Goal: Task Accomplishment & Management: Complete application form

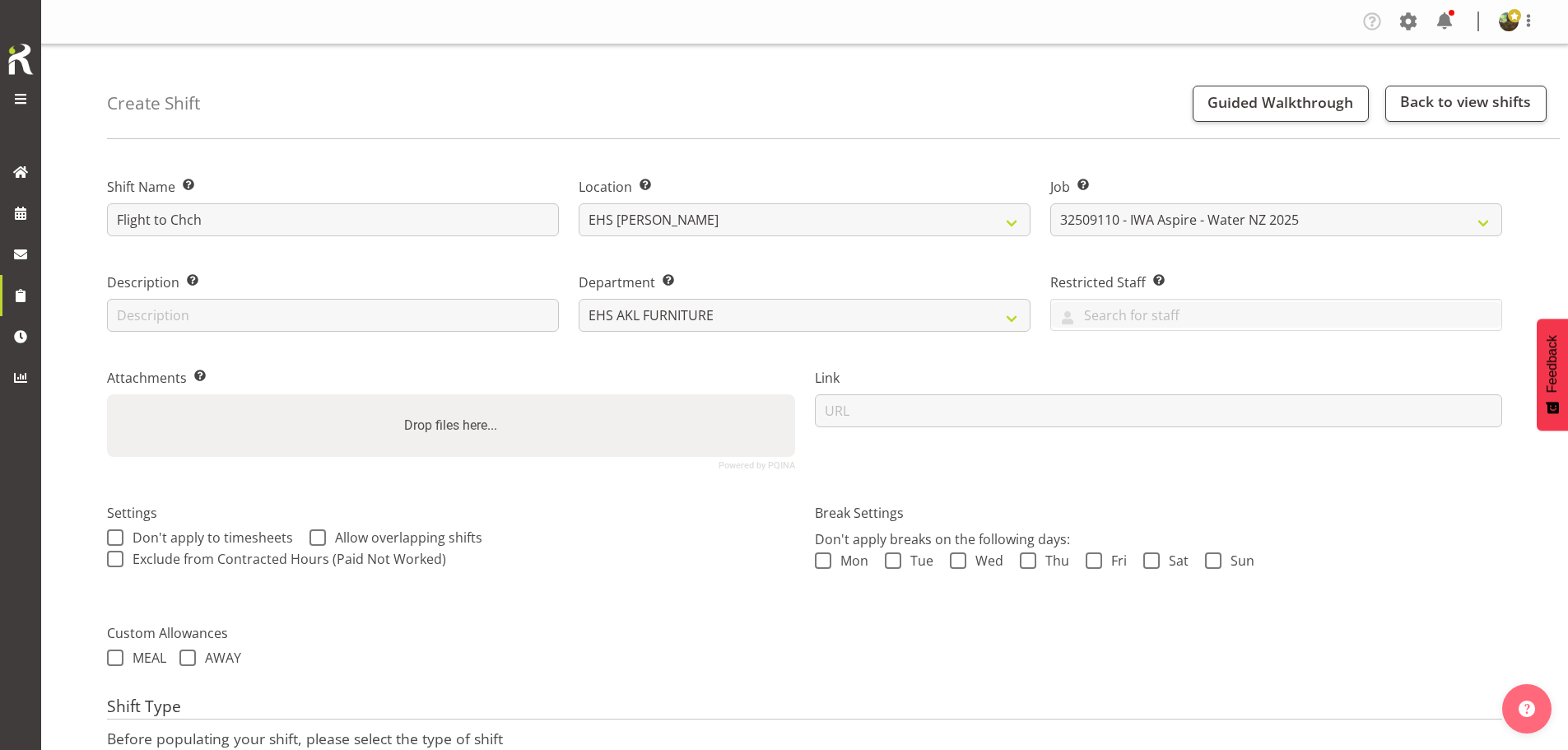
select select "9028"
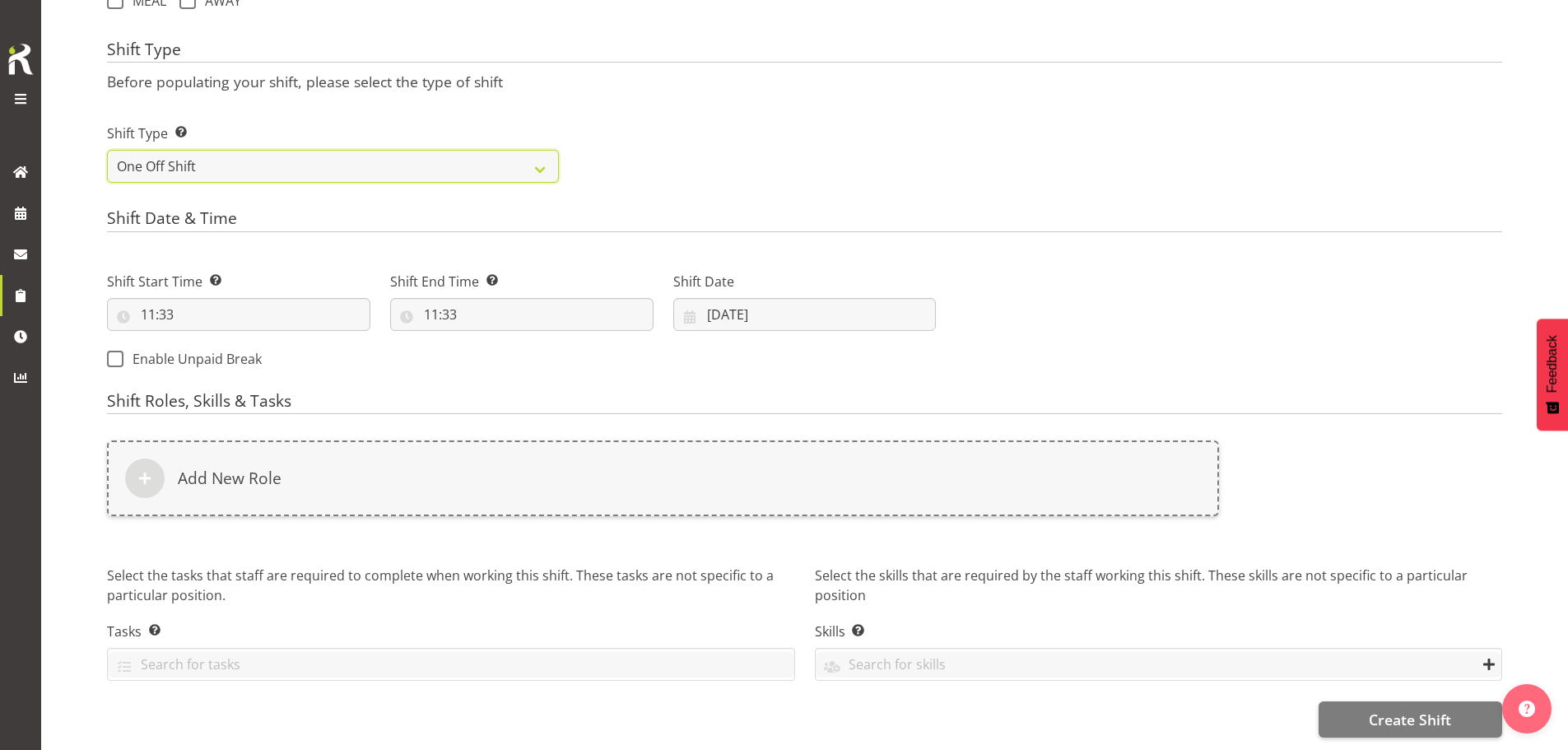
scroll to position [669, 0]
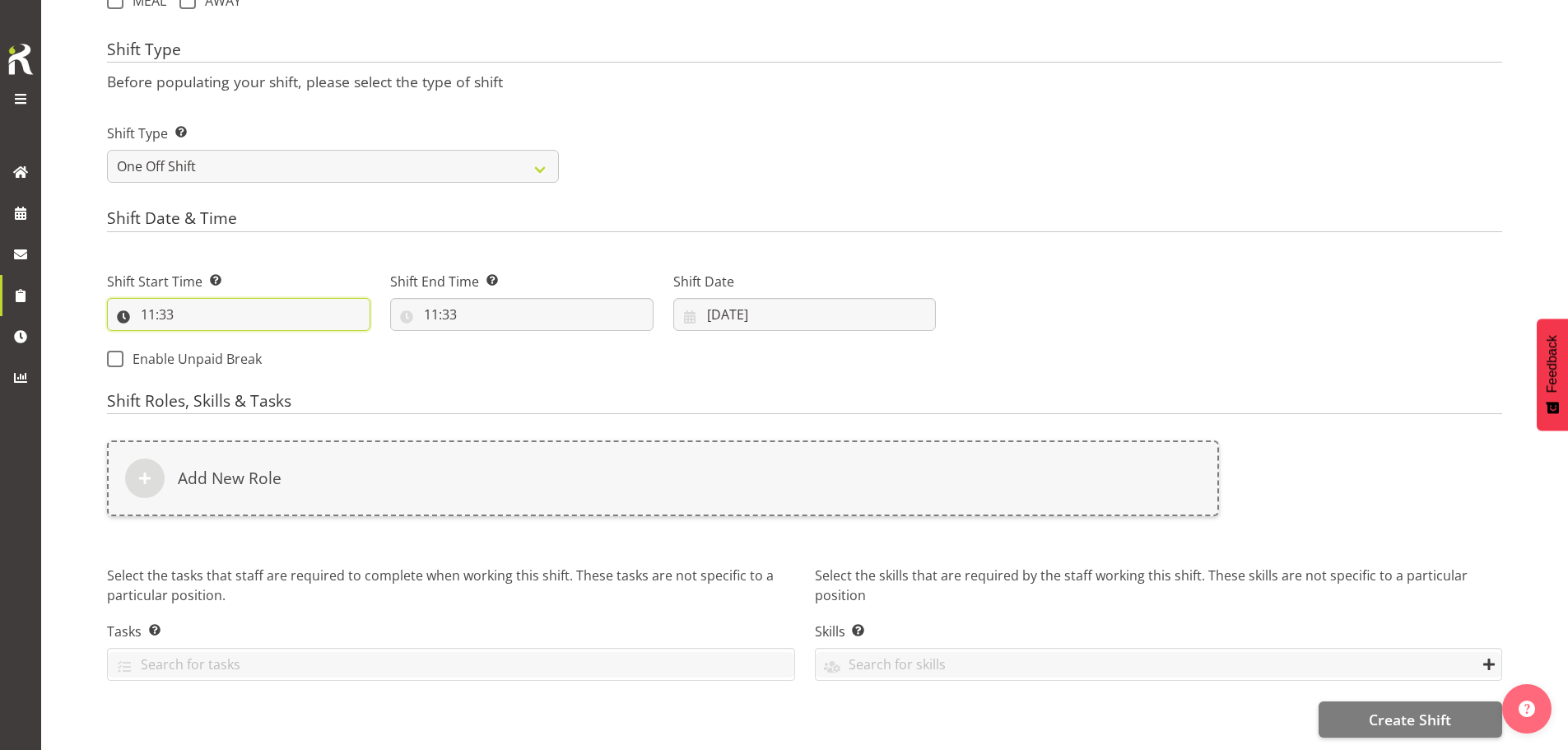
click at [158, 306] on input "11:33" at bounding box center [239, 314] width 264 height 33
click at [216, 341] on select "00 01 02 03 04 05 06 07 08 09 10 11 12 13 14 15 16 17 18 19 20 21 22 23" at bounding box center [219, 357] width 37 height 33
select select "10"
click at [201, 341] on select "00 01 02 03 04 05 06 07 08 09 10 11 12 13 14 15 16 17 18 19 20 21 22 23" at bounding box center [219, 357] width 37 height 33
type input "10:33"
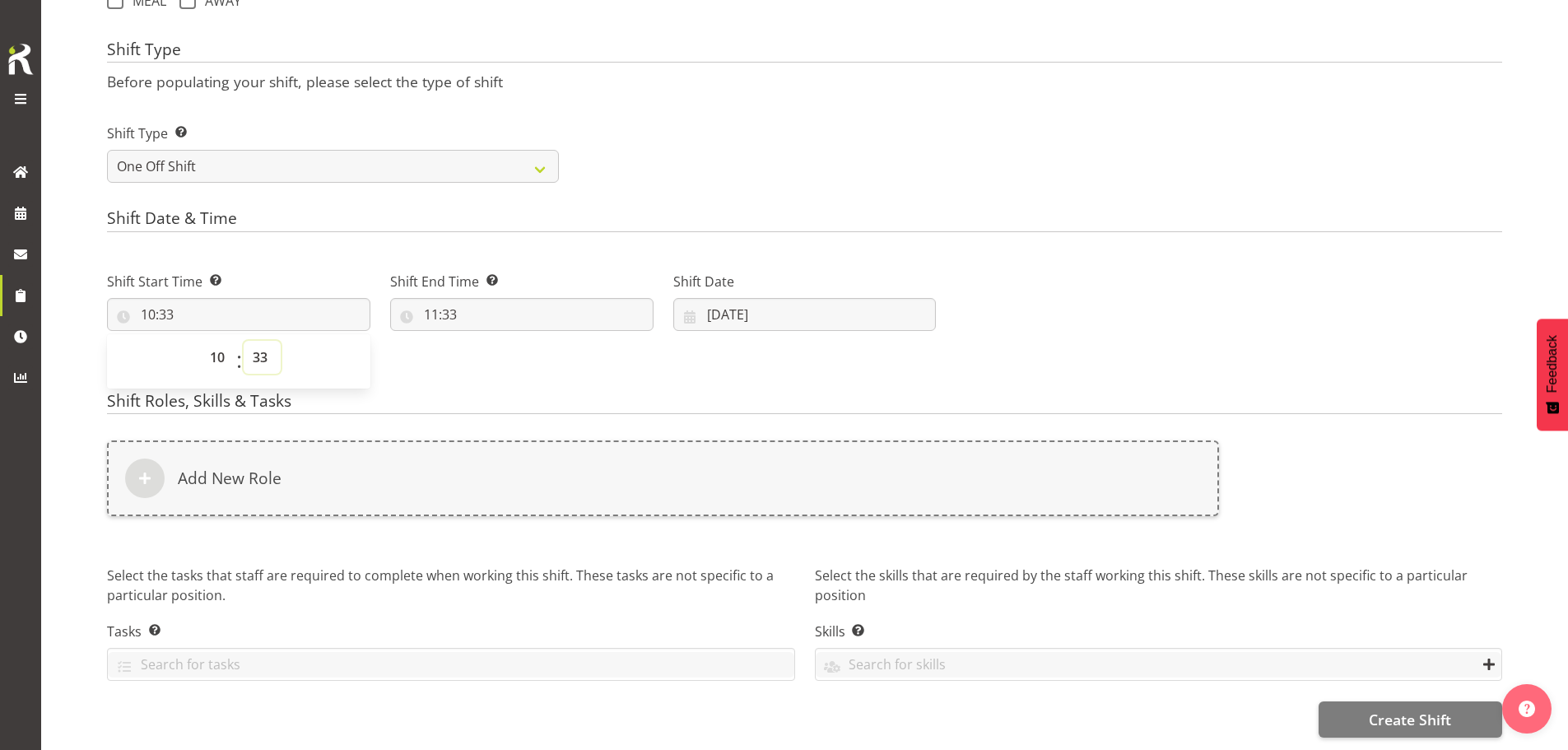
click at [260, 344] on select "00 01 02 03 04 05 06 07 08 09 10 11 12 13 14 15 16 17 18 19 20 21 22 23 24 25 2…" at bounding box center [262, 357] width 37 height 33
select select "0"
click at [244, 341] on select "00 01 02 03 04 05 06 07 08 09 10 11 12 13 14 15 16 17 18 19 20 21 22 23 24 25 2…" at bounding box center [262, 357] width 37 height 33
type input "10:00"
click at [451, 303] on input "11:33" at bounding box center [522, 314] width 264 height 33
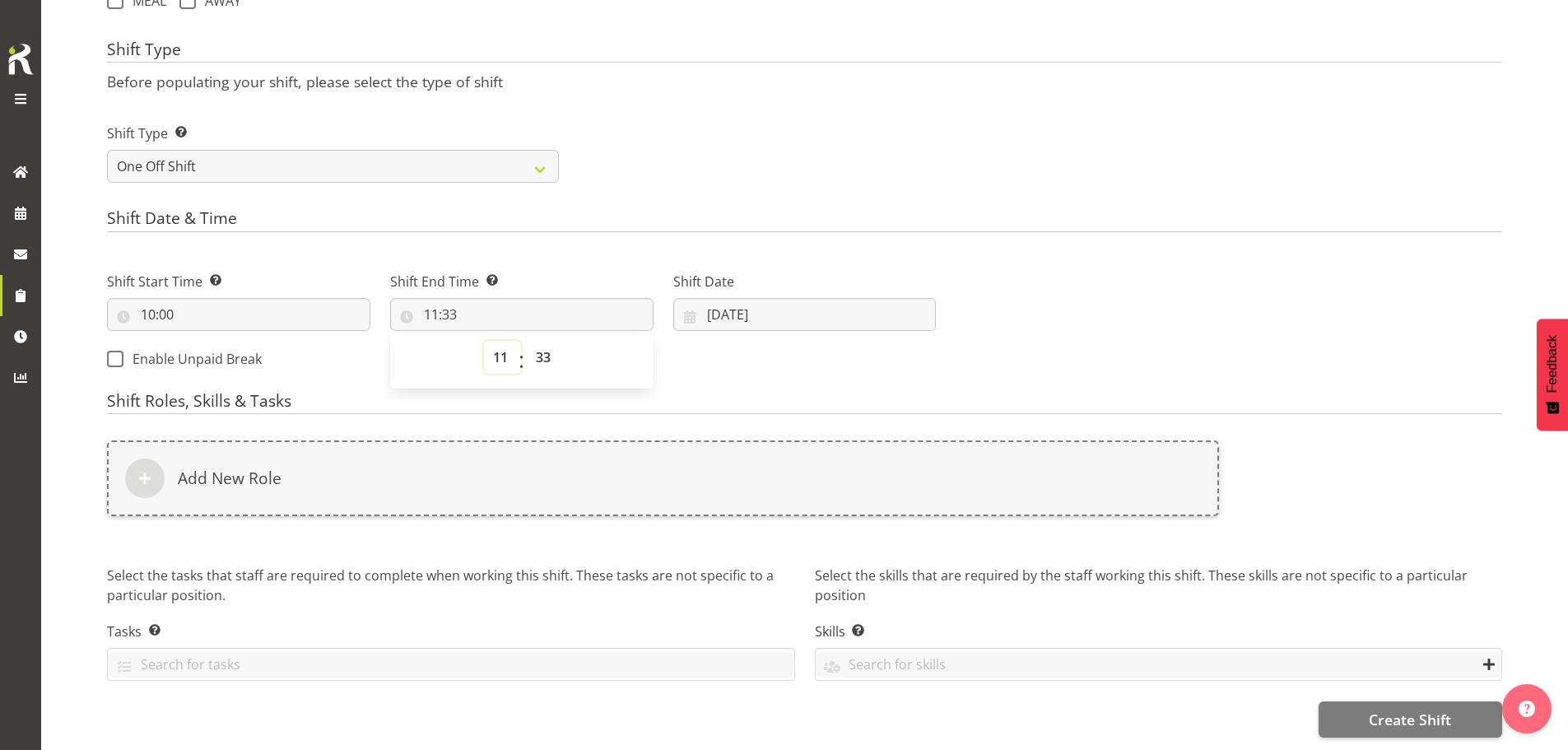
click at [496, 350] on select "00 01 02 03 04 05 06 07 08 09 10 11 12 13 14 15 16 17 18 19 20 21 22 23" at bounding box center [502, 357] width 37 height 33
select select "13"
click at [484, 341] on select "00 01 02 03 04 05 06 07 08 09 10 11 12 13 14 15 16 17 18 19 20 21 22 23" at bounding box center [502, 357] width 37 height 33
type input "13:33"
click at [542, 341] on select "00 01 02 03 04 05 06 07 08 09 10 11 12 13 14 15 16 17 18 19 20 21 22 23 24 25 2…" at bounding box center [545, 357] width 37 height 33
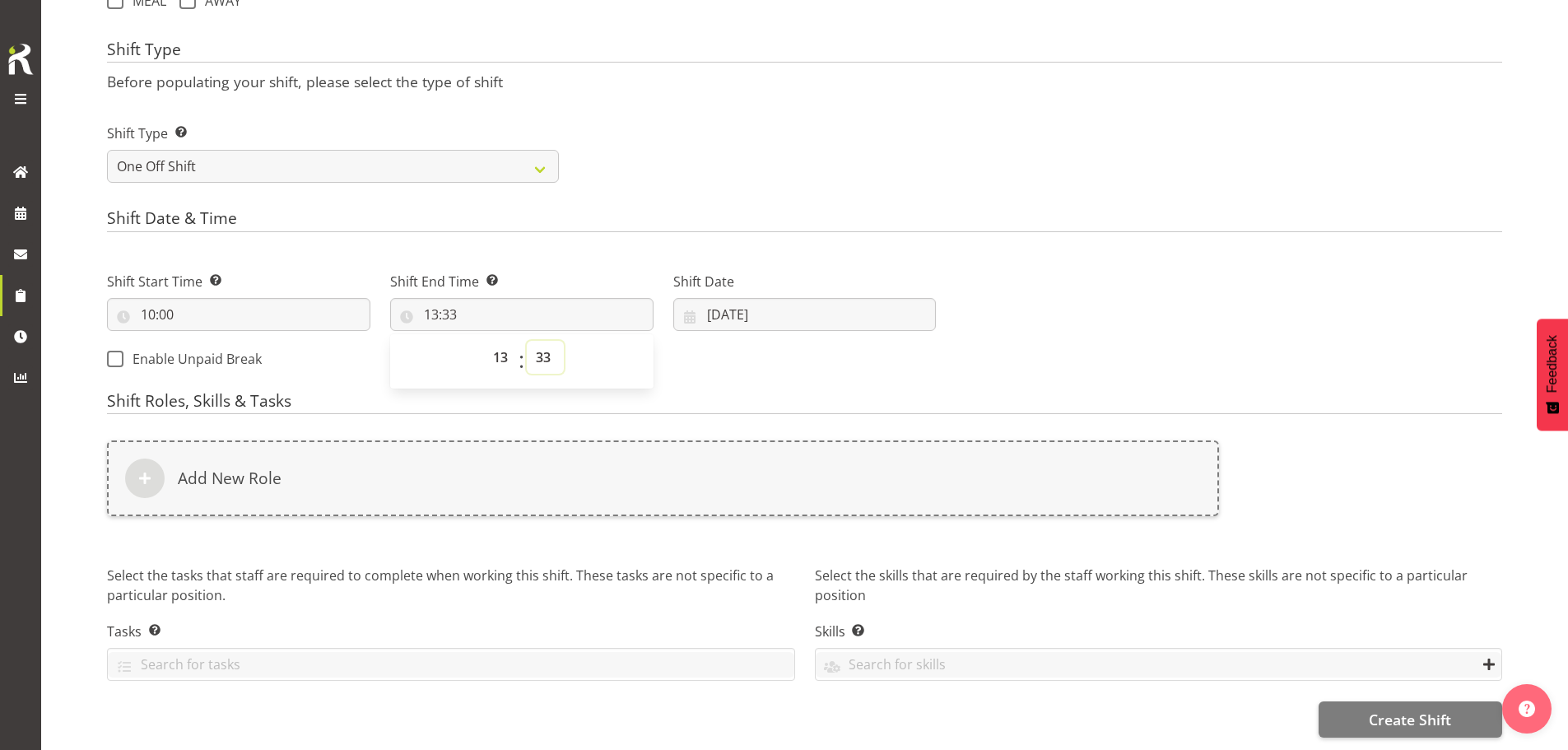
select select "0"
click at [527, 341] on select "00 01 02 03 04 05 06 07 08 09 10 11 12 13 14 15 16 17 18 19 20 21 22 23 24 25 2…" at bounding box center [545, 357] width 37 height 33
type input "13:00"
click at [503, 351] on select "00 01 02 03 04 05 06 07 08 09 10 11 12 13 14 15 16 17 18 19 20 21 22 23" at bounding box center [502, 357] width 37 height 33
select select "12"
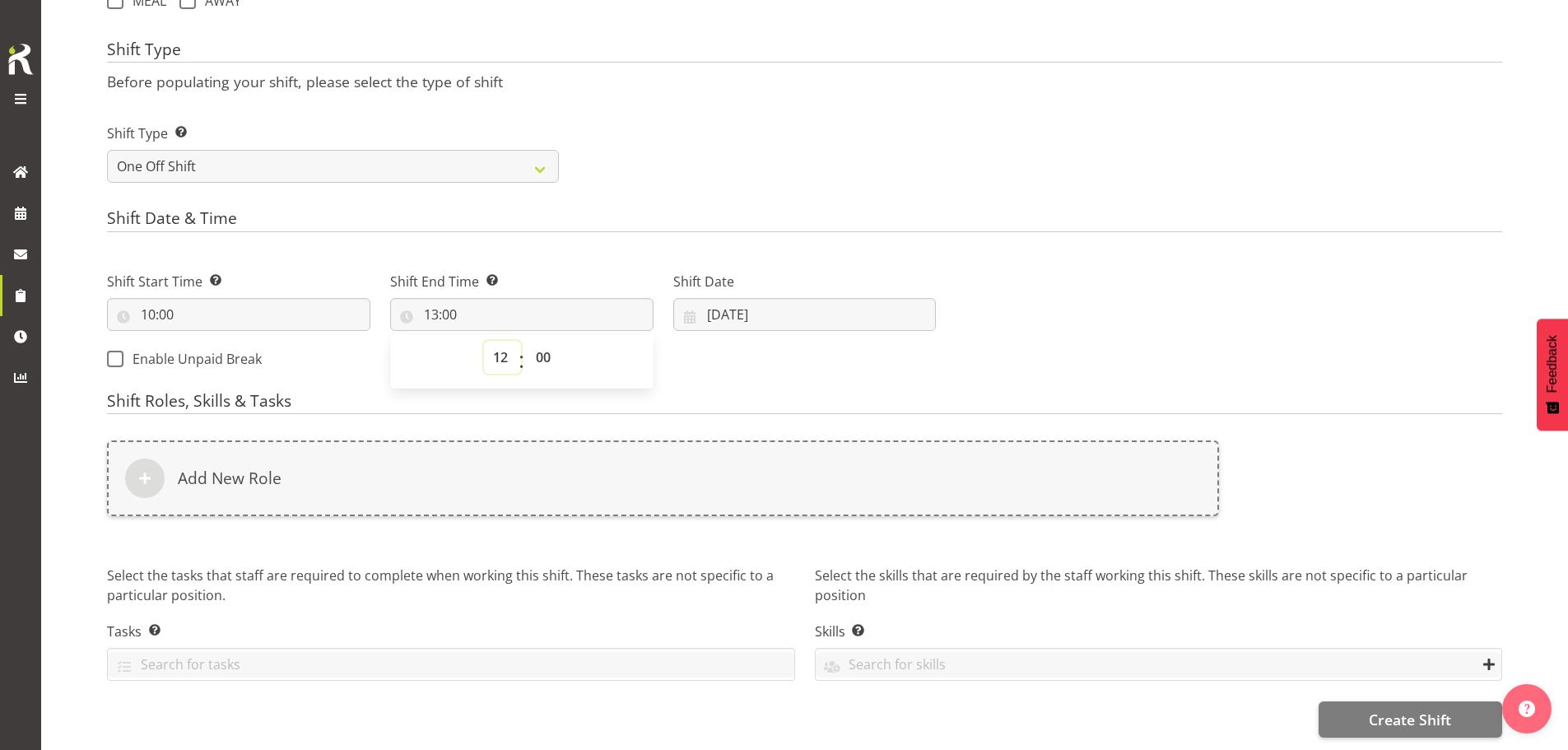
click at [484, 341] on select "00 01 02 03 04 05 06 07 08 09 10 11 12 13 14 15 16 17 18 19 20 21 22 23" at bounding box center [502, 357] width 37 height 33
type input "12:00"
click at [550, 341] on select "00 01 02 03 04 05 06 07 08 09 10 11 12 13 14 15 16 17 18 19 20 21 22 23 24 25 2…" at bounding box center [545, 357] width 37 height 33
select select "30"
click at [527, 341] on select "00 01 02 03 04 05 06 07 08 09 10 11 12 13 14 15 16 17 18 19 20 21 22 23 24 25 2…" at bounding box center [545, 357] width 37 height 33
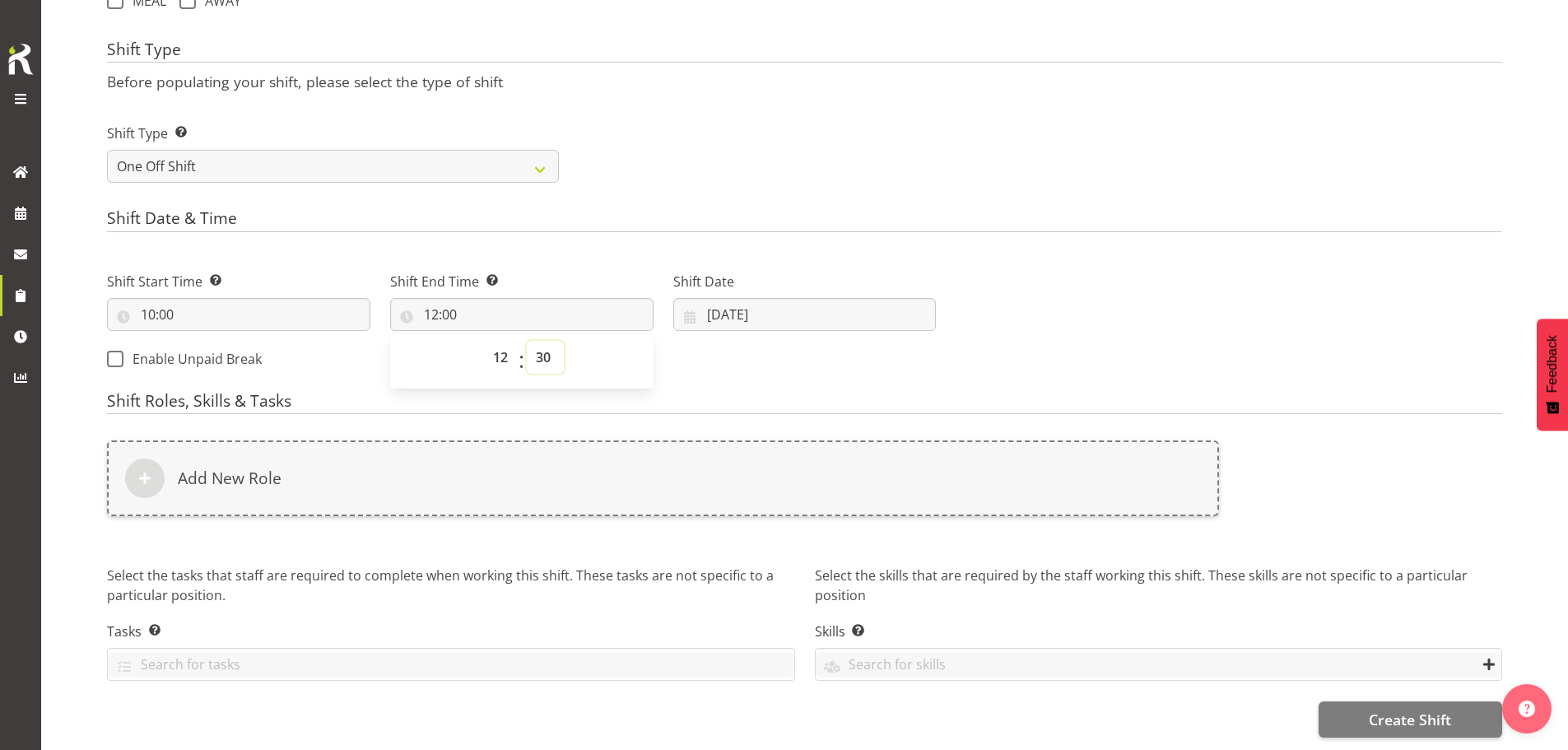
type input "12:30"
click at [734, 299] on input "[DATE]" at bounding box center [805, 314] width 264 height 33
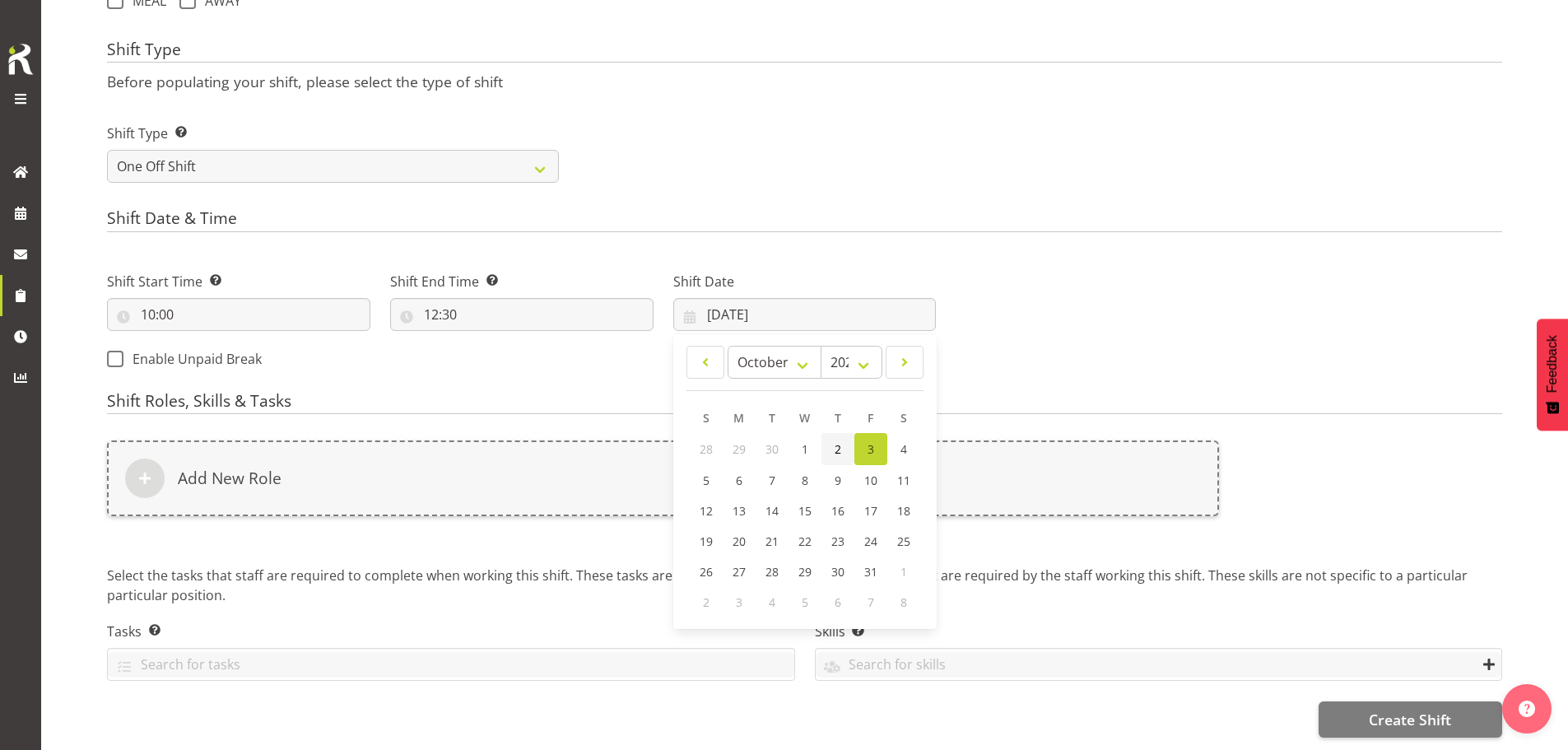
click at [839, 441] on span "2" at bounding box center [838, 449] width 7 height 16
type input "02/10/2025"
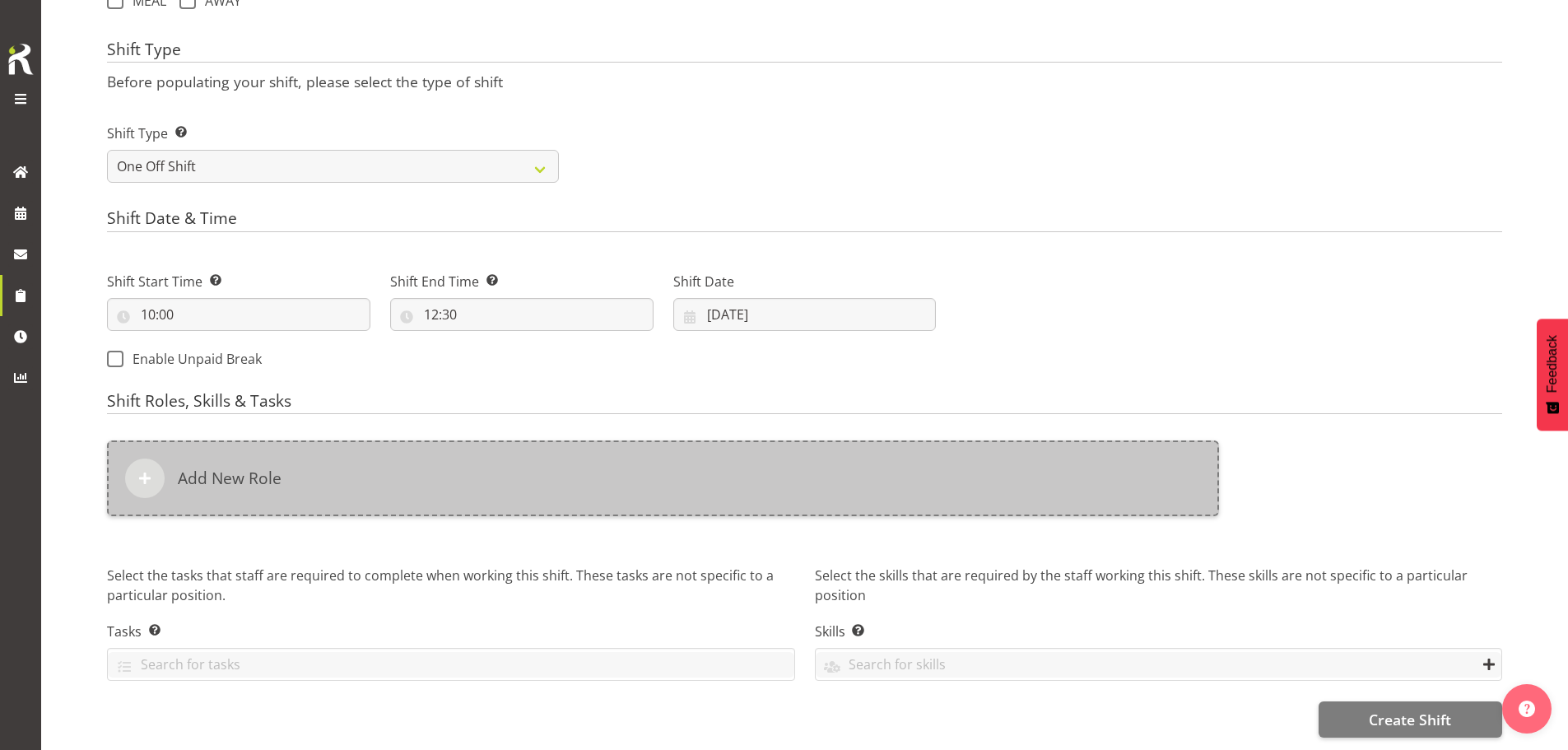
click at [716, 473] on div "Add New Role" at bounding box center [663, 478] width 1112 height 75
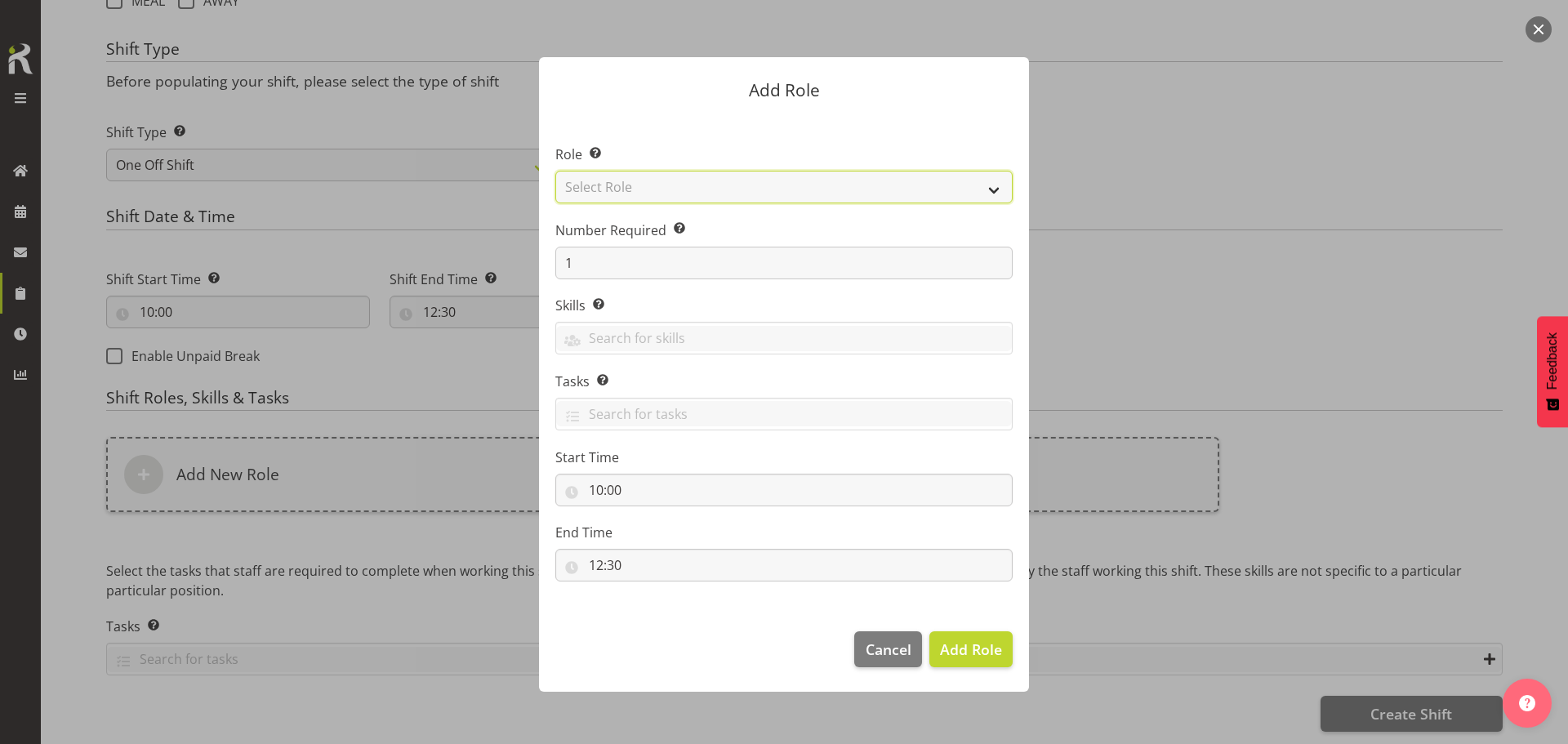
click at [715, 191] on select "Select Role ACCOUNT MANAGER ACCOUNT MANAGER DW ACCOUNTS AKL DIANNA VEHICLES AKL…" at bounding box center [784, 187] width 457 height 32
select select "189"
click at [555, 171] on select "Select Role ACCOUNT MANAGER ACCOUNT MANAGER DW ACCOUNTS AKL DIANNA VEHICLES AKL…" at bounding box center [784, 187] width 457 height 32
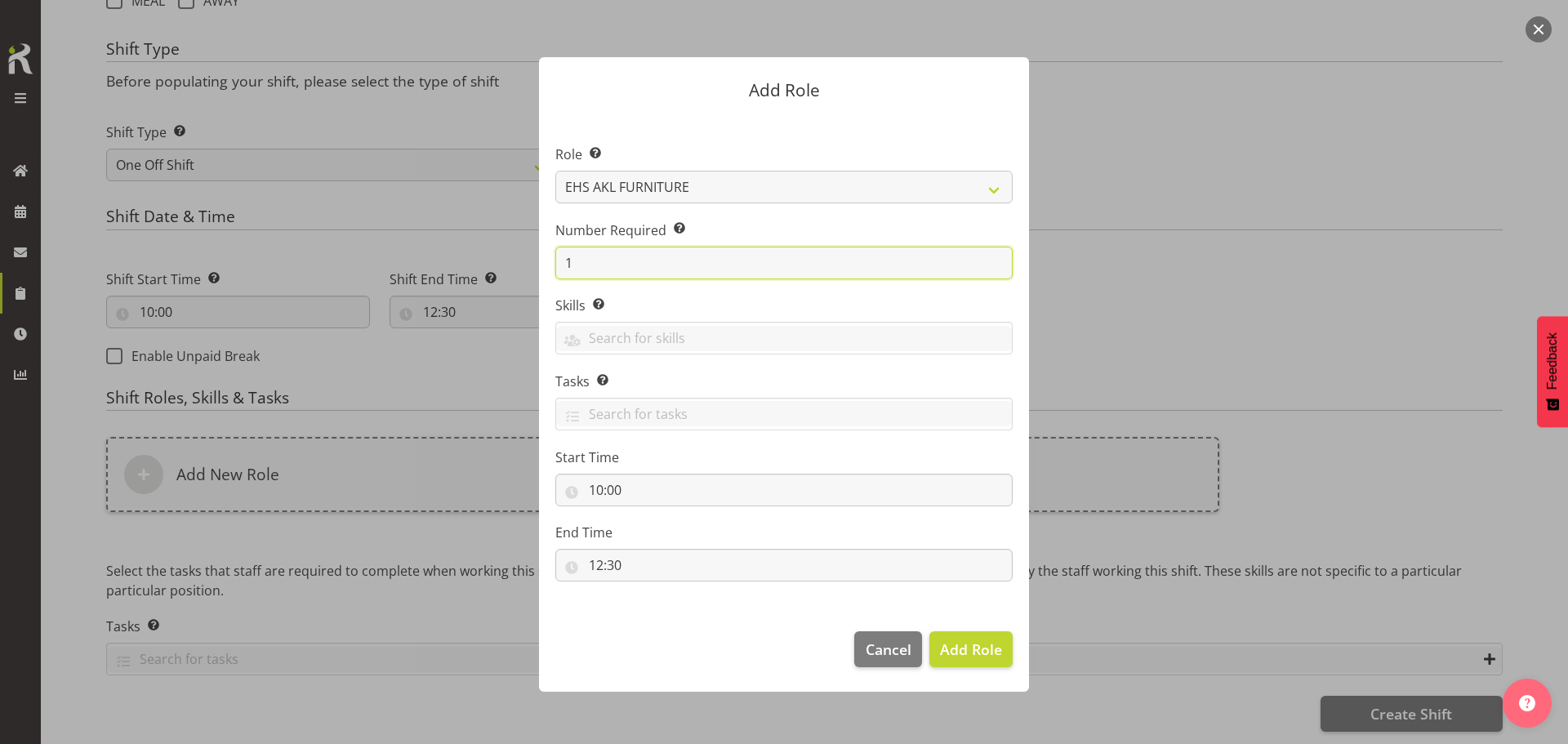
click at [712, 262] on input "1" at bounding box center [784, 262] width 457 height 32
type input "4"
click at [909, 631] on button "Add 4 Roles" at bounding box center [960, 649] width 103 height 36
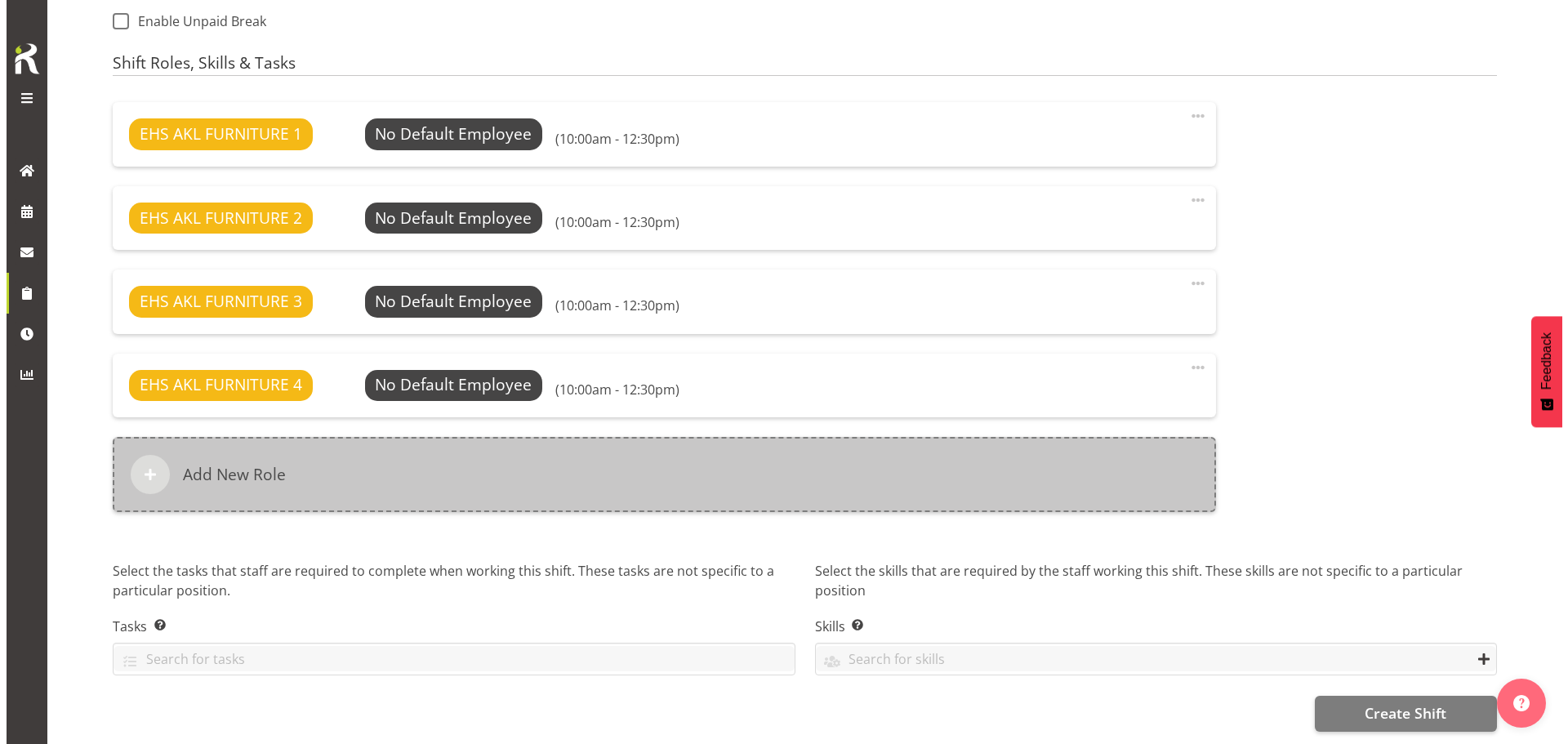
scroll to position [999, 0]
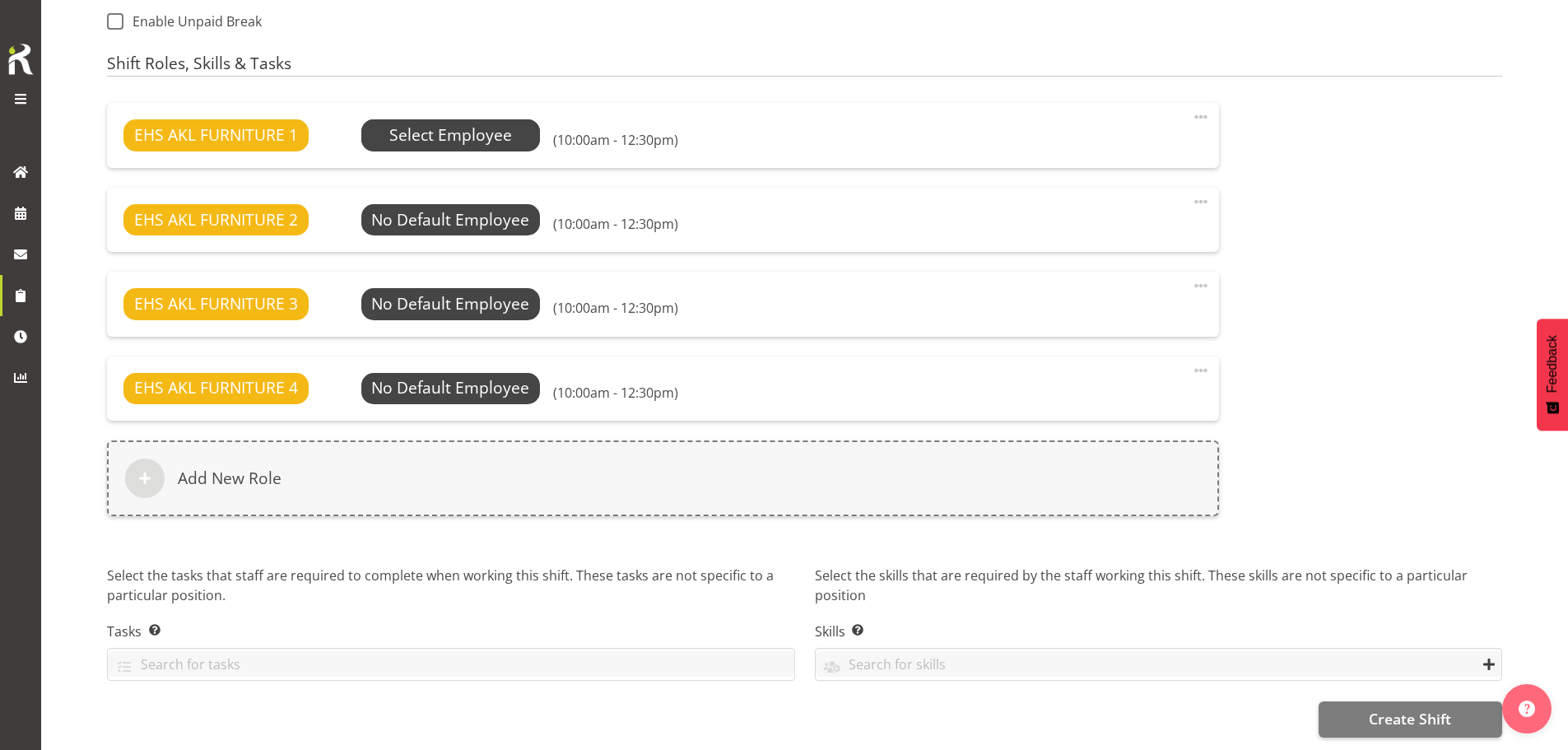
click at [524, 124] on span "Select Employee" at bounding box center [451, 135] width 179 height 32
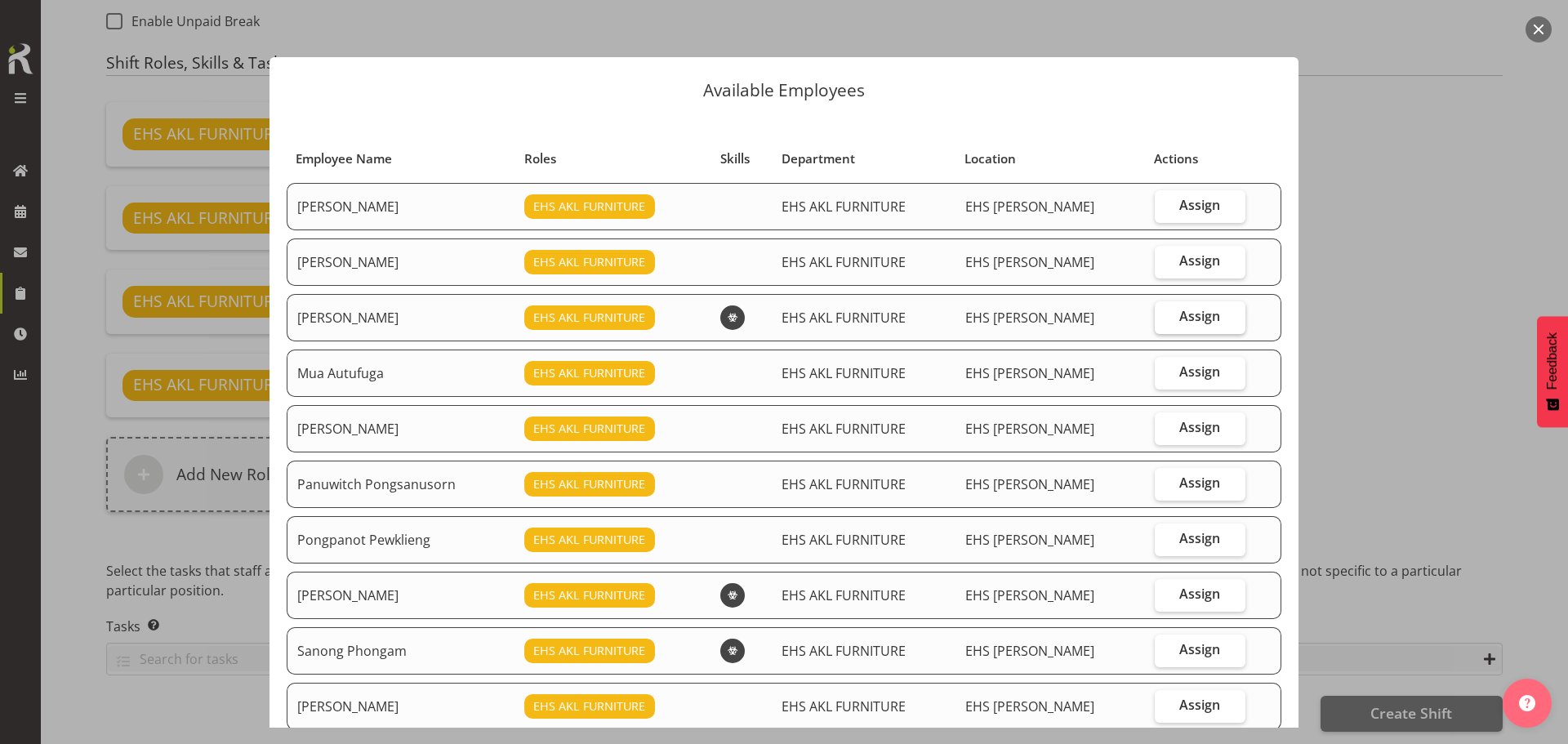
click at [1183, 308] on span "Assign" at bounding box center [1199, 315] width 41 height 17
click at [1165, 311] on input "Assign" at bounding box center [1159, 315] width 11 height 11
checkbox input "true"
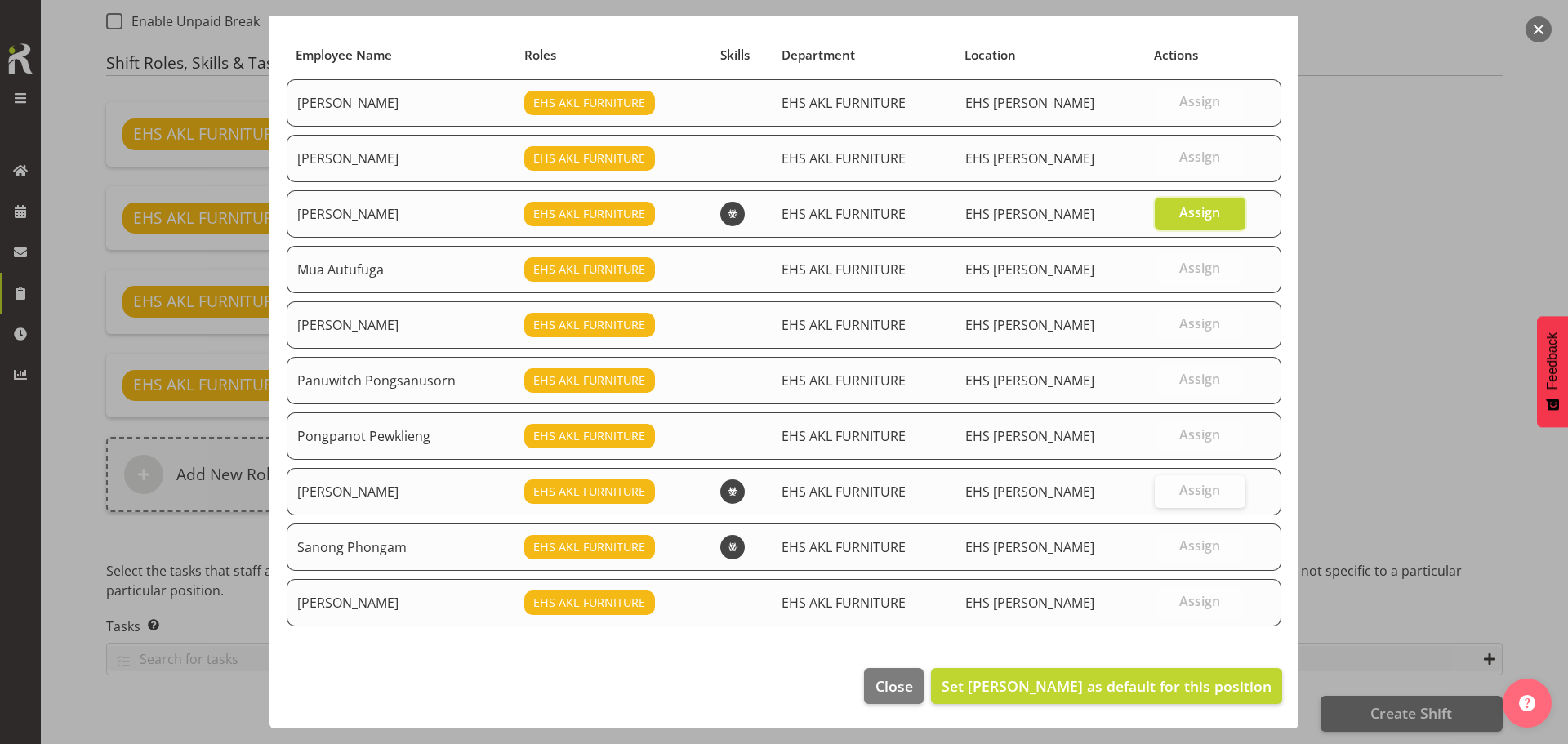
scroll to position [104, 0]
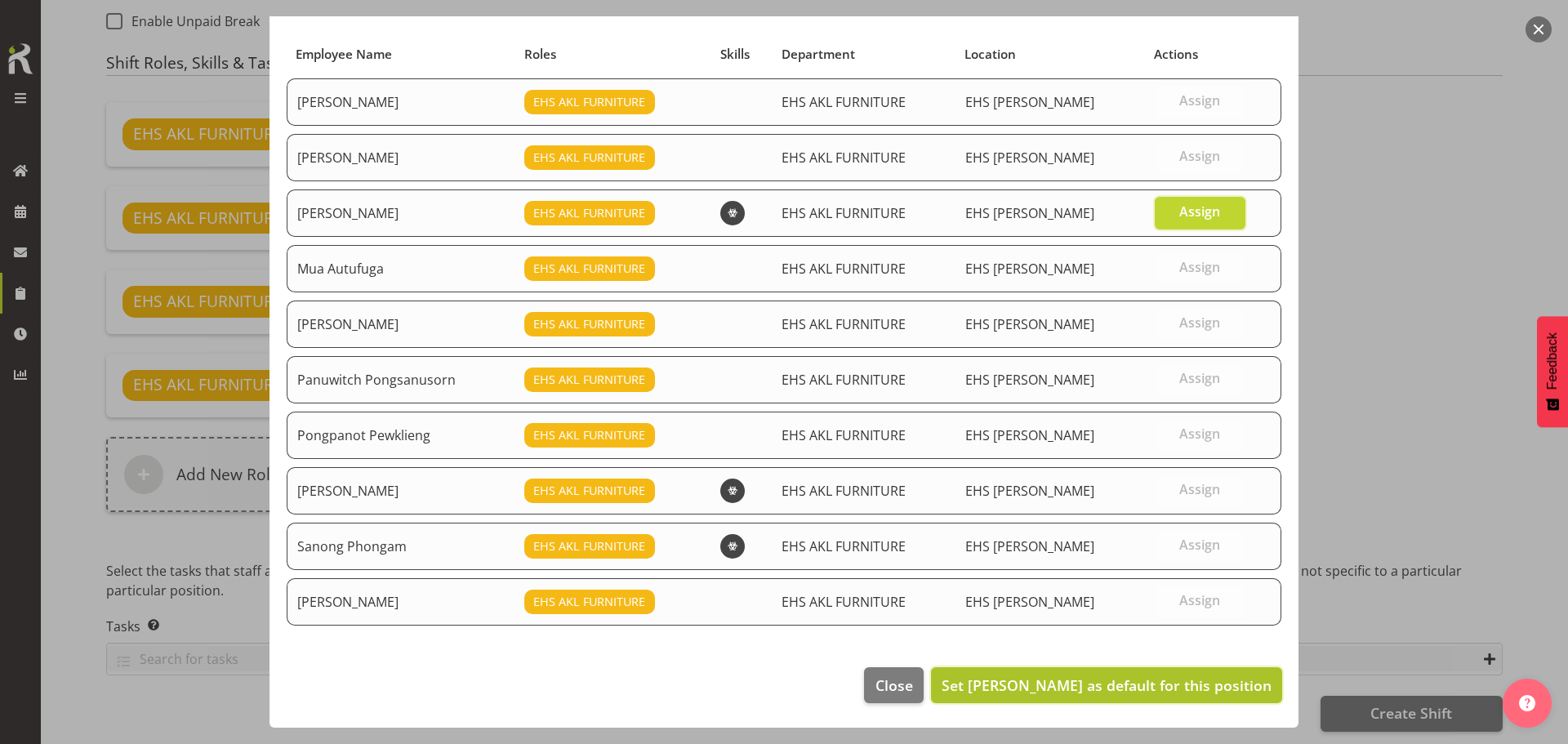
click at [1163, 682] on span "Set Michael Vaimauga as default for this position" at bounding box center [1107, 685] width 330 height 20
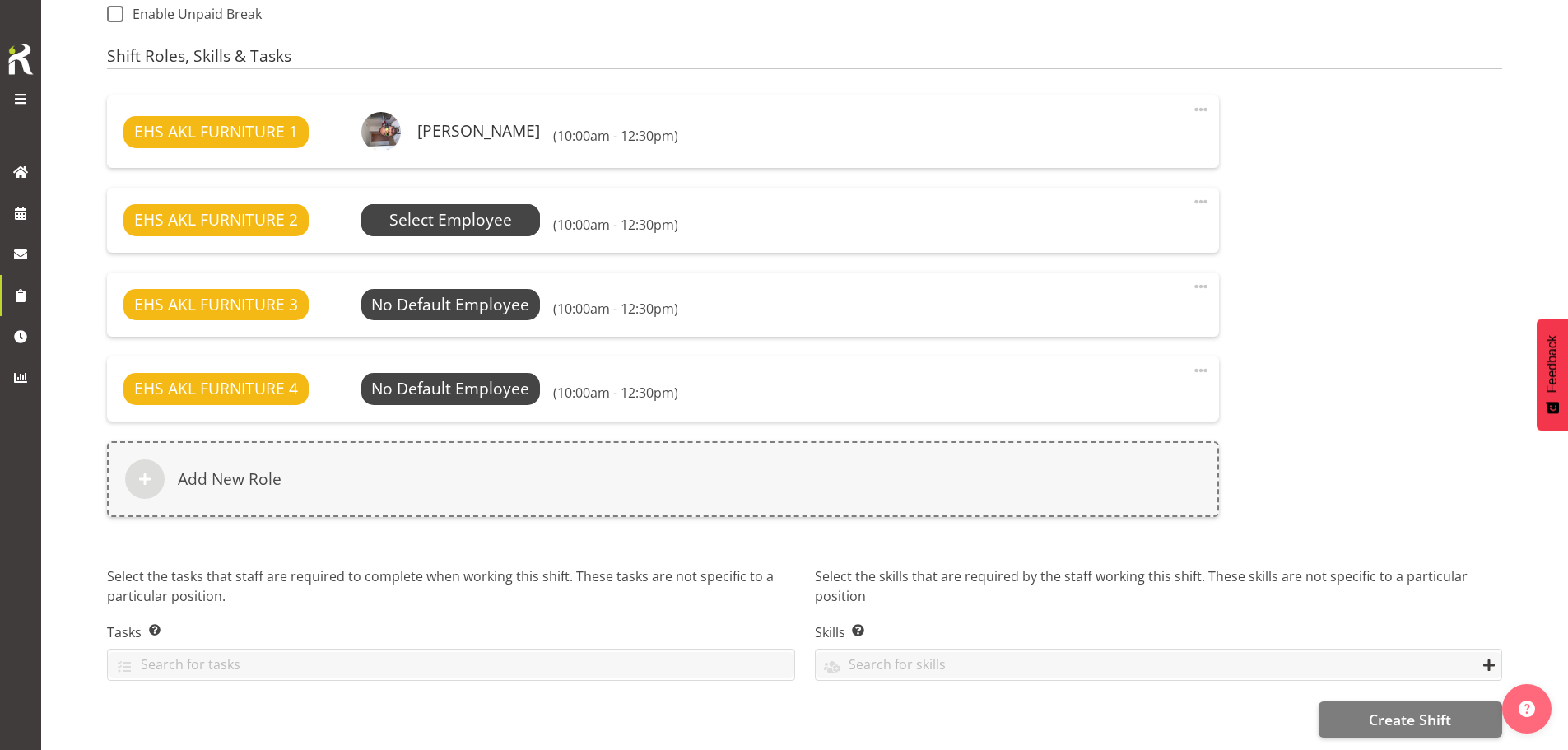
click at [469, 208] on span "Select Employee" at bounding box center [451, 220] width 123 height 24
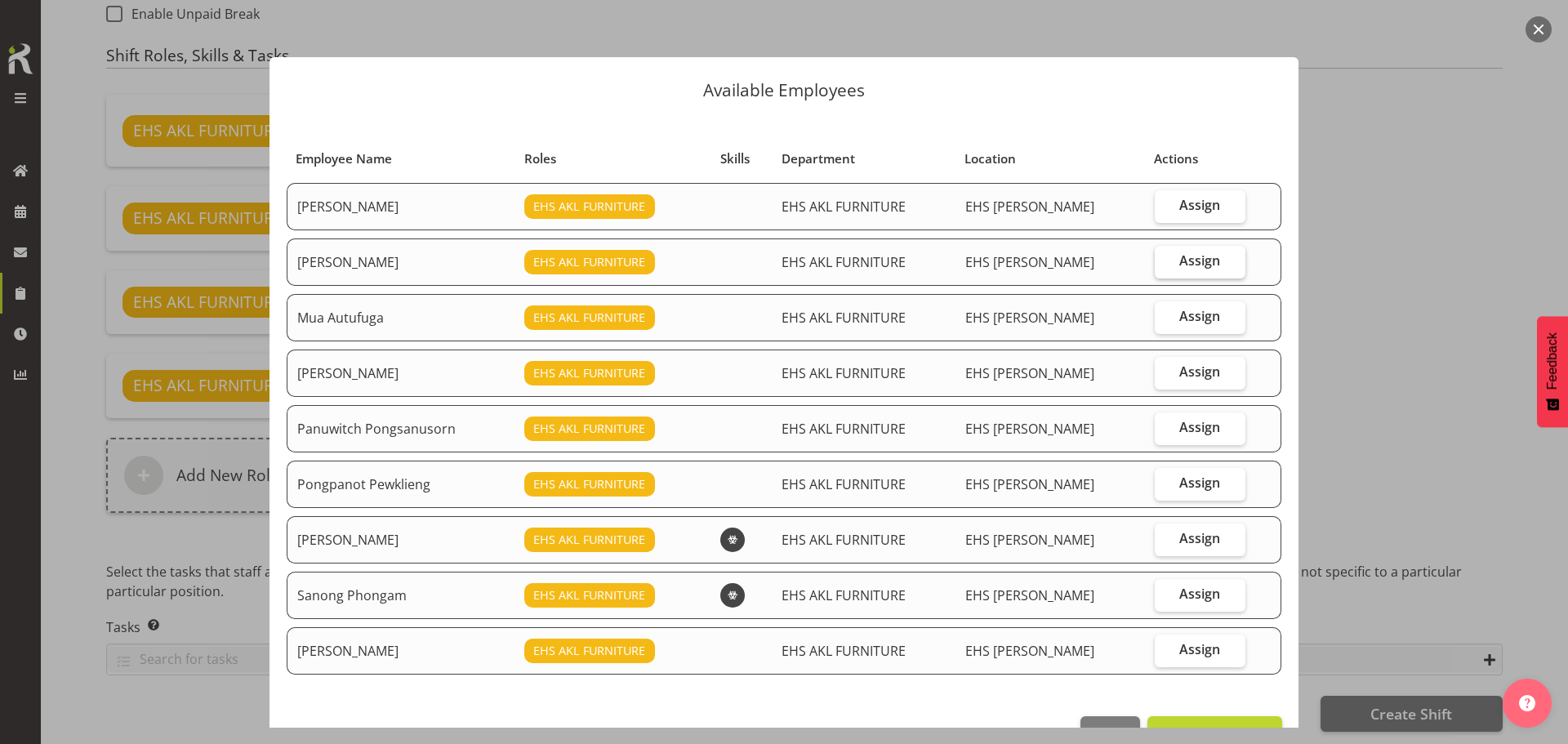
click at [1191, 262] on span "Assign" at bounding box center [1199, 260] width 41 height 17
click at [1165, 262] on input "Assign" at bounding box center [1159, 260] width 11 height 11
checkbox input "true"
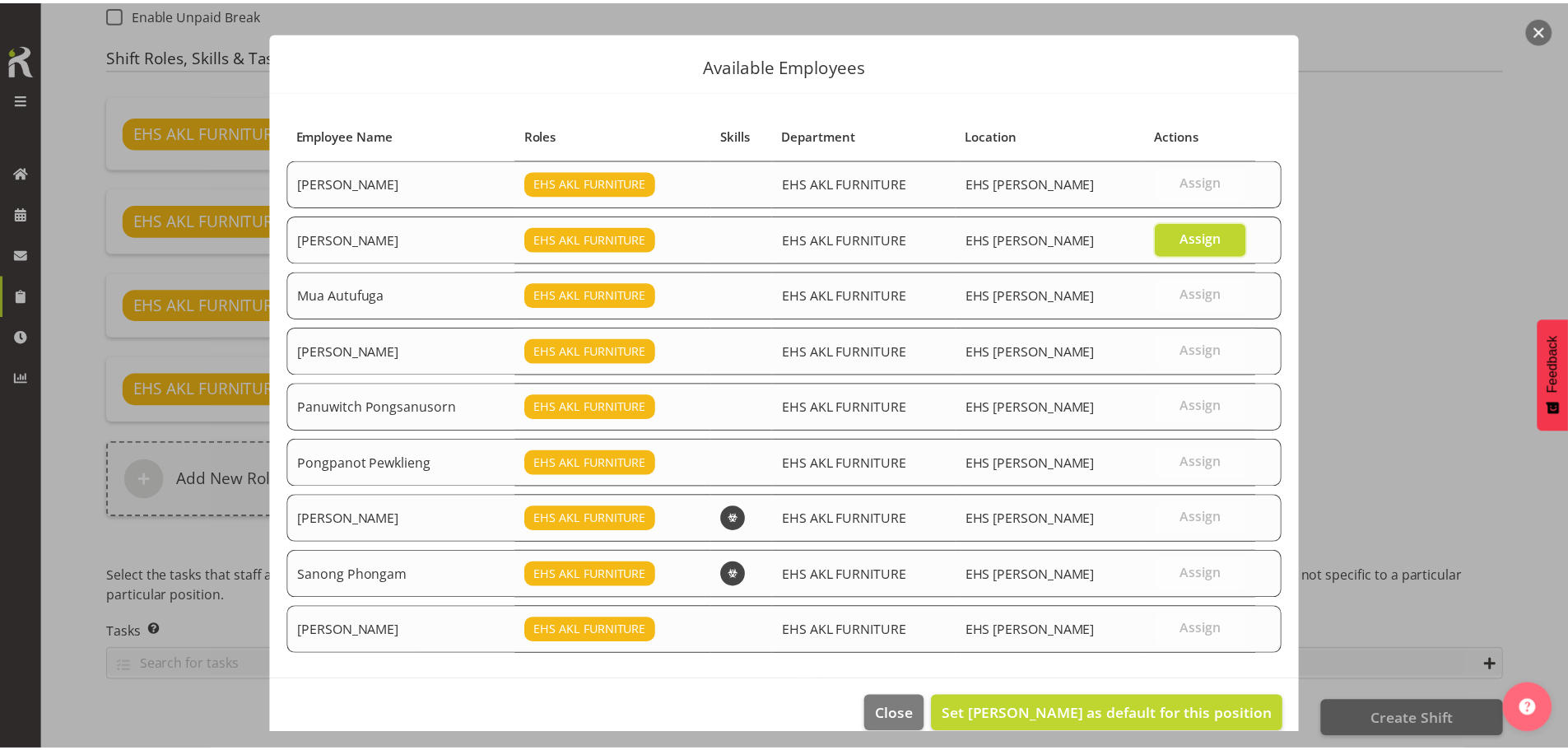
scroll to position [50, 0]
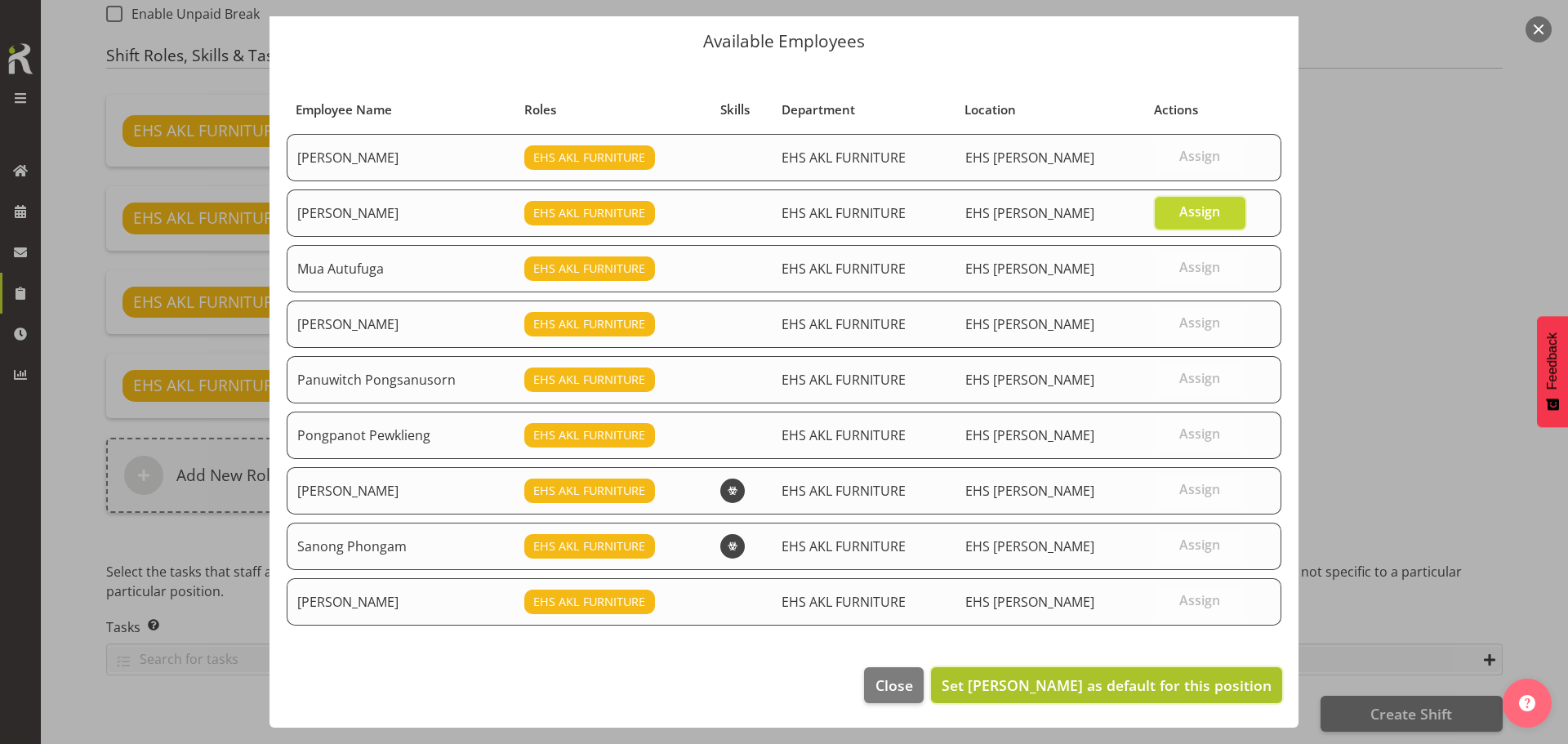
click at [1095, 685] on span "Set Manase Ward as default for this position" at bounding box center [1107, 685] width 330 height 20
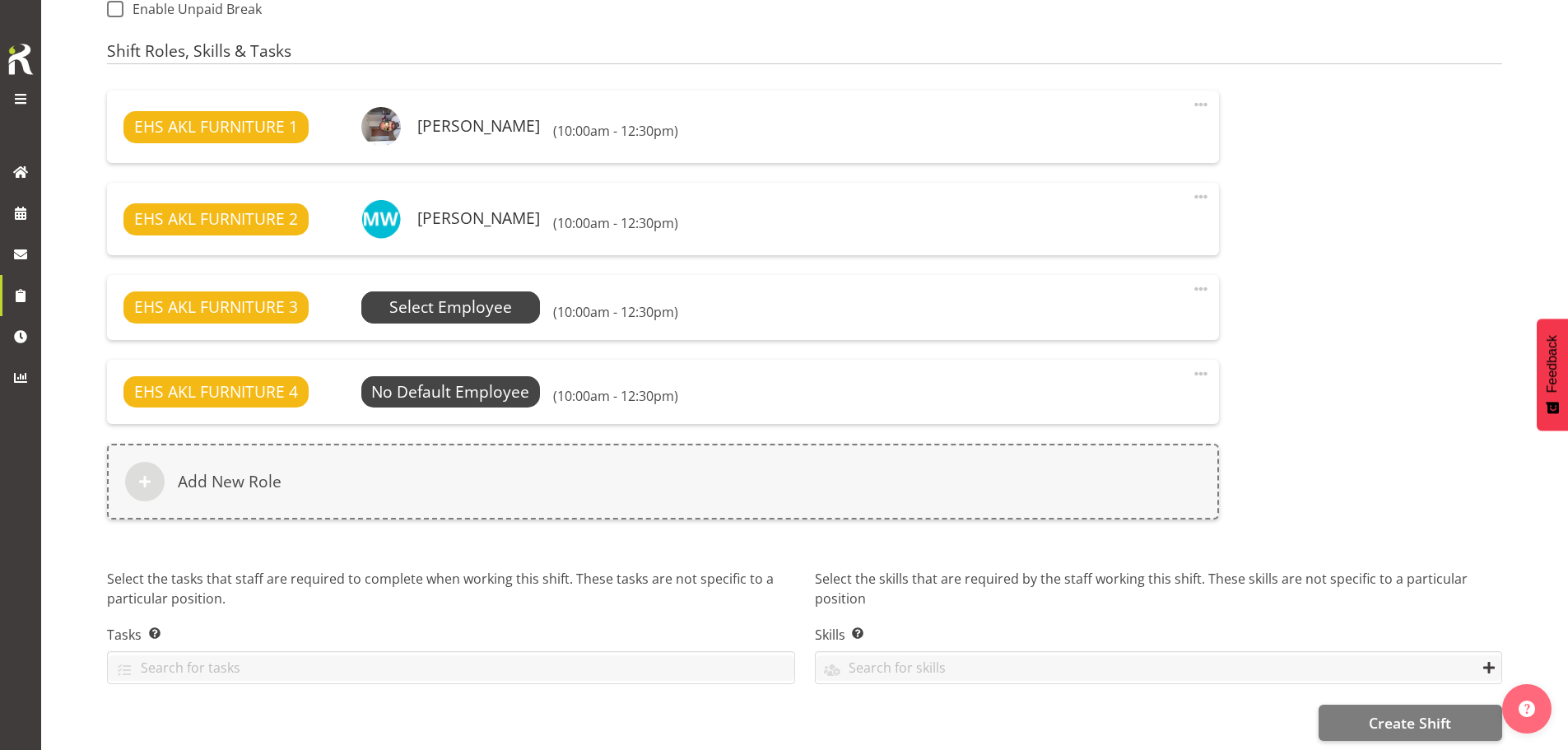
click at [486, 306] on span "Select Employee" at bounding box center [451, 307] width 123 height 24
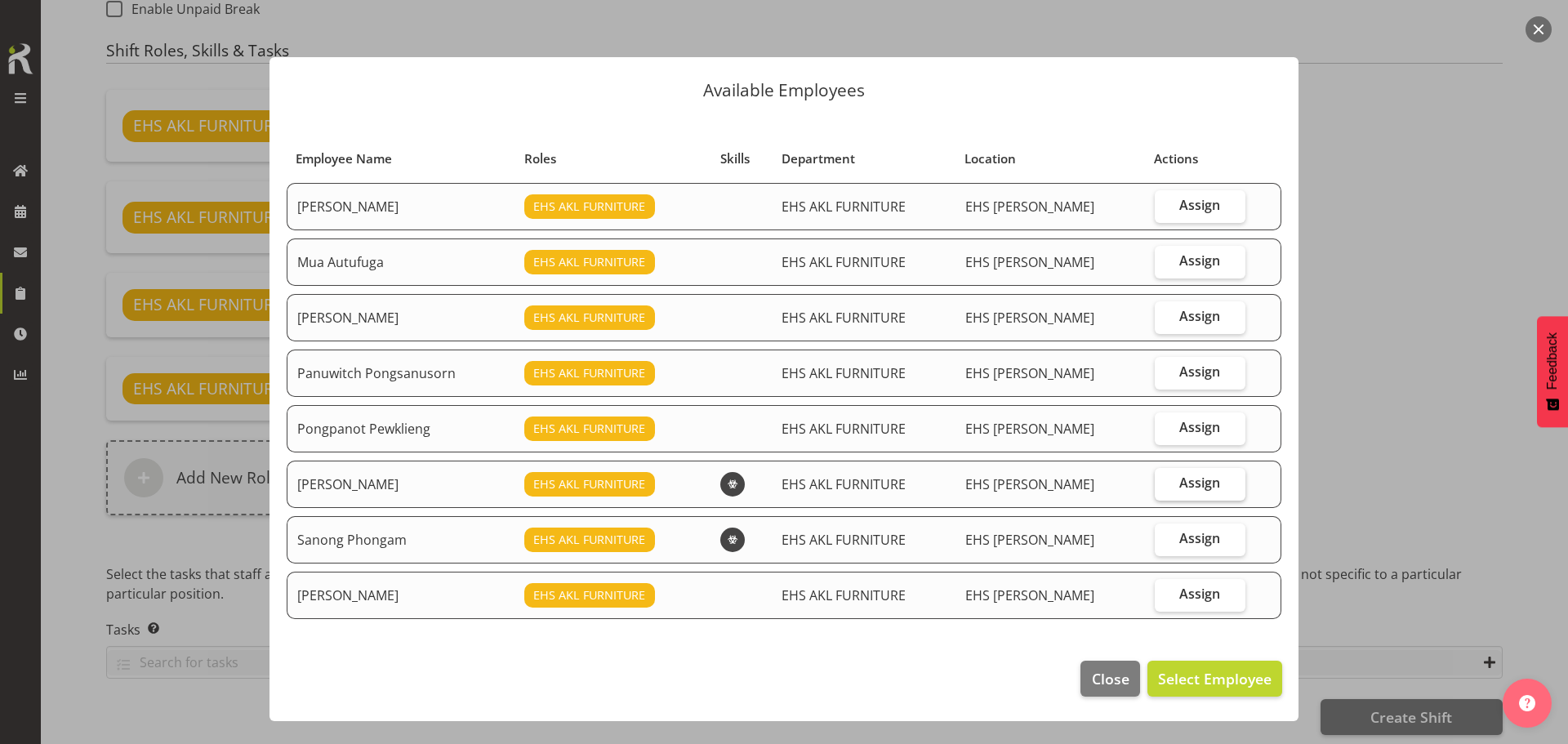
click at [1199, 486] on span "Assign" at bounding box center [1199, 483] width 41 height 17
click at [1165, 486] on input "Assign" at bounding box center [1159, 483] width 11 height 11
checkbox input "true"
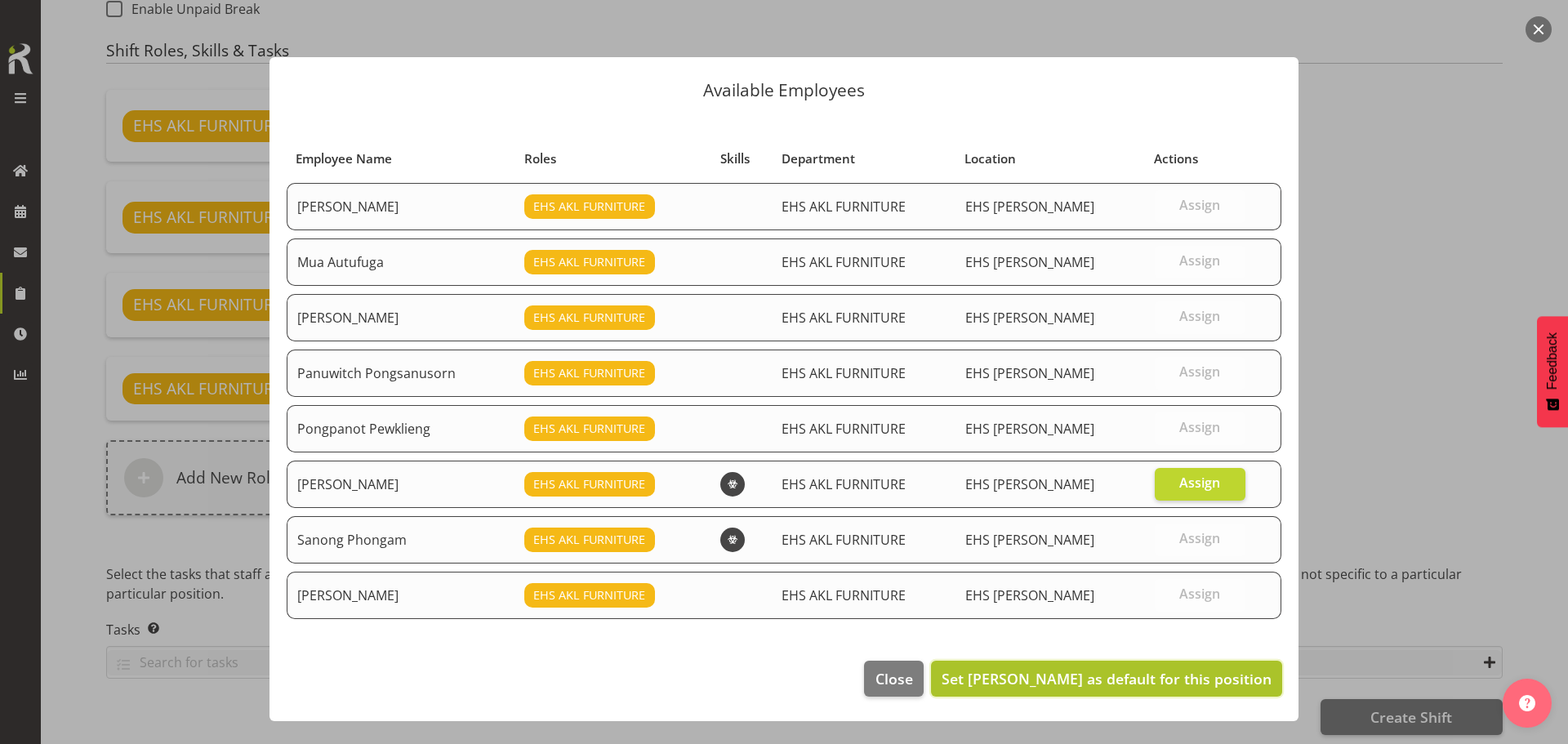
click at [1161, 683] on span "Set Rob Windle as default for this position" at bounding box center [1107, 678] width 330 height 20
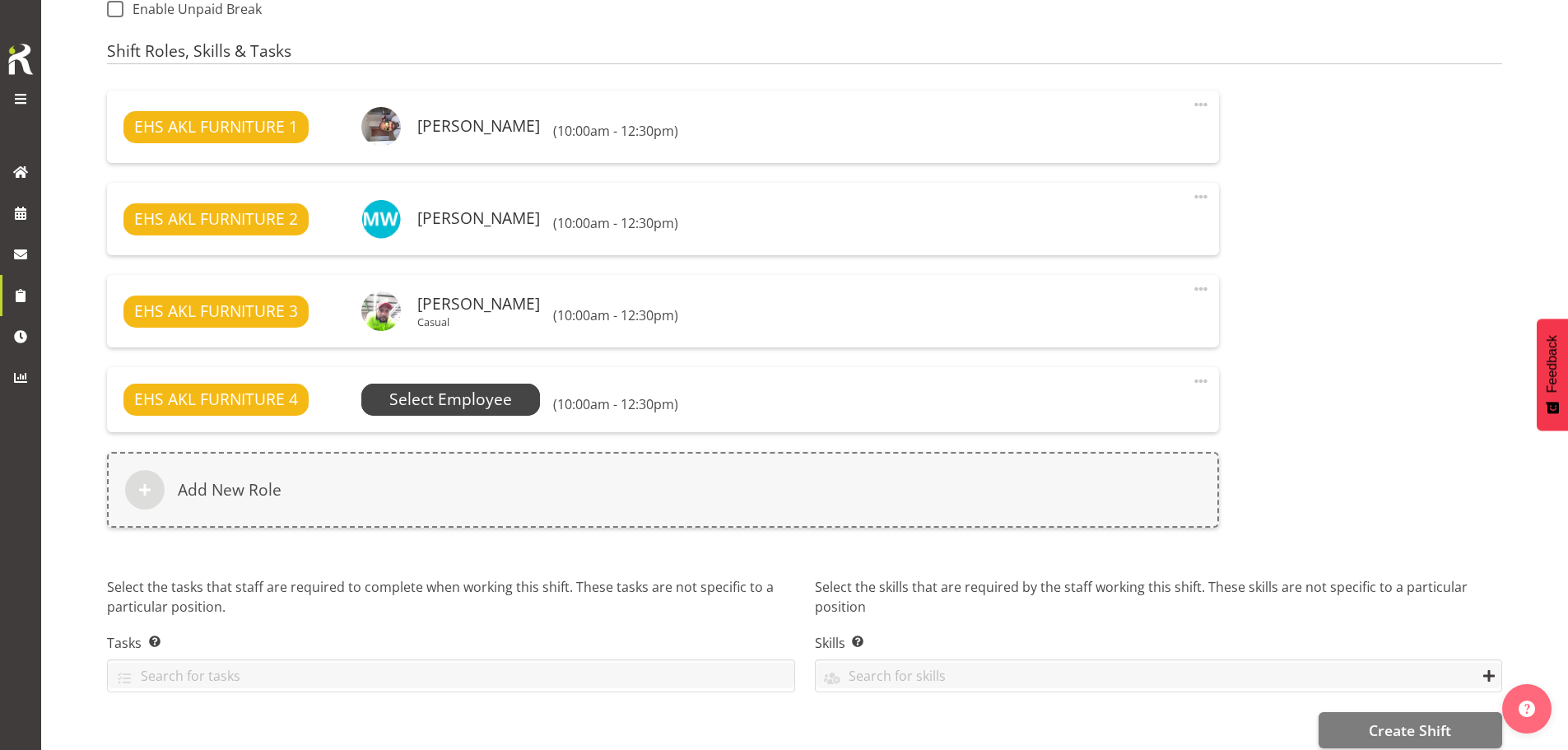
click at [439, 399] on span "Select Employee" at bounding box center [451, 399] width 123 height 24
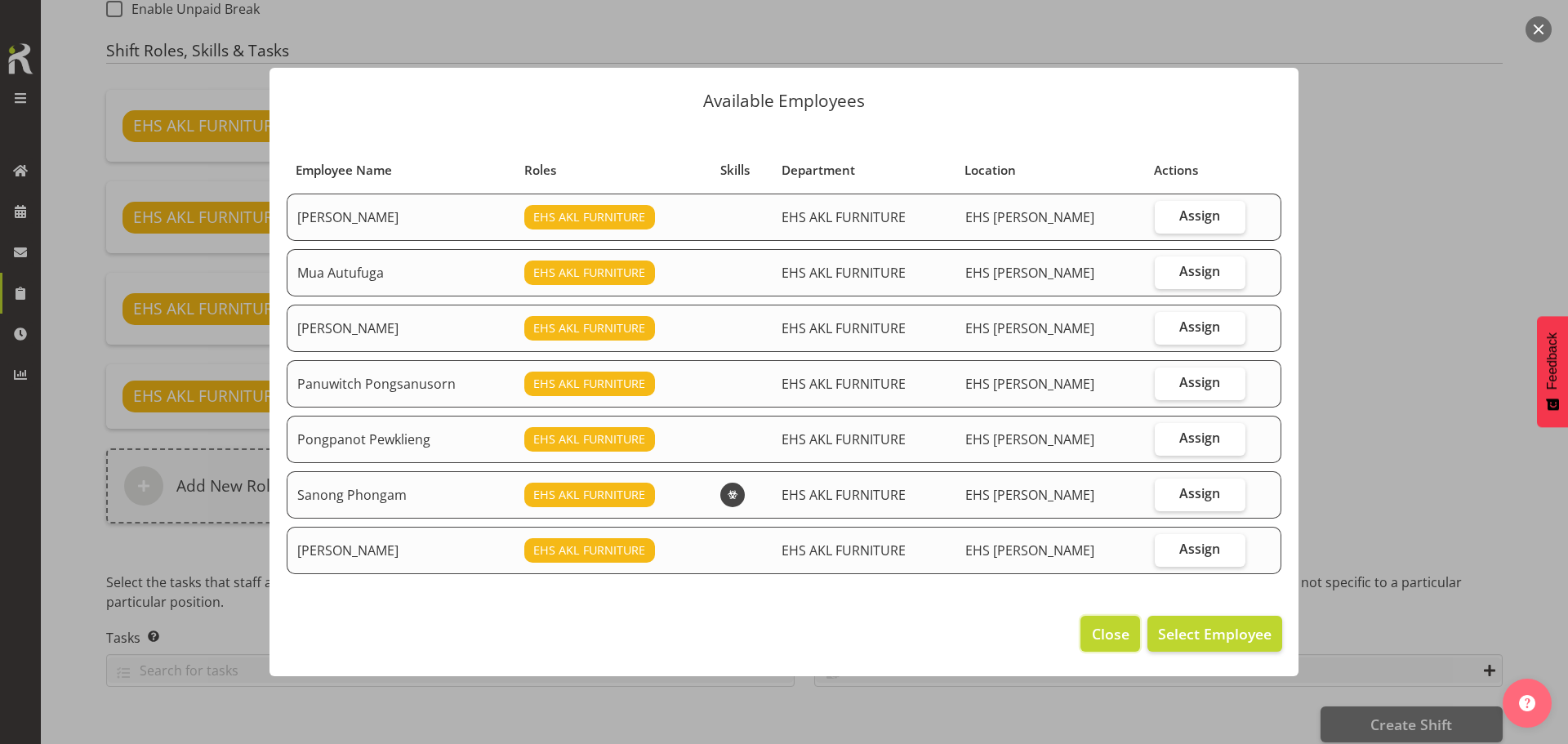
click at [1093, 633] on span "Close" at bounding box center [1110, 634] width 37 height 22
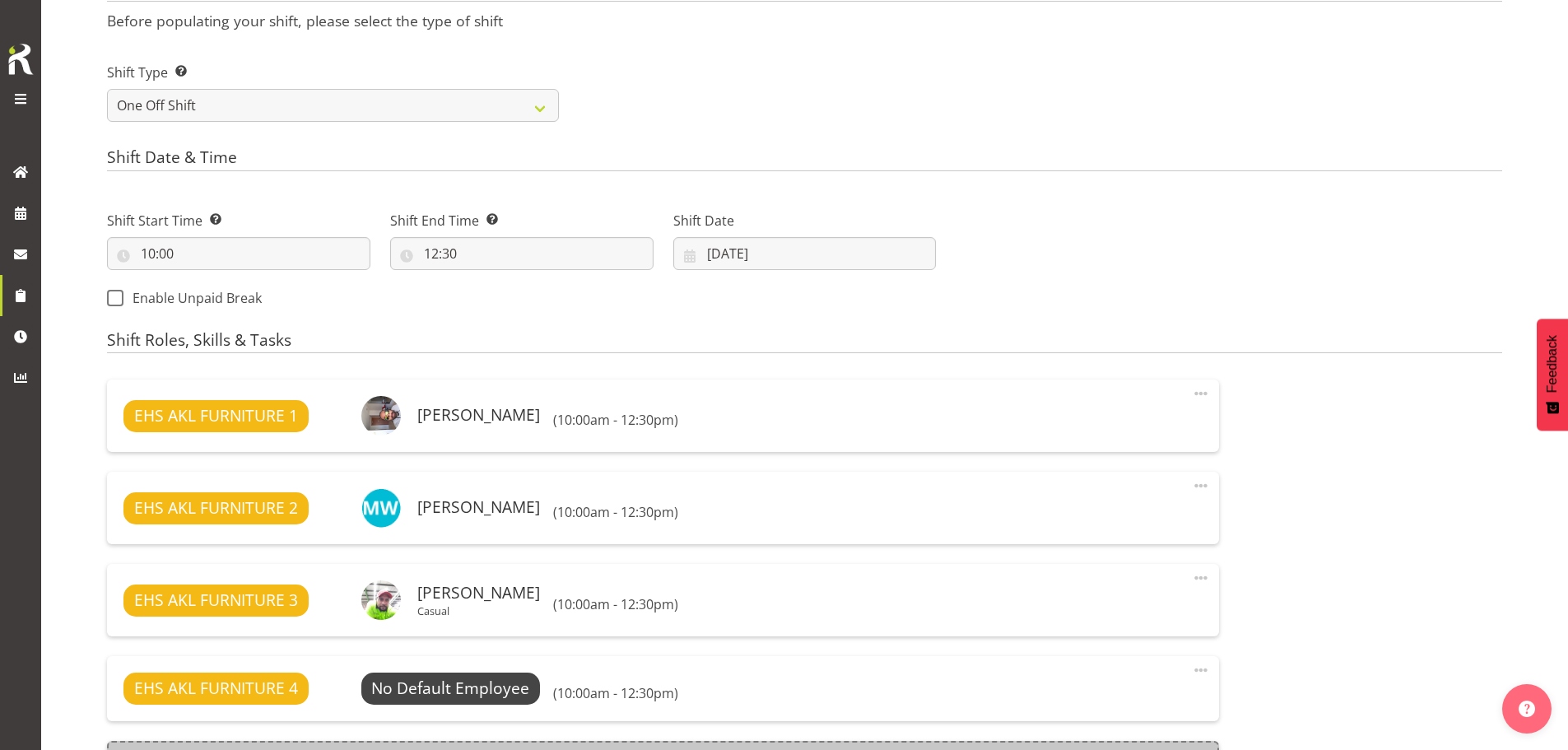
scroll to position [1029, 0]
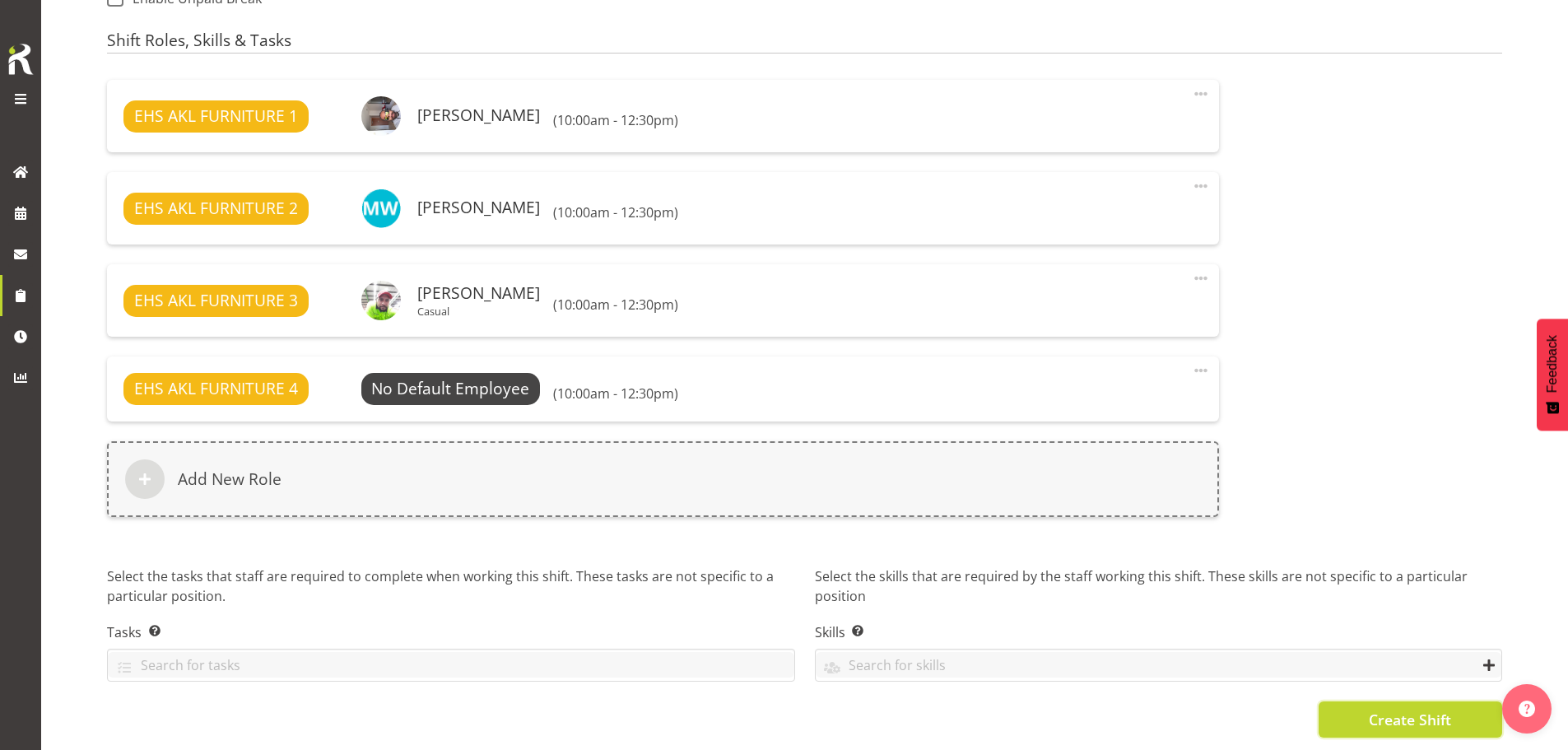
click at [1398, 708] on span "Create Shift" at bounding box center [1409, 719] width 82 height 22
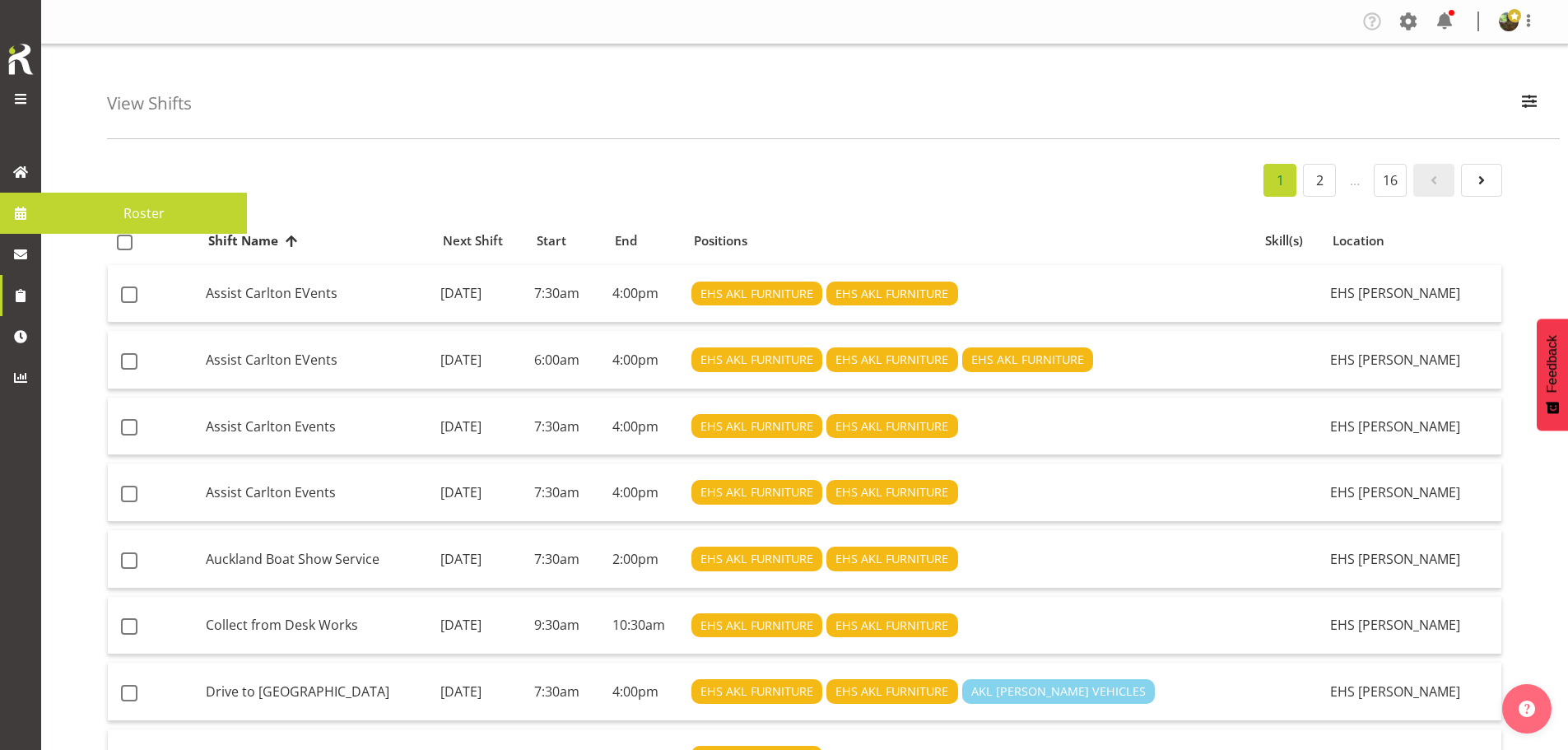
click at [31, 211] on span at bounding box center [20, 213] width 25 height 25
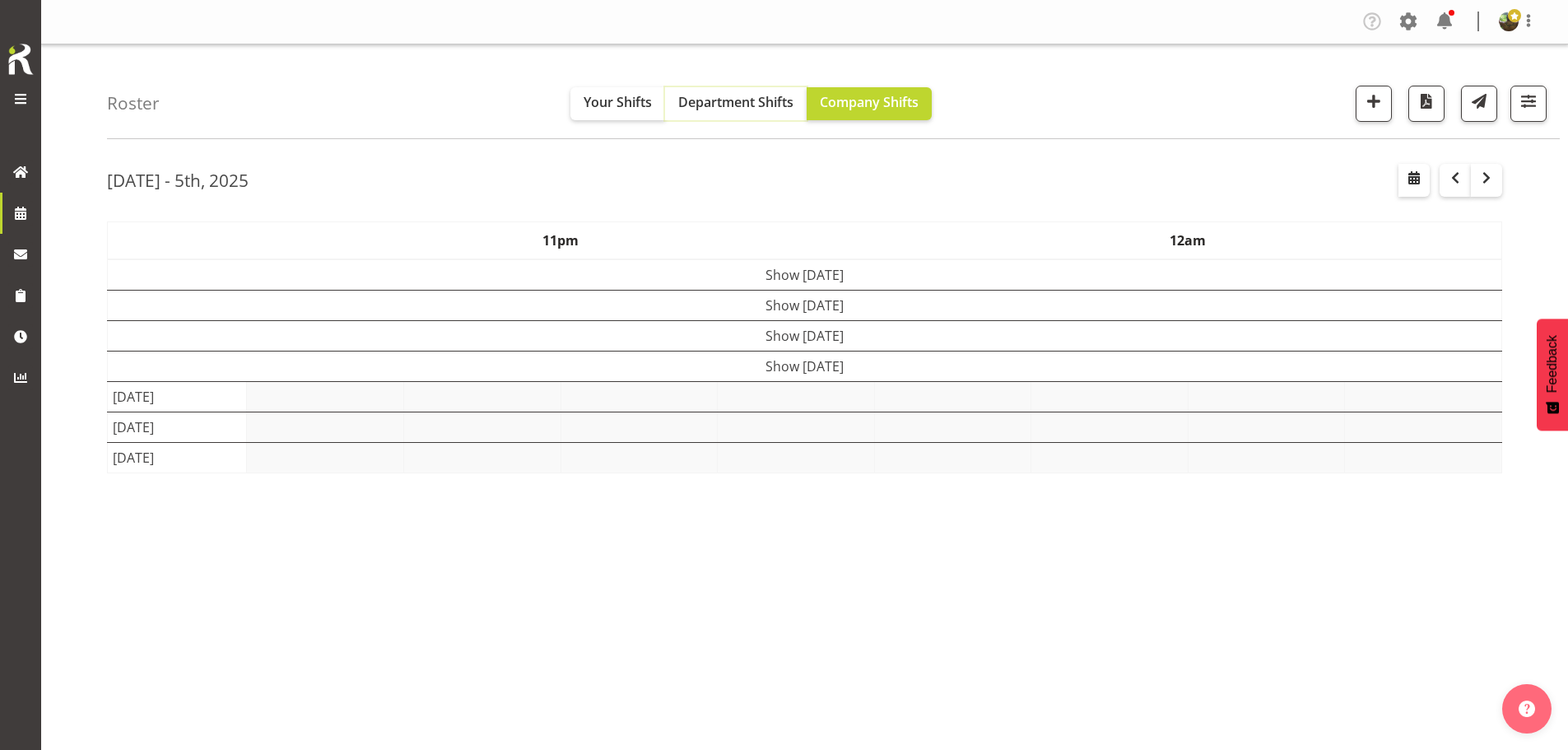
click at [698, 95] on span "Department Shifts" at bounding box center [735, 102] width 115 height 18
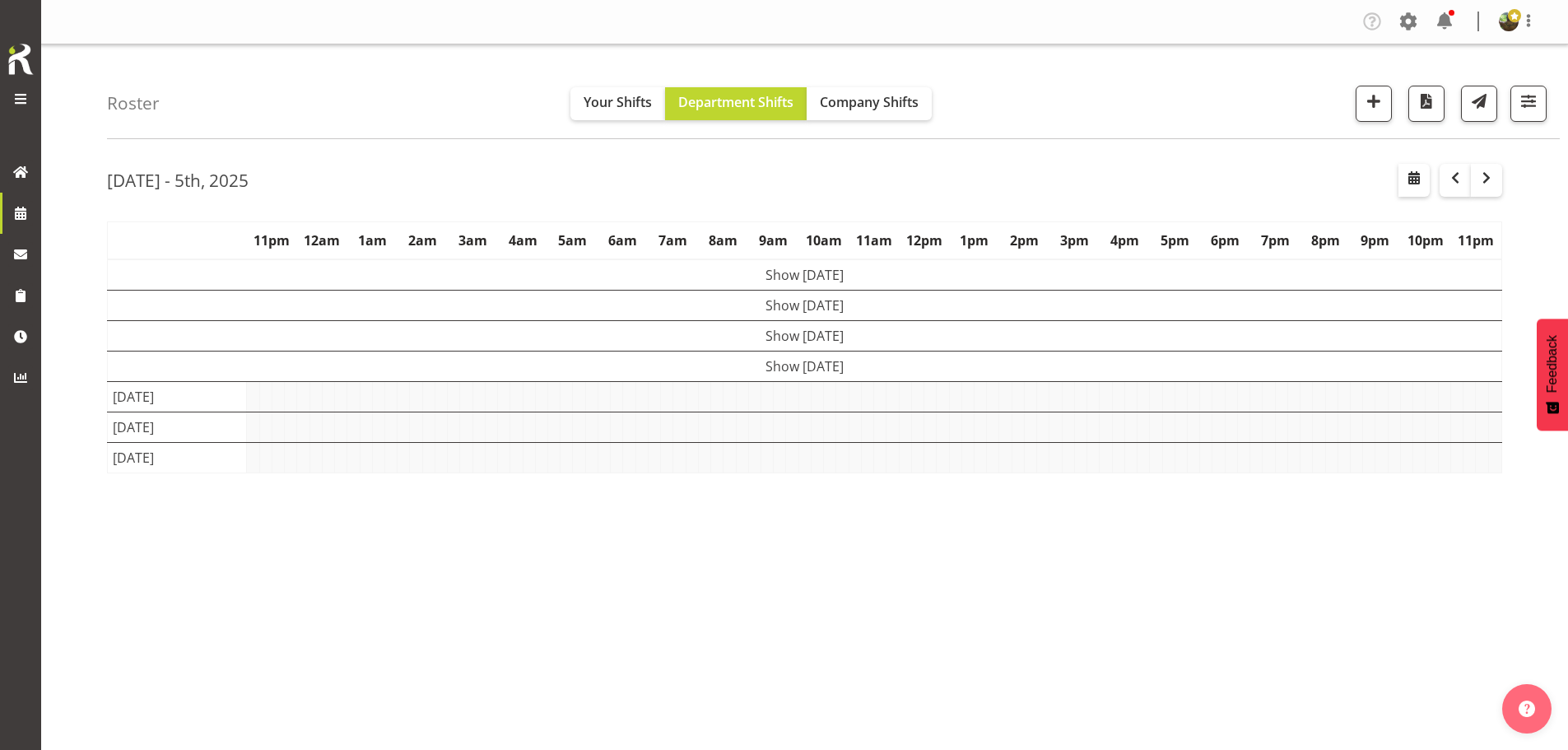
click at [780, 366] on td "Show [DATE]" at bounding box center [805, 366] width 1395 height 31
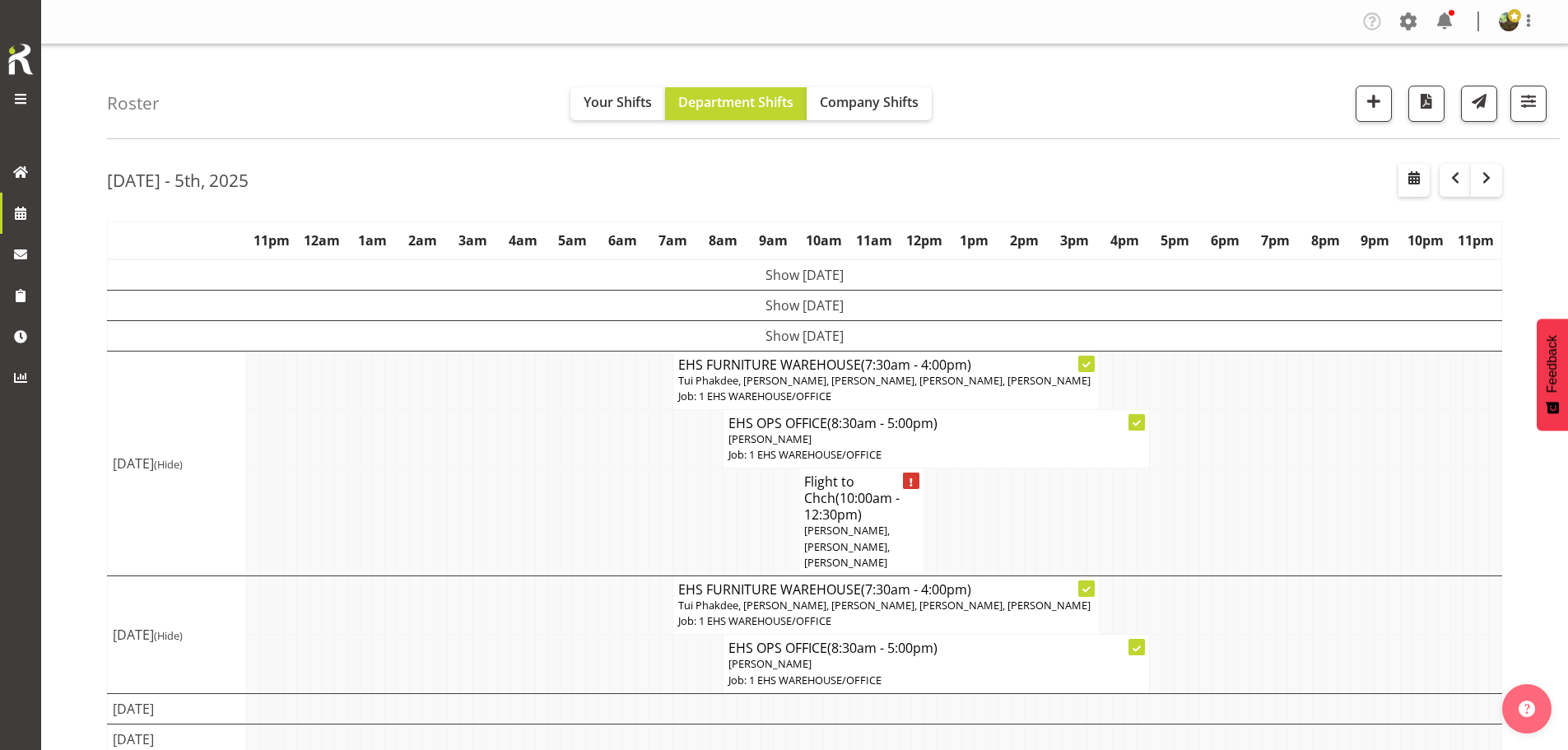
click at [784, 382] on span "Tui Phakdee, Harley Wongpayuk, Ngamata Upoko, Daniel Tini, Sivanila Sapati" at bounding box center [884, 379] width 412 height 15
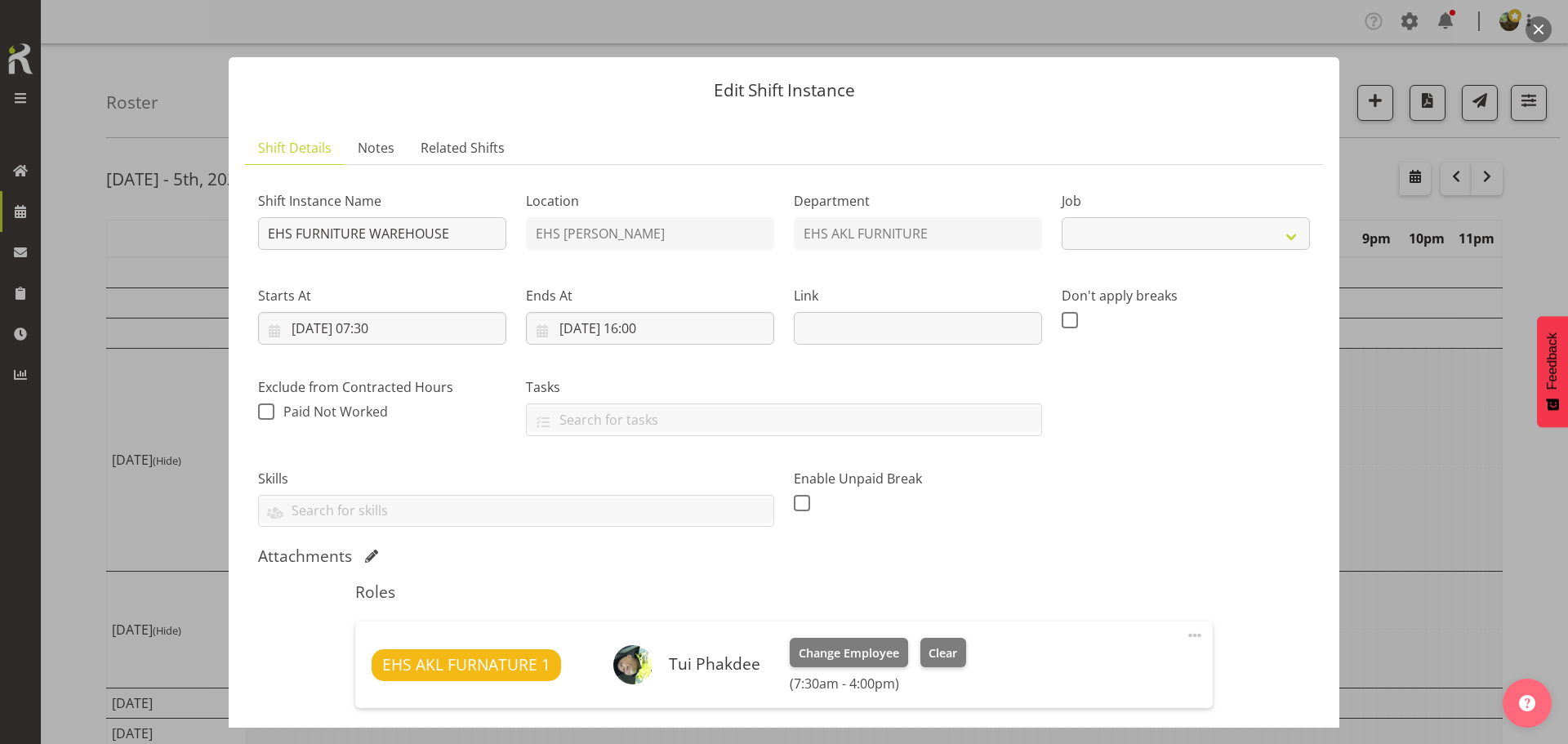
select select "69"
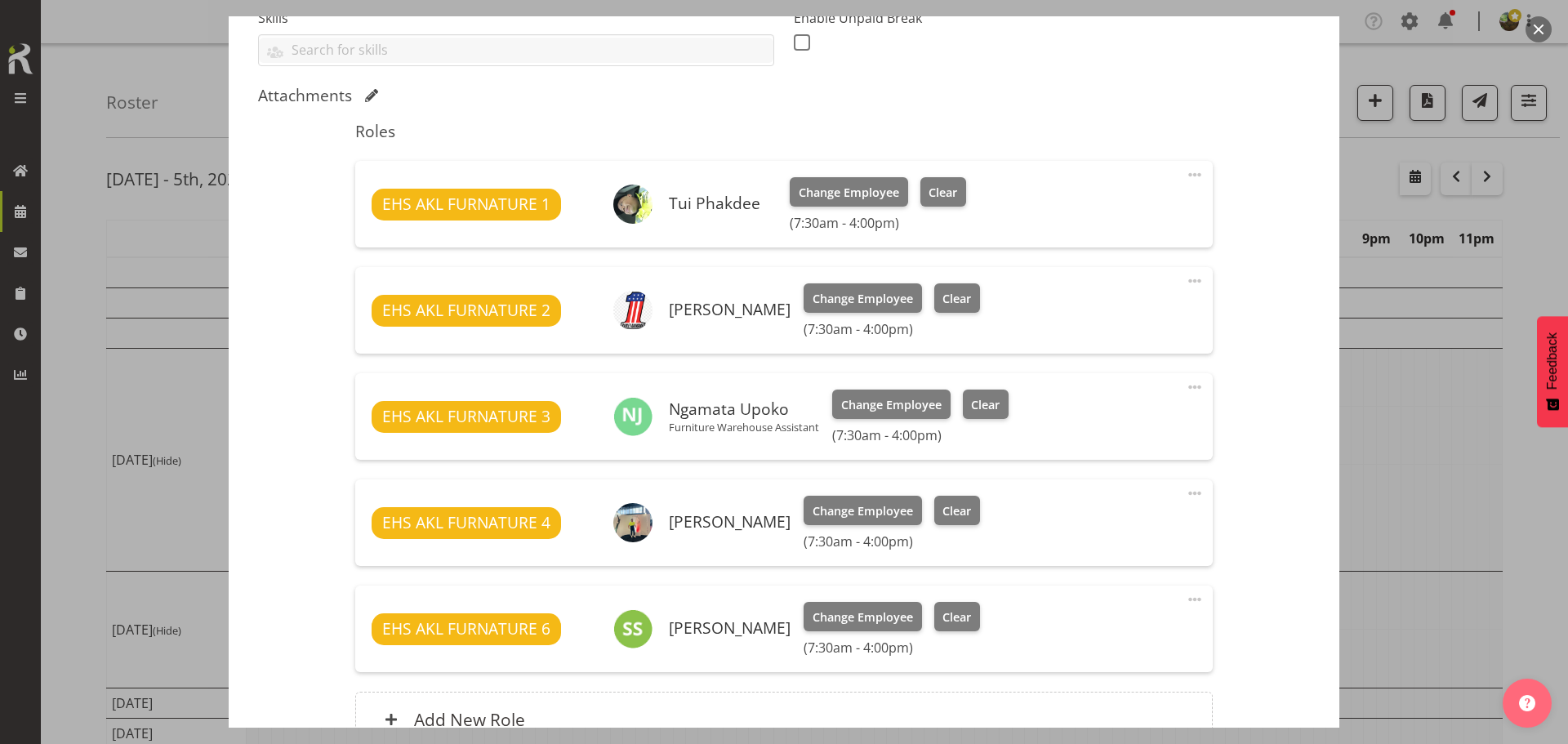
scroll to position [571, 0]
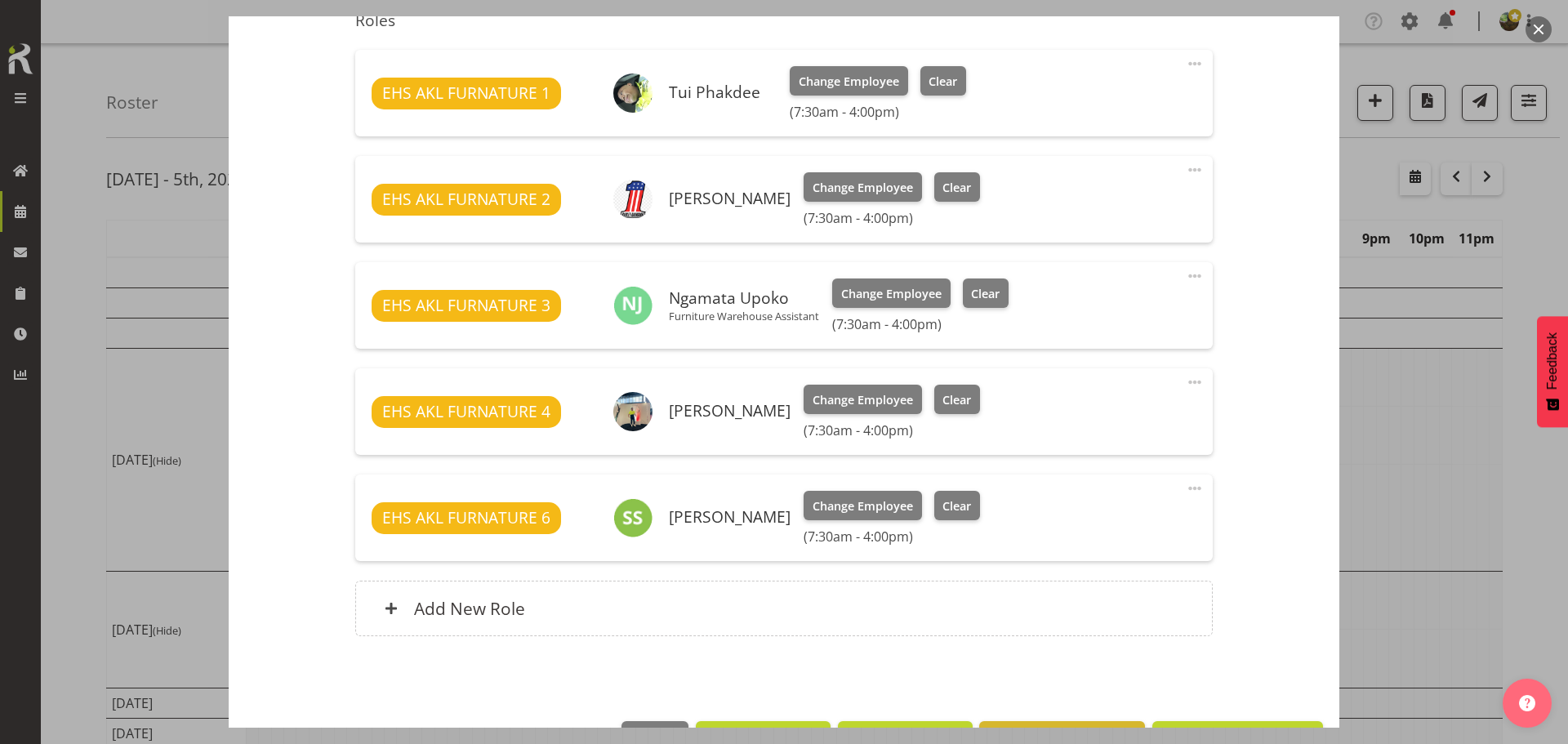
click at [871, 426] on h6 "(7:30am - 4:00pm)" at bounding box center [891, 429] width 176 height 17
click at [944, 398] on span "Clear" at bounding box center [956, 400] width 29 height 18
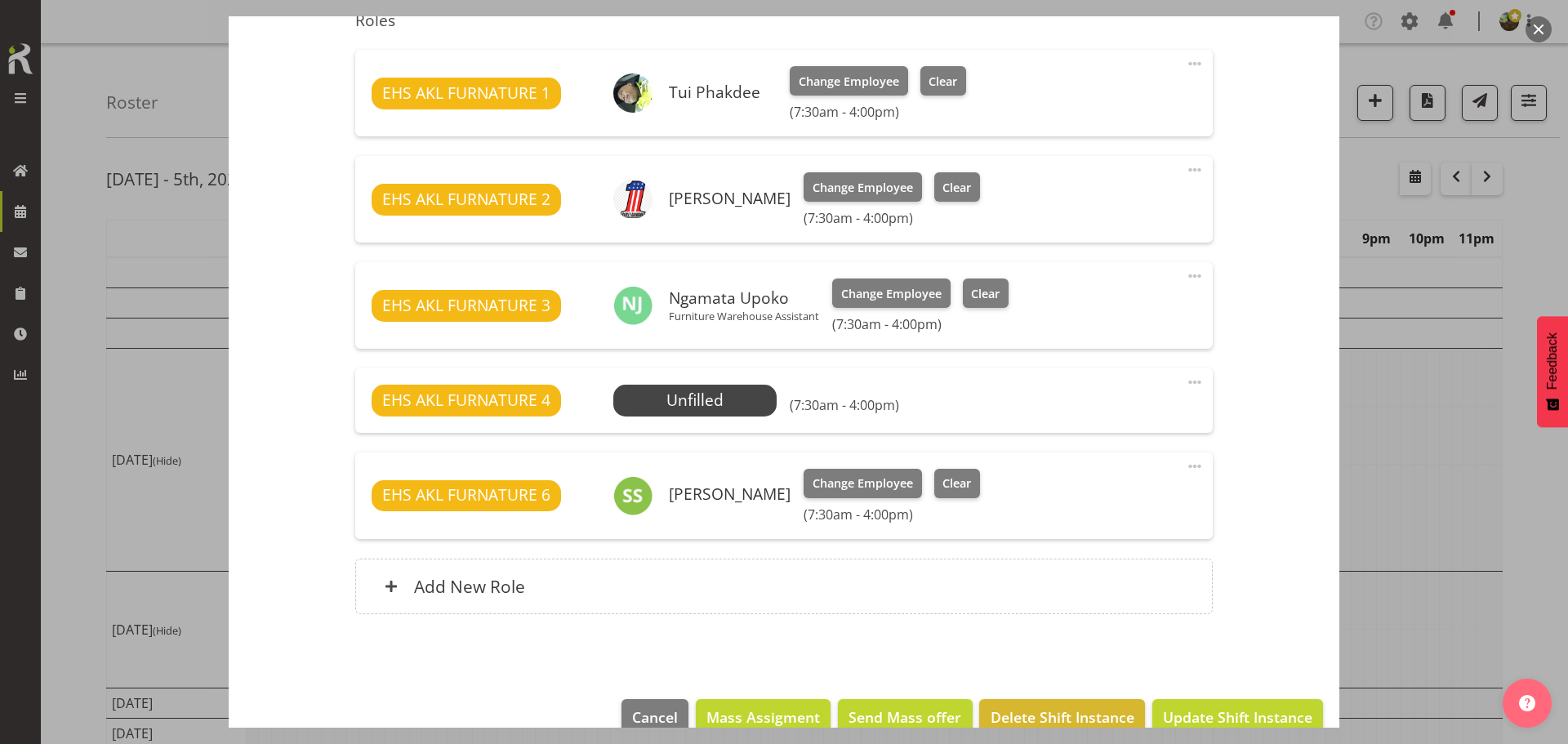
drag, startPoint x: 1185, startPoint y: 380, endPoint x: 1173, endPoint y: 394, distance: 18.4
click at [1185, 382] on span at bounding box center [1194, 382] width 20 height 20
click at [1109, 468] on link "Delete" at bounding box center [1126, 477] width 156 height 29
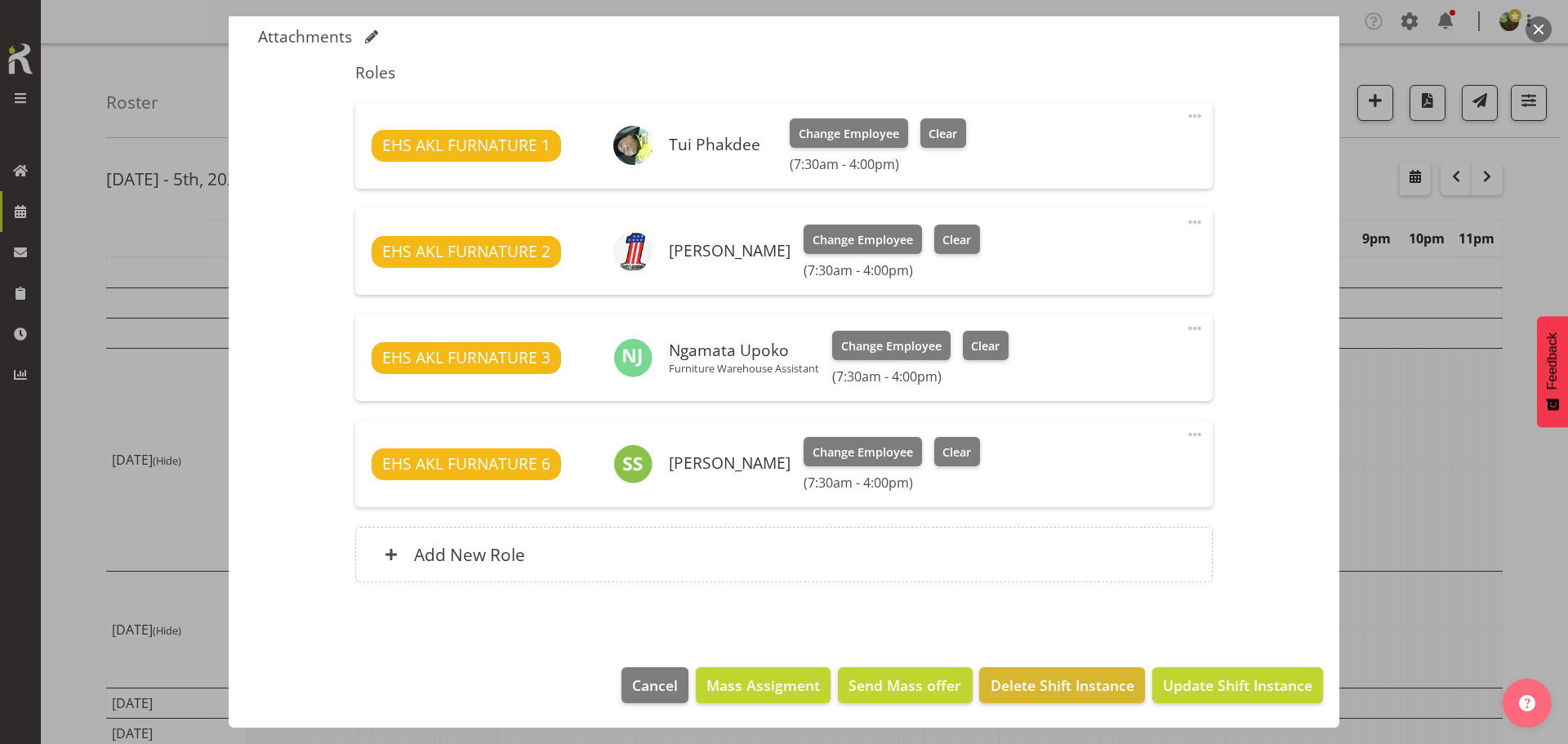
scroll to position [519, 0]
click at [1202, 686] on span "Update Shift Instance" at bounding box center [1238, 685] width 149 height 22
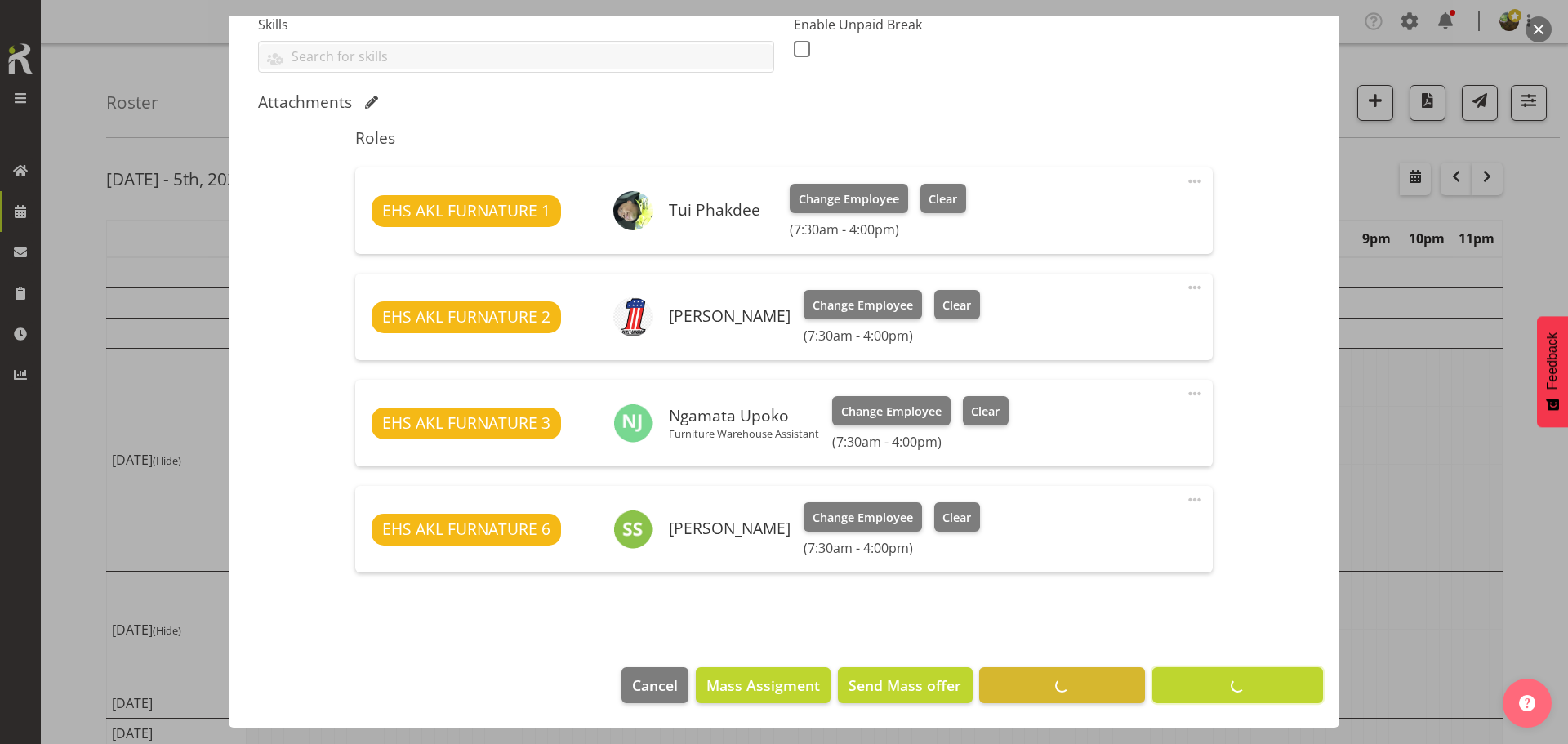
scroll to position [454, 0]
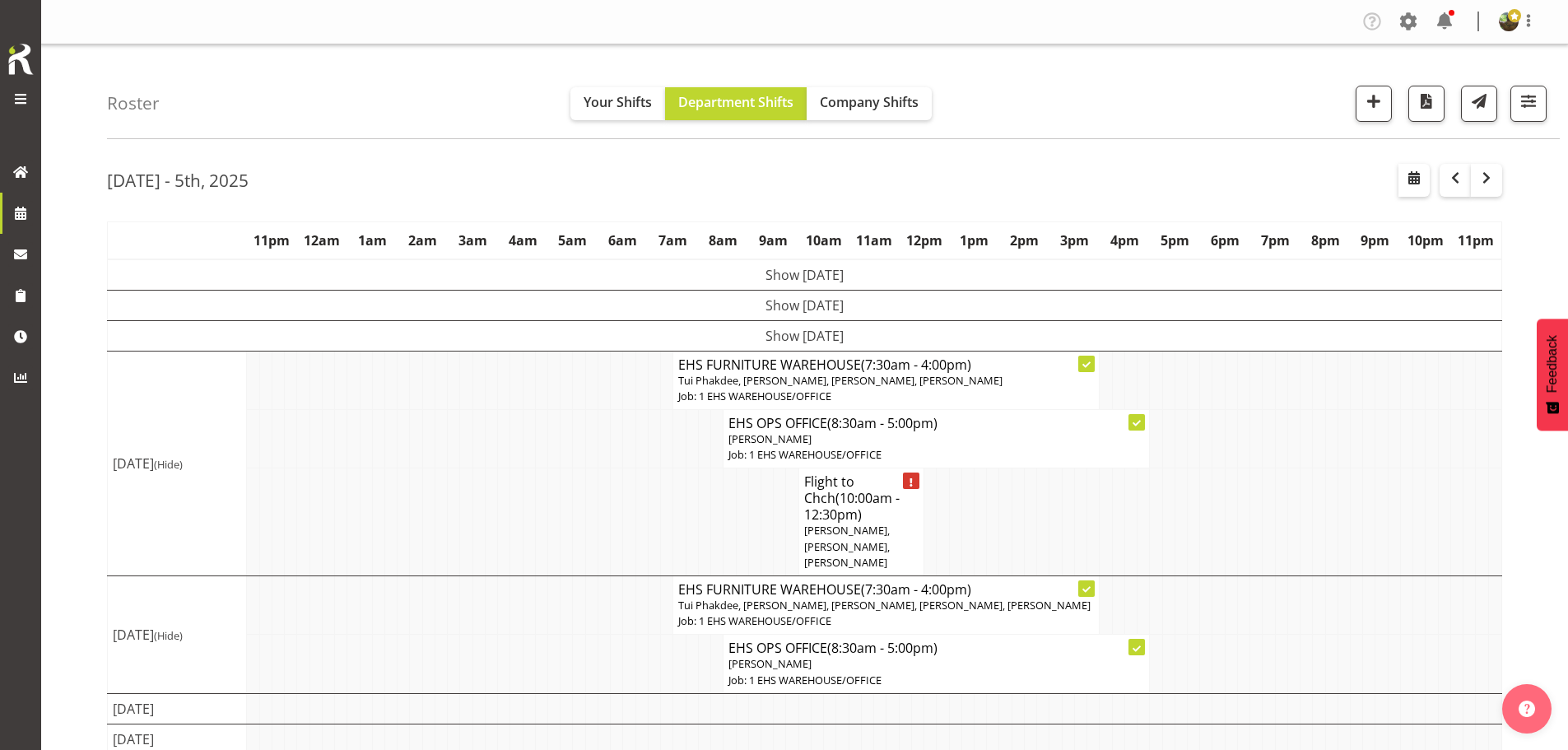
click at [850, 513] on span "(10:00am - 12:30pm)" at bounding box center [851, 505] width 95 height 35
click at [857, 521] on span "(10:00am - 12:30pm)" at bounding box center [851, 505] width 95 height 35
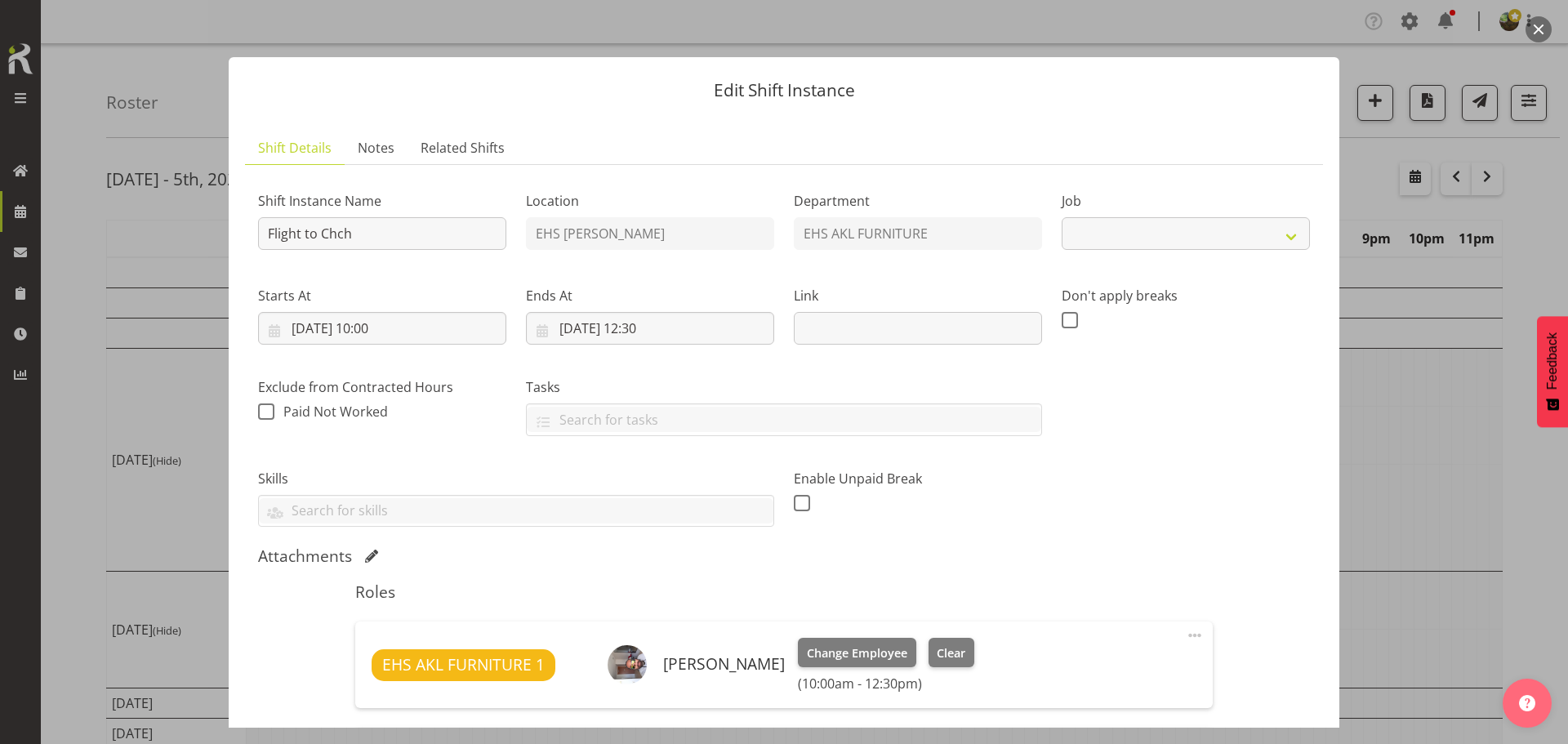
select select
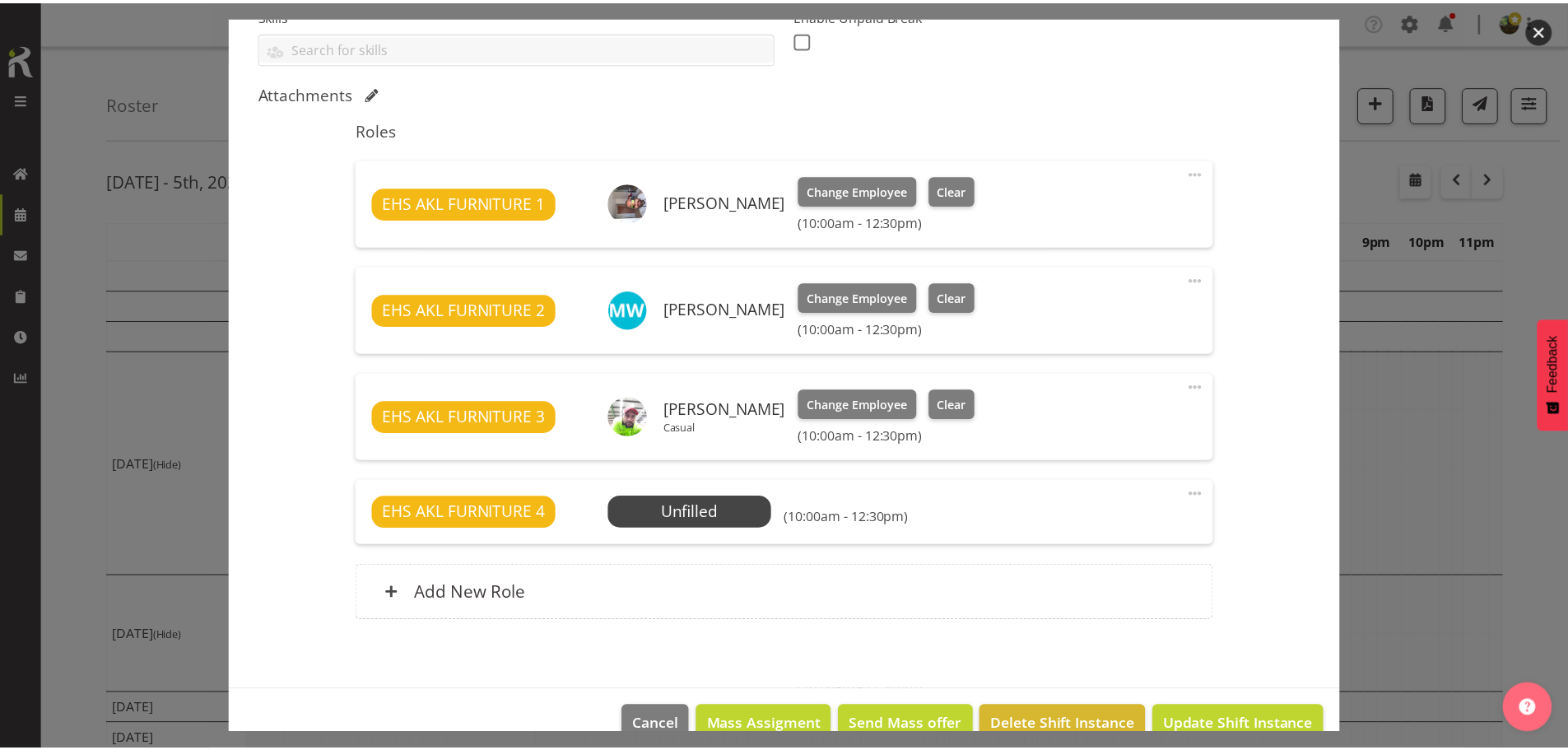
scroll to position [493, 0]
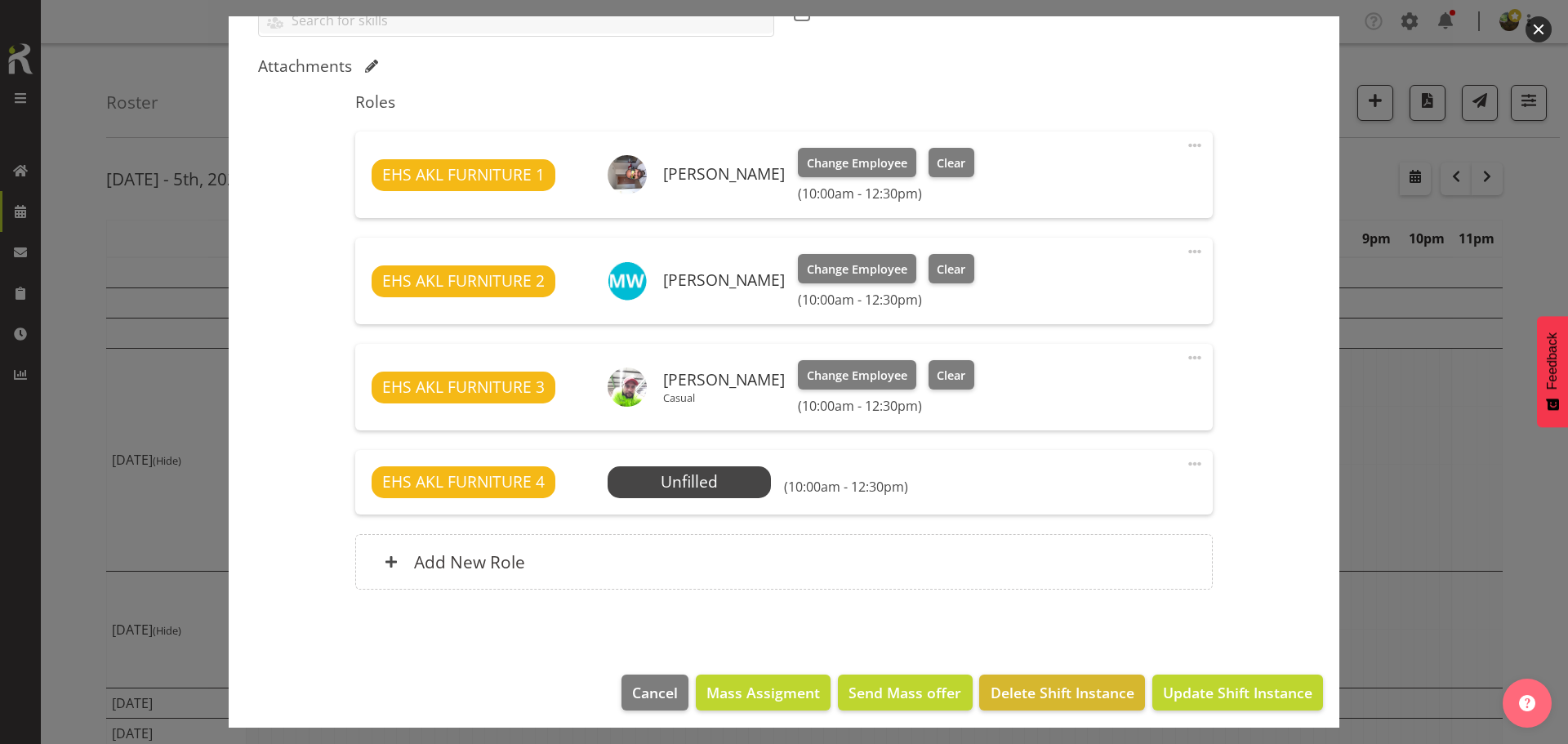
select select "9028"
click at [732, 494] on span "Select Employee" at bounding box center [689, 482] width 163 height 31
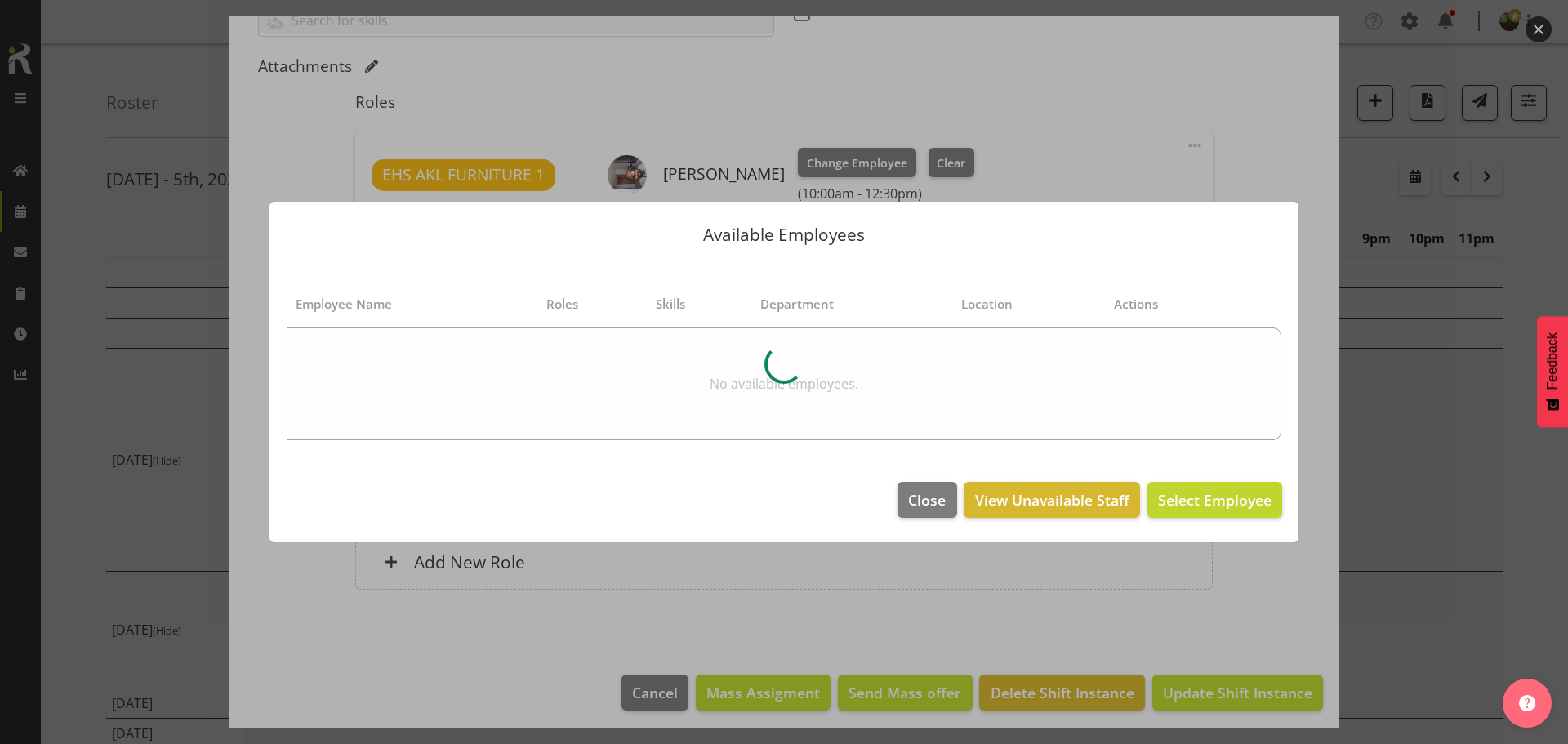
select select "9028"
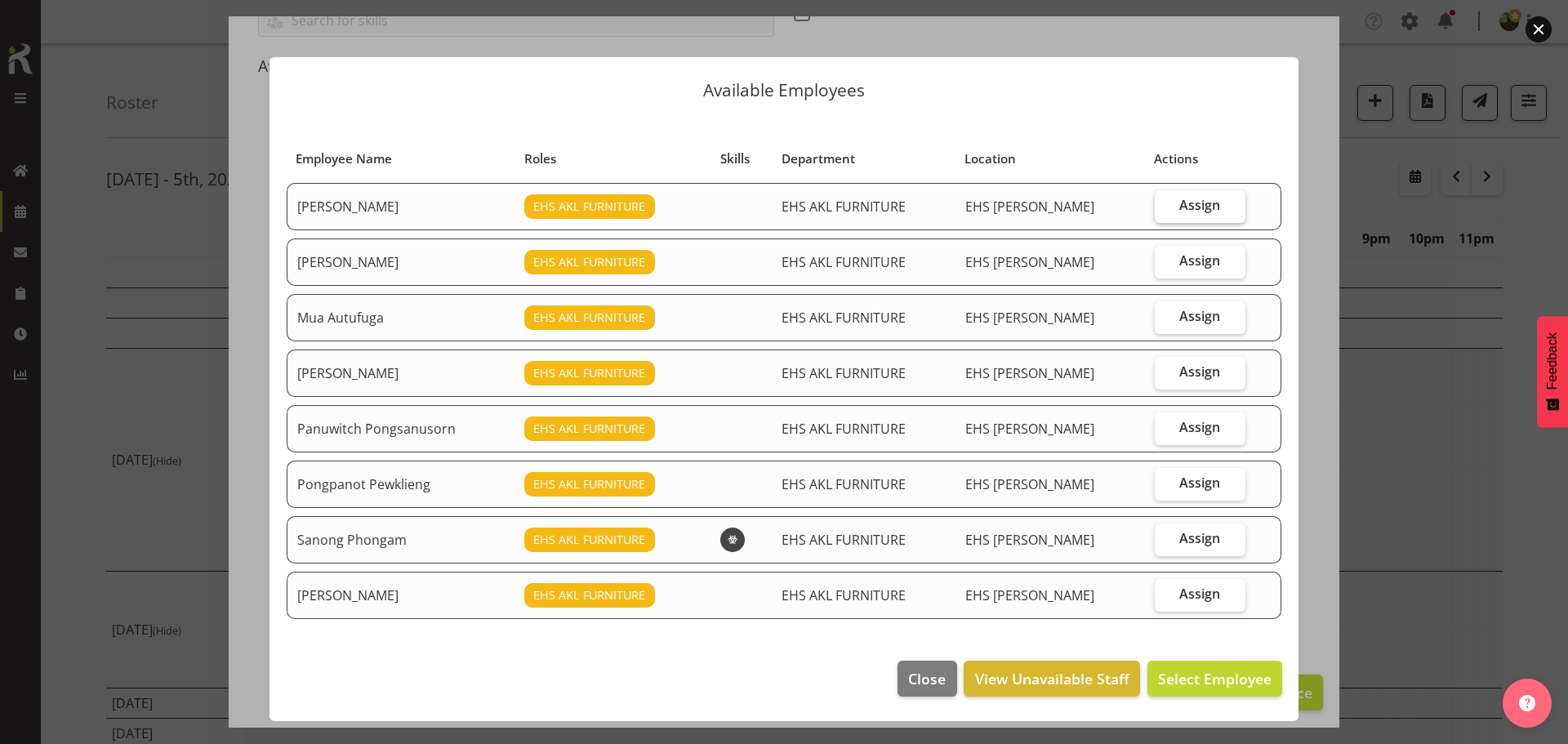
click at [1200, 207] on span "Assign" at bounding box center [1199, 204] width 41 height 17
click at [1165, 207] on input "Assign" at bounding box center [1159, 204] width 11 height 11
checkbox input "true"
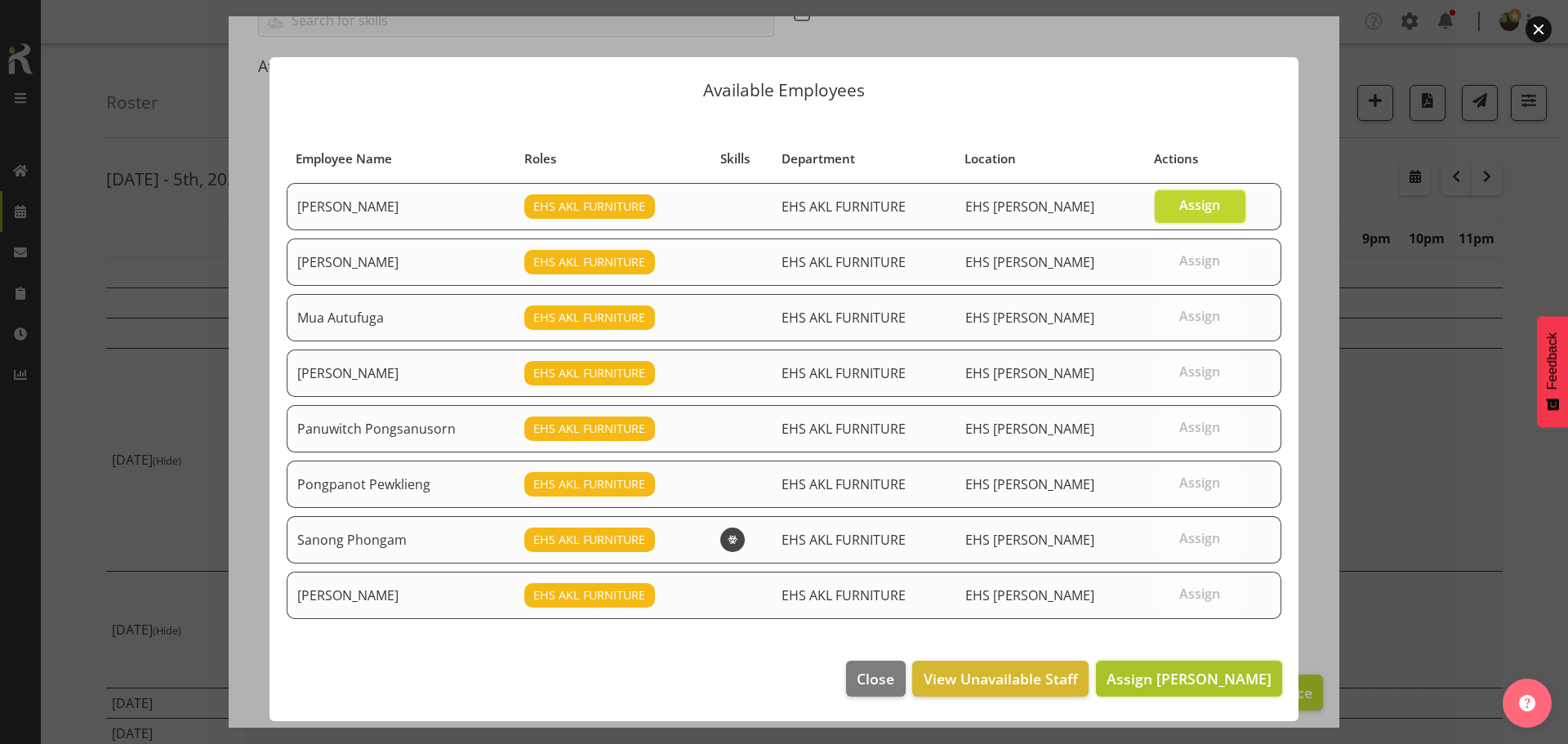
click at [1227, 676] on span "Assign Daniel Tini" at bounding box center [1189, 678] width 165 height 20
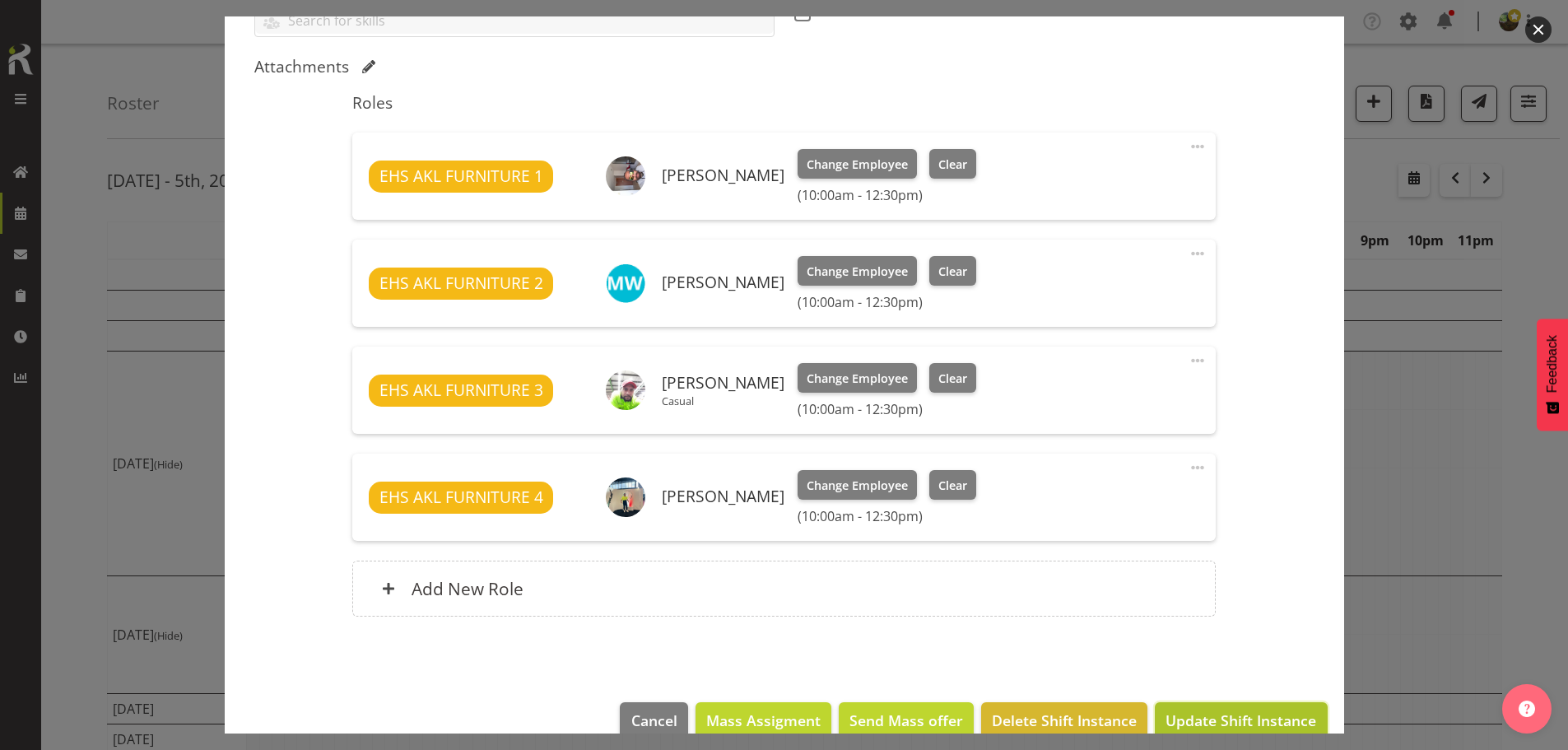
click at [1236, 713] on span "Update Shift Instance" at bounding box center [1241, 720] width 151 height 22
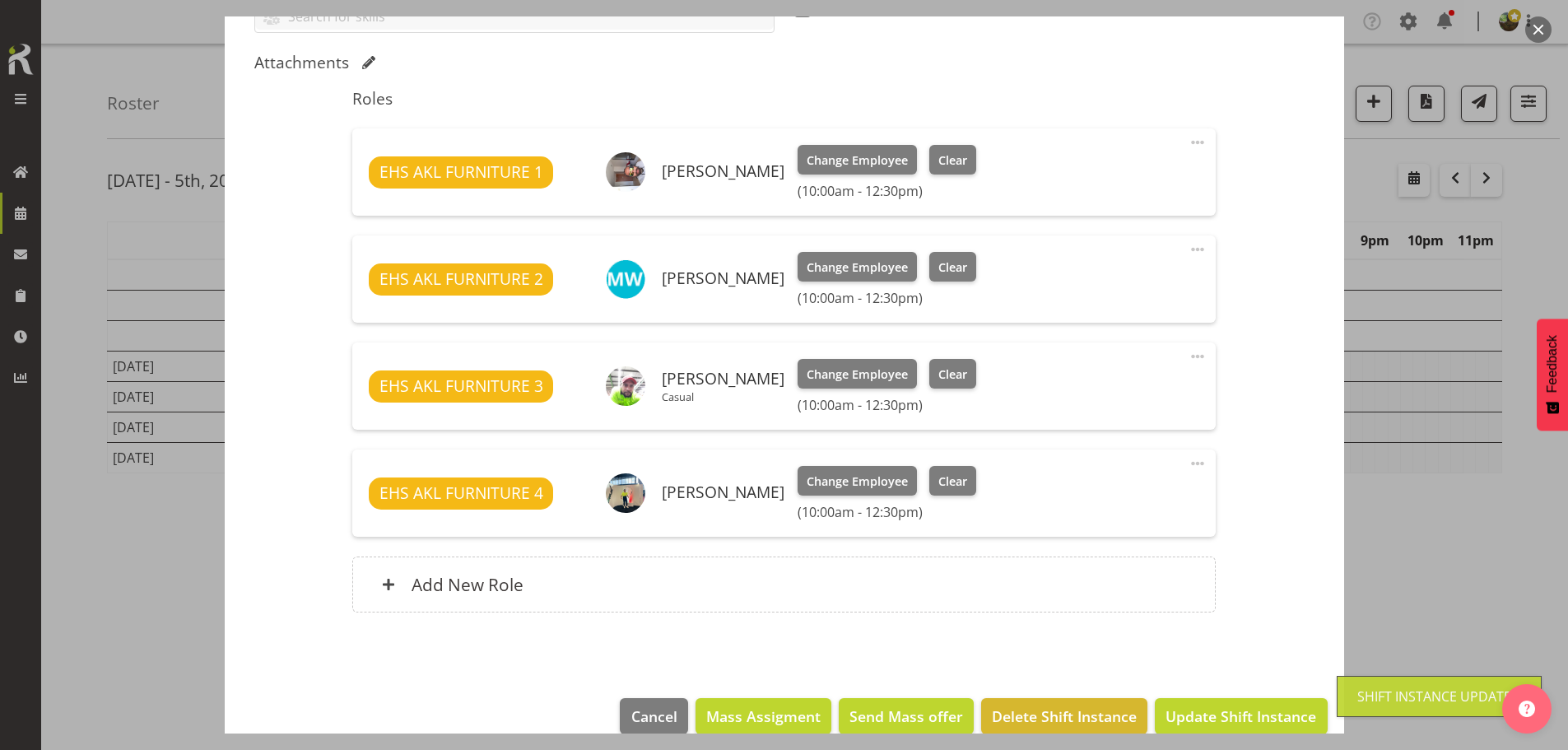
scroll to position [523, 0]
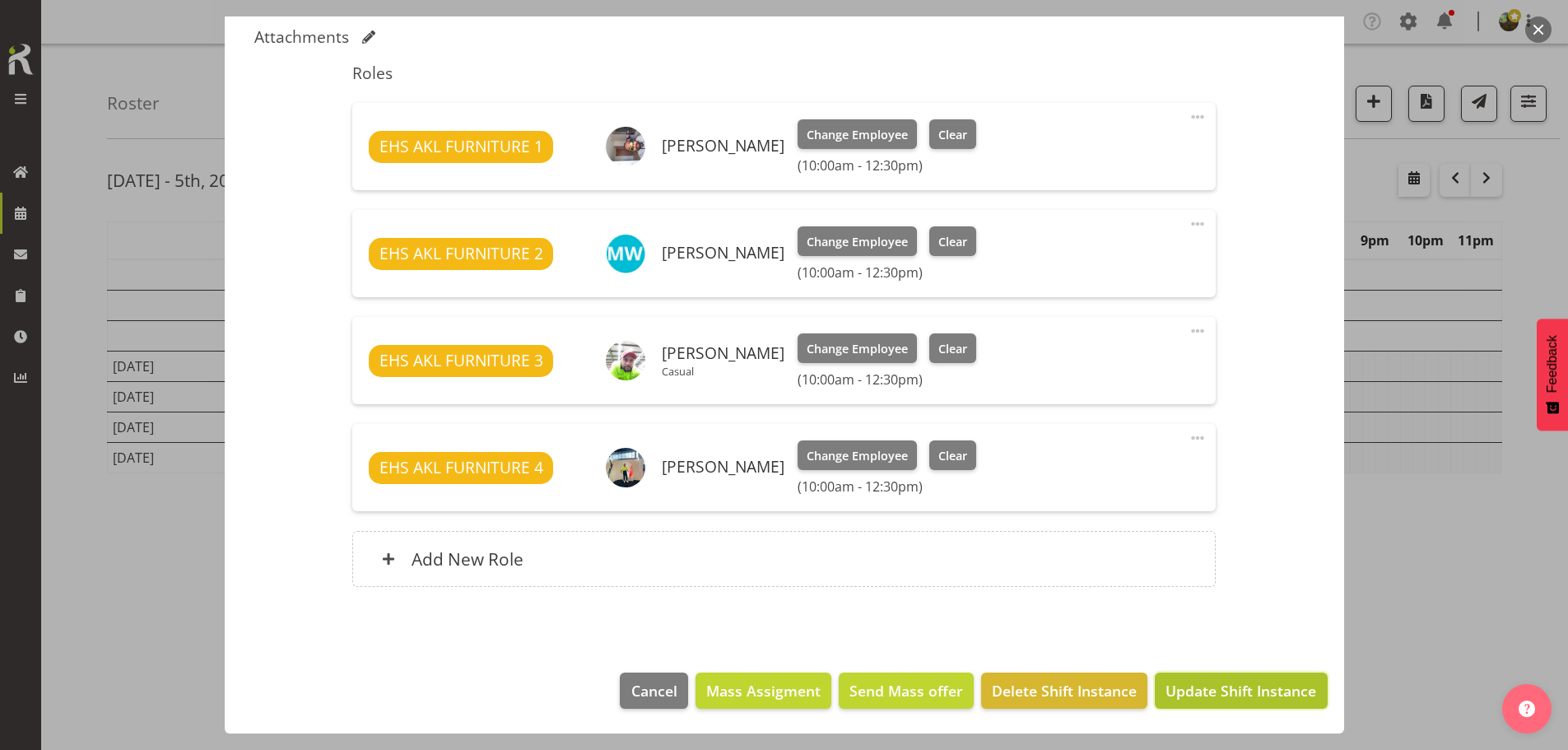
click at [1235, 691] on span "Update Shift Instance" at bounding box center [1241, 691] width 151 height 22
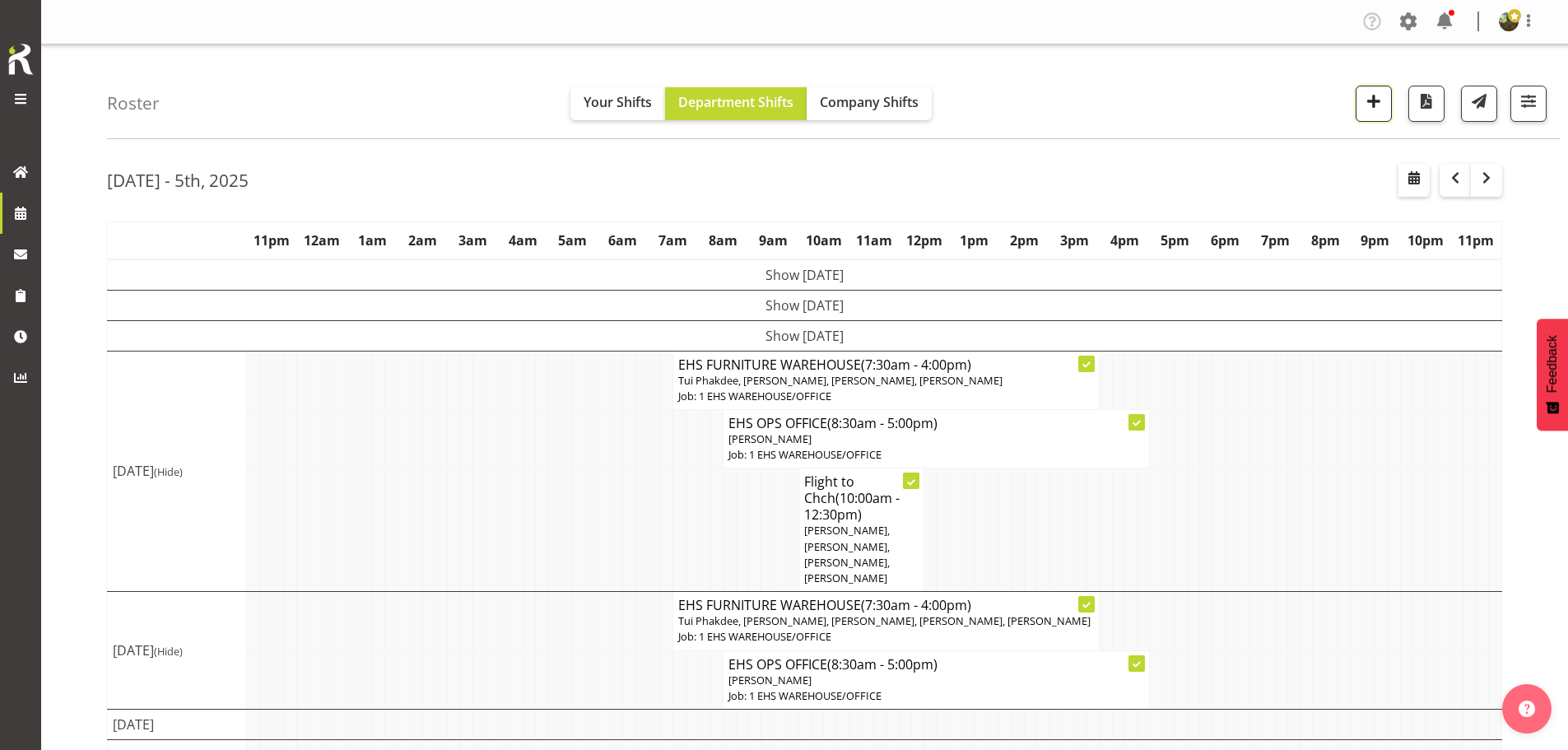
click at [1378, 100] on span "button" at bounding box center [1374, 101] width 22 height 22
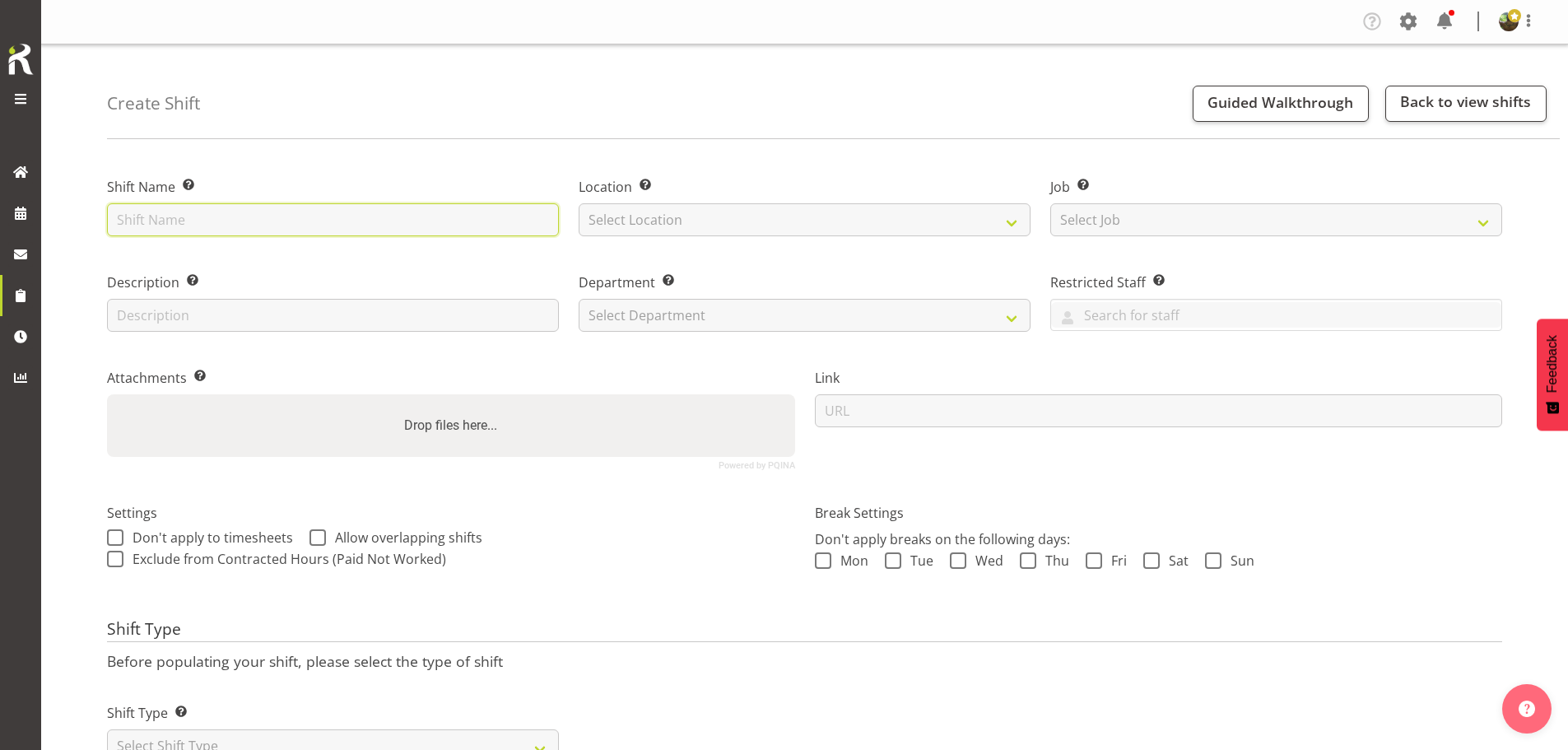
click at [307, 211] on input "text" at bounding box center [333, 219] width 452 height 33
click at [303, 225] on input "text" at bounding box center [333, 219] width 452 height 33
click at [194, 221] on input "Strike - Watrer NZ" at bounding box center [333, 219] width 452 height 33
click at [187, 223] on input "Strike - Watrer NZ" at bounding box center [333, 219] width 452 height 33
click at [192, 222] on input "Strike - Watrer NZ" at bounding box center [333, 219] width 452 height 33
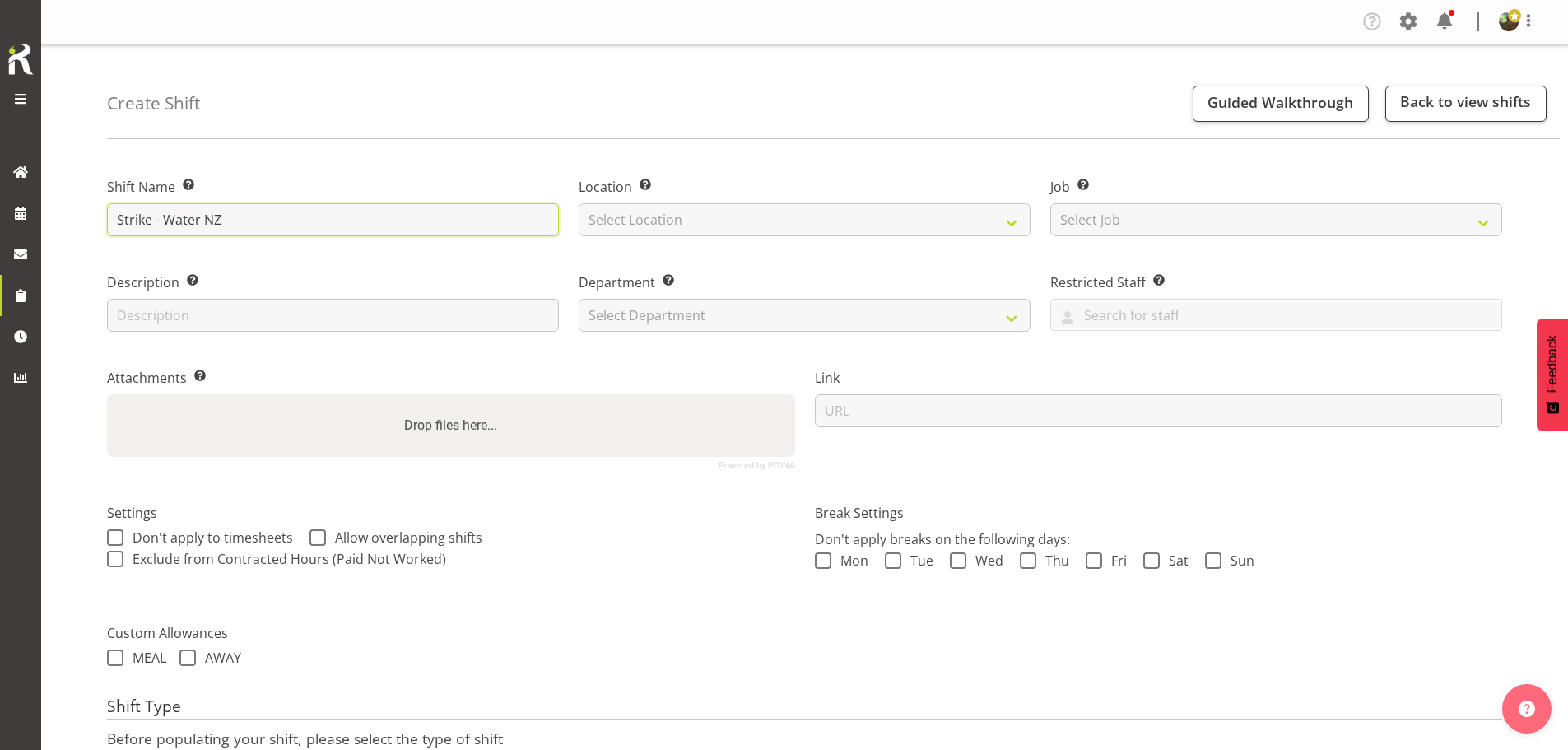
click at [248, 212] on input "Strike - Water NZ" at bounding box center [333, 219] width 452 height 33
click at [268, 216] on input "Strike - Water NZ 2024" at bounding box center [333, 219] width 452 height 33
type input "Strike - Water NZ 2025"
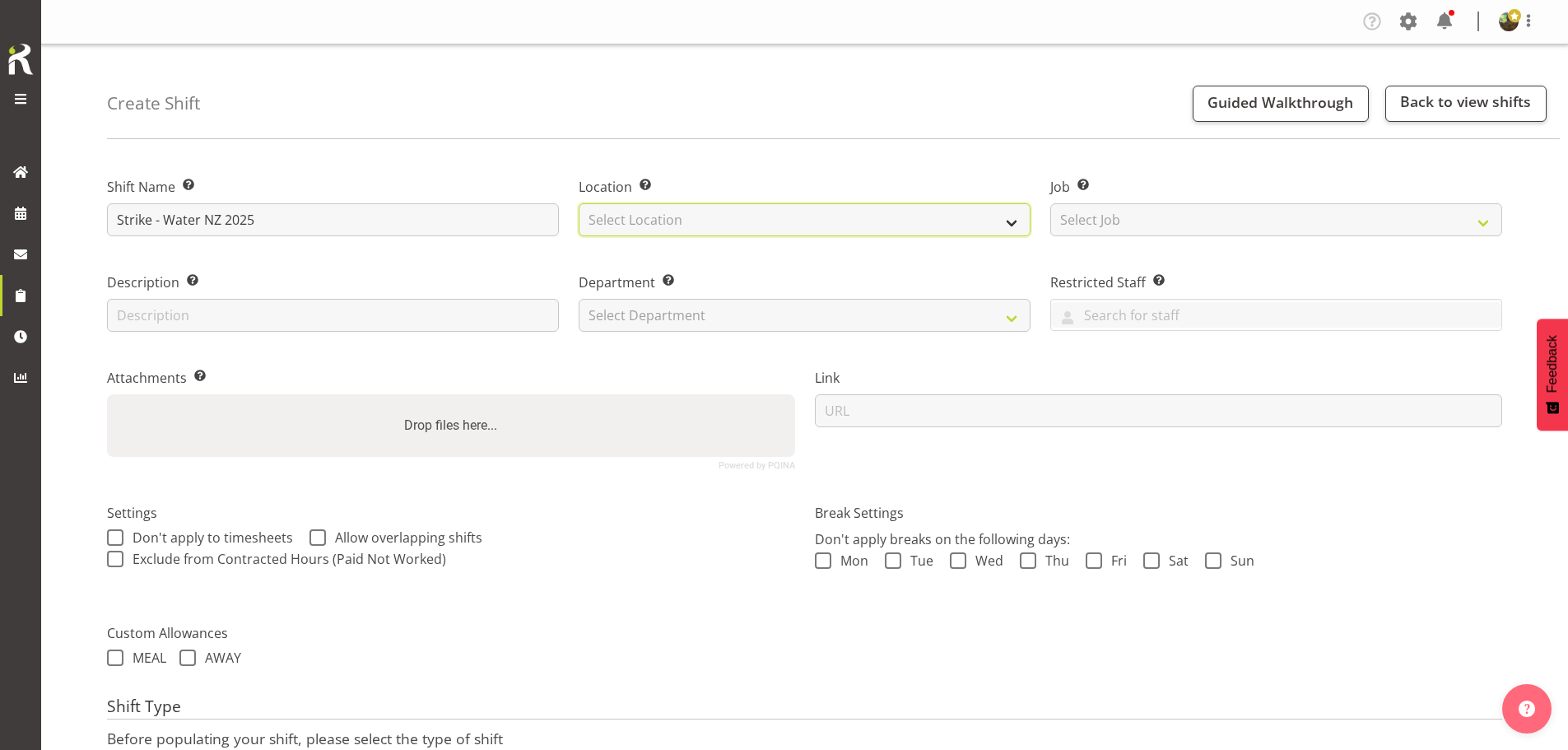
drag, startPoint x: 672, startPoint y: 216, endPoint x: 678, endPoint y: 235, distance: 19.9
click at [675, 224] on select "Select Location EHS RYMER" at bounding box center [805, 219] width 452 height 33
select select "35"
click at [579, 203] on select "Select Location EHS RYMER" at bounding box center [805, 219] width 452 height 33
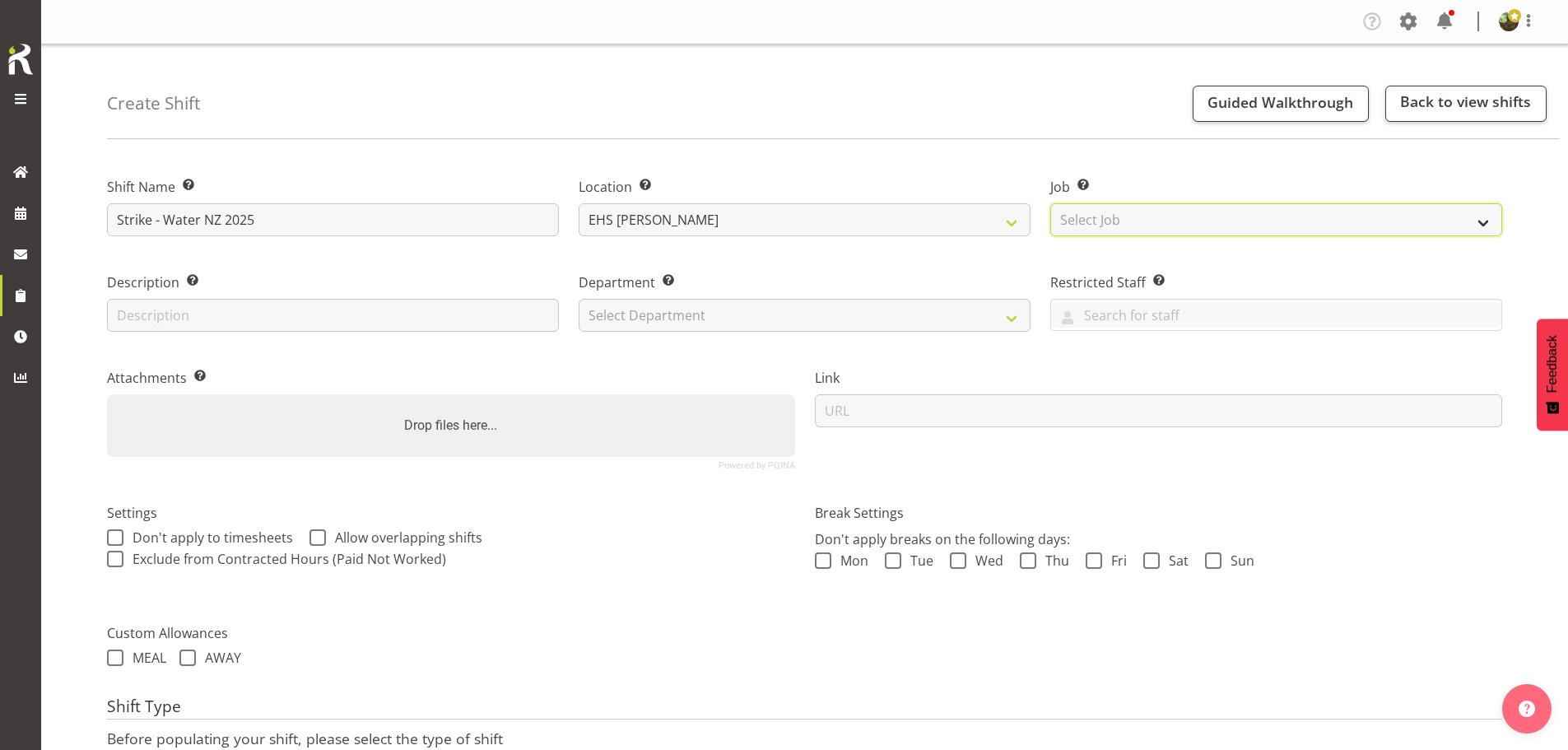
click at [1241, 221] on select "Select Job Create new job 1 Carlton Events 1 Carlton Hamilton 1 Carlton Welling…" at bounding box center [1277, 219] width 452 height 33
click at [1051, 203] on select "Select Job Create new job 1 Carlton Events 1 Carlton Hamilton 1 Carlton Welling…" at bounding box center [1277, 219] width 452 height 33
click at [1277, 221] on select "Create new job 1 Carlton Events 1 Carlton Hamilton 1 Carlton Wellington 1 EHS W…" at bounding box center [1277, 219] width 452 height 33
select select "9028"
click at [1051, 203] on select "Create new job 1 Carlton Events 1 Carlton Hamilton 1 Carlton Wellington 1 EHS W…" at bounding box center [1277, 219] width 452 height 33
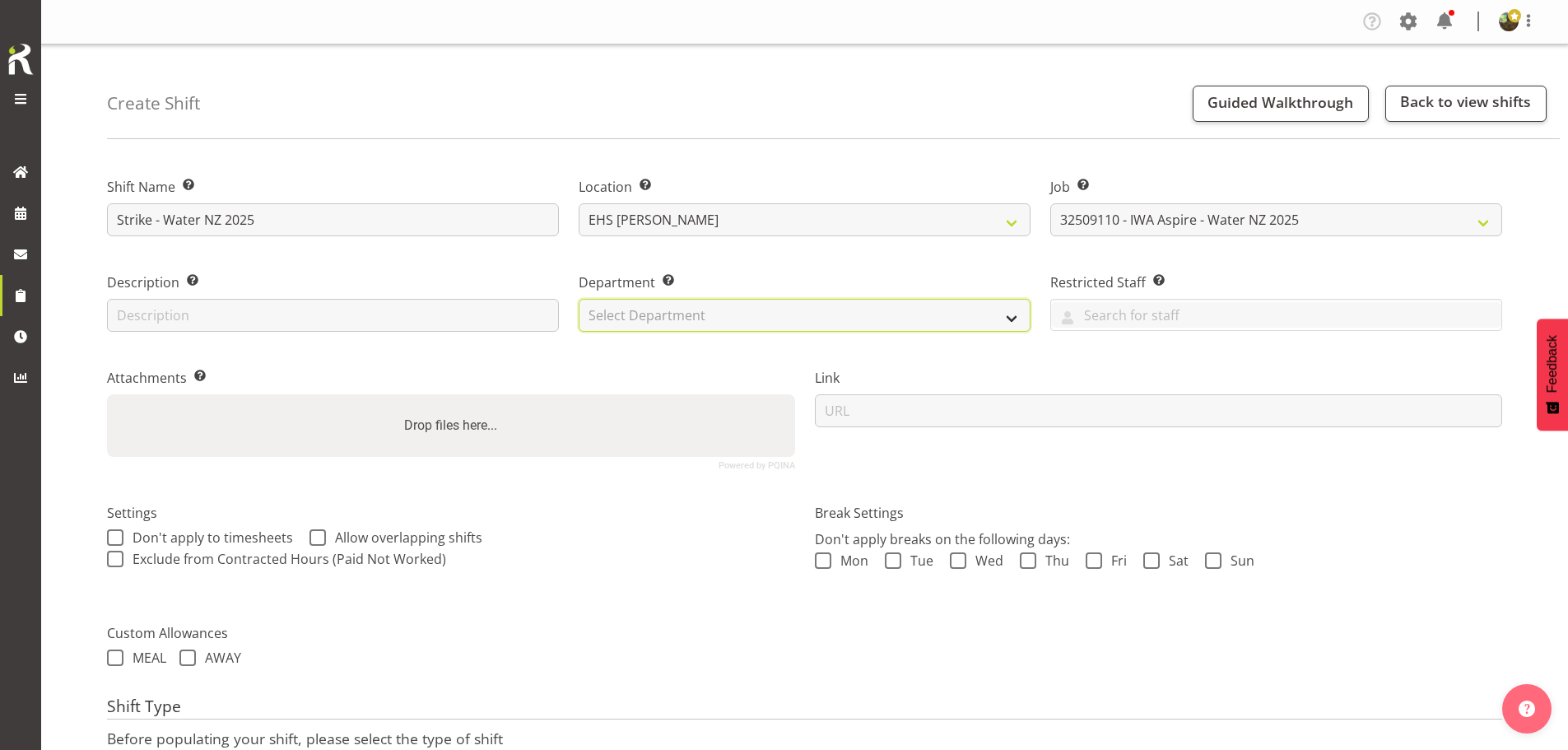
drag, startPoint x: 779, startPoint y: 320, endPoint x: 775, endPoint y: 328, distance: 8.9
click at [779, 320] on select "Select Department EHS AKL FURNITURE" at bounding box center [805, 314] width 452 height 33
select select "38"
click at [579, 298] on select "Select Department EHS AKL FURNITURE" at bounding box center [805, 314] width 452 height 33
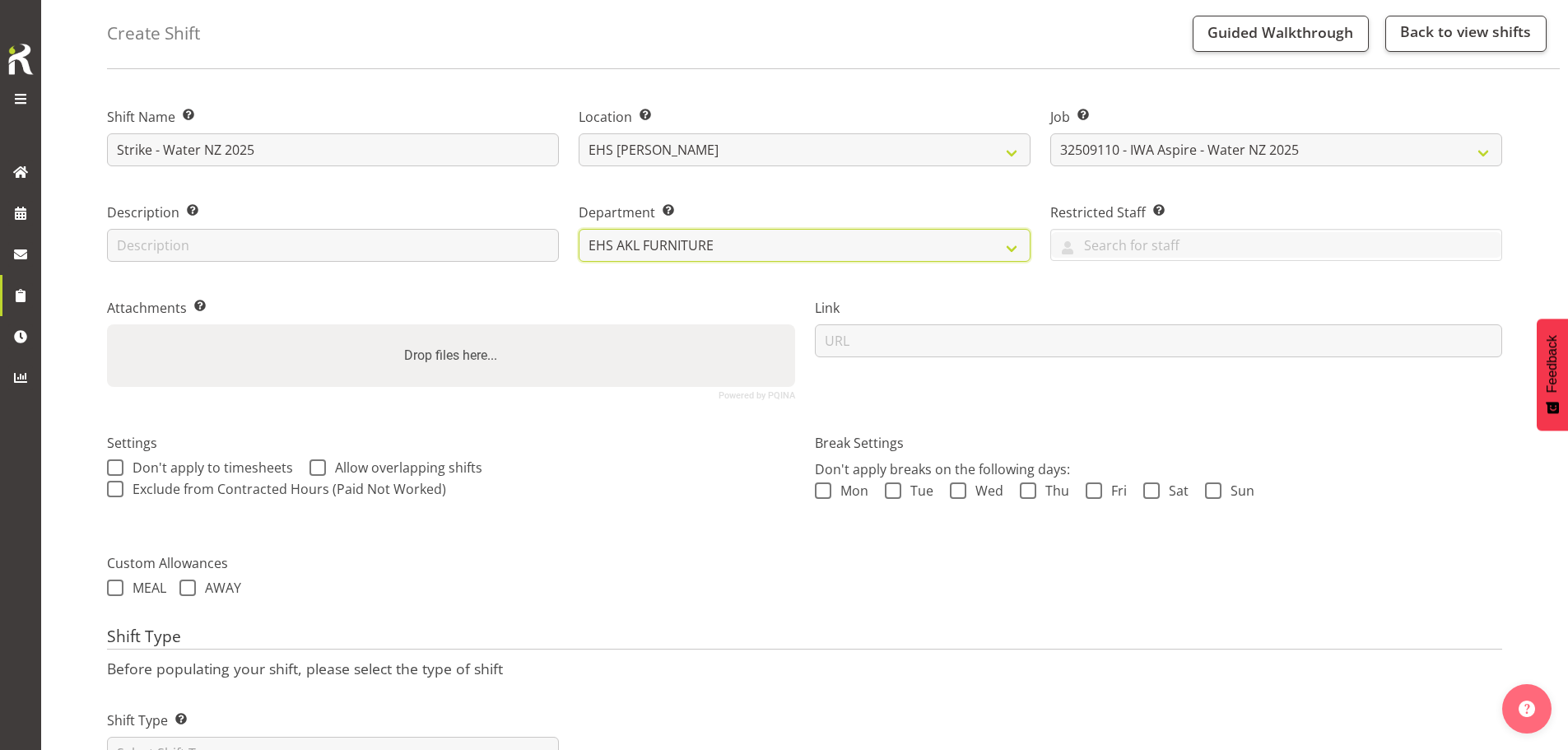
scroll to position [141, 0]
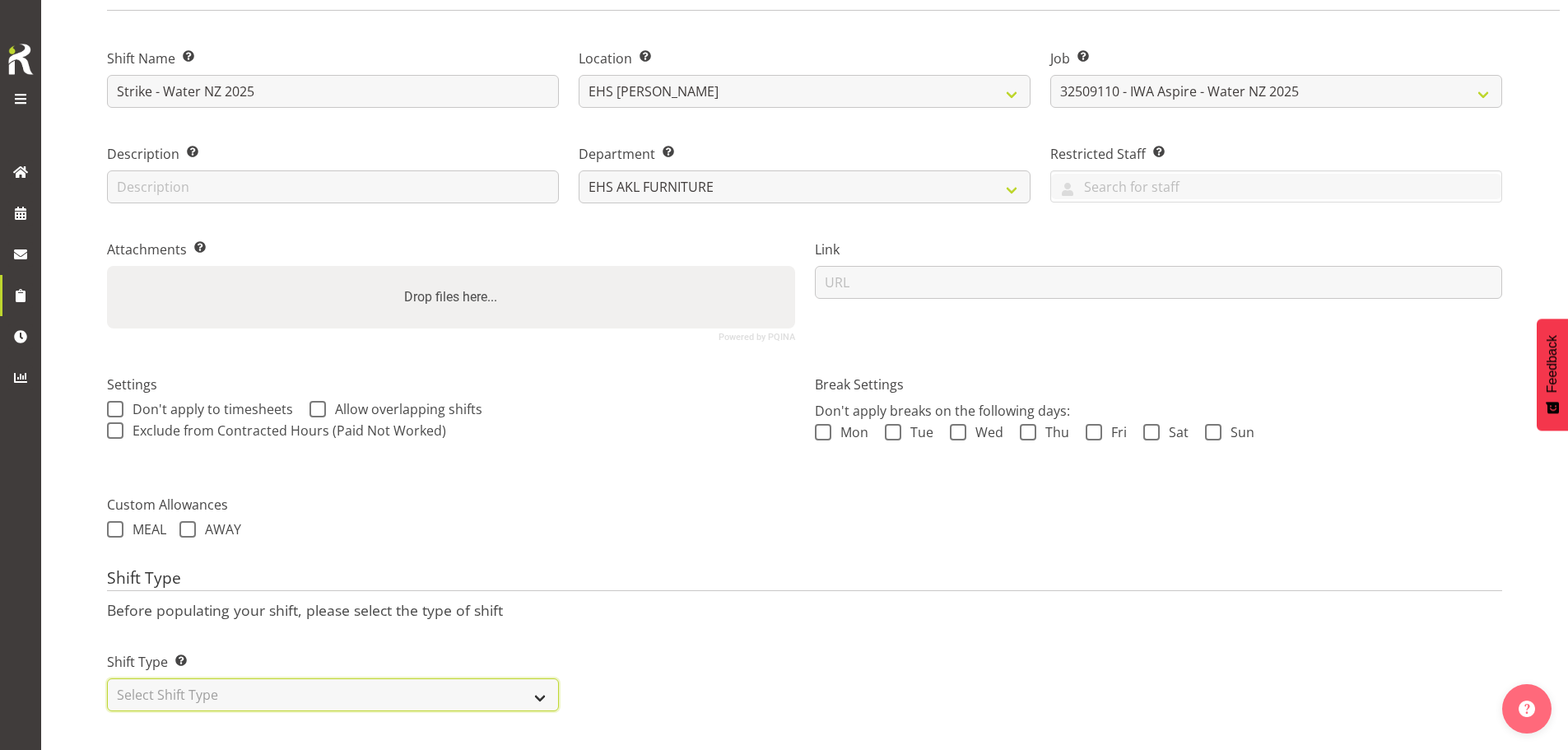
drag, startPoint x: 389, startPoint y: 682, endPoint x: 385, endPoint y: 667, distance: 15.5
click at [389, 681] on select "Select Shift Type One Off Shift Recurring Shift Rotating Shift" at bounding box center [333, 694] width 452 height 33
select select "one_off"
click at [107, 678] on select "Select Shift Type One Off Shift Recurring Shift Rotating Shift" at bounding box center [333, 694] width 452 height 33
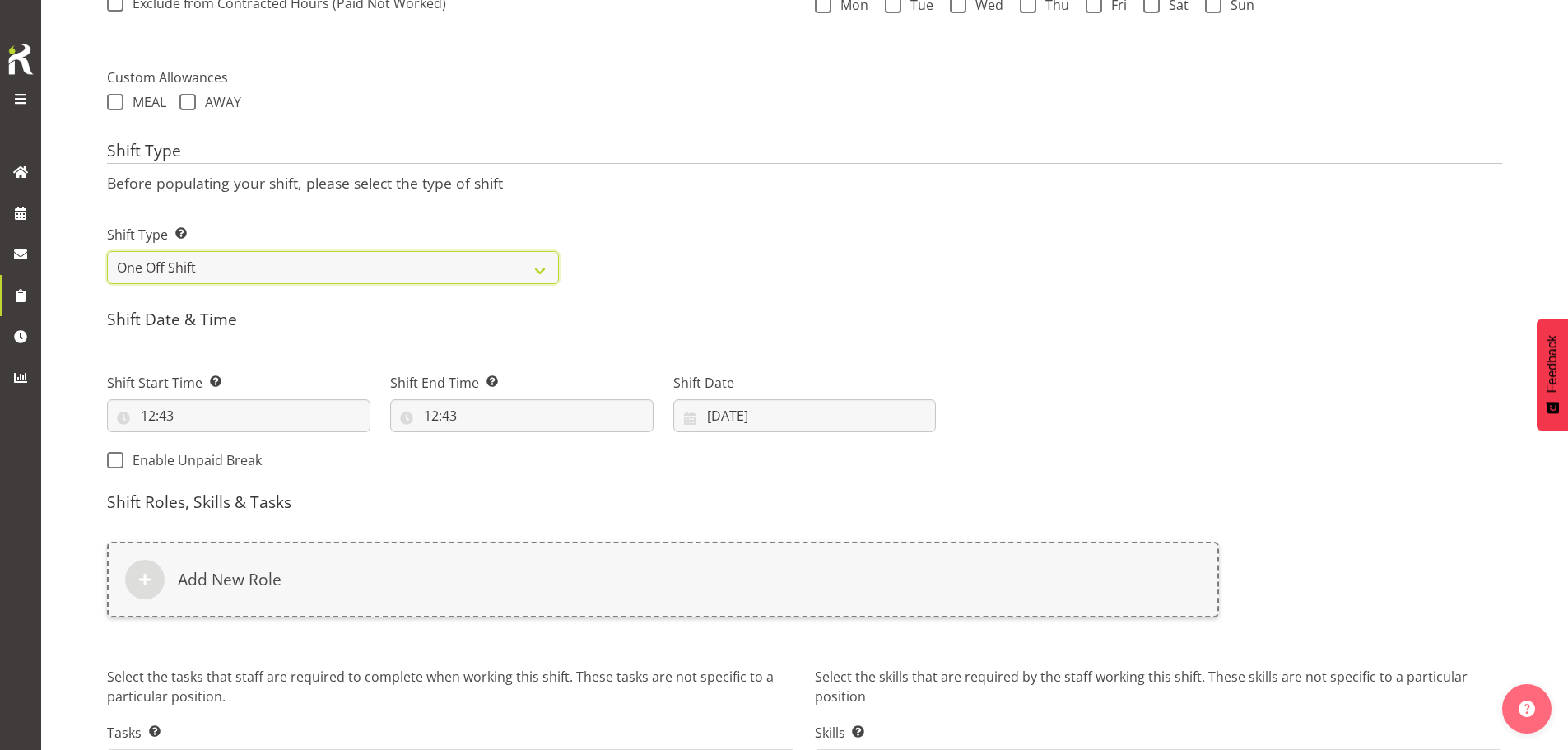
scroll to position [634, 0]
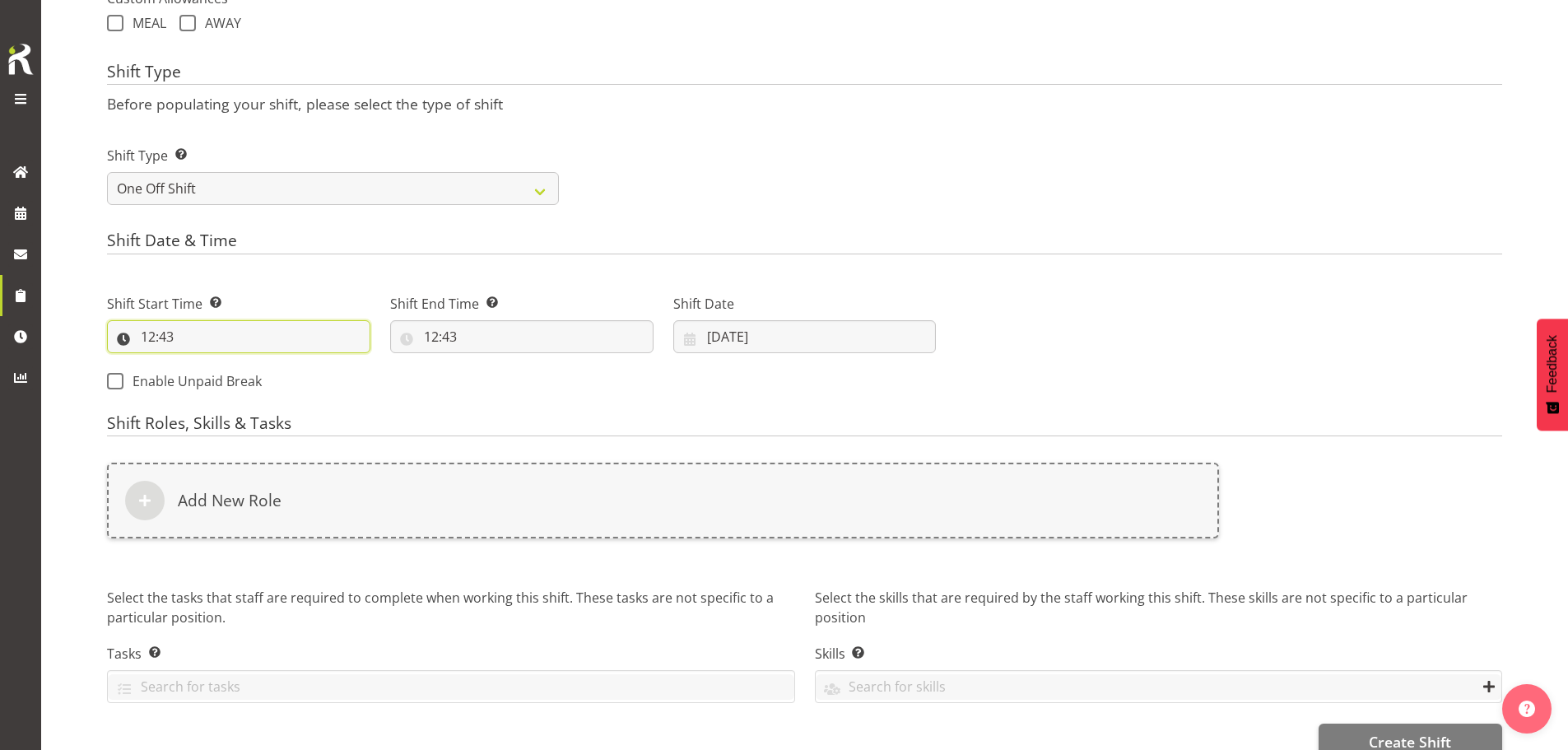
click at [163, 330] on input "12:43" at bounding box center [239, 336] width 264 height 33
click at [220, 383] on select "00 01 02 03 04 05 06 07 08 09 10 11 12 13 14 15 16 17 18 19 20 21 22 23" at bounding box center [219, 378] width 37 height 33
click at [258, 372] on select "00 01 02 03 04 05 06 07 08 09 10 11 12 13 14 15 16 17 18 19 20 21 22 23 24 25 2…" at bounding box center [262, 378] width 37 height 33
select select "30"
click at [244, 363] on select "00 01 02 03 04 05 06 07 08 09 10 11 12 13 14 15 16 17 18 19 20 21 22 23 24 25 2…" at bounding box center [262, 378] width 37 height 33
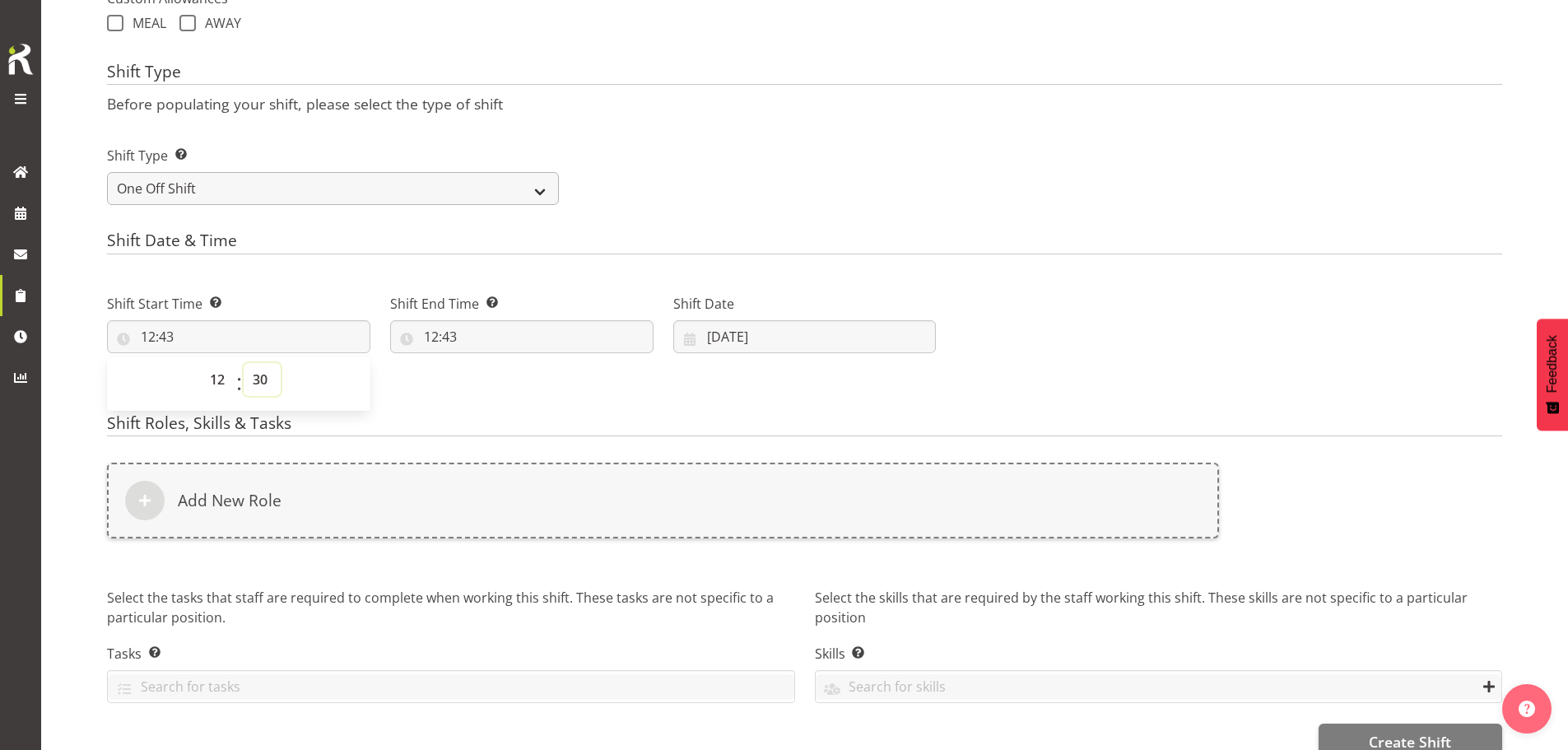
type input "12:30"
click at [449, 340] on input "12:43" at bounding box center [522, 336] width 264 height 33
click at [503, 379] on select "00 01 02 03 04 05 06 07 08 09 10 11 12 13 14 15 16 17 18 19 20 21 22 23" at bounding box center [502, 378] width 37 height 33
select select "19"
click at [484, 363] on select "00 01 02 03 04 05 06 07 08 09 10 11 12 13 14 15 16 17 18 19 20 21 22 23" at bounding box center [502, 378] width 37 height 33
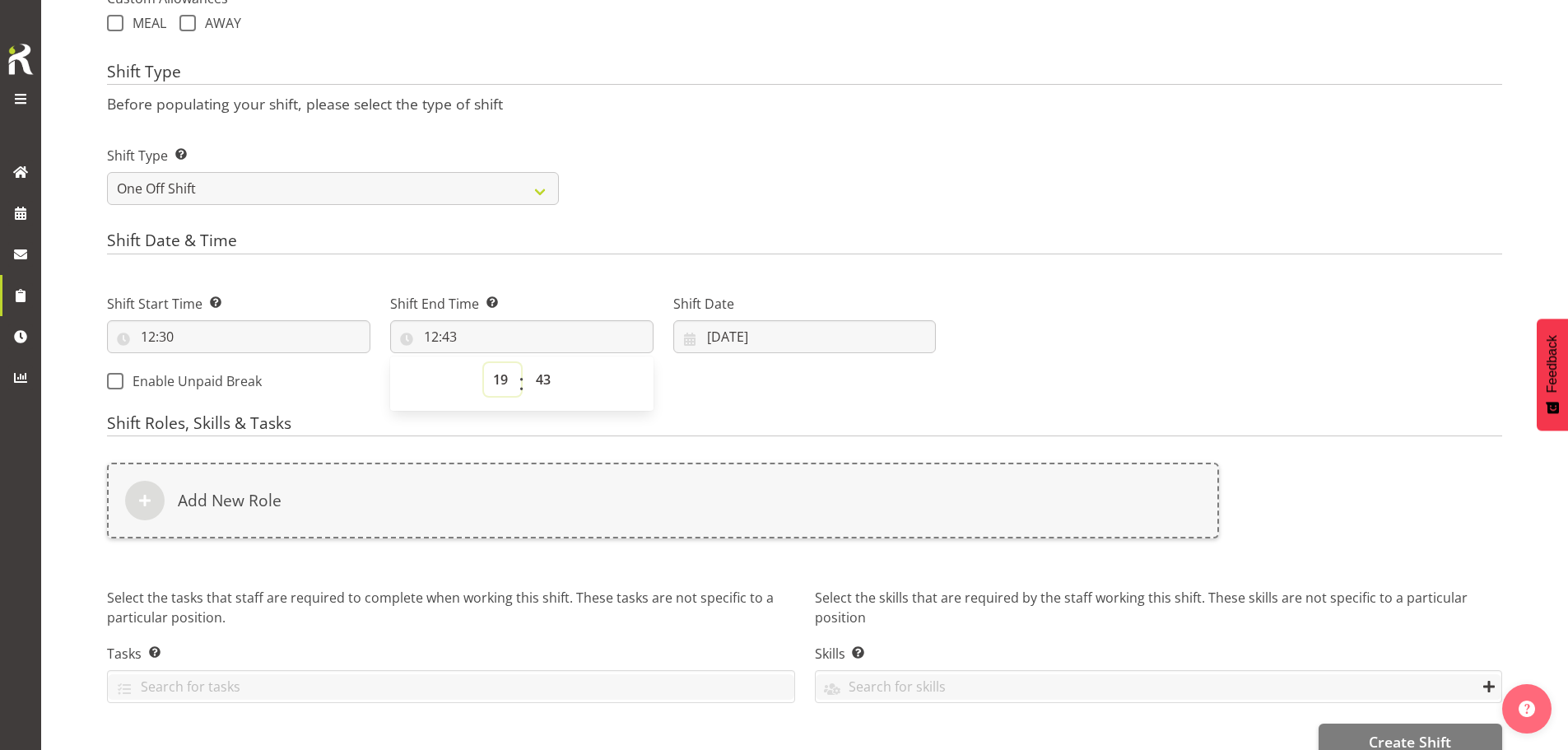
type input "19:43"
click at [539, 382] on select "00 01 02 03 04 05 06 07 08 09 10 11 12 13 14 15 16 17 18 19 20 21 22 23 24 25 2…" at bounding box center [545, 378] width 37 height 33
select select "30"
click at [527, 363] on select "00 01 02 03 04 05 06 07 08 09 10 11 12 13 14 15 16 17 18 19 20 21 22 23 24 25 2…" at bounding box center [545, 378] width 37 height 33
type input "19:30"
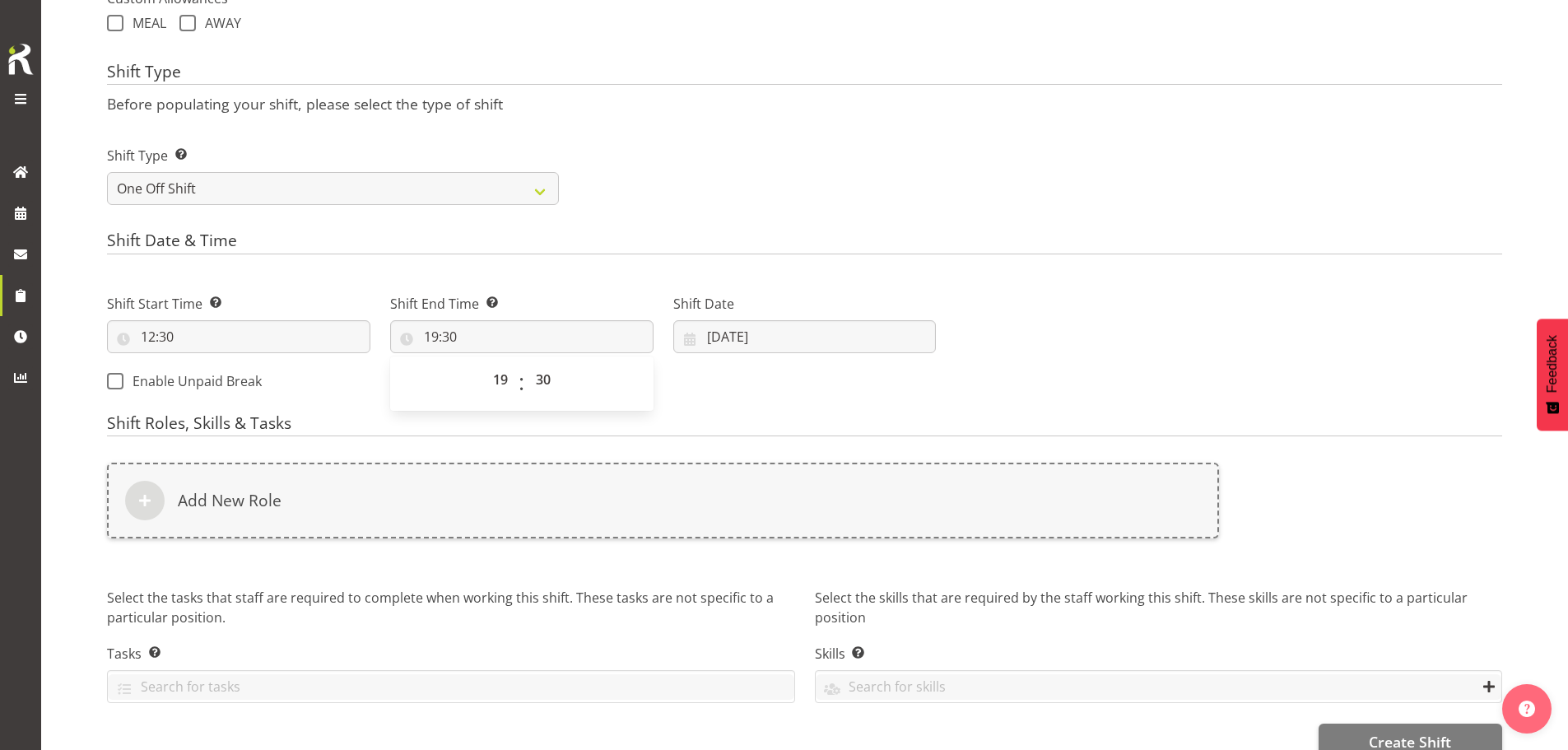
click at [756, 366] on div "Shift Start Time Set the time of the day you wish this shift to start 12:30 00 …" at bounding box center [521, 337] width 848 height 134
click at [755, 341] on input "03/10/2025" at bounding box center [805, 336] width 264 height 33
drag, startPoint x: 838, startPoint y: 468, endPoint x: 808, endPoint y: 468, distance: 30.0
click at [838, 468] on span "2" at bounding box center [838, 472] width 7 height 16
type input "02/10/2025"
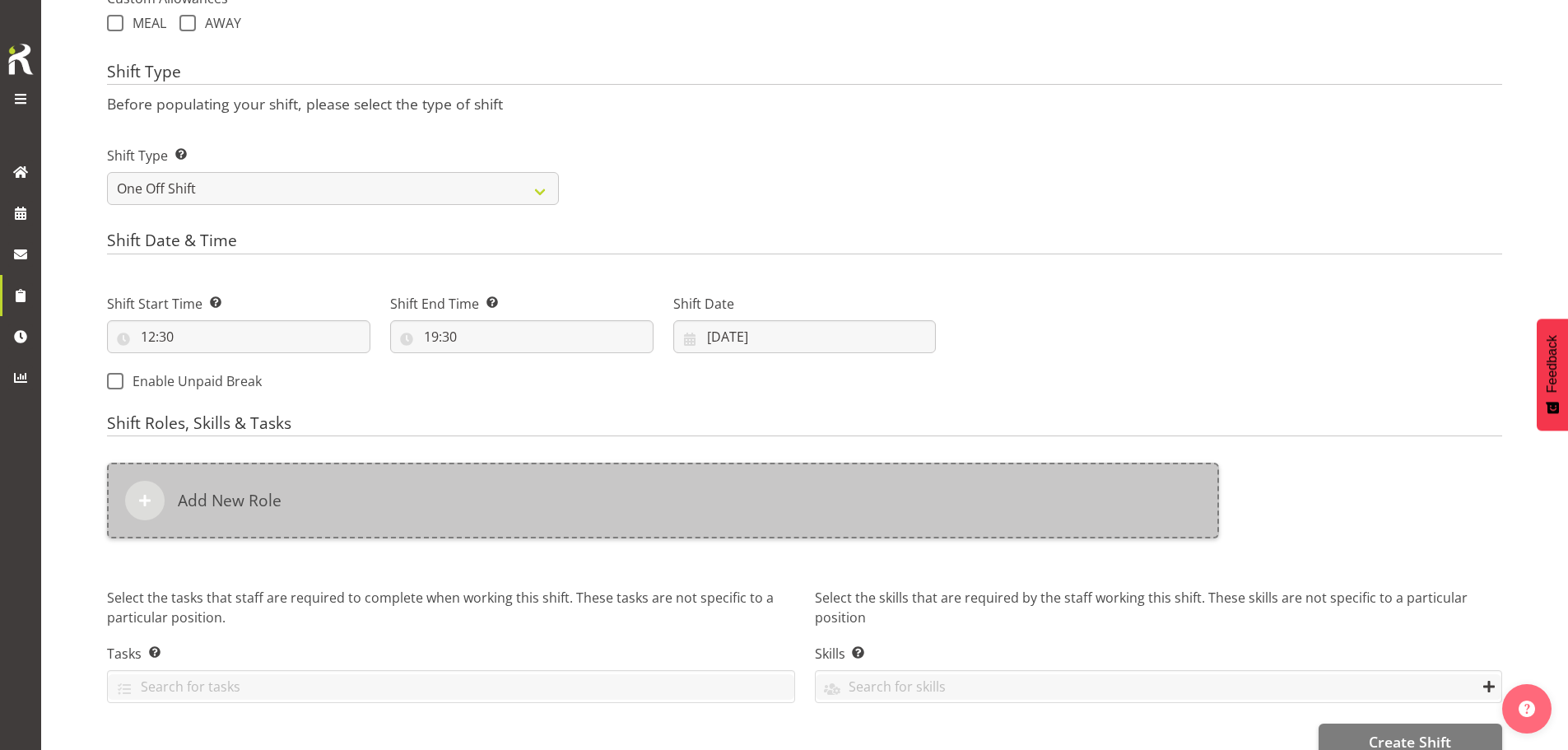
click at [635, 496] on div "Add New Role" at bounding box center [663, 500] width 1112 height 75
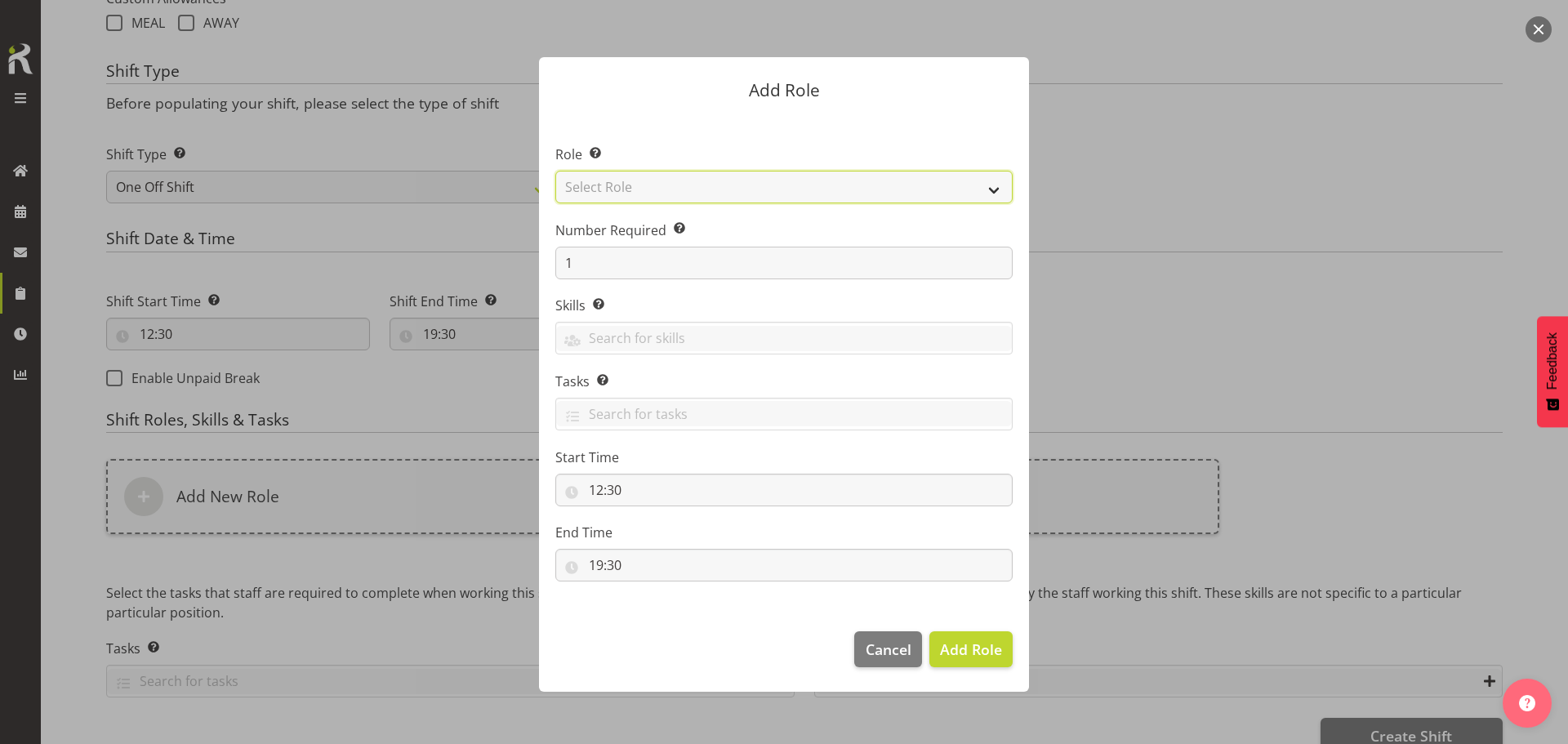
click at [716, 193] on select "Select Role ACCOUNT MANAGER ACCOUNT MANAGER DW ACCOUNTS [PERSON_NAME] VEHICLES …" at bounding box center [784, 187] width 457 height 32
select select "189"
click at [555, 171] on select "Select Role ACCOUNT MANAGER ACCOUNT MANAGER DW ACCOUNTS [PERSON_NAME] VEHICLES …" at bounding box center [784, 187] width 457 height 32
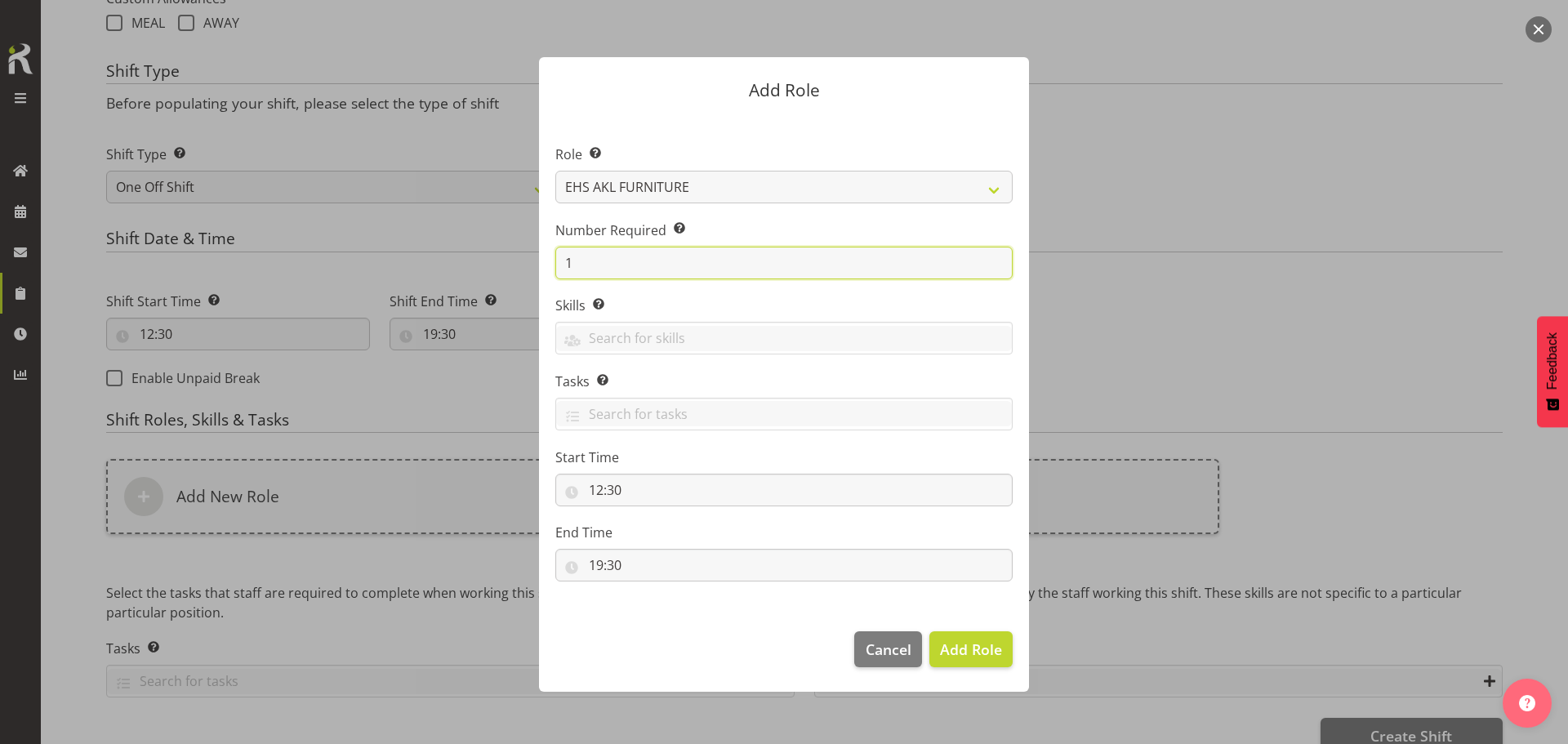
click at [691, 257] on input "1" at bounding box center [784, 262] width 457 height 32
type input "4"
click at [909, 631] on button "Add 4 Roles" at bounding box center [960, 649] width 103 height 36
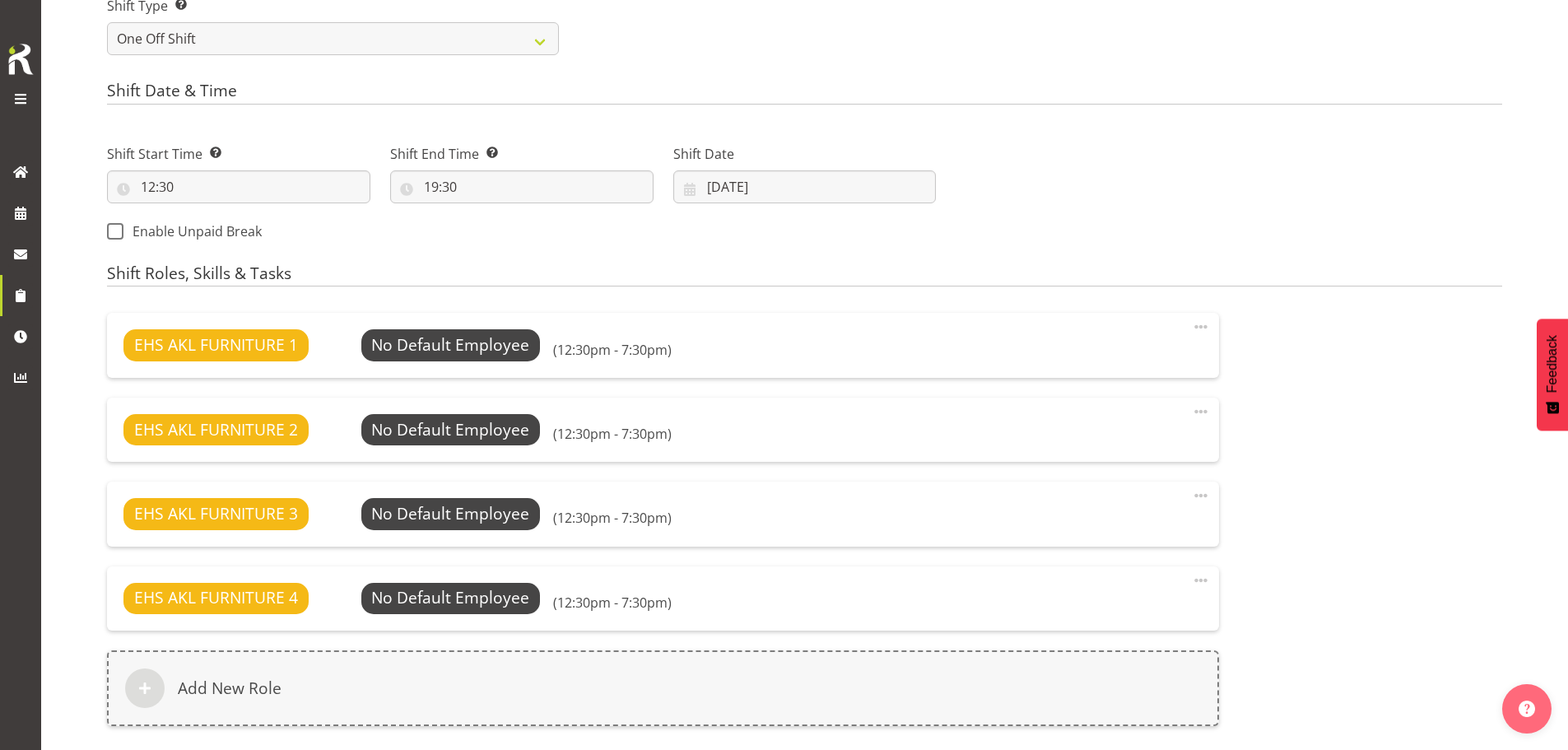
scroll to position [1007, 0]
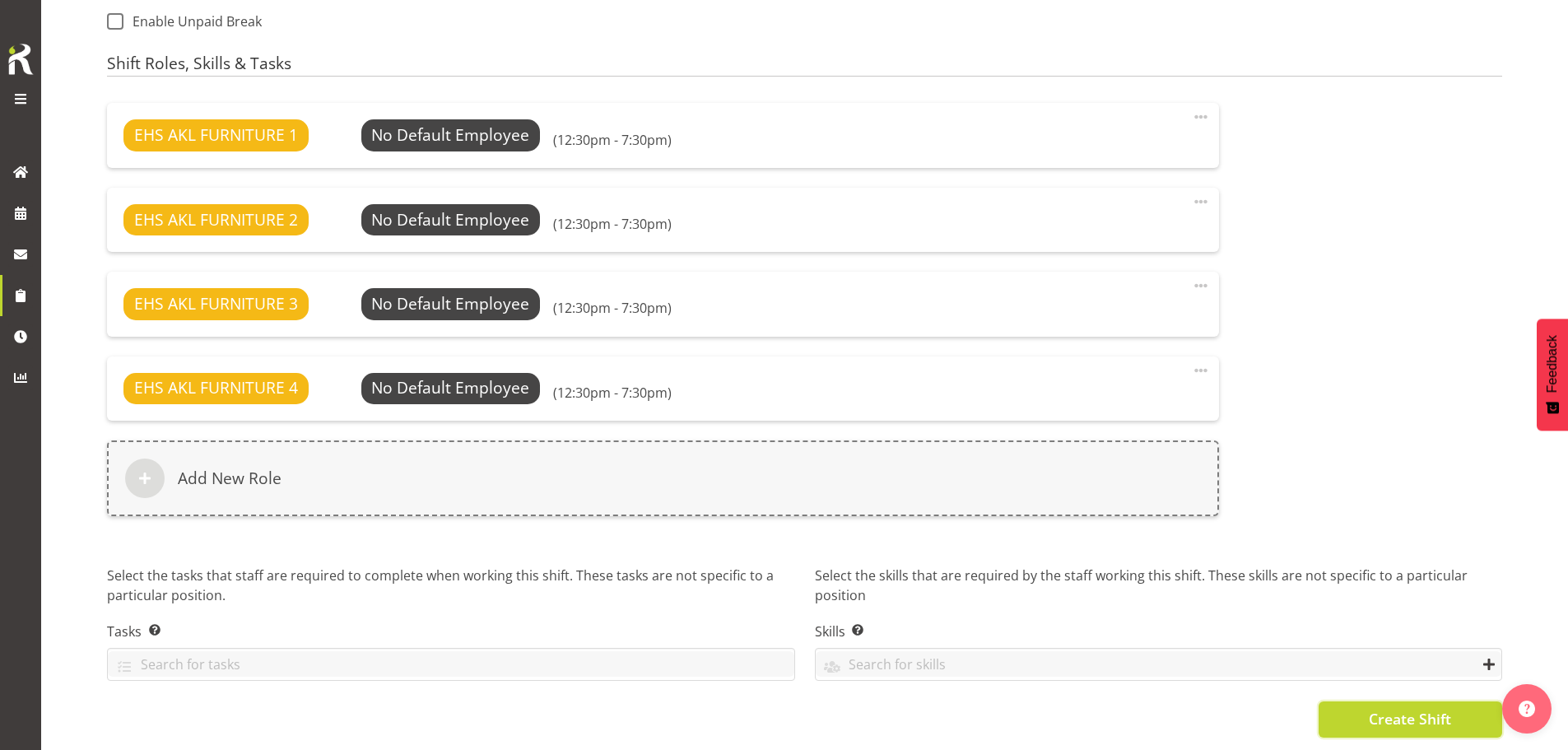
click at [1404, 707] on span "Create Shift" at bounding box center [1409, 718] width 82 height 22
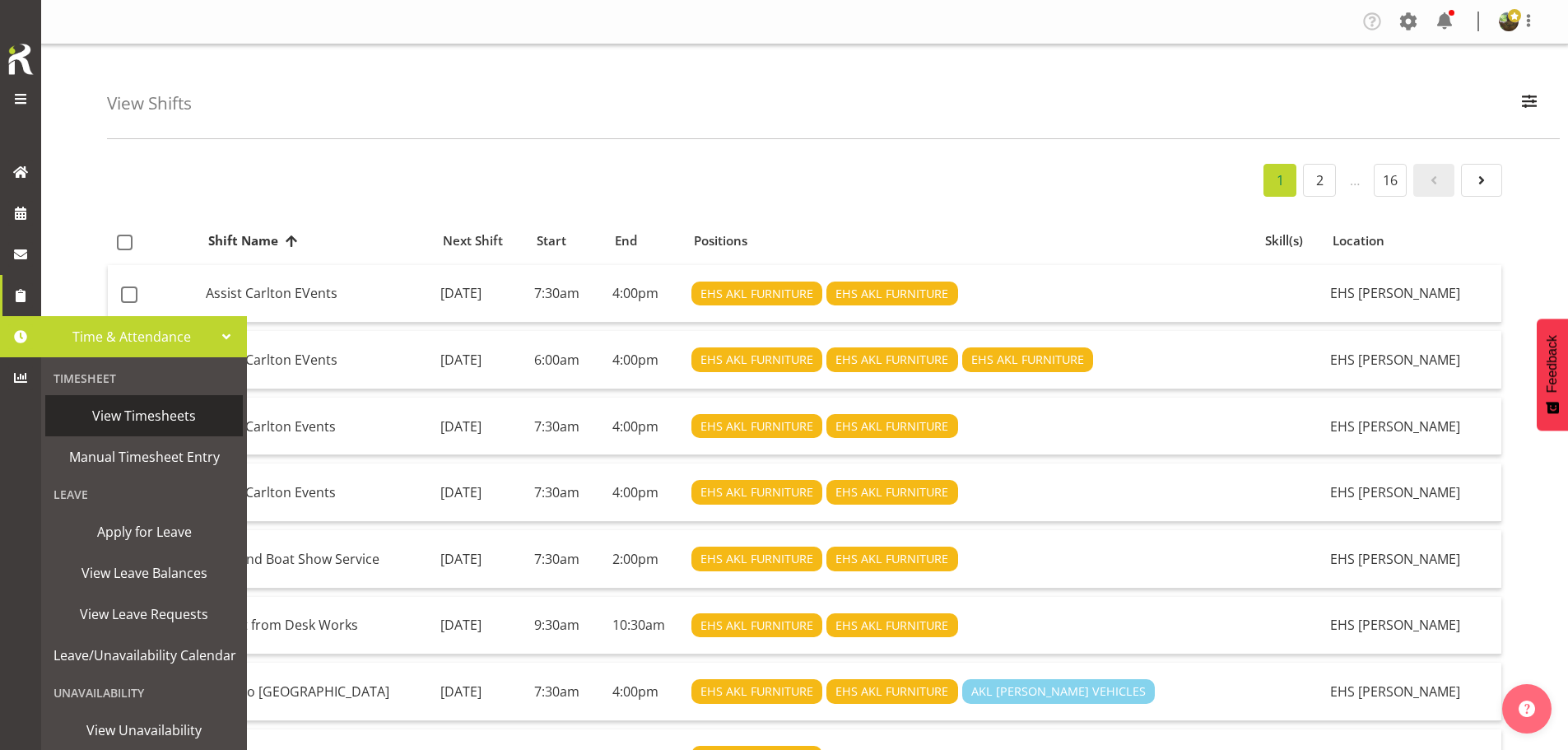
click at [138, 405] on span "View Timesheets" at bounding box center [144, 415] width 181 height 25
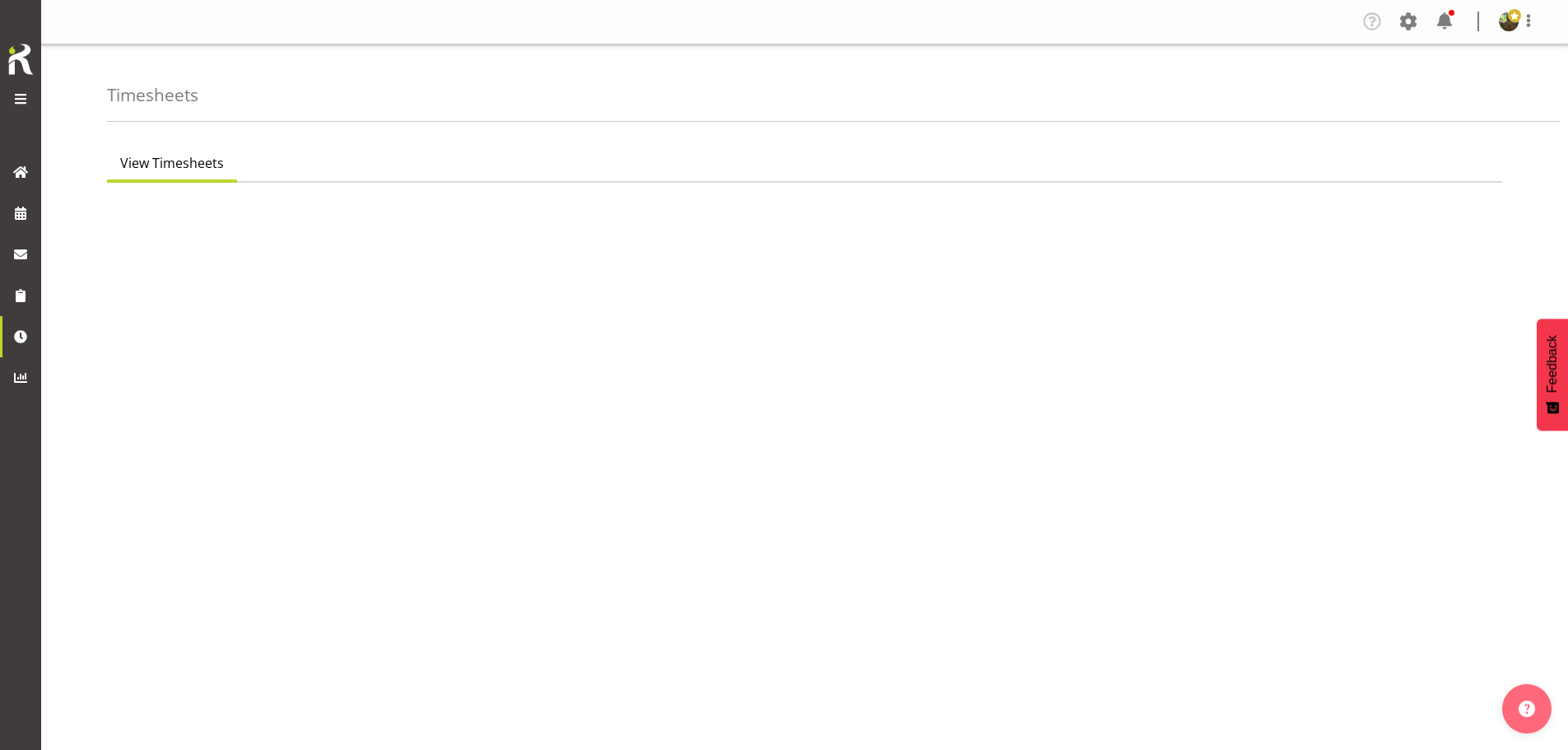
select select "7"
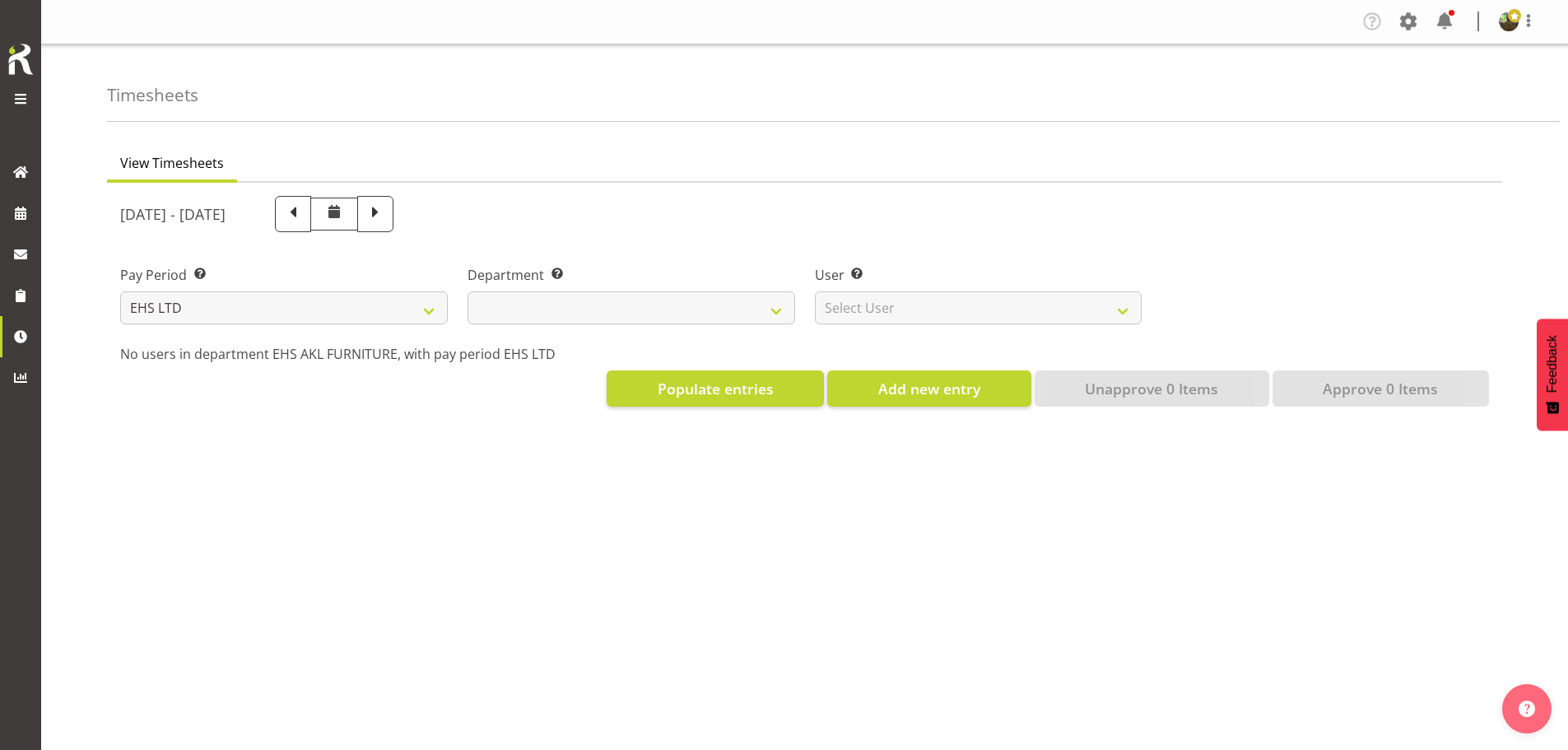
select select
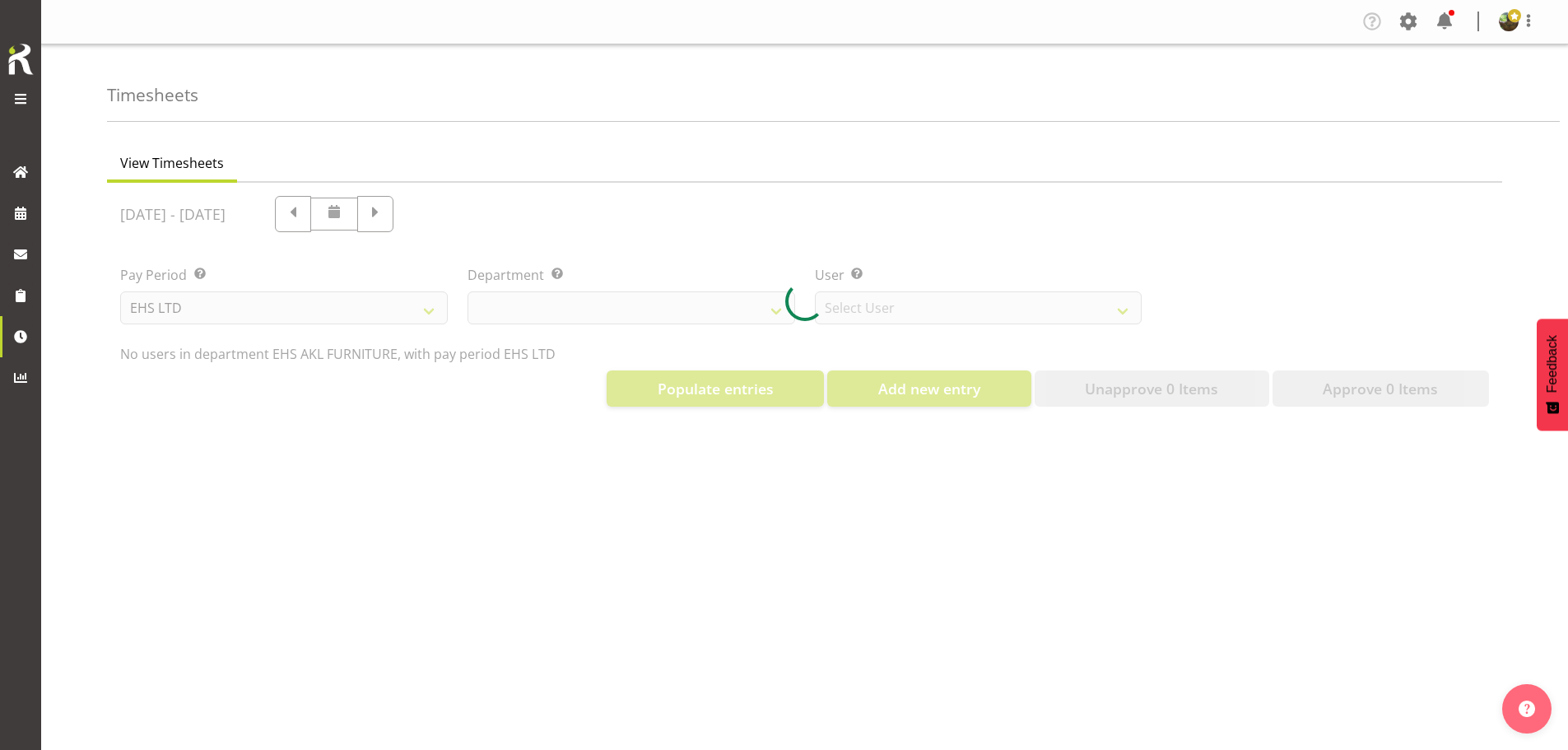
select select "8638"
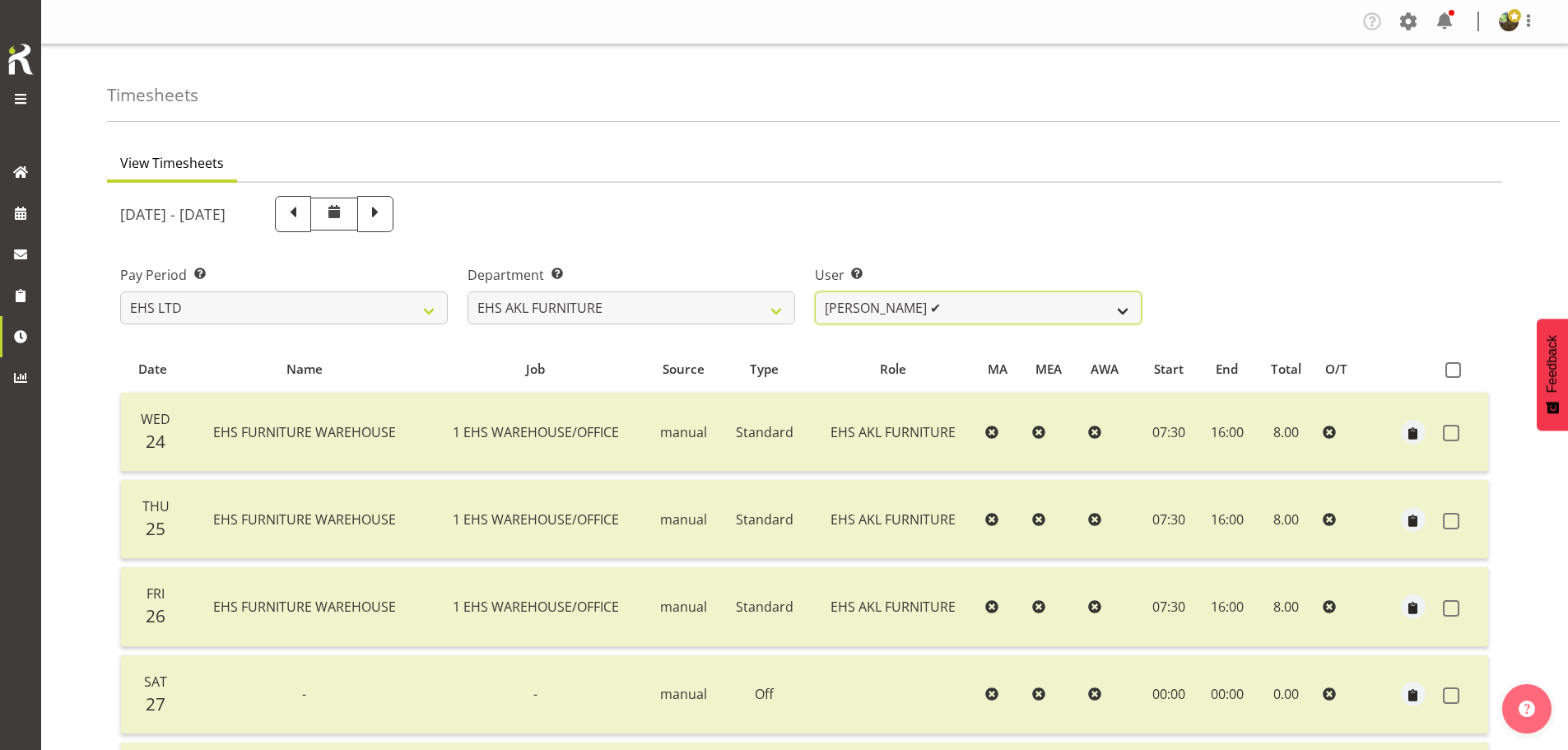
click at [958, 321] on select "[PERSON_NAME] ✔ [PERSON_NAME] ✔ [PERSON_NAME] ✔ [PERSON_NAME] ✔ [PERSON_NAME] ✔…" at bounding box center [978, 307] width 328 height 33
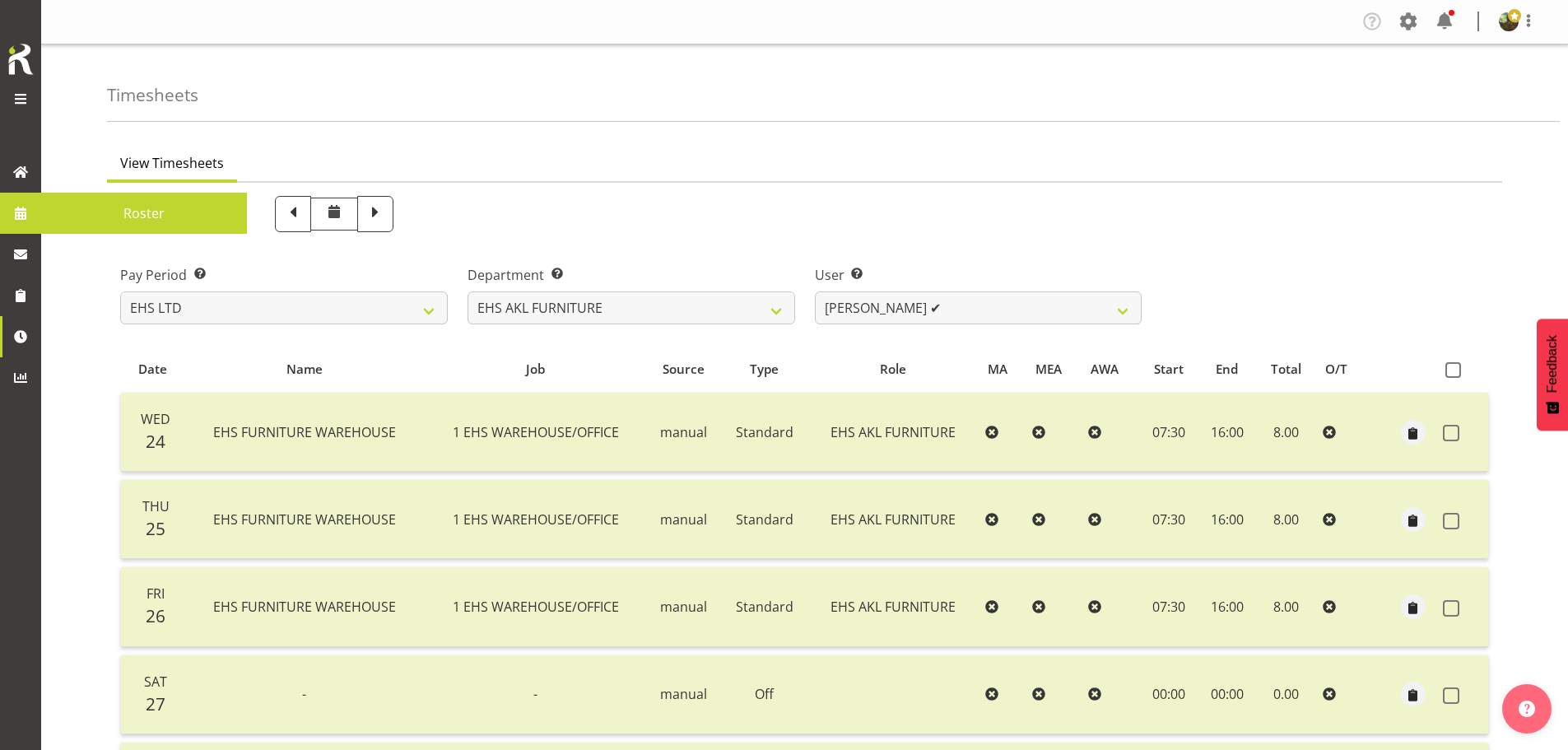
click at [135, 211] on span "Roster" at bounding box center [144, 213] width 189 height 25
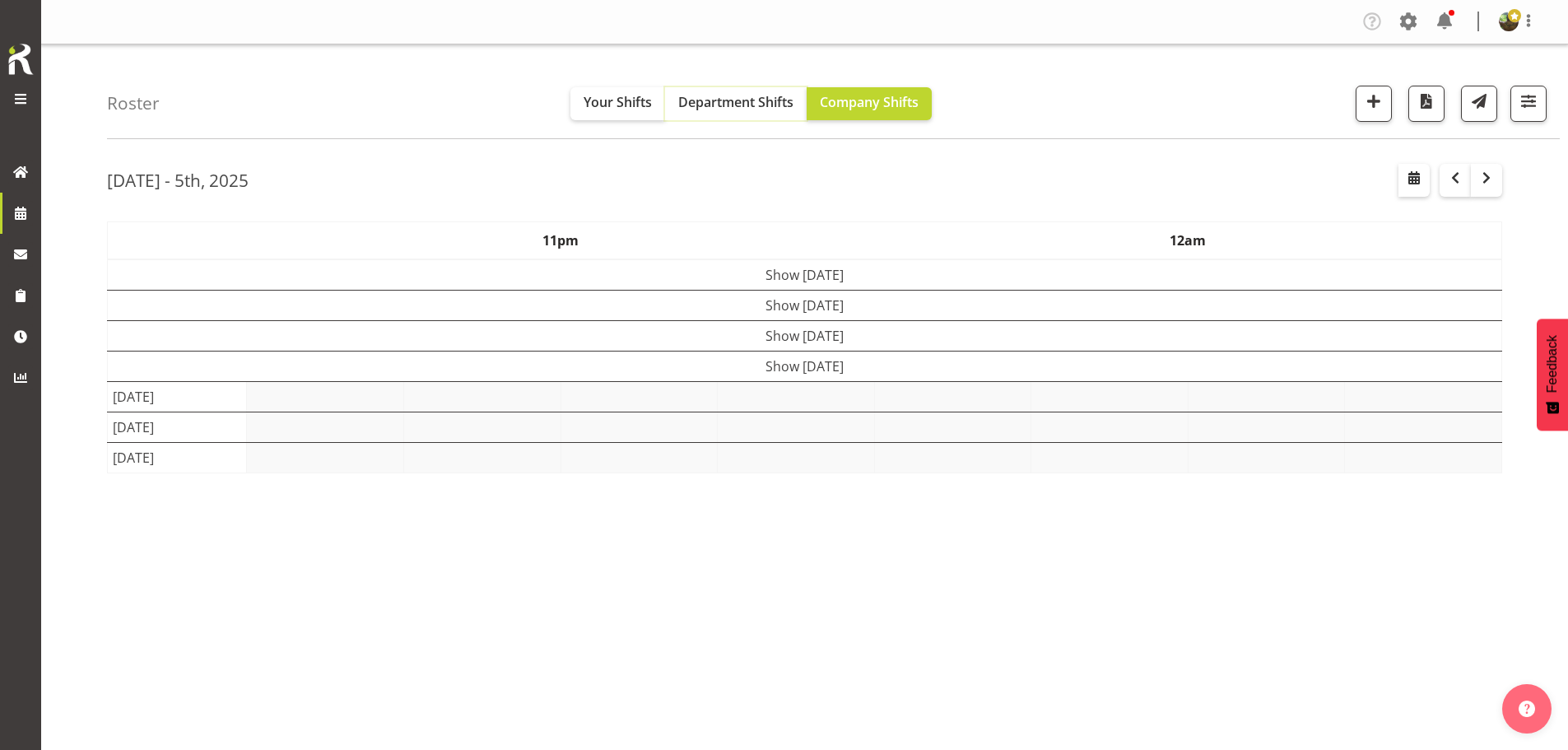
click at [755, 105] on span "Department Shifts" at bounding box center [735, 102] width 115 height 18
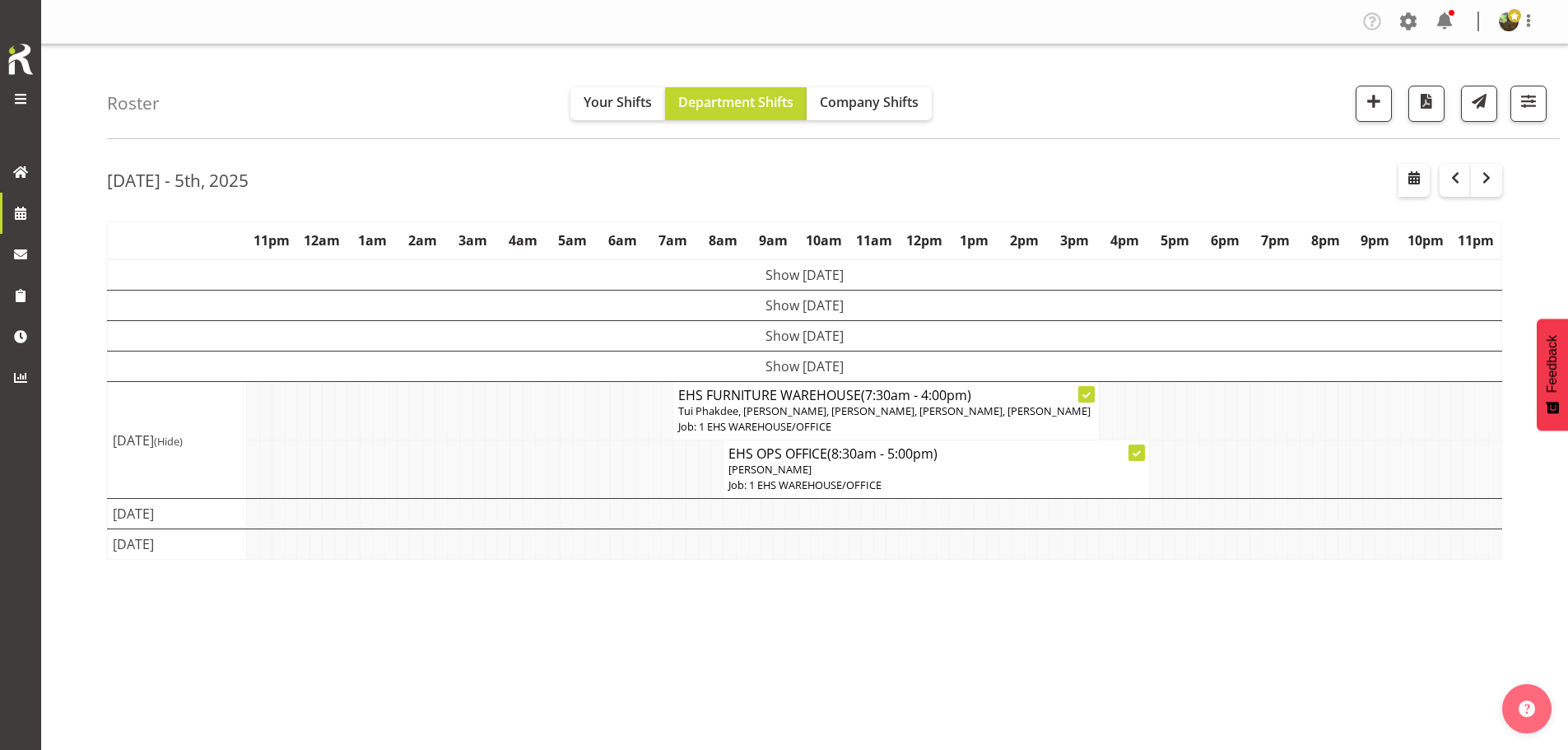
click at [862, 370] on td "Show [DATE]" at bounding box center [805, 366] width 1395 height 31
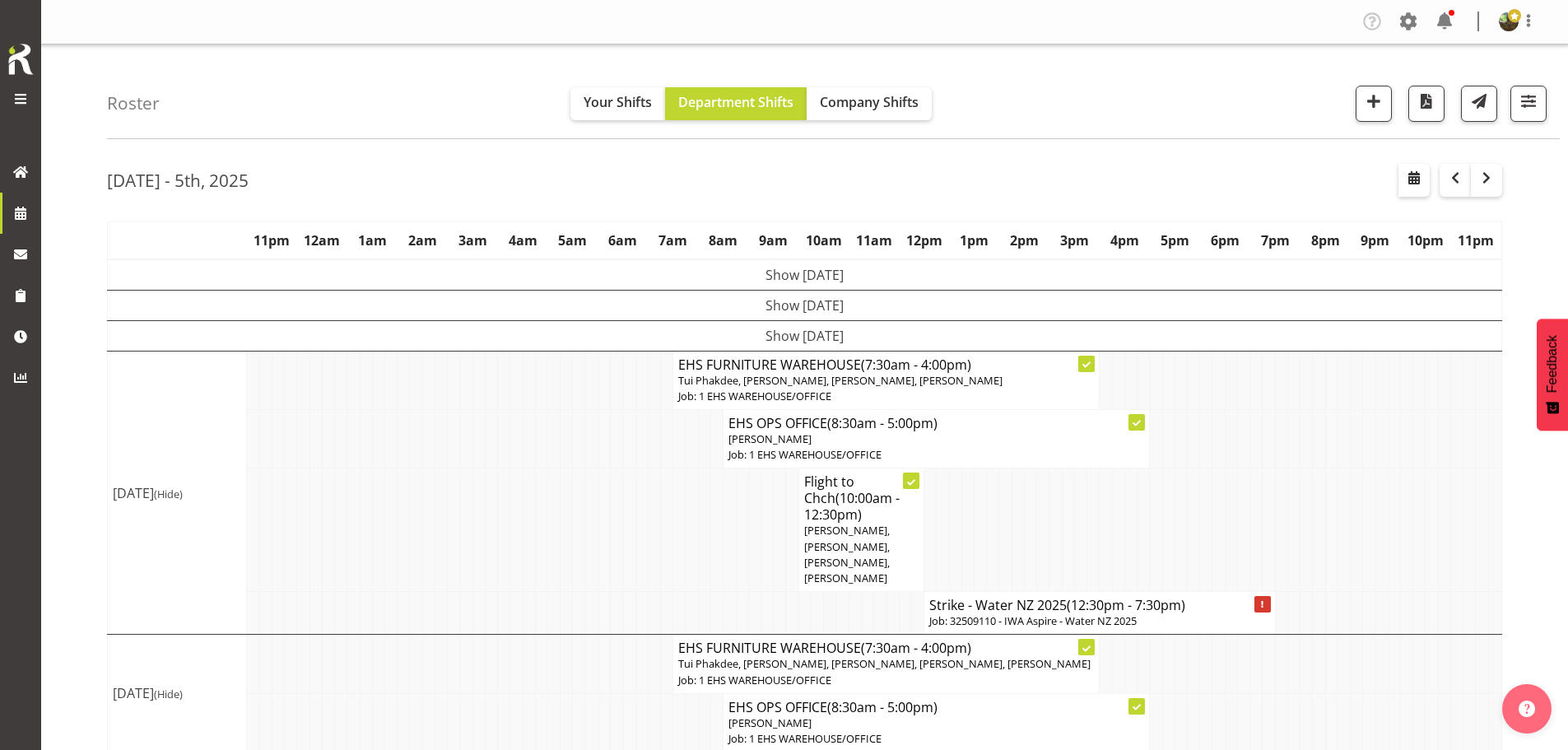
click at [1134, 595] on span "(12:30pm - 7:30pm)" at bounding box center [1126, 604] width 119 height 18
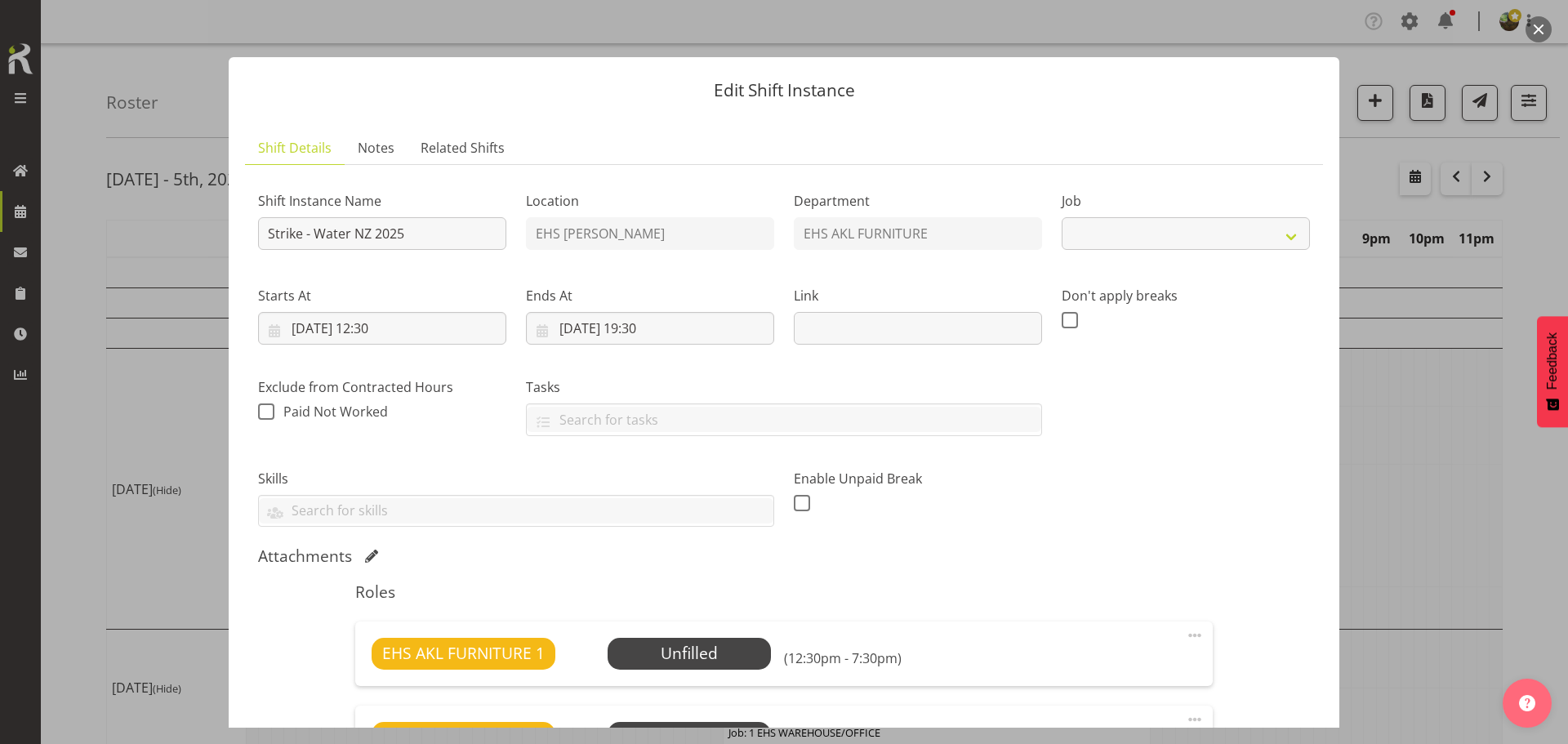
select select "9028"
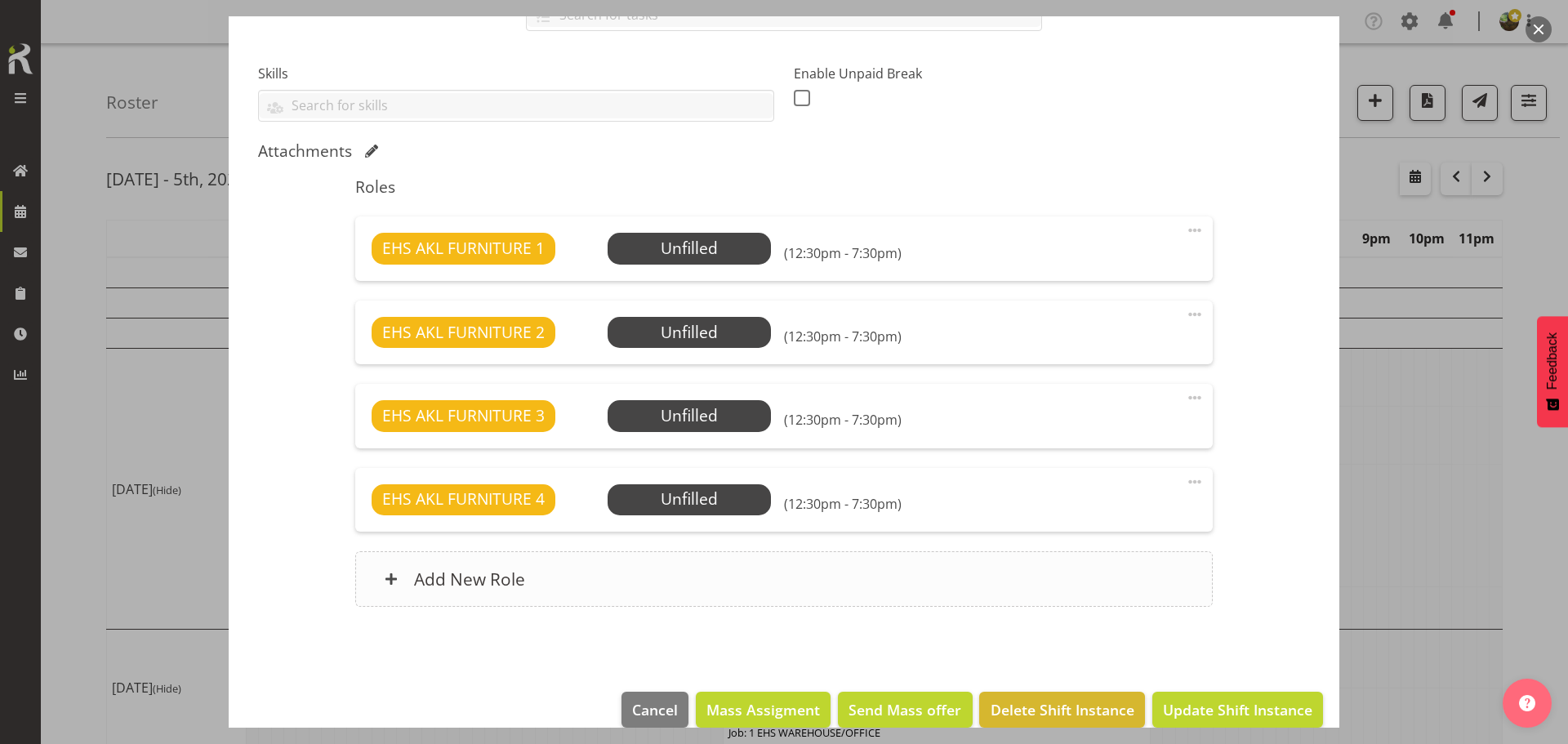
scroll to position [408, 0]
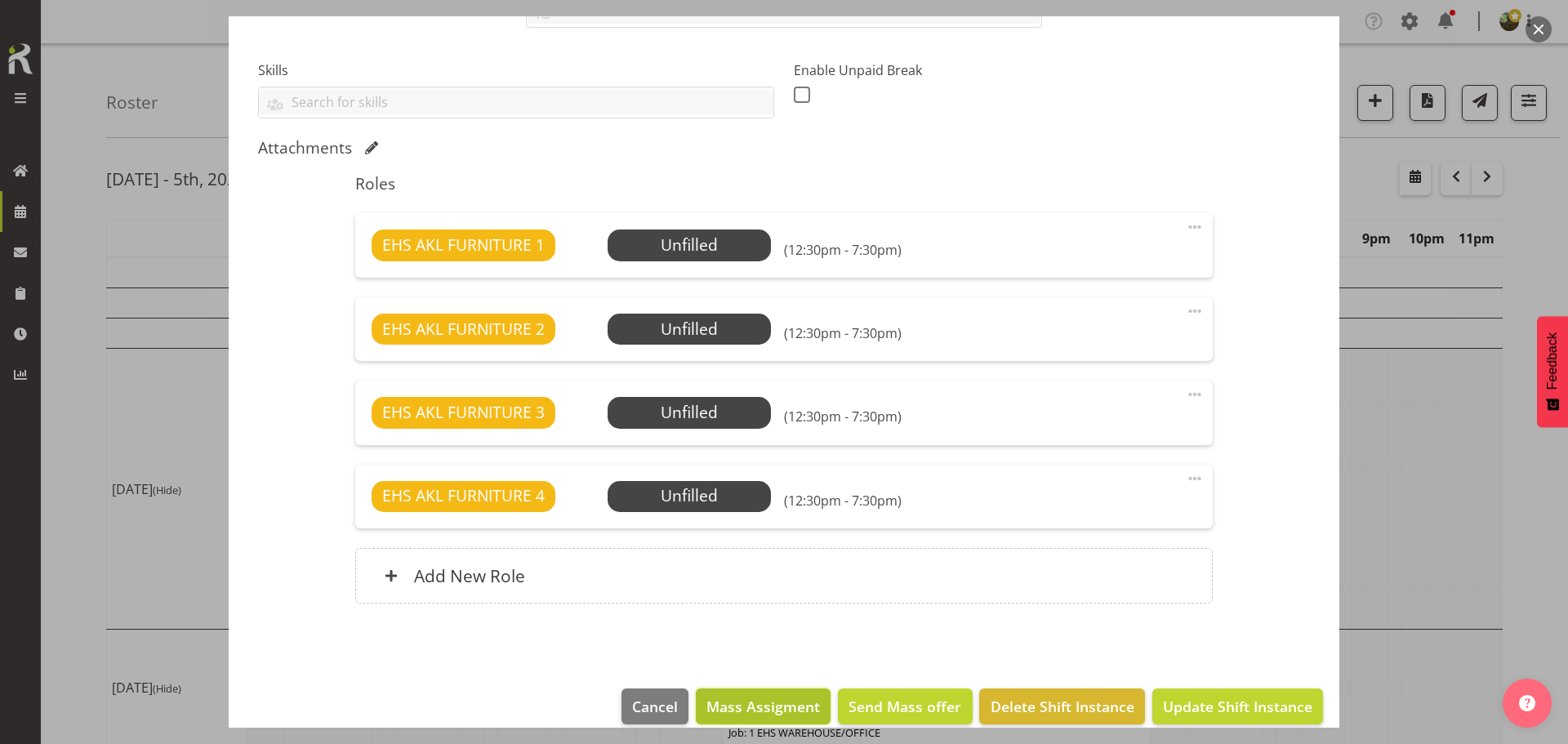
click at [747, 703] on span "Mass Assigment" at bounding box center [762, 707] width 113 height 22
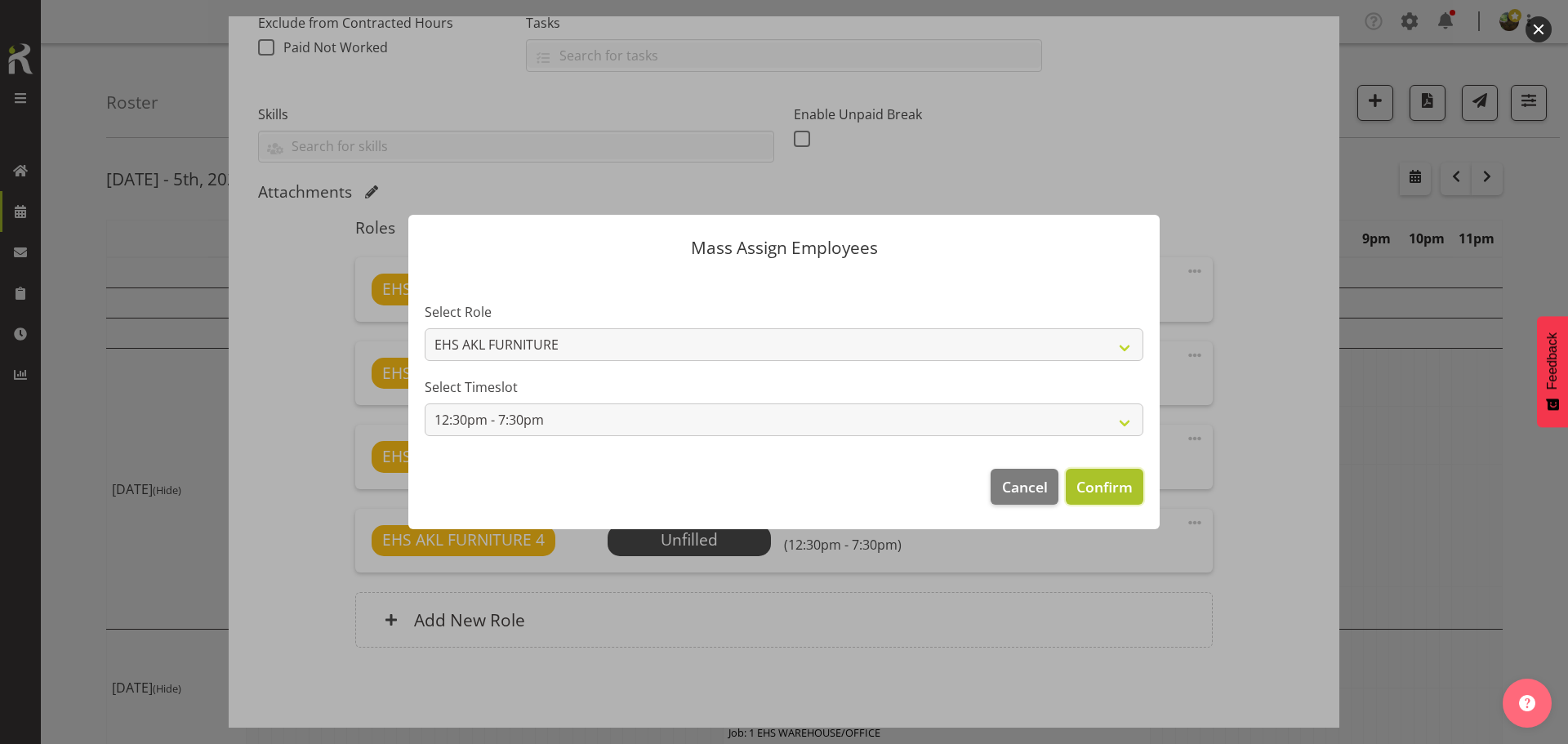
click at [1114, 490] on span "Confirm" at bounding box center [1104, 486] width 56 height 22
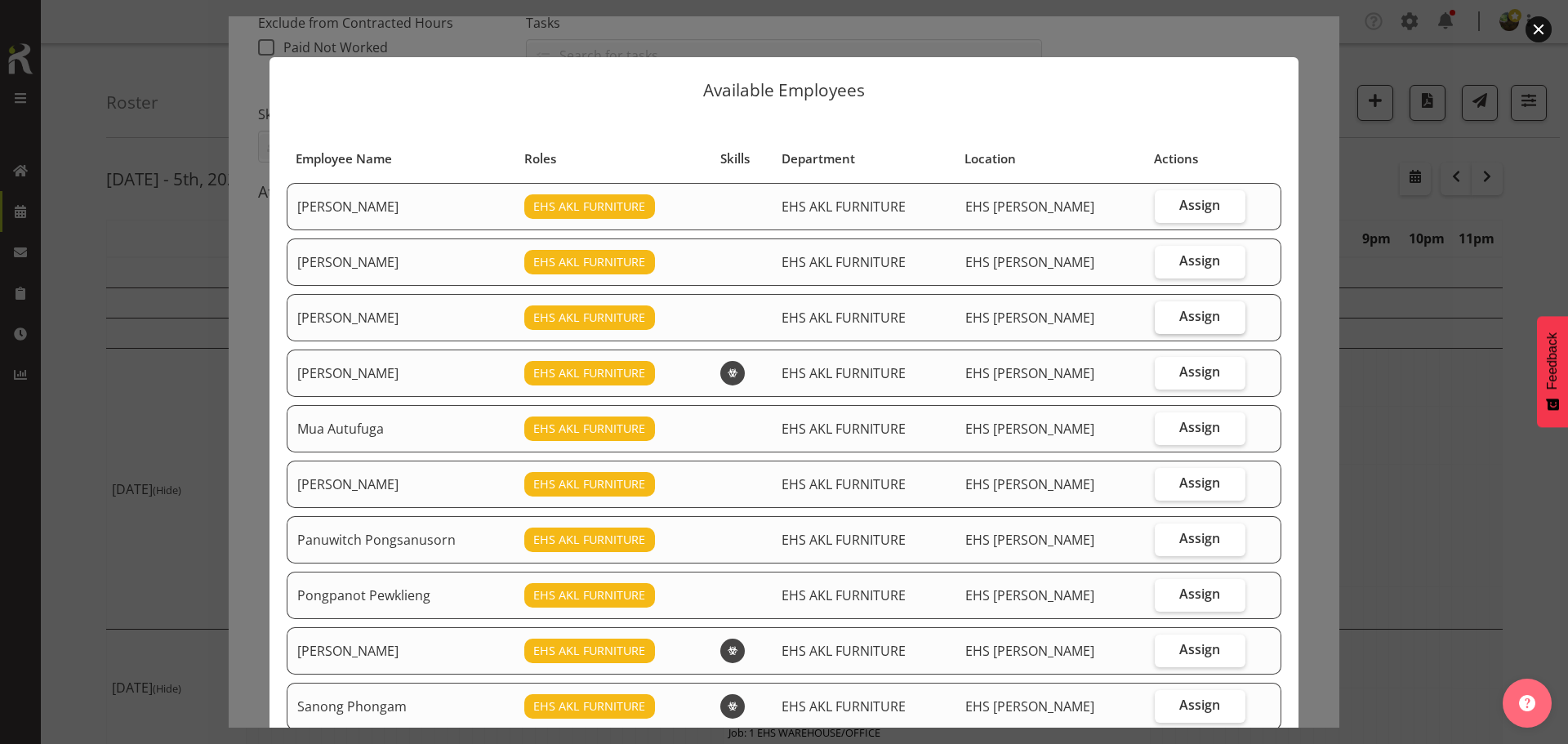
click at [1184, 315] on span "Assign" at bounding box center [1199, 315] width 41 height 17
click at [1165, 315] on input "Assign" at bounding box center [1159, 315] width 11 height 11
checkbox input "true"
click at [1174, 385] on label "Assign" at bounding box center [1199, 372] width 90 height 32
click at [1165, 377] on input "Assign" at bounding box center [1159, 372] width 11 height 11
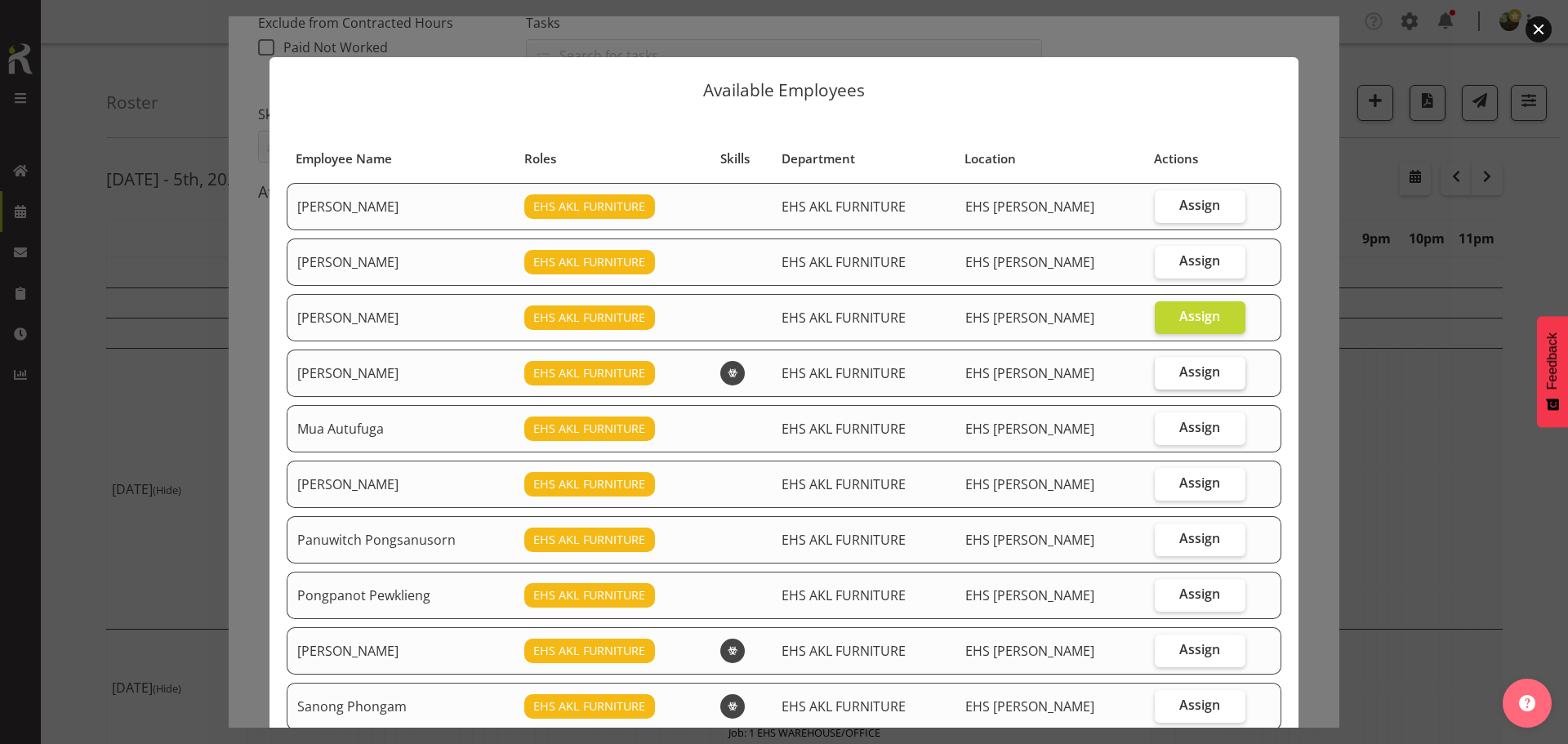
checkbox input "true"
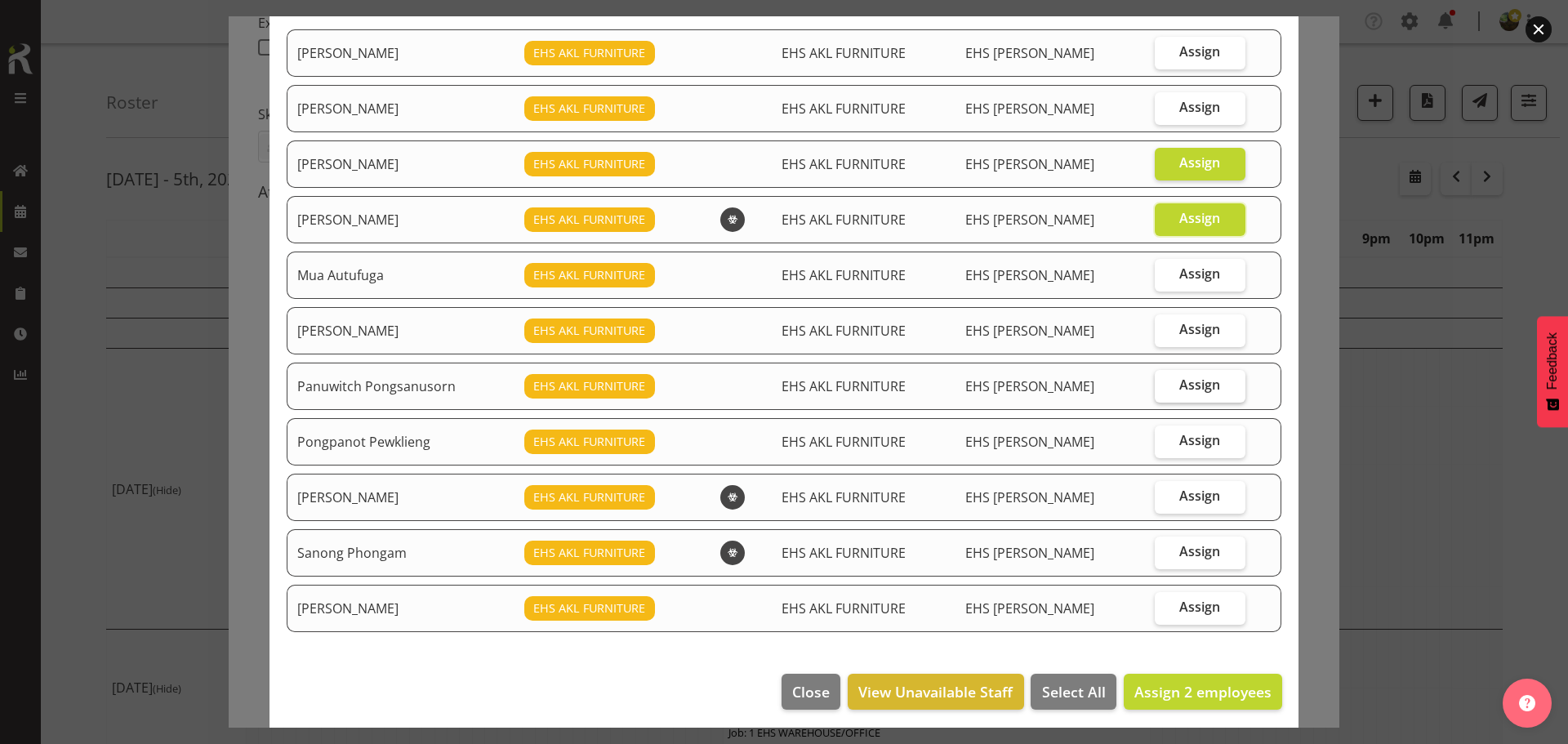
scroll to position [160, 0]
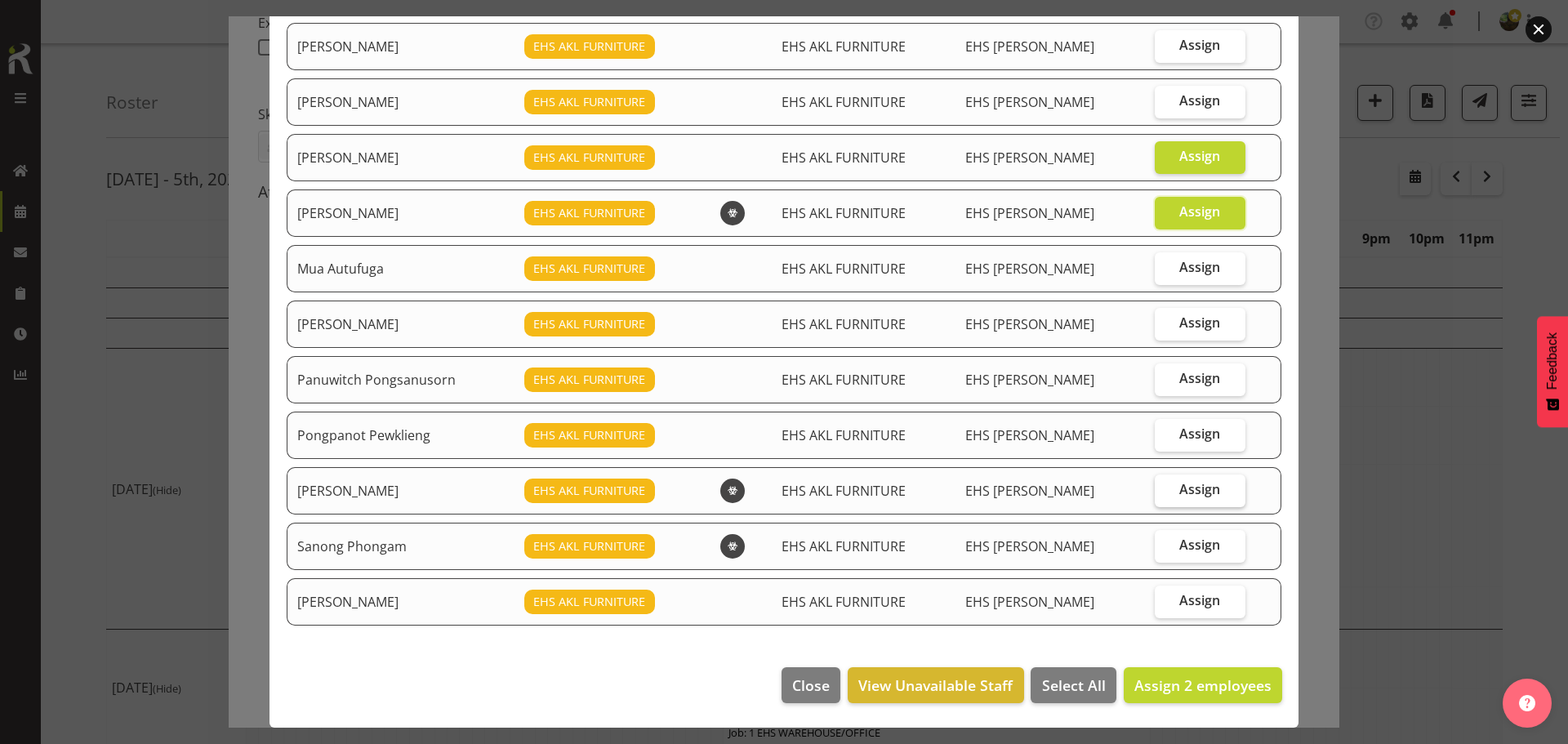
click at [1181, 489] on span "Assign" at bounding box center [1199, 488] width 41 height 17
click at [1165, 489] on input "Assign" at bounding box center [1159, 488] width 11 height 11
checkbox input "true"
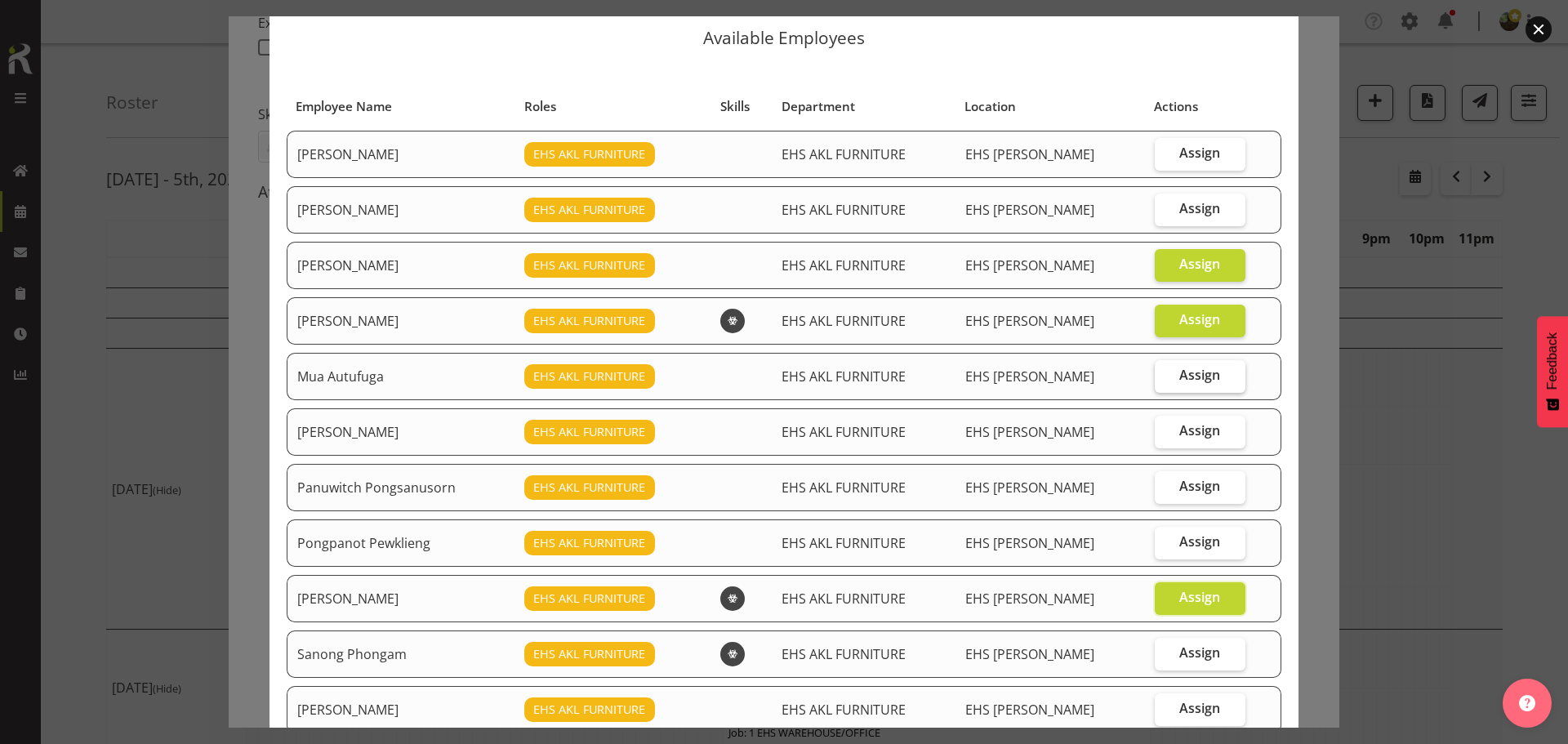
scroll to position [0, 0]
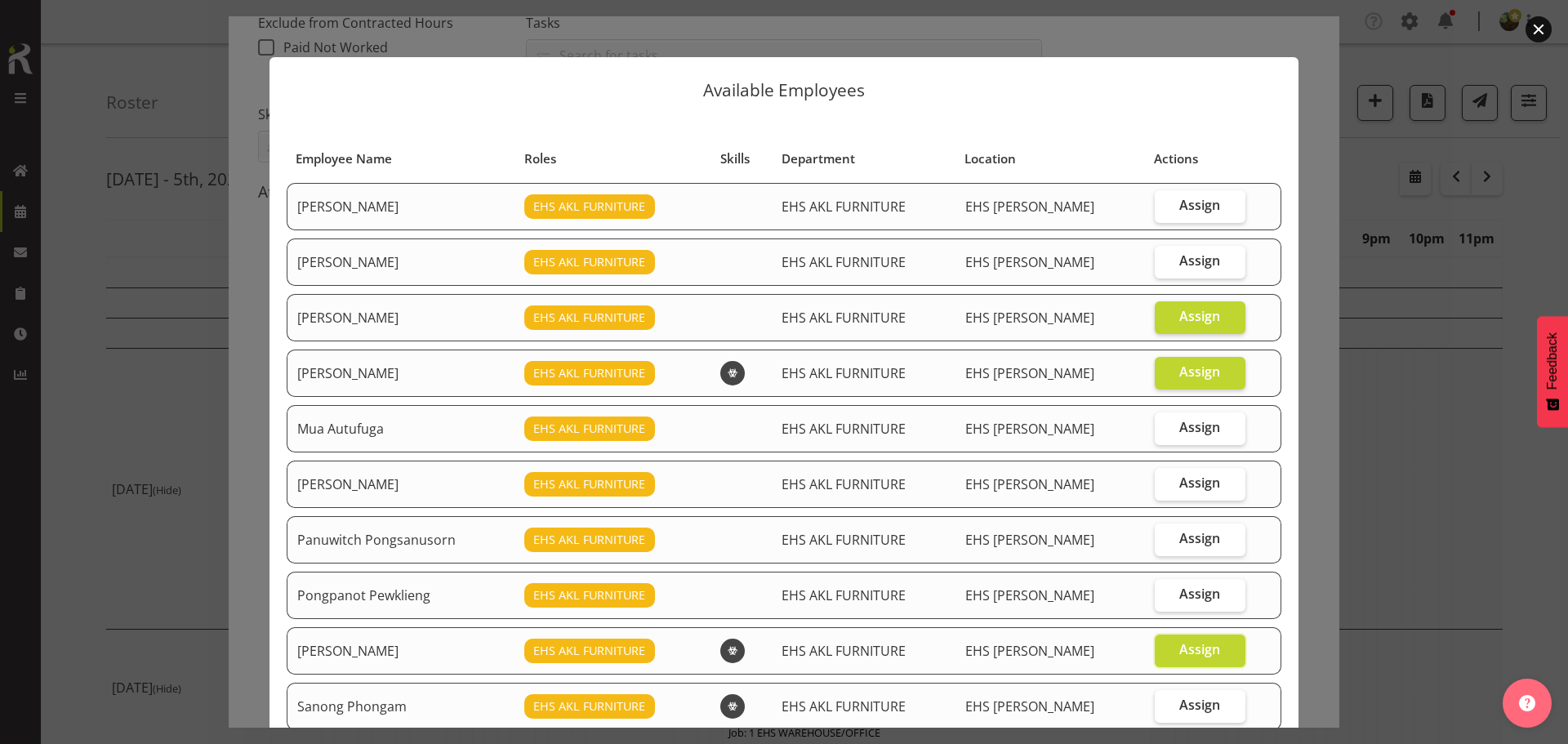
click at [1160, 178] on table "Employee Name Roles Skills Department Location Actions [PERSON_NAME] EHS AKL FU…" at bounding box center [784, 464] width 996 height 659
click at [1163, 210] on label "Assign" at bounding box center [1199, 206] width 90 height 32
click at [1163, 210] on input "Assign" at bounding box center [1159, 204] width 11 height 11
checkbox input "true"
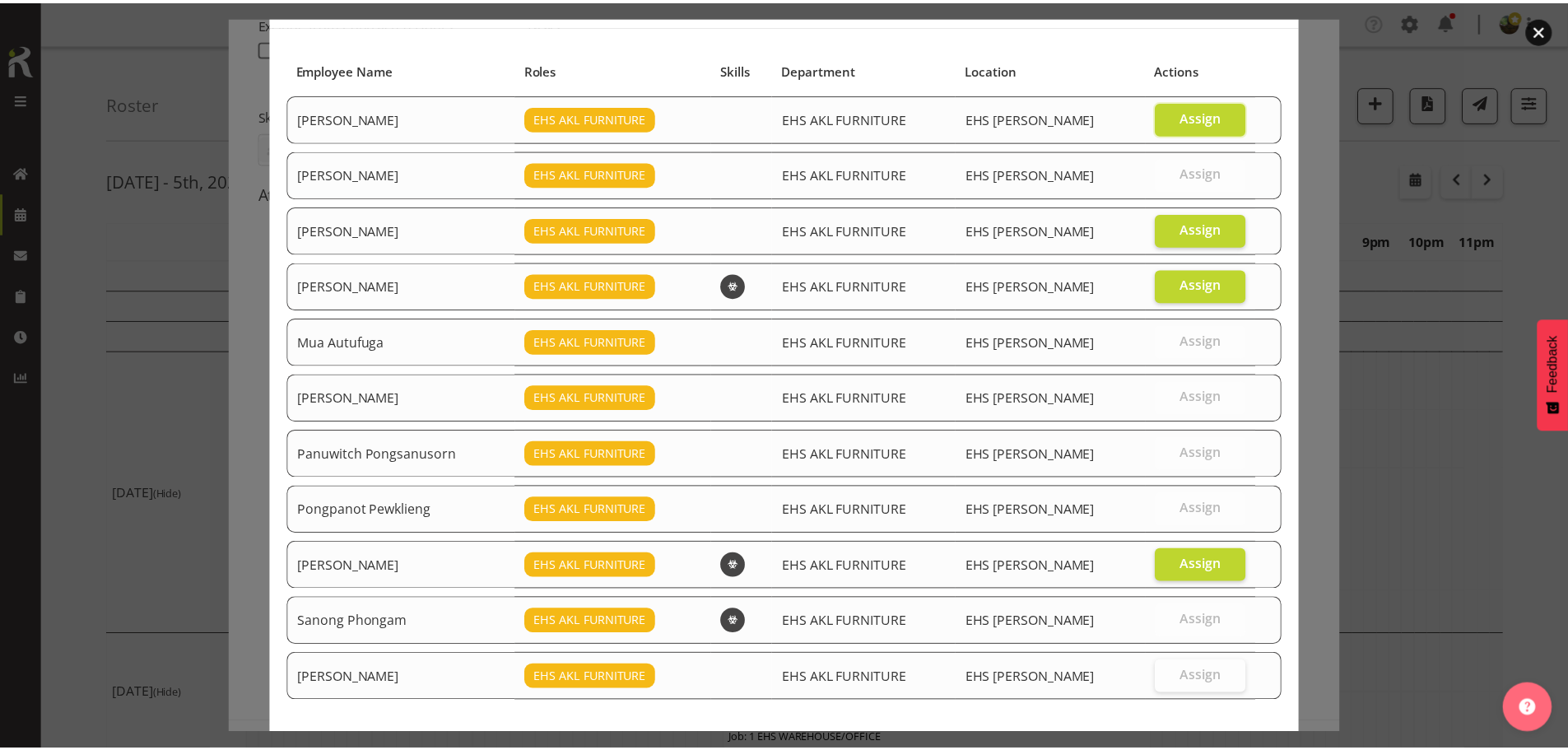
scroll to position [161, 0]
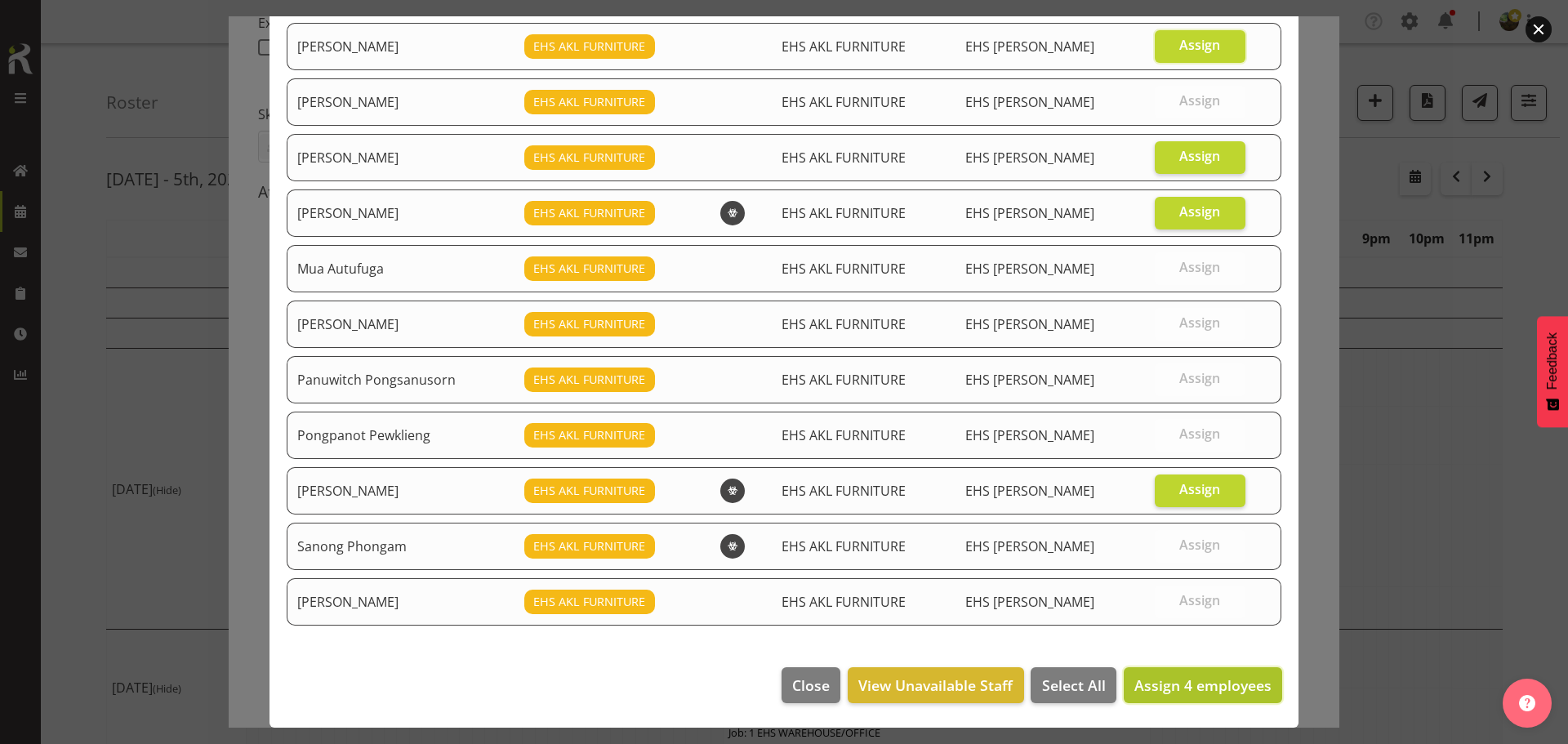
click at [1201, 679] on span "Assign 4 employees" at bounding box center [1203, 685] width 138 height 20
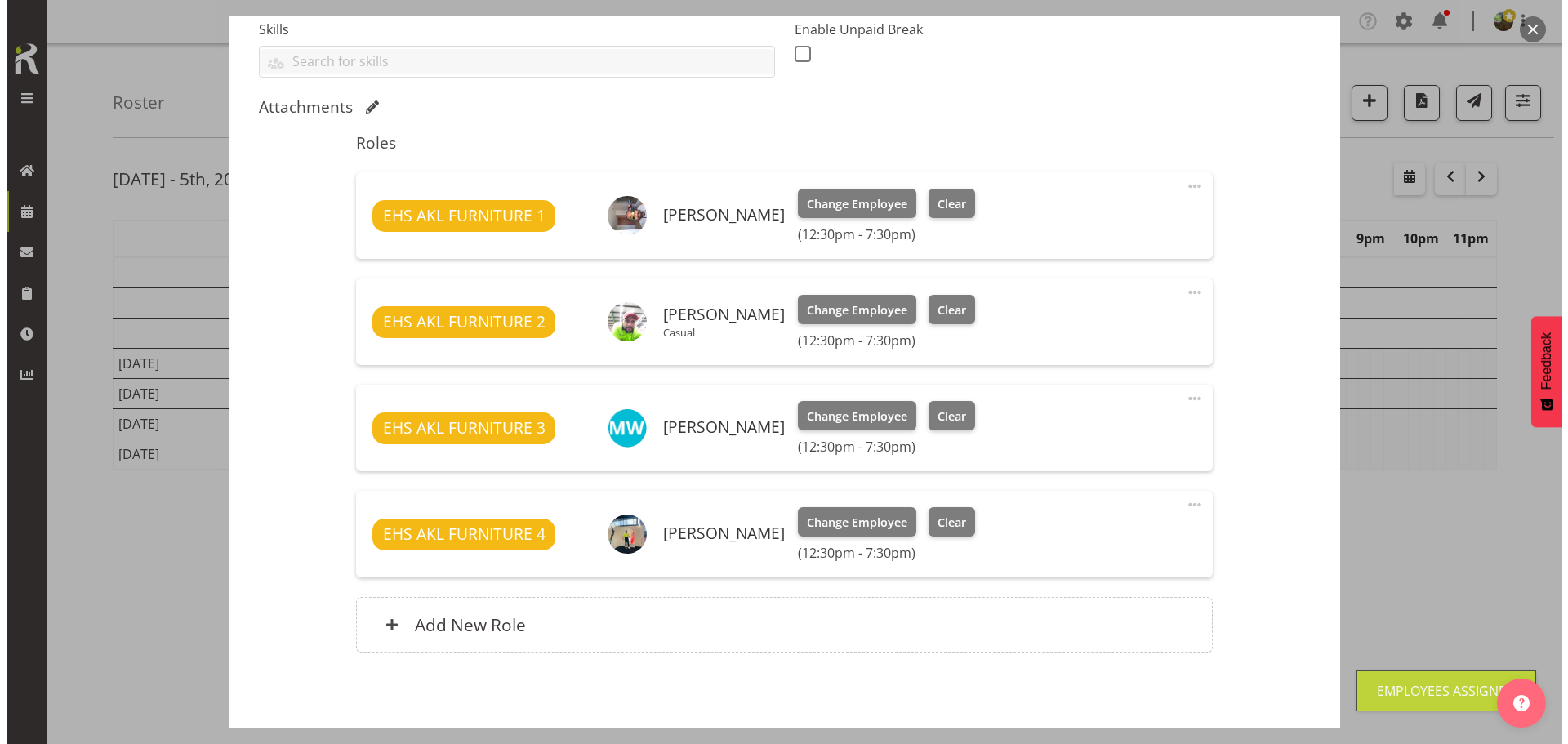
scroll to position [519, 0]
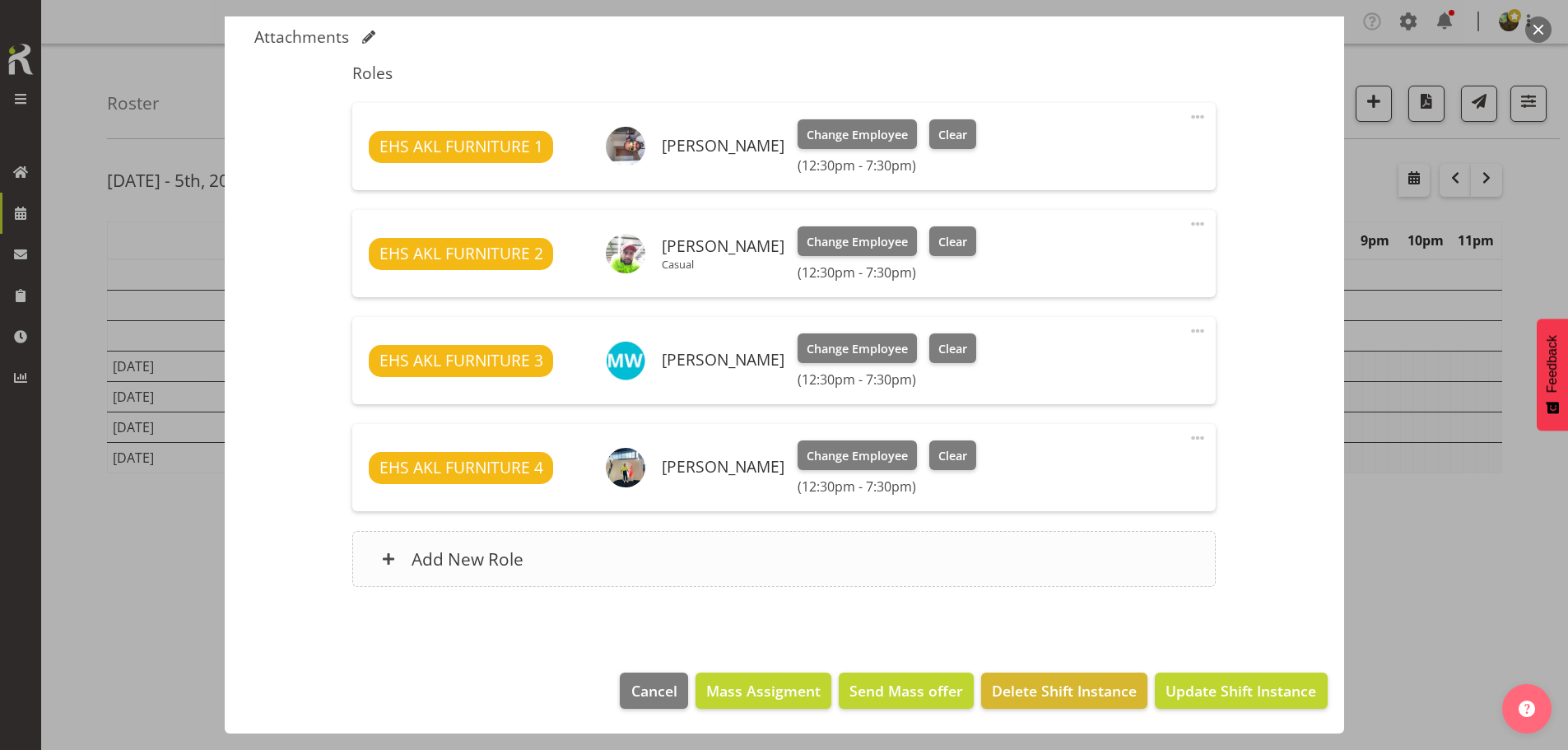
click at [627, 563] on div "Add New Role" at bounding box center [783, 559] width 863 height 55
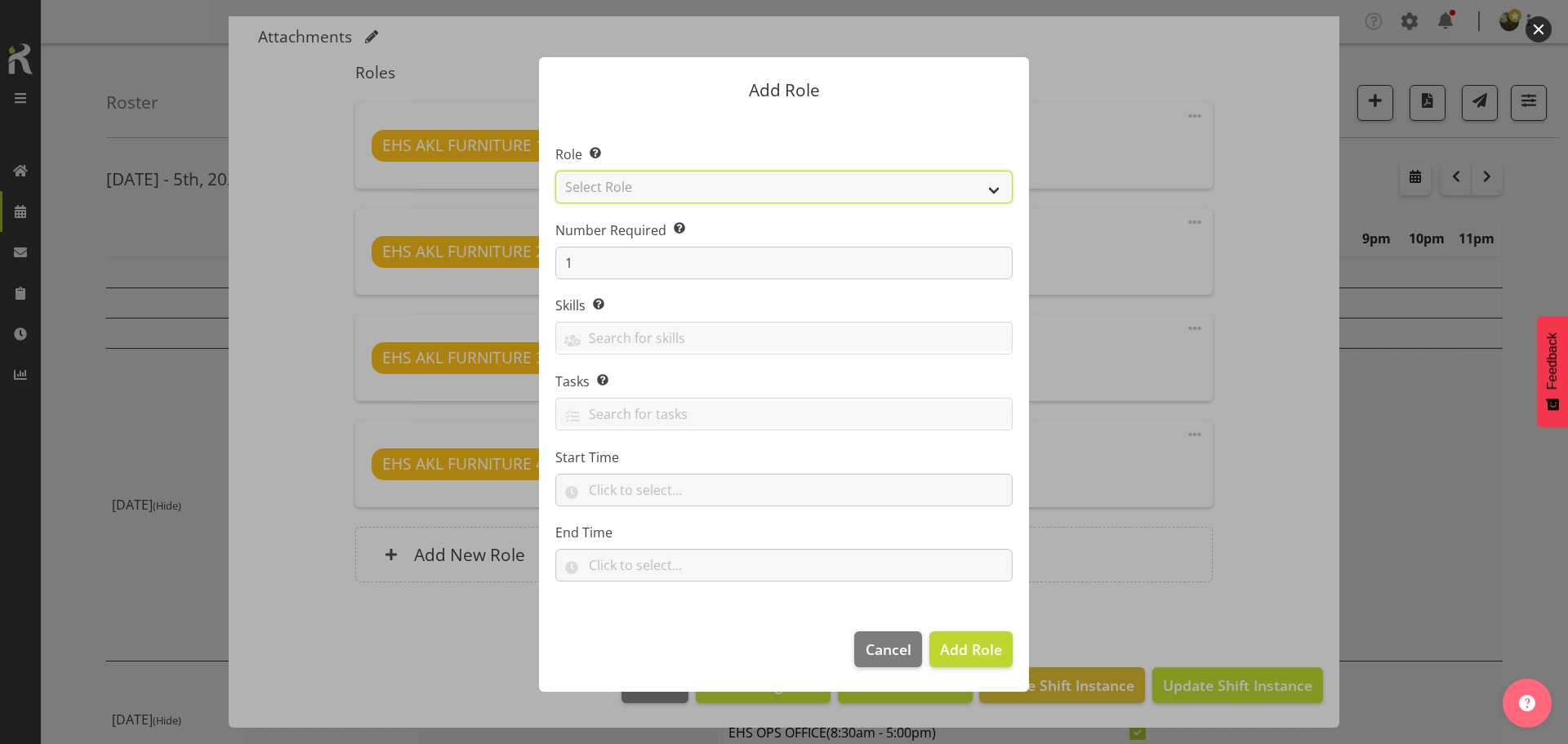
click at [728, 187] on select "Select Role ACCOUNT MANAGER ACCOUNT MANAGER DW ACCOUNTS [PERSON_NAME] VEHICLES …" at bounding box center [784, 187] width 457 height 32
select select "81"
click at [555, 171] on select "Select Role ACCOUNT MANAGER ACCOUNT MANAGER DW ACCOUNTS [PERSON_NAME] VEHICLES …" at bounding box center [784, 187] width 457 height 32
click at [986, 653] on span "Add Role" at bounding box center [970, 649] width 62 height 20
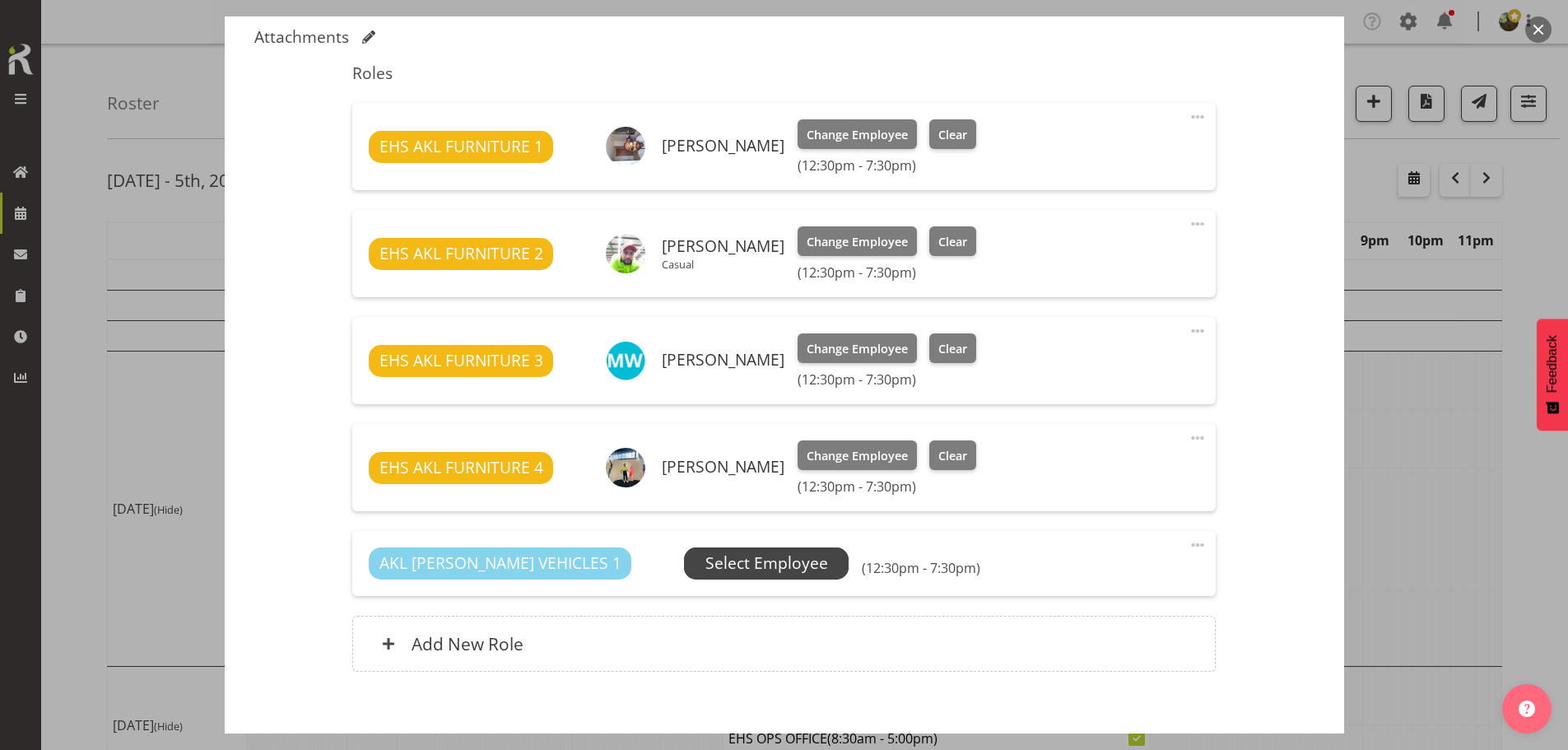
click at [716, 566] on span "Select Employee" at bounding box center [767, 563] width 123 height 24
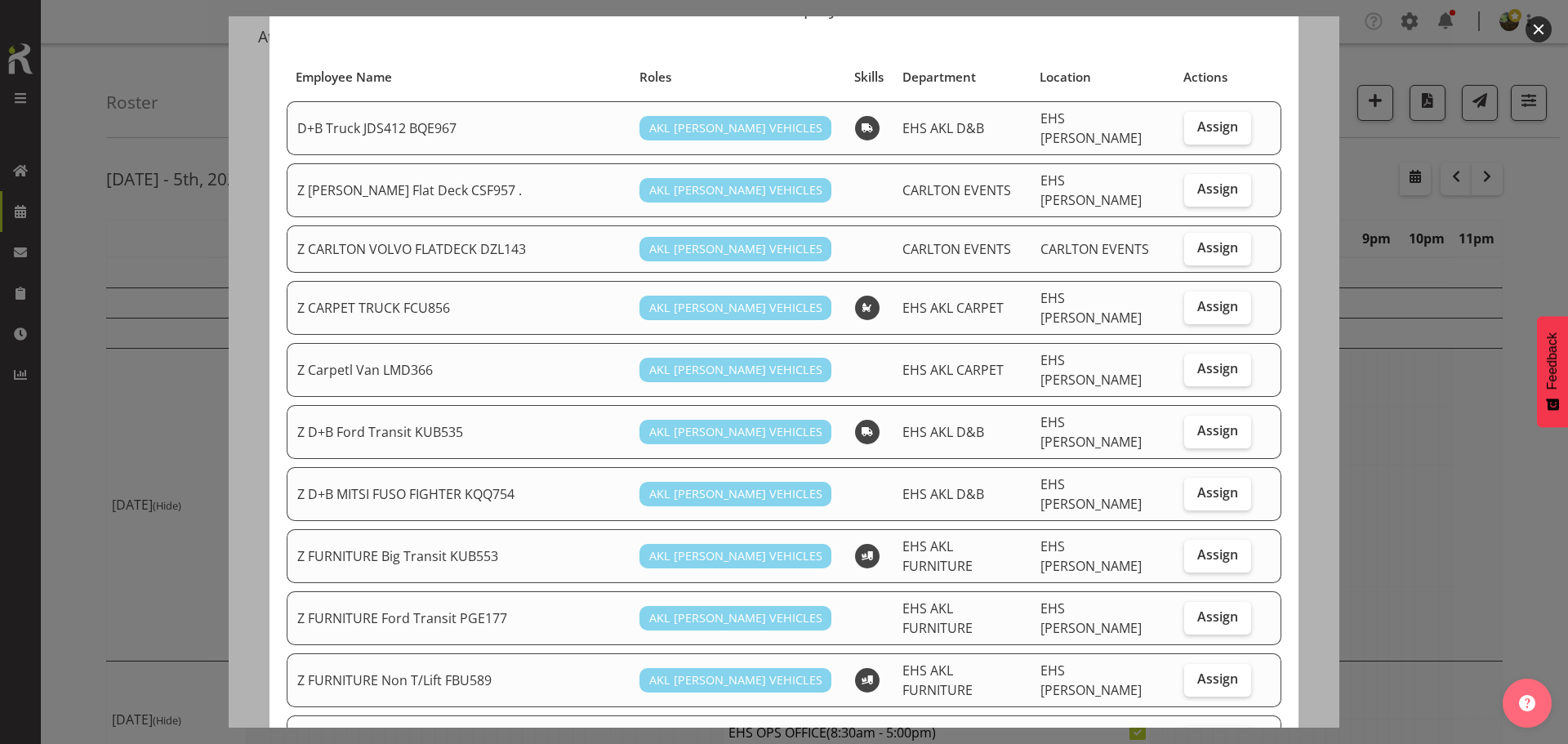
scroll to position [163, 0]
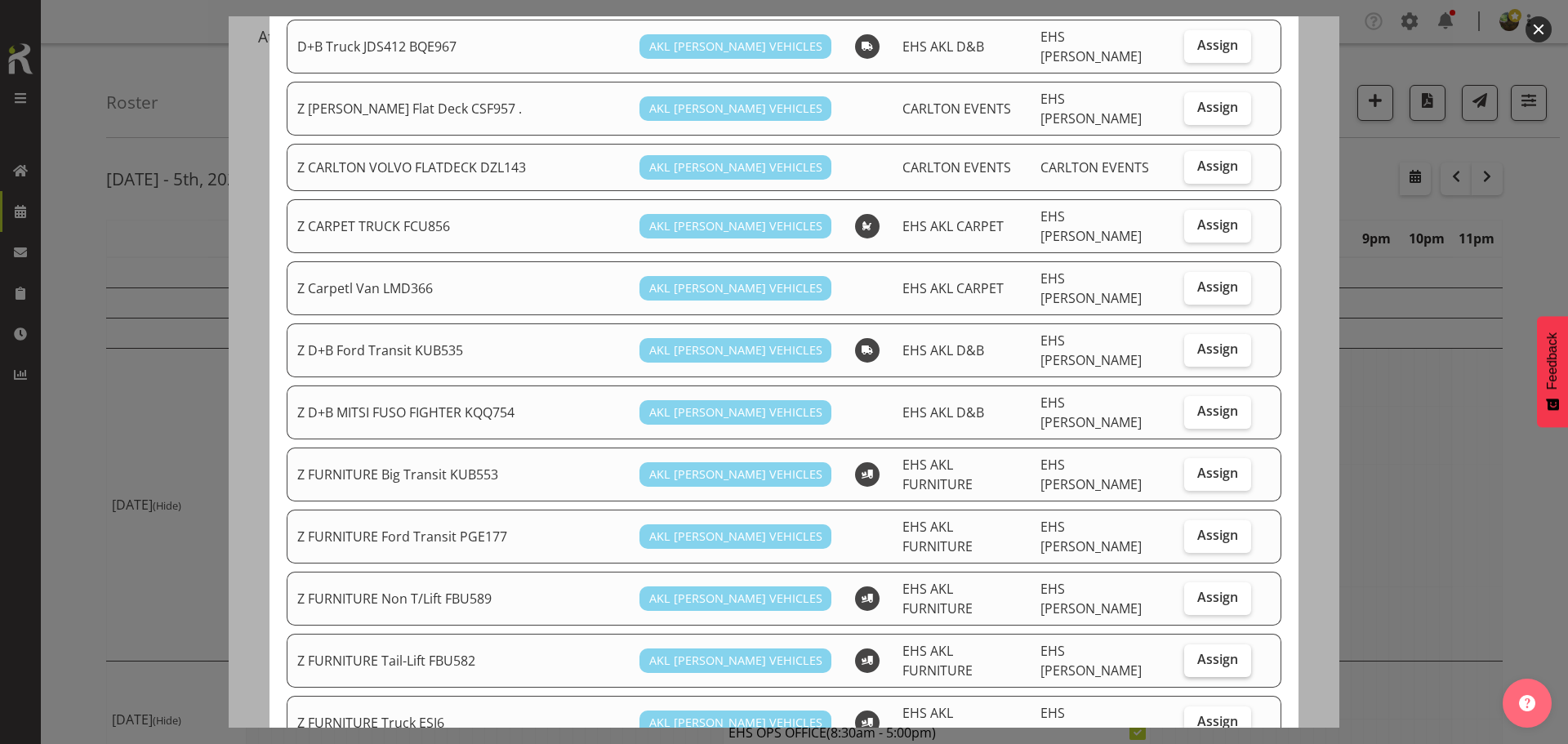
click at [1205, 651] on span "Assign" at bounding box center [1218, 658] width 41 height 17
click at [1194, 654] on input "Assign" at bounding box center [1189, 658] width 11 height 11
checkbox input "true"
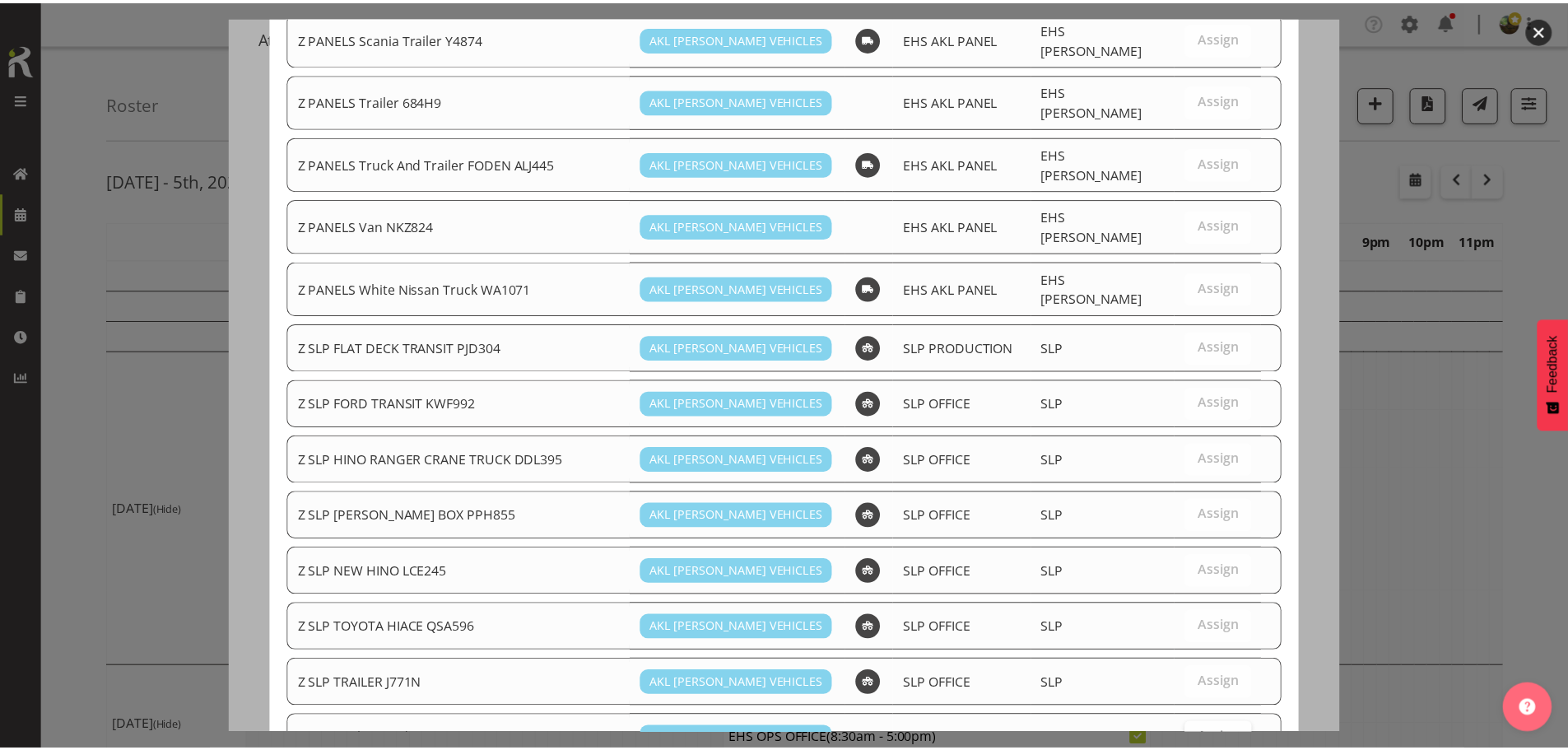
scroll to position [1392, 0]
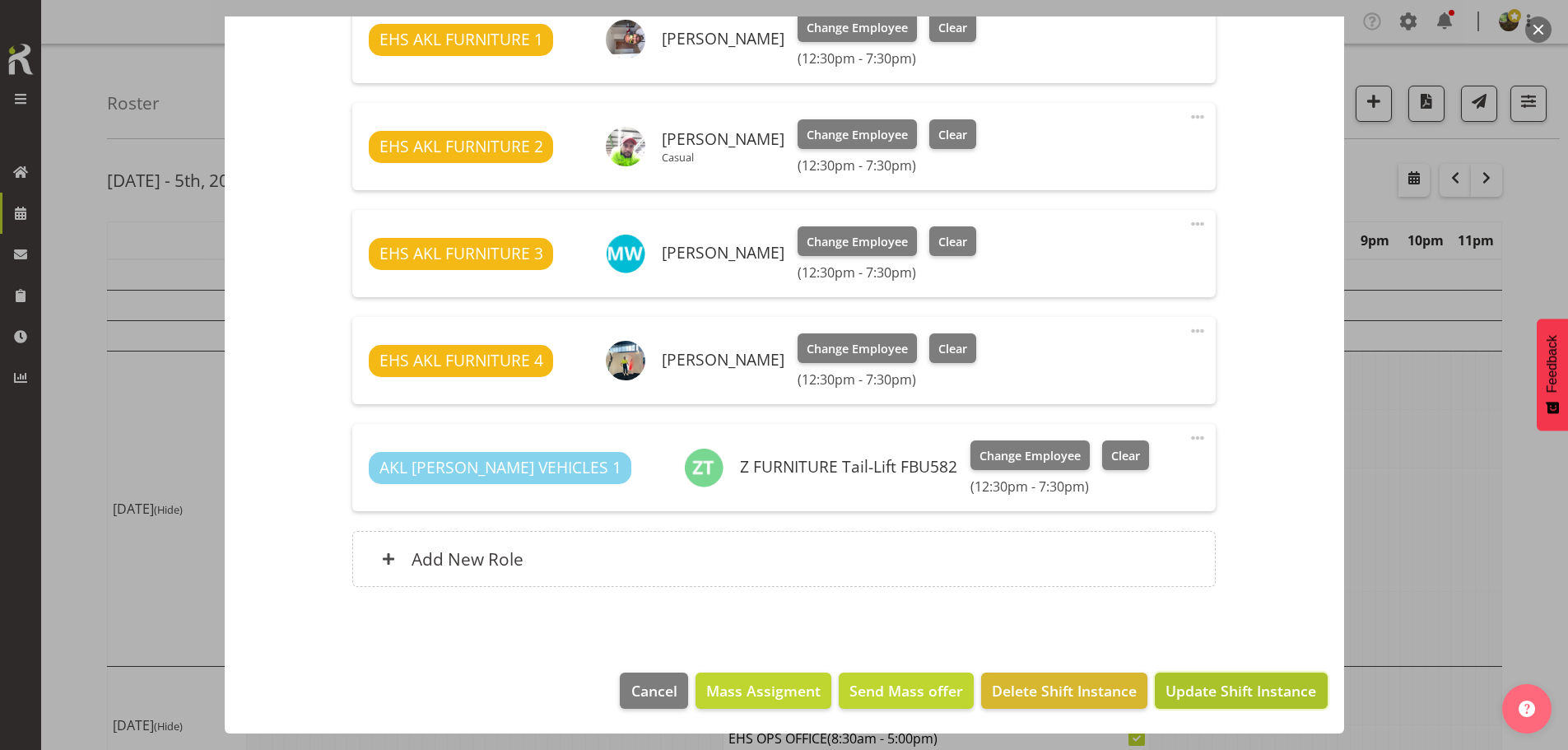
click at [1282, 694] on span "Update Shift Instance" at bounding box center [1241, 691] width 151 height 22
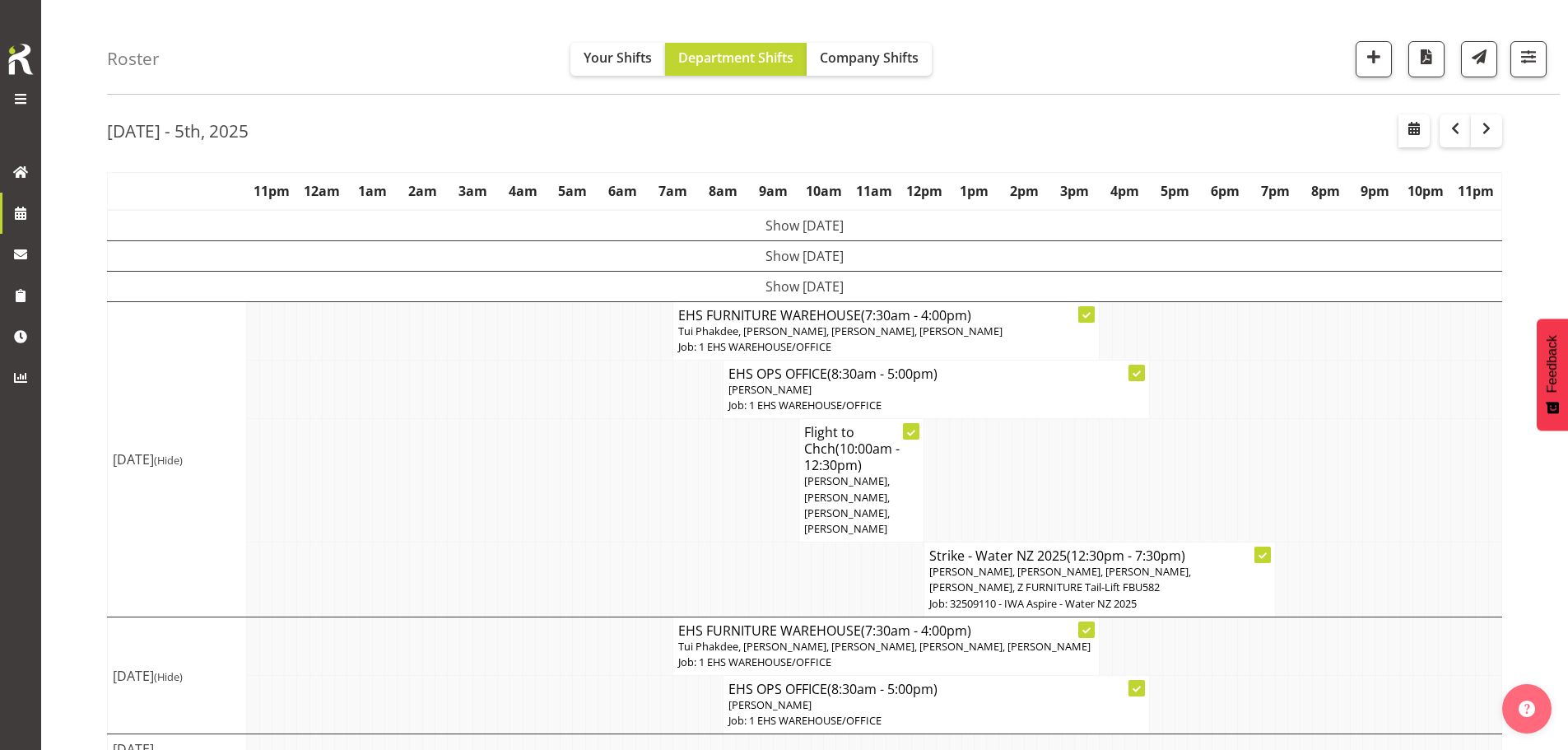
scroll to position [91, 0]
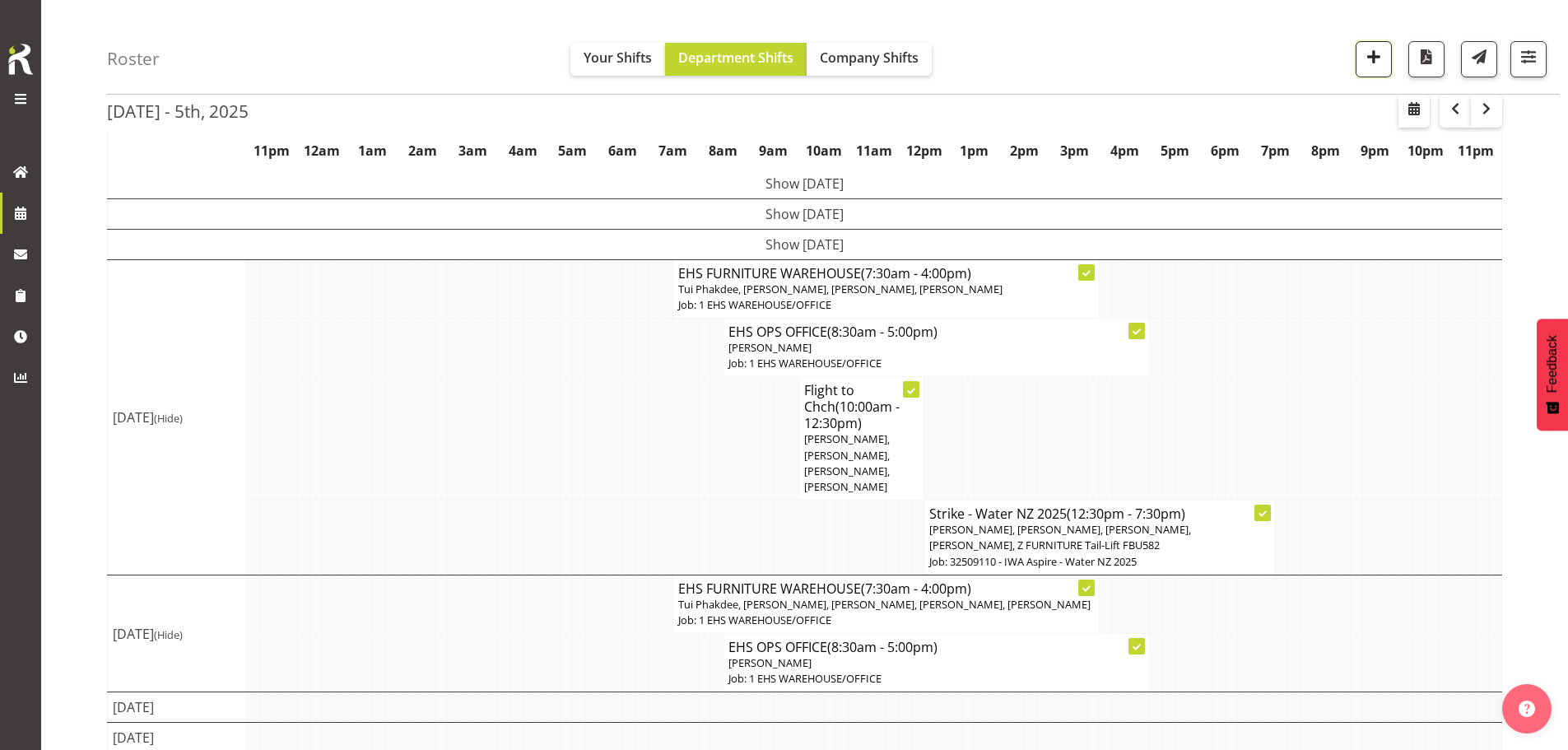
click at [1374, 65] on span "button" at bounding box center [1374, 57] width 22 height 22
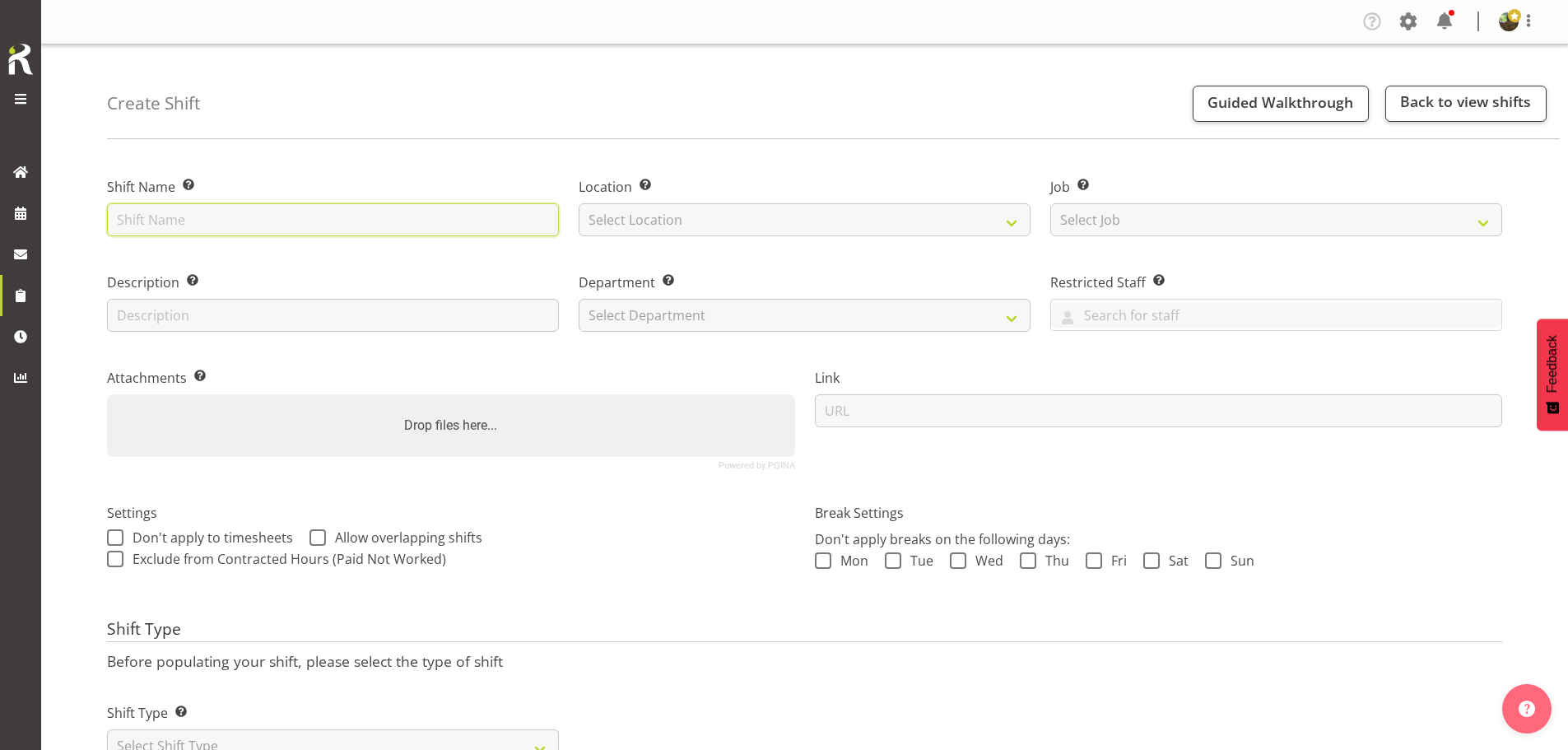
click at [438, 221] on input "text" at bounding box center [333, 219] width 452 height 33
type input "EHS FURNITURE WAREHOUSE"
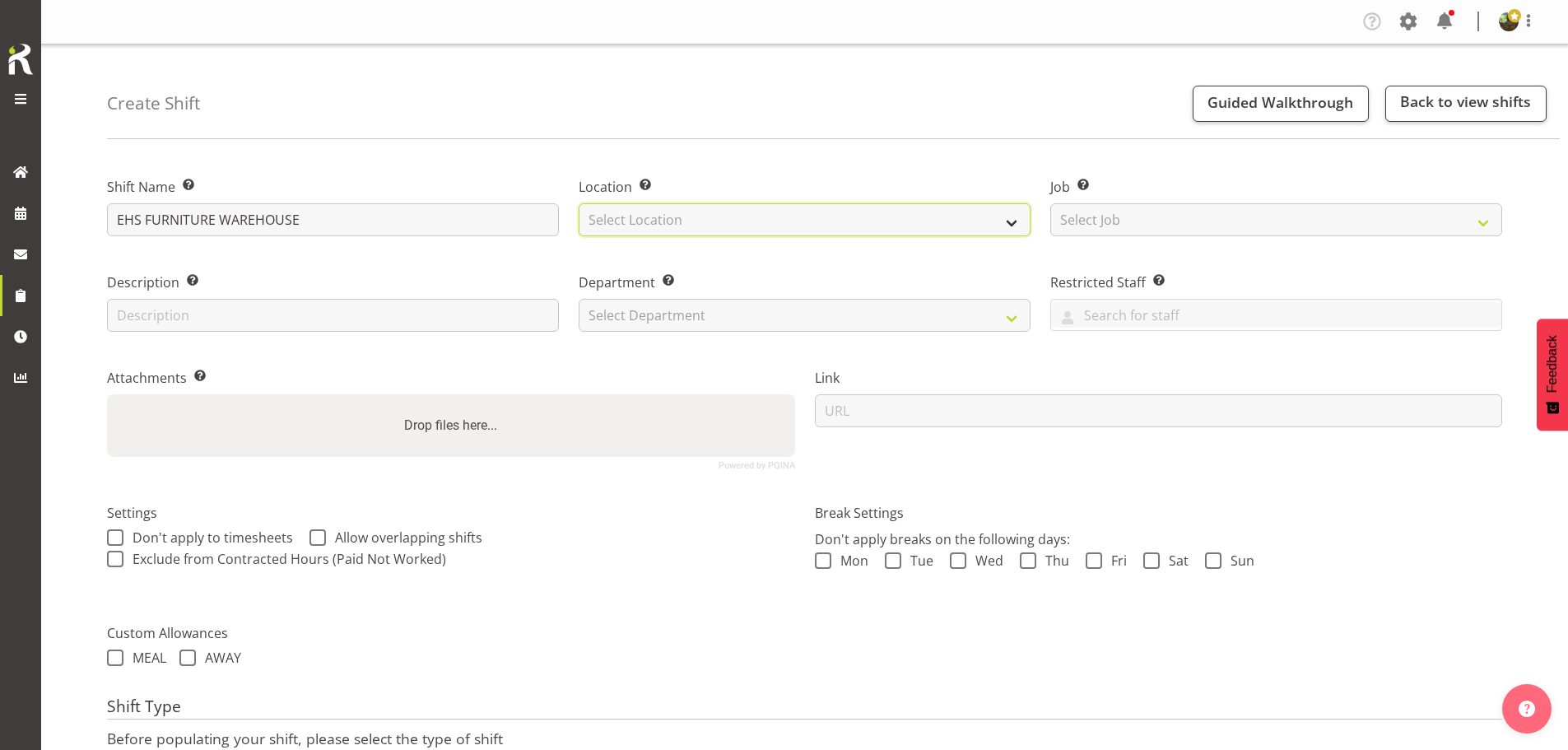
click at [779, 225] on select "Select Location EHS [PERSON_NAME]" at bounding box center [805, 219] width 452 height 33
select select "35"
click at [579, 203] on select "Select Location EHS [PERSON_NAME]" at bounding box center [805, 219] width 452 height 33
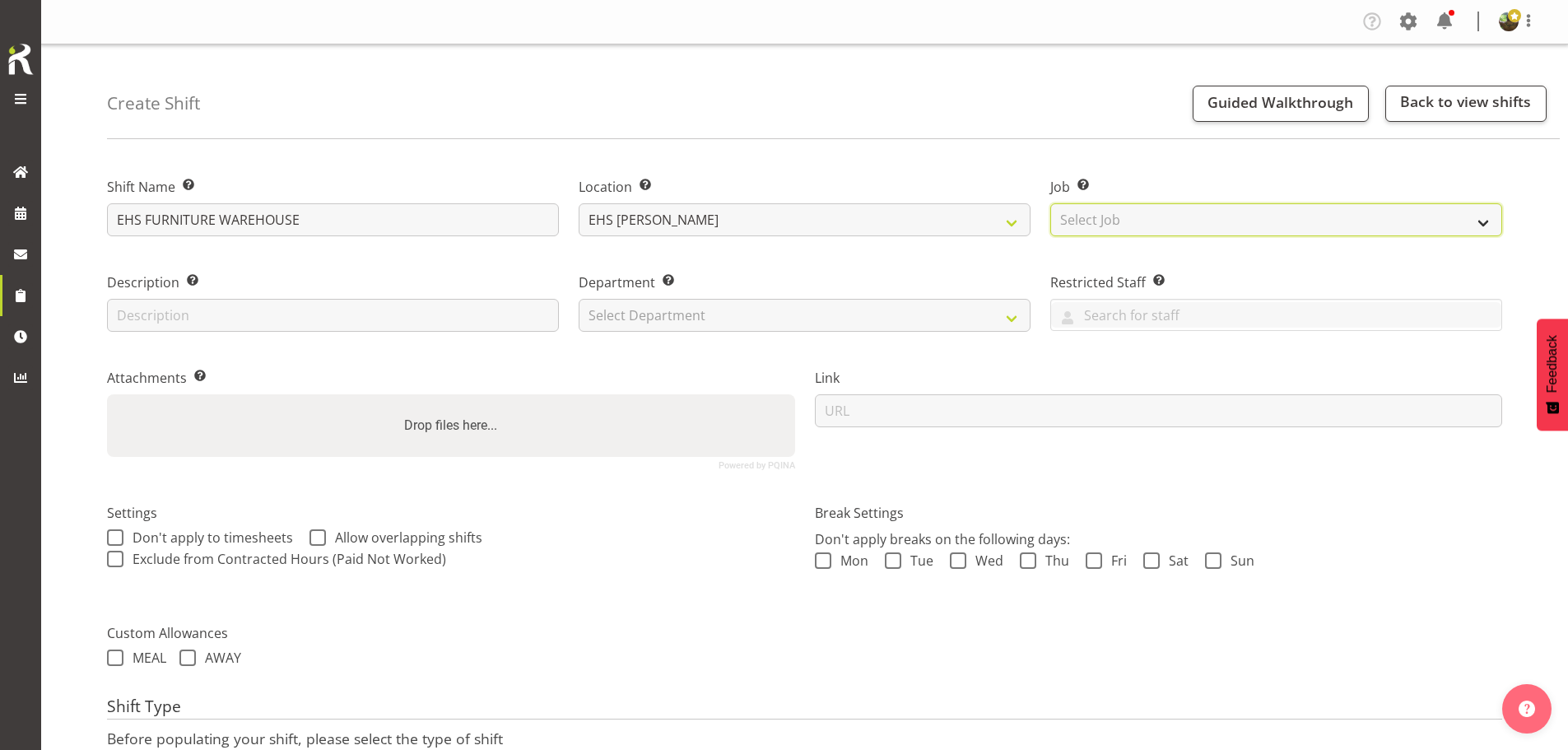
click at [1255, 222] on select "Select Job Create new job 1 Carlton Events 1 [PERSON_NAME][GEOGRAPHIC_DATA] 1 […" at bounding box center [1277, 219] width 452 height 33
select select "69"
click at [1051, 203] on select "Select Job Create new job 1 Carlton Events 1 [PERSON_NAME][GEOGRAPHIC_DATA] 1 […" at bounding box center [1277, 219] width 452 height 33
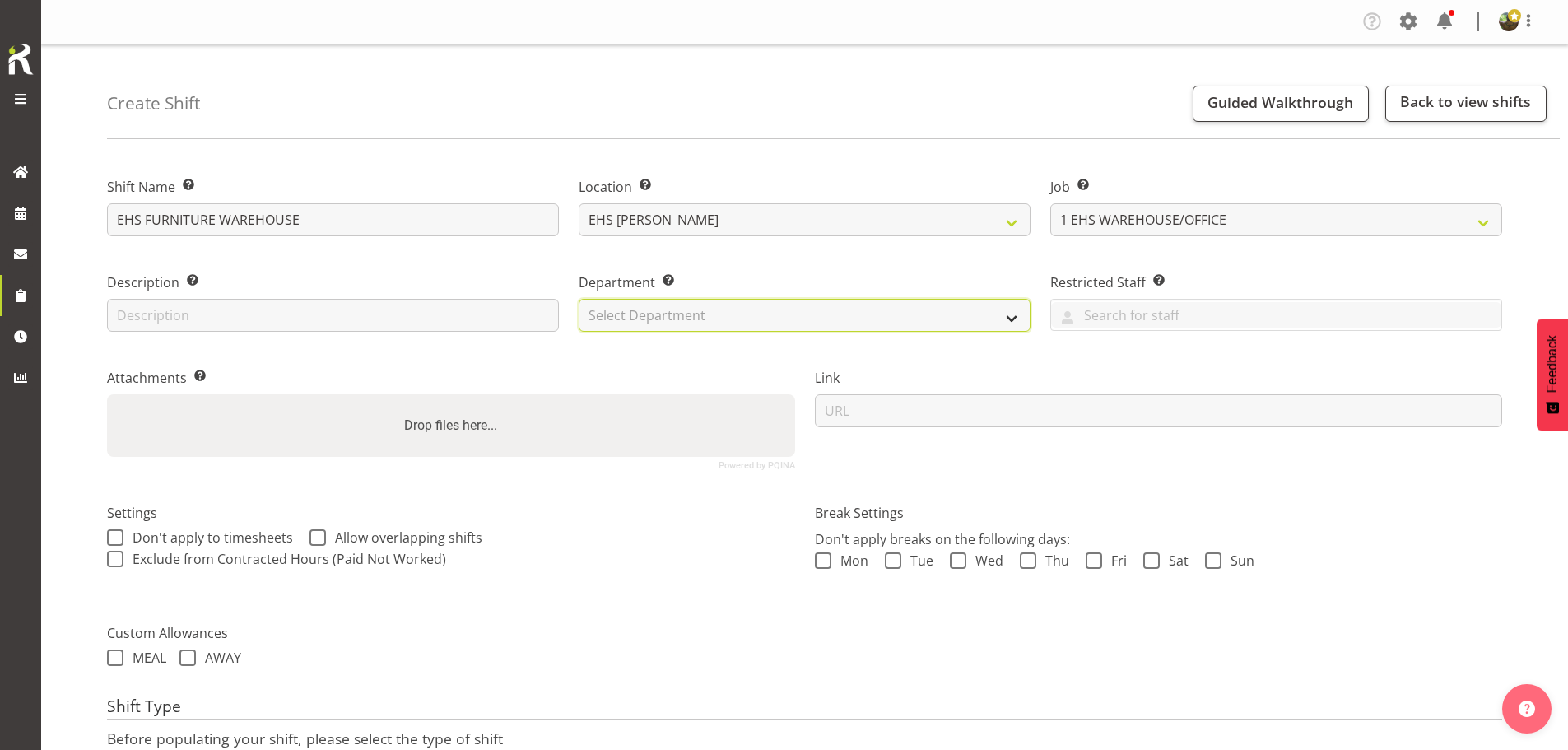
click at [710, 317] on select "Select Department EHS AKL FURNITURE" at bounding box center [805, 314] width 452 height 33
select select "38"
click at [579, 298] on select "Select Department EHS AKL FURNITURE" at bounding box center [805, 314] width 452 height 33
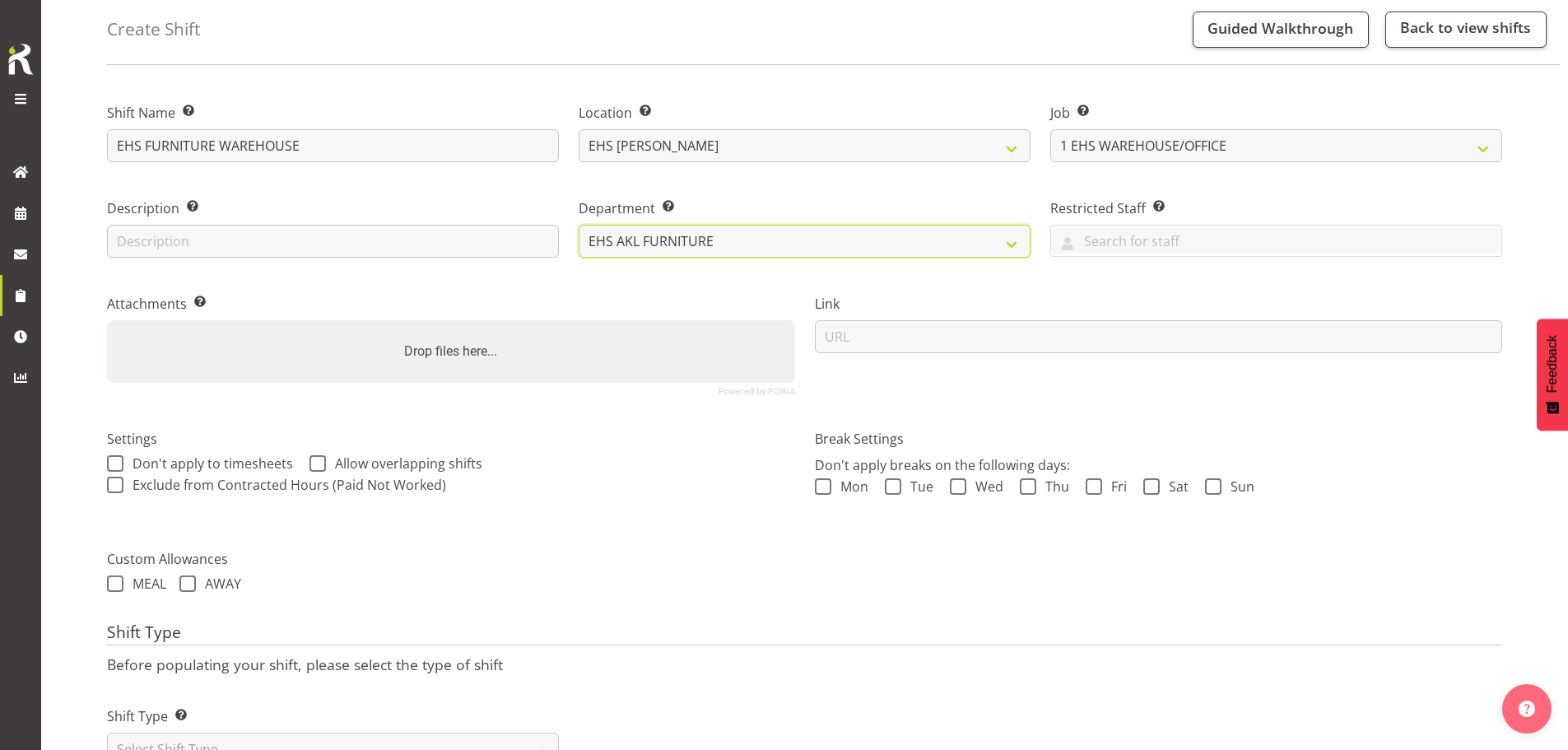
scroll to position [141, 0]
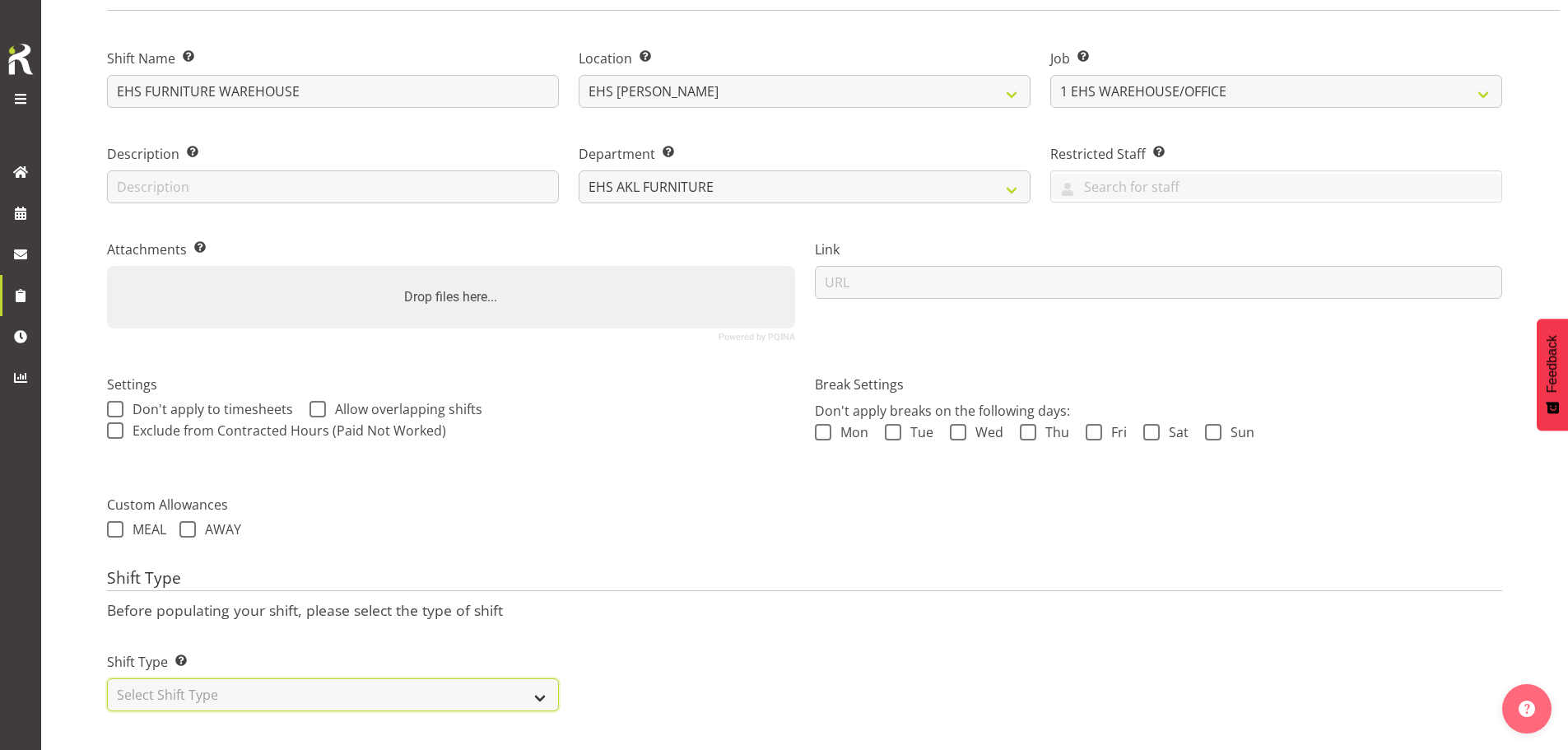
click at [242, 678] on select "Select Shift Type One Off Shift Recurring Shift Rotating Shift" at bounding box center [333, 694] width 452 height 33
select select "one_off"
click at [107, 678] on select "Select Shift Type One Off Shift Recurring Shift Rotating Shift" at bounding box center [333, 694] width 452 height 33
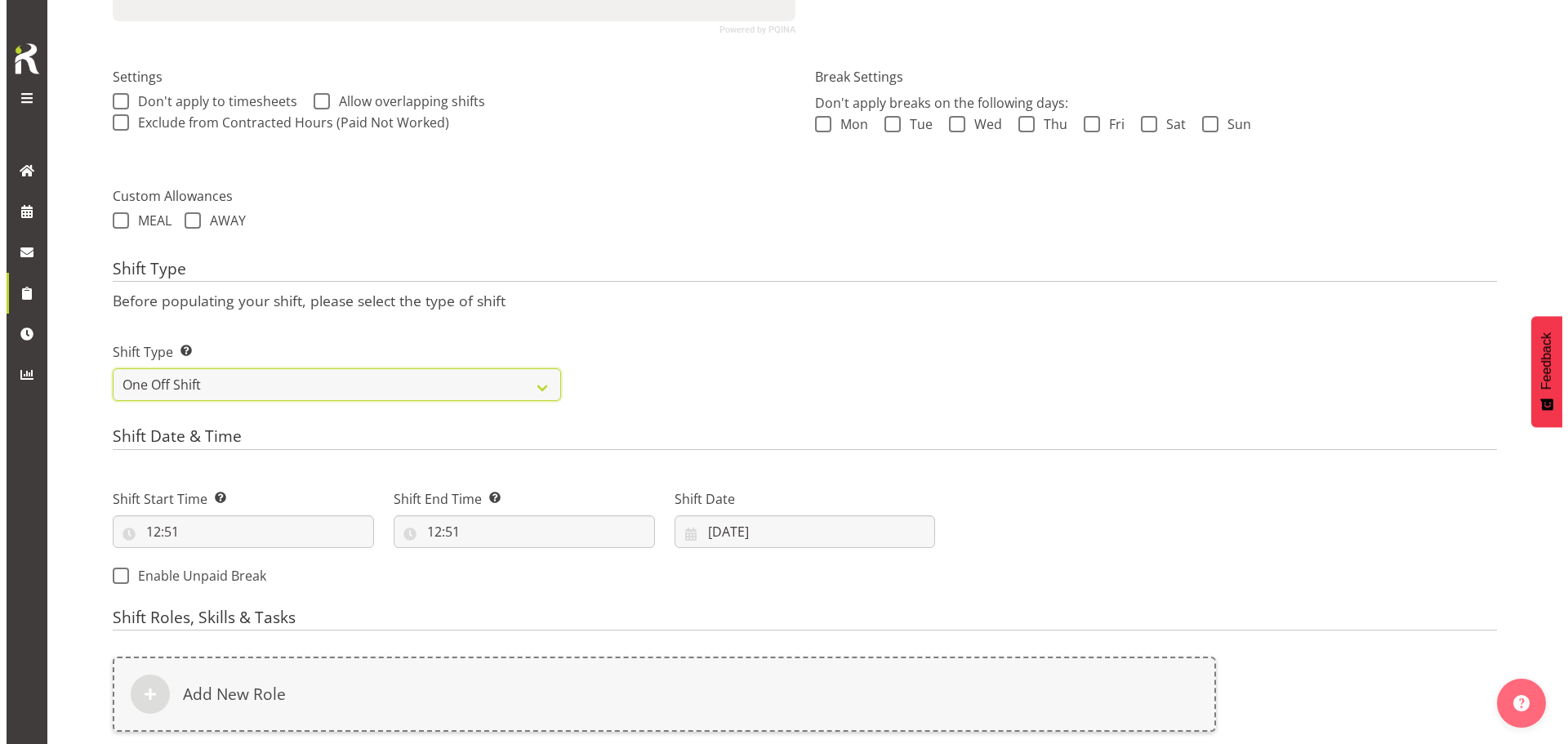
scroll to position [466, 0]
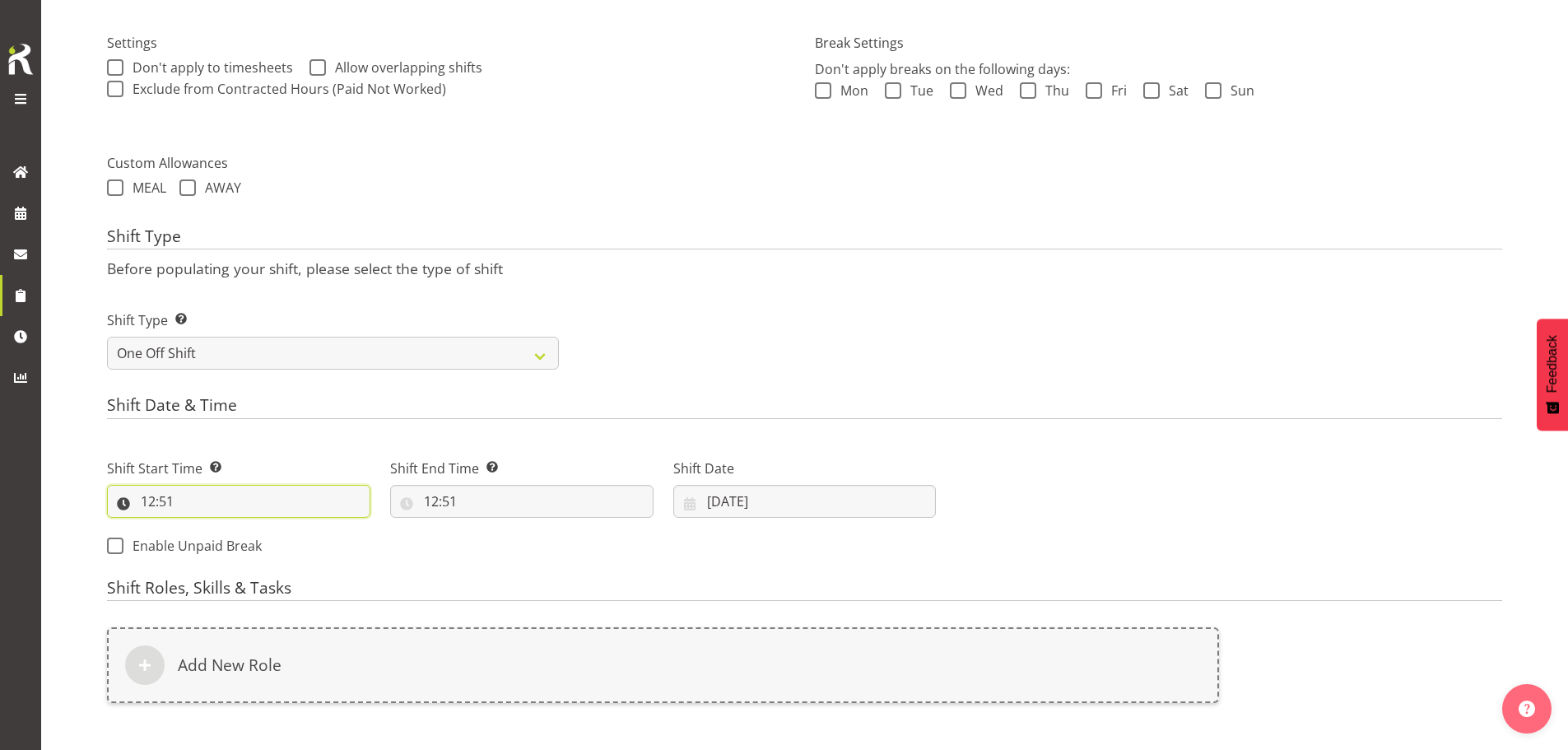
click at [165, 503] on input "12:51" at bounding box center [239, 500] width 264 height 33
click at [218, 540] on select "00 01 02 03 04 05 06 07 08 09 10 11 12 13 14 15 16 17 18 19 20 21 22 23" at bounding box center [219, 543] width 37 height 33
select select "7"
click at [201, 527] on select "00 01 02 03 04 05 06 07 08 09 10 11 12 13 14 15 16 17 18 19 20 21 22 23" at bounding box center [219, 543] width 37 height 33
type input "07:51"
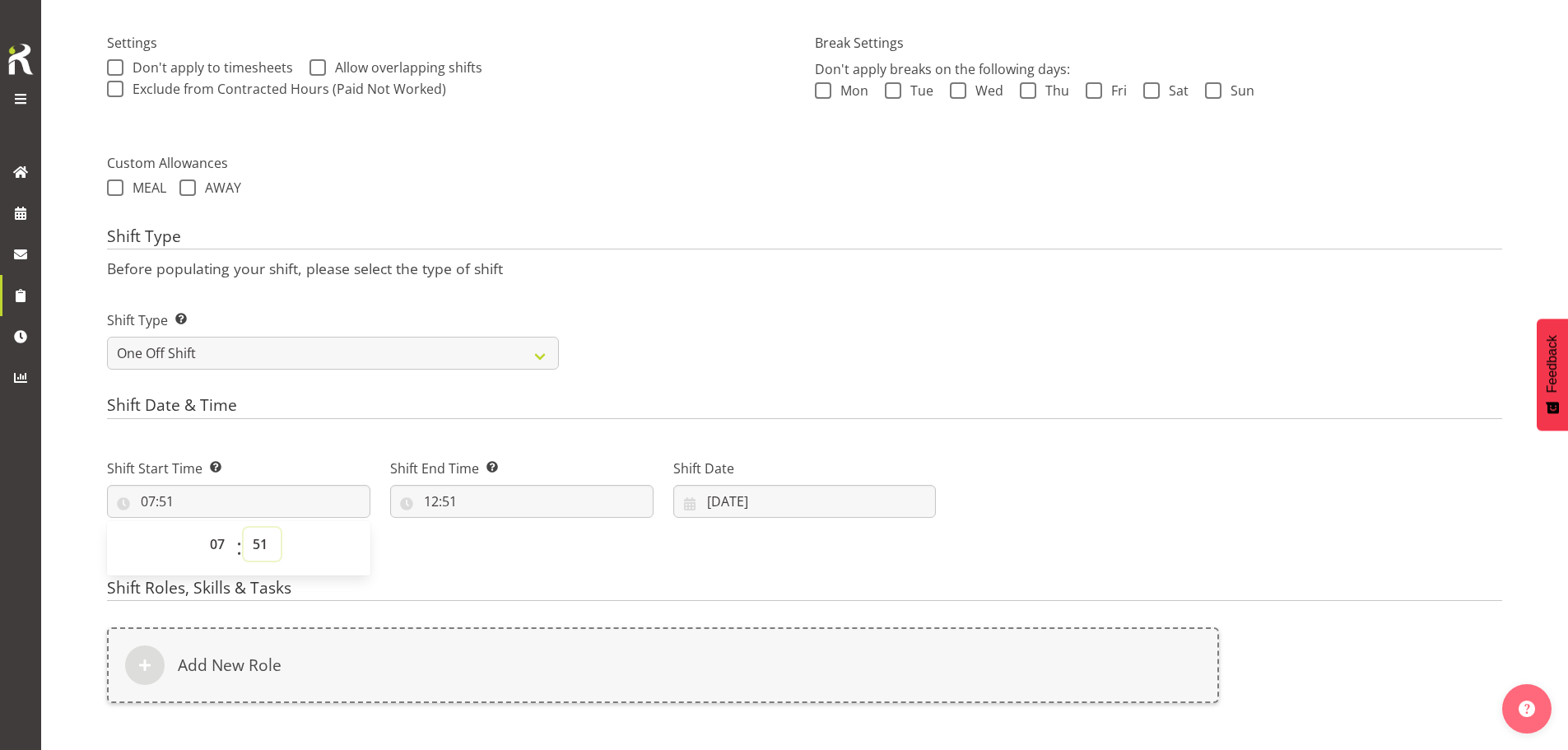
click at [261, 544] on select "00 01 02 03 04 05 06 07 08 09 10 11 12 13 14 15 16 17 18 19 20 21 22 23 24 25 2…" at bounding box center [262, 543] width 37 height 33
select select "30"
click at [244, 527] on select "00 01 02 03 04 05 06 07 08 09 10 11 12 13 14 15 16 17 18 19 20 21 22 23 24 25 2…" at bounding box center [262, 543] width 37 height 33
type input "07:30"
click at [449, 506] on input "12:51" at bounding box center [522, 500] width 264 height 33
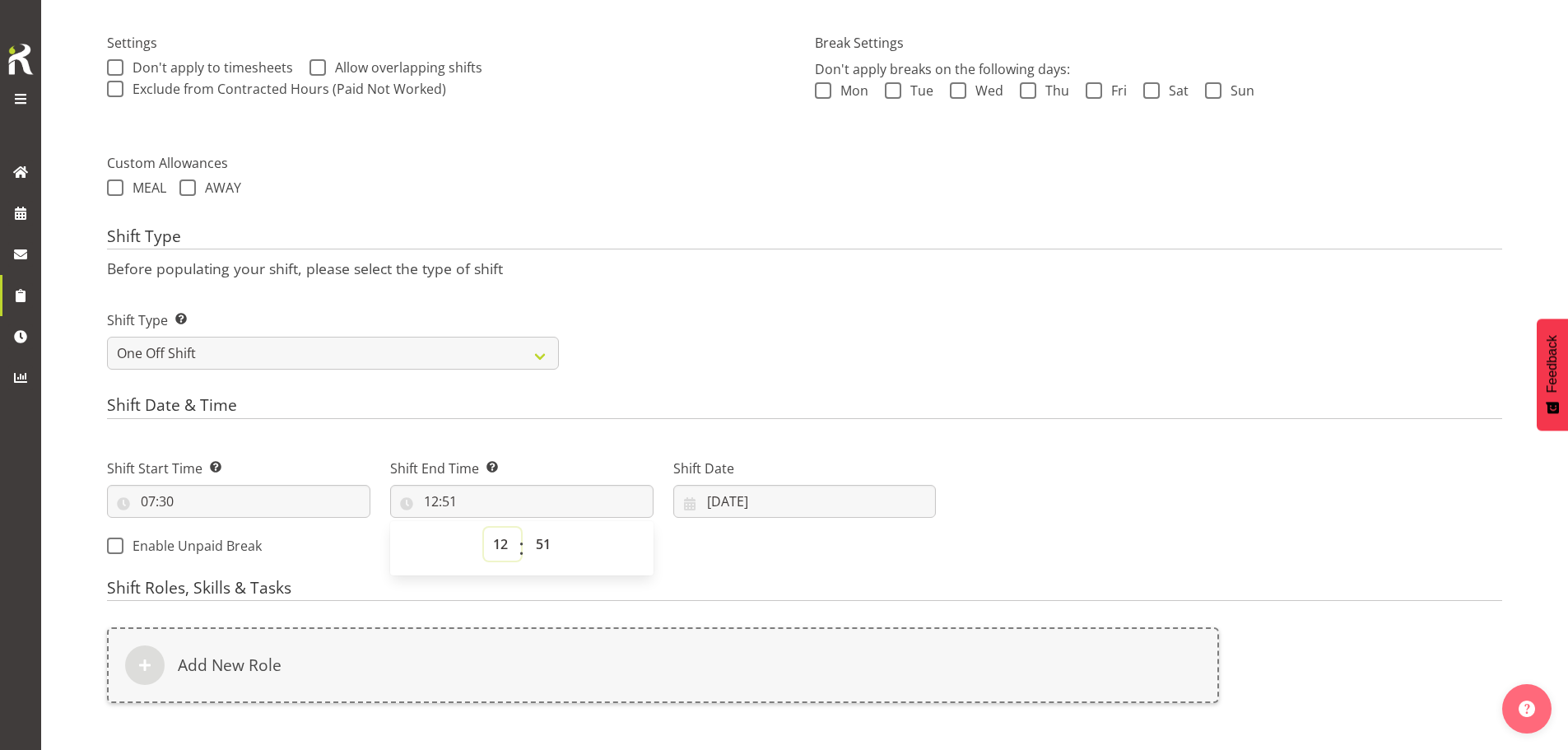
click at [506, 541] on select "00 01 02 03 04 05 06 07 08 09 10 11 12 13 14 15 16 17 18 19 20 21 22 23" at bounding box center [502, 543] width 37 height 33
select select "10"
click at [484, 527] on select "00 01 02 03 04 05 06 07 08 09 10 11 12 13 14 15 16 17 18 19 20 21 22 23" at bounding box center [502, 543] width 37 height 33
type input "10:51"
click at [543, 552] on select "00 01 02 03 04 05 06 07 08 09 10 11 12 13 14 15 16 17 18 19 20 21 22 23 24 25 2…" at bounding box center [545, 543] width 37 height 33
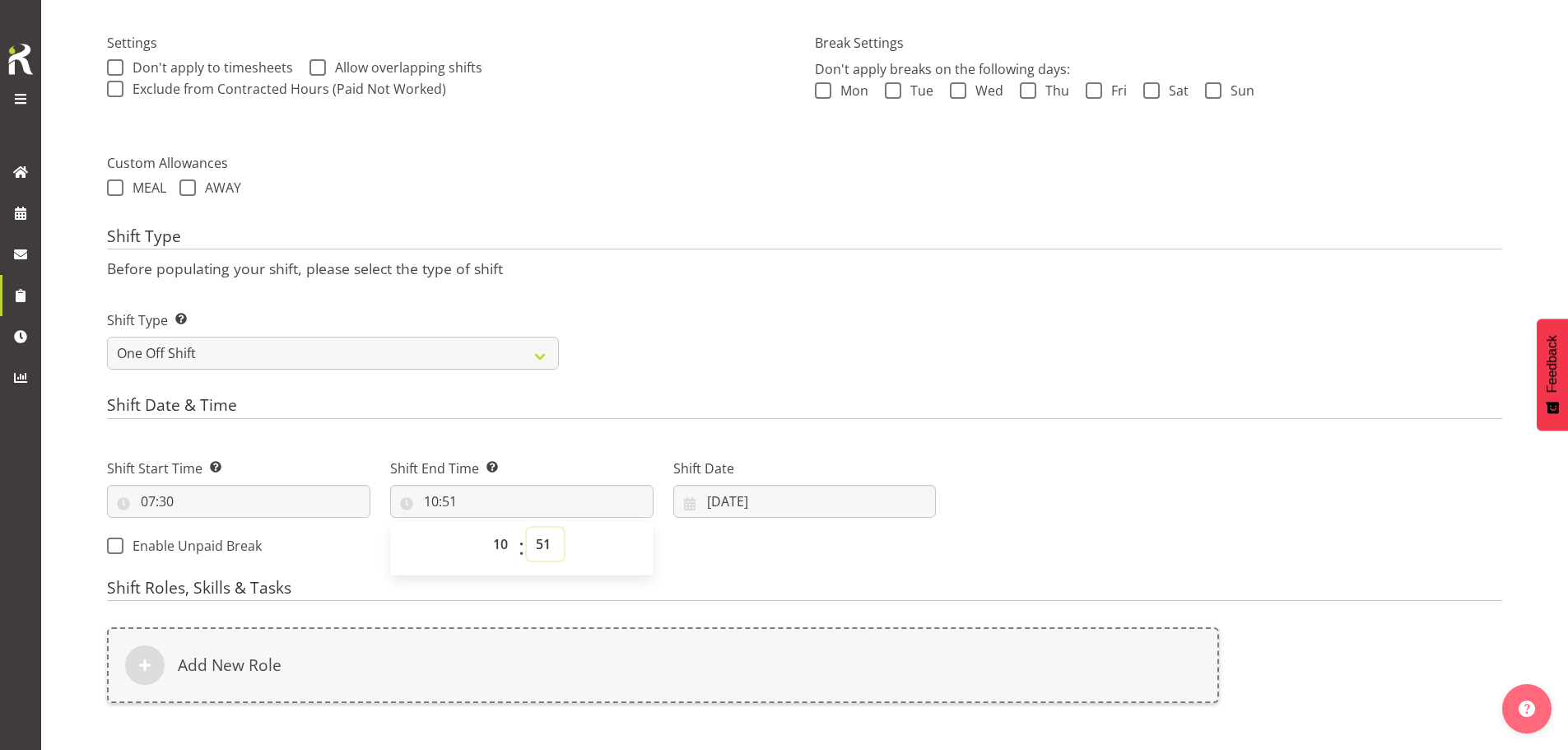
select select "0"
click at [527, 527] on select "00 01 02 03 04 05 06 07 08 09 10 11 12 13 14 15 16 17 18 19 20 21 22 23 24 25 2…" at bounding box center [545, 543] width 37 height 33
type input "10:00"
click at [730, 501] on input "[DATE]" at bounding box center [805, 500] width 264 height 33
click at [838, 635] on span "2" at bounding box center [838, 636] width 7 height 16
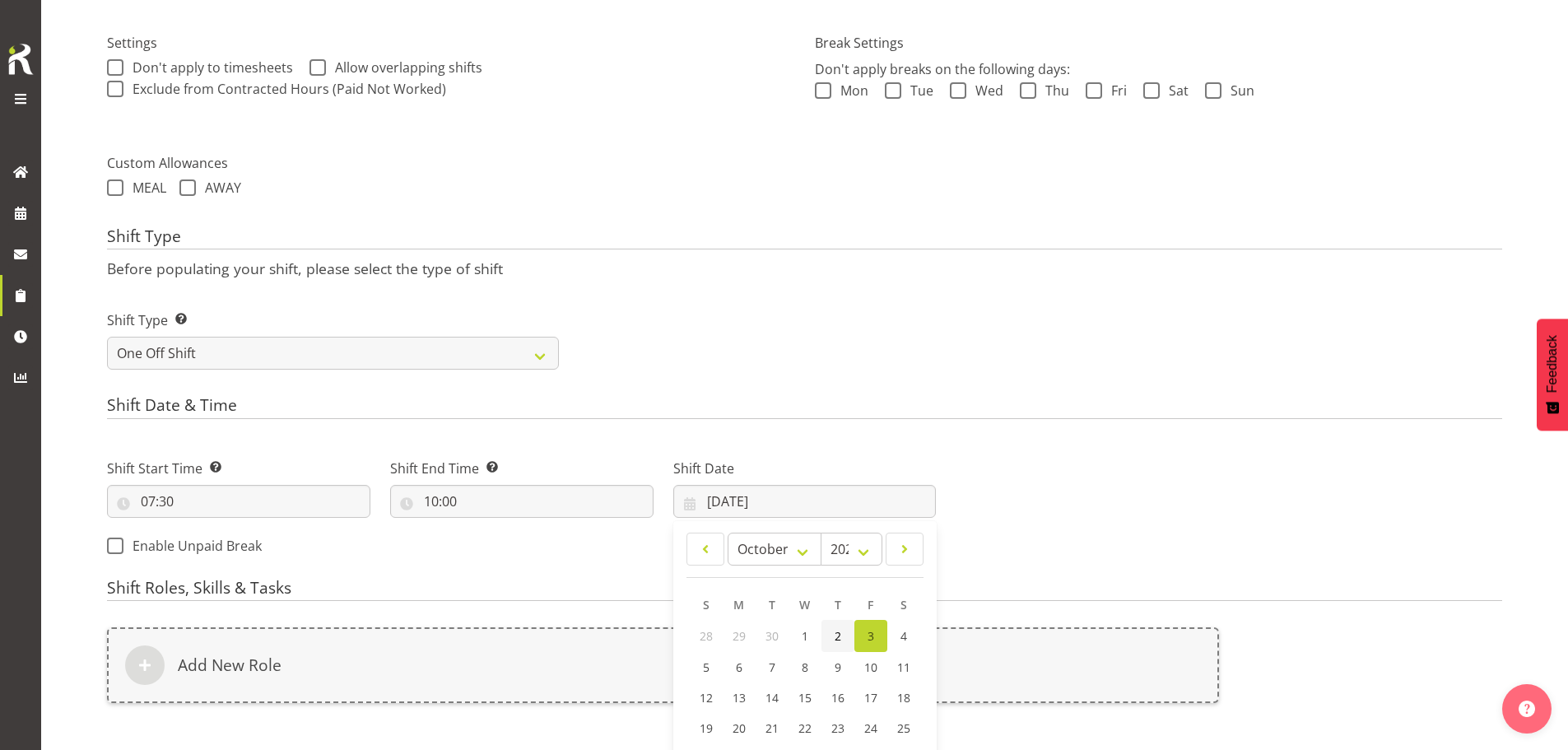
type input "02/10/2025"
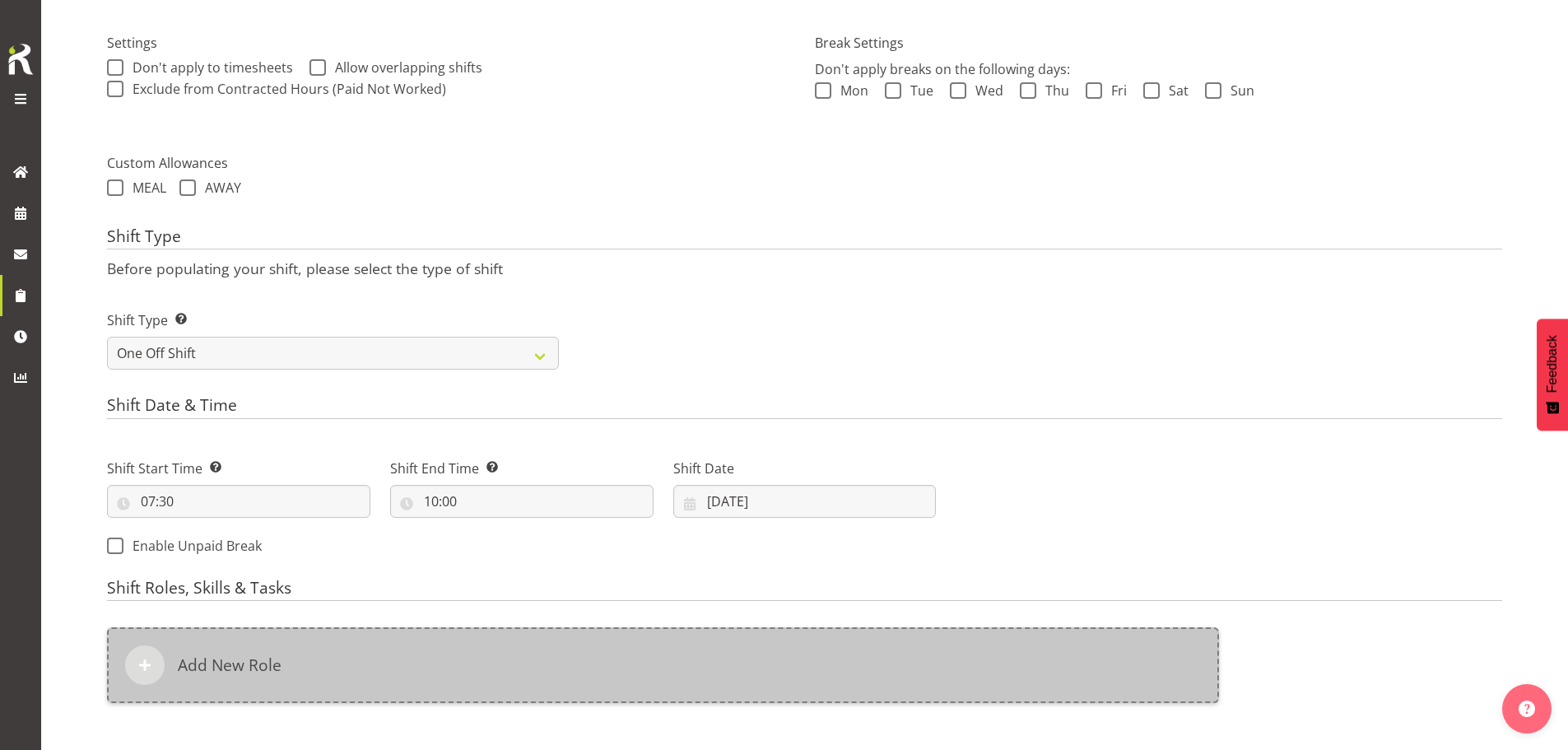
click at [802, 661] on div "Add New Role" at bounding box center [663, 665] width 1112 height 75
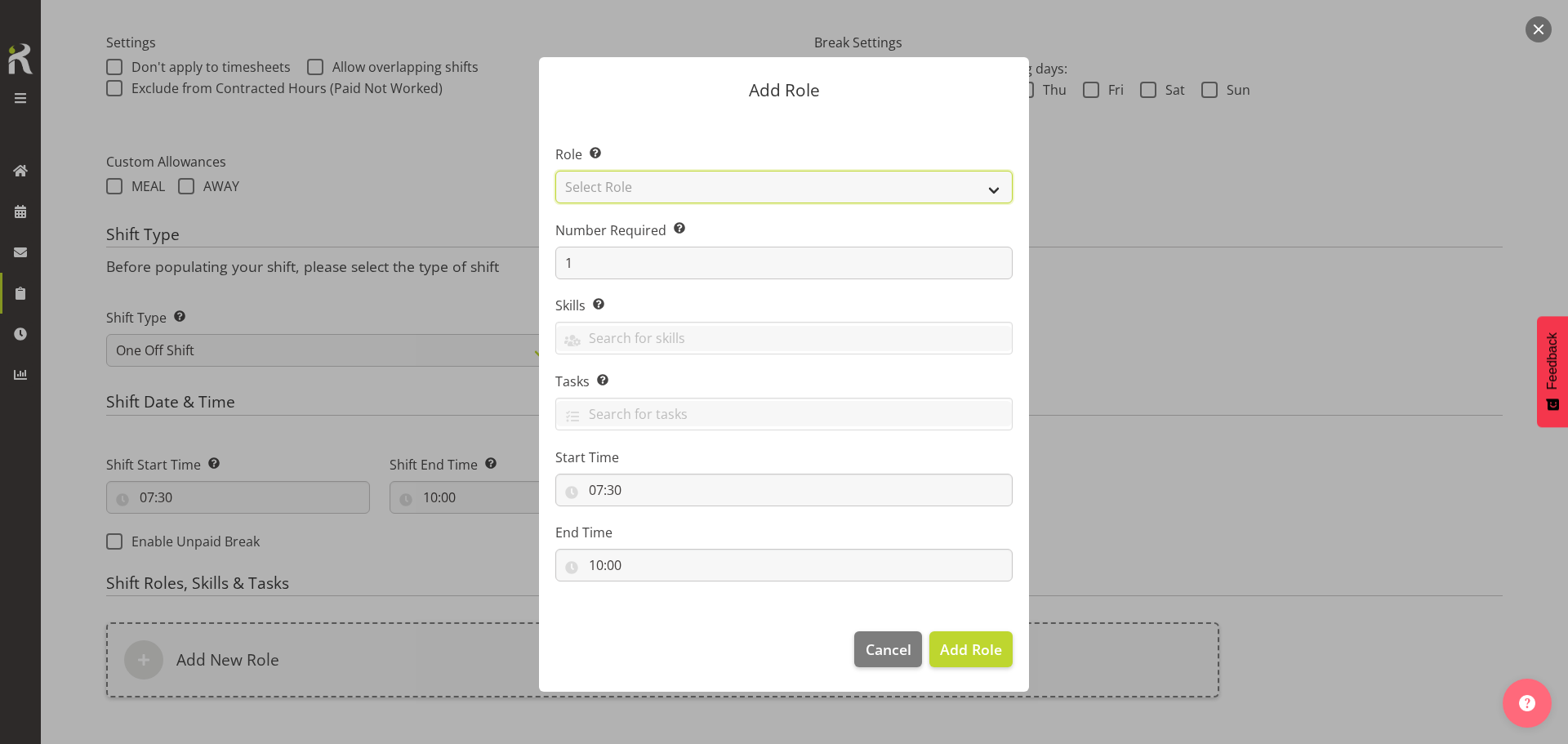
click at [719, 191] on select "Select Role ACCOUNT MANAGER ACCOUNT MANAGER DW ACCOUNTS AKL DIANNA VEHICLES AKL…" at bounding box center [784, 187] width 457 height 32
select select "189"
click at [555, 171] on select "Select Role ACCOUNT MANAGER ACCOUNT MANAGER DW ACCOUNTS AKL DIANNA VEHICLES AKL…" at bounding box center [784, 187] width 457 height 32
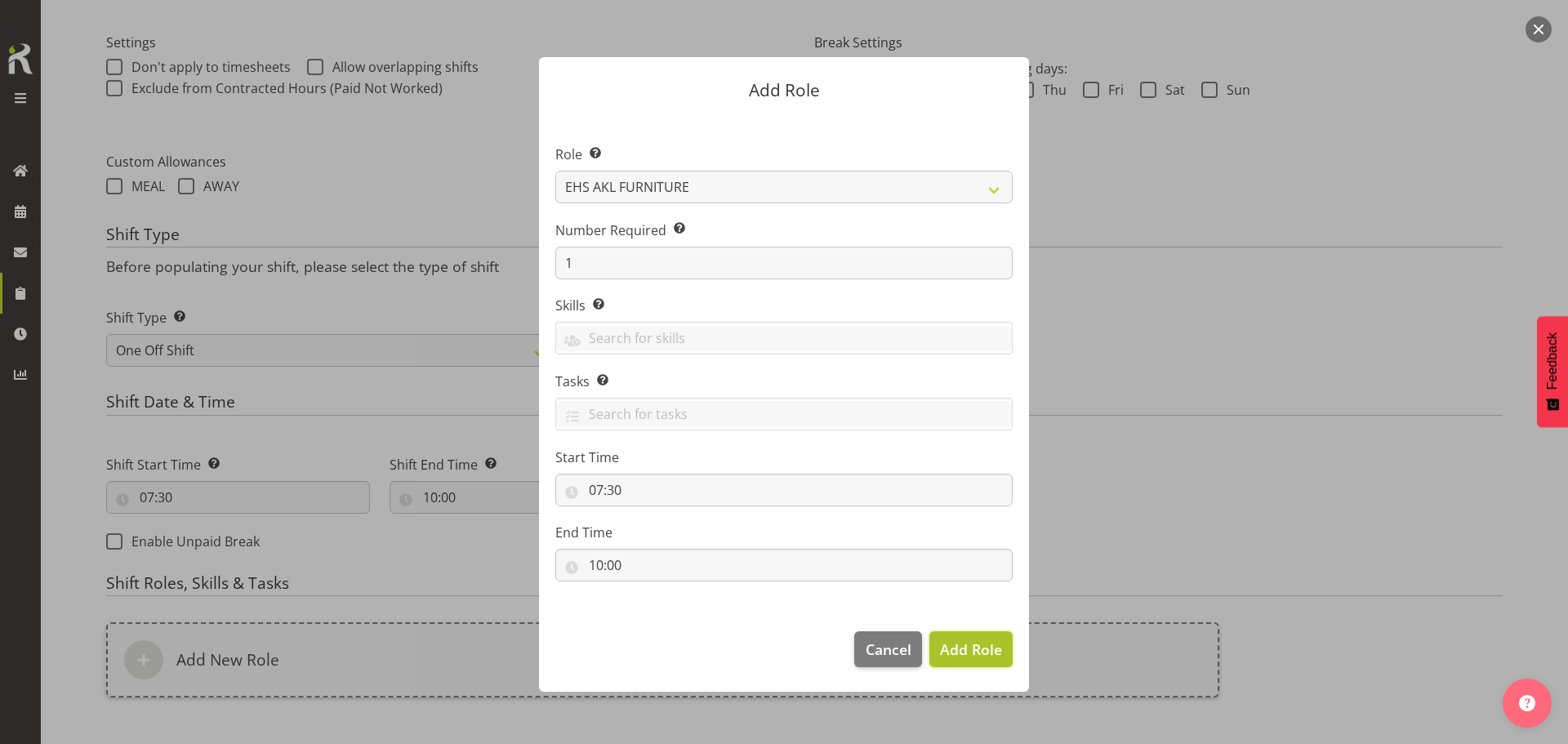
click at [963, 648] on span "Add Role" at bounding box center [970, 649] width 62 height 20
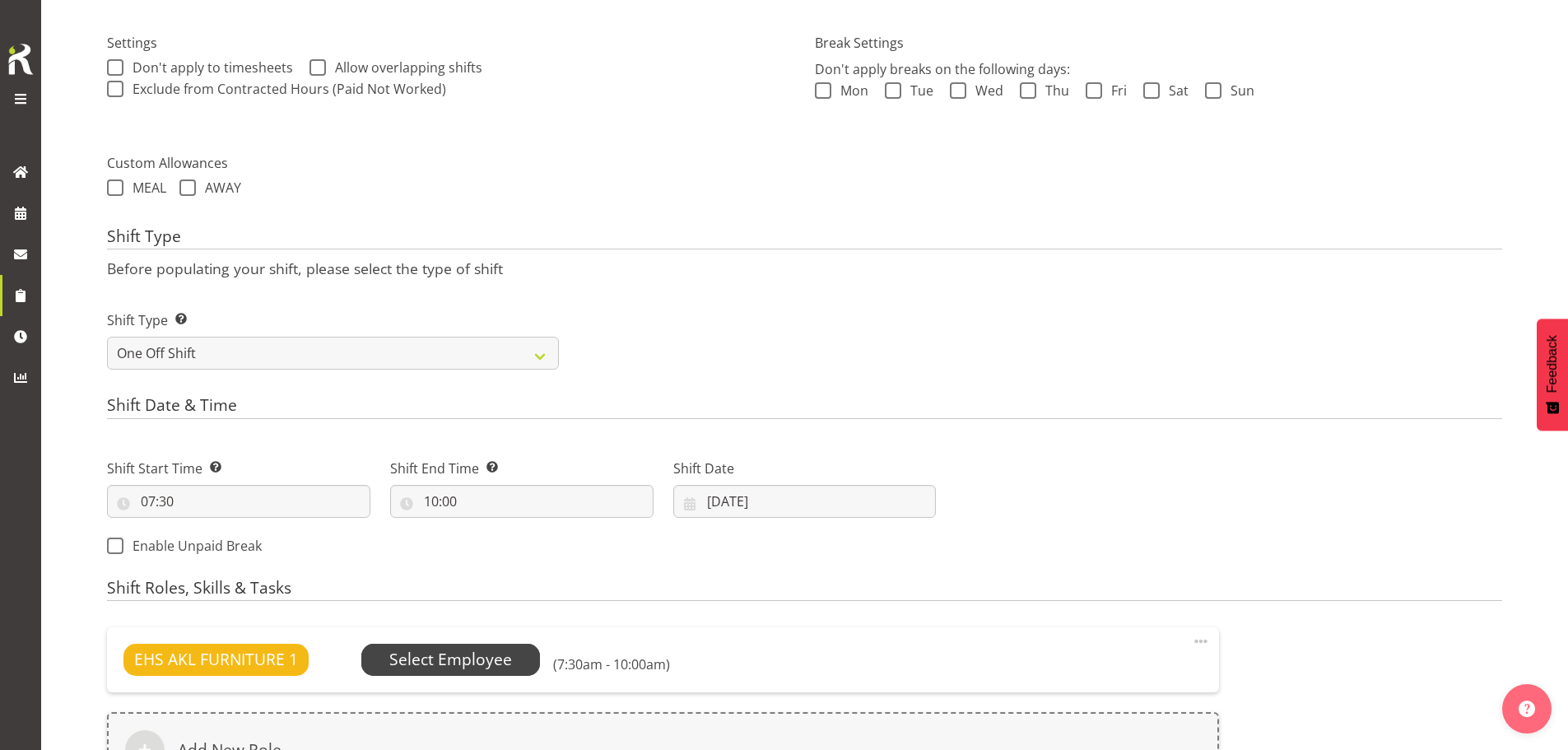
click at [483, 659] on span "Select Employee" at bounding box center [451, 660] width 123 height 24
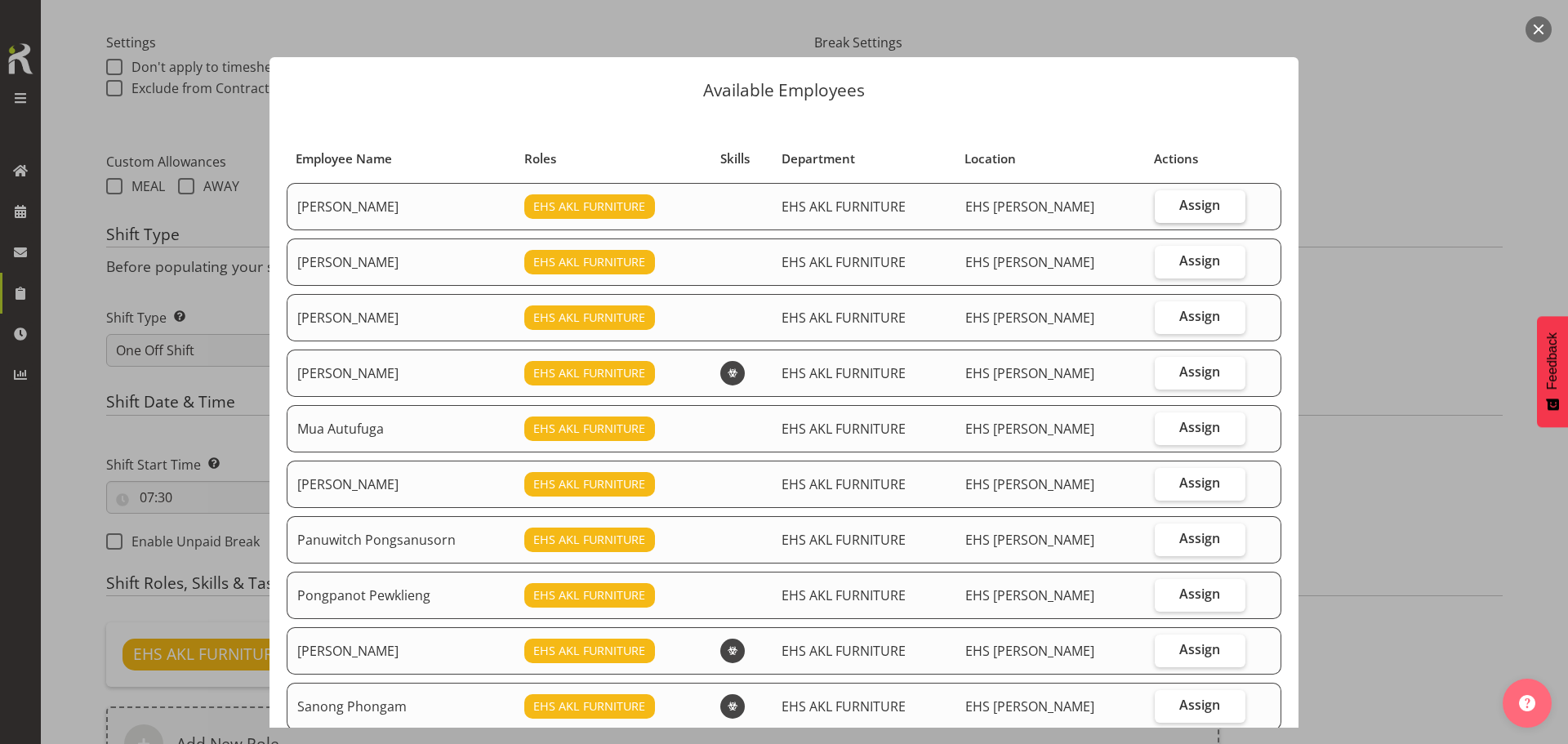
drag, startPoint x: 1183, startPoint y: 207, endPoint x: 1175, endPoint y: 215, distance: 11.3
click at [1180, 211] on span "Assign" at bounding box center [1199, 204] width 41 height 17
click at [1165, 210] on input "Assign" at bounding box center [1159, 204] width 11 height 11
checkbox input "true"
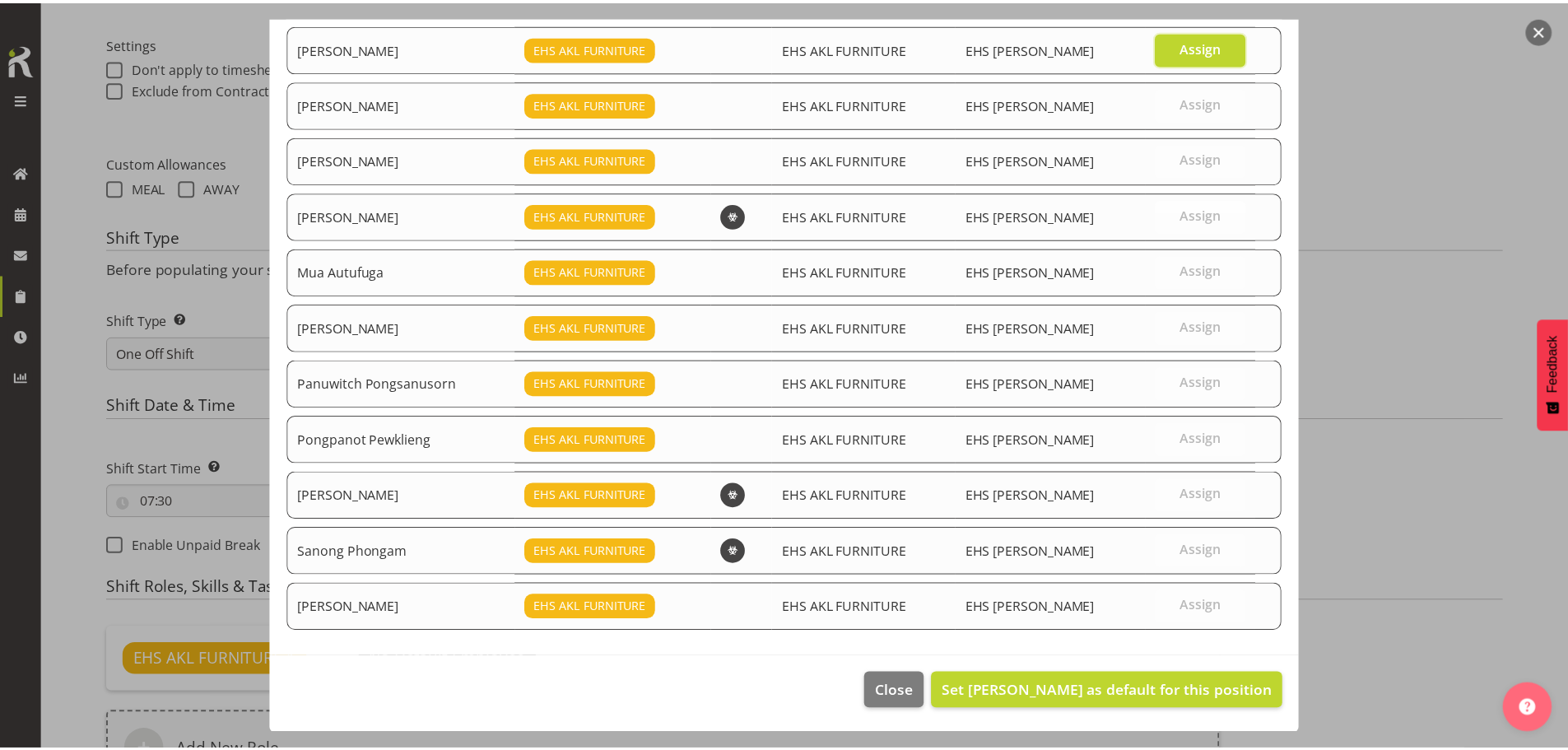
scroll to position [161, 0]
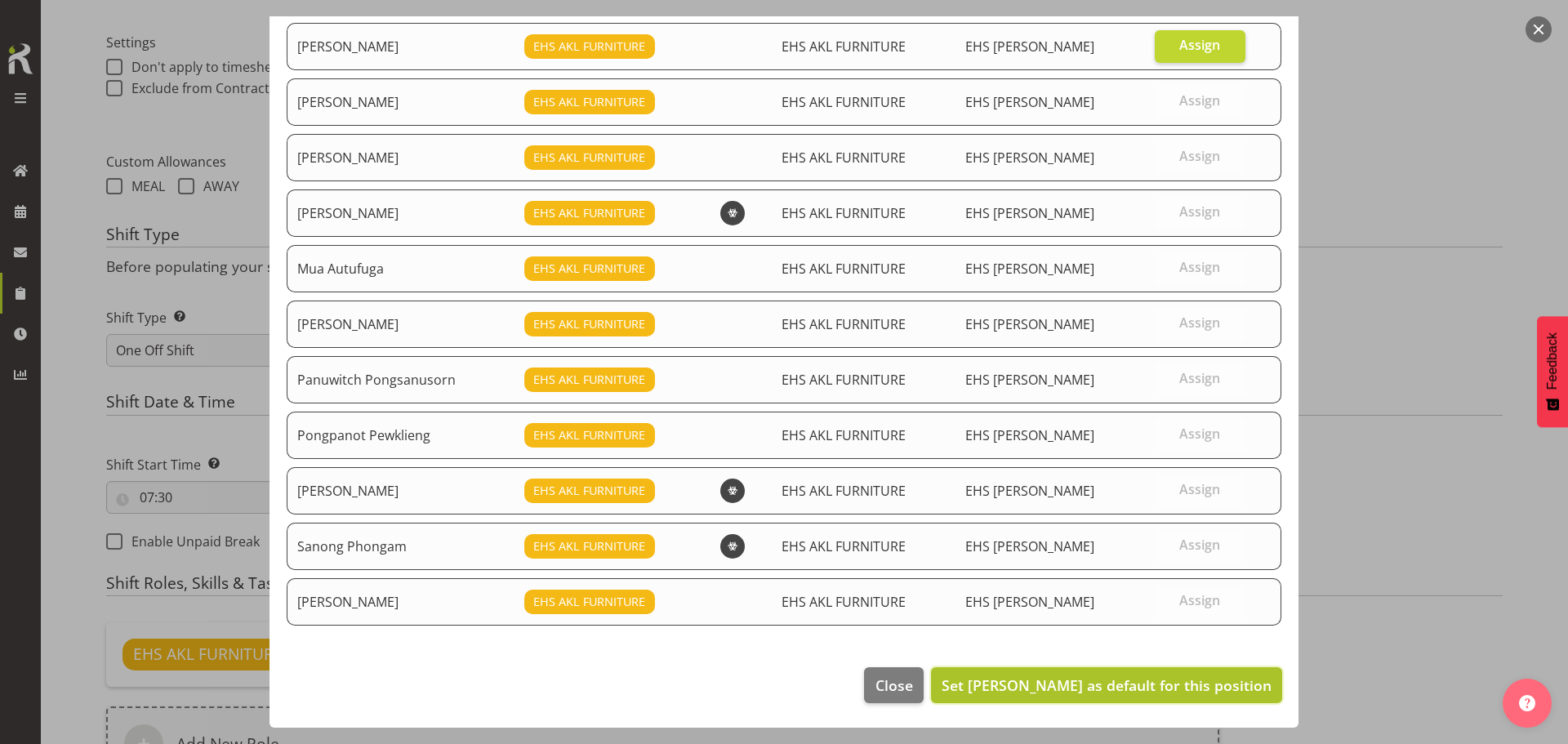
click at [1157, 699] on button "Set Daniel Tini as default for this position" at bounding box center [1106, 685] width 351 height 36
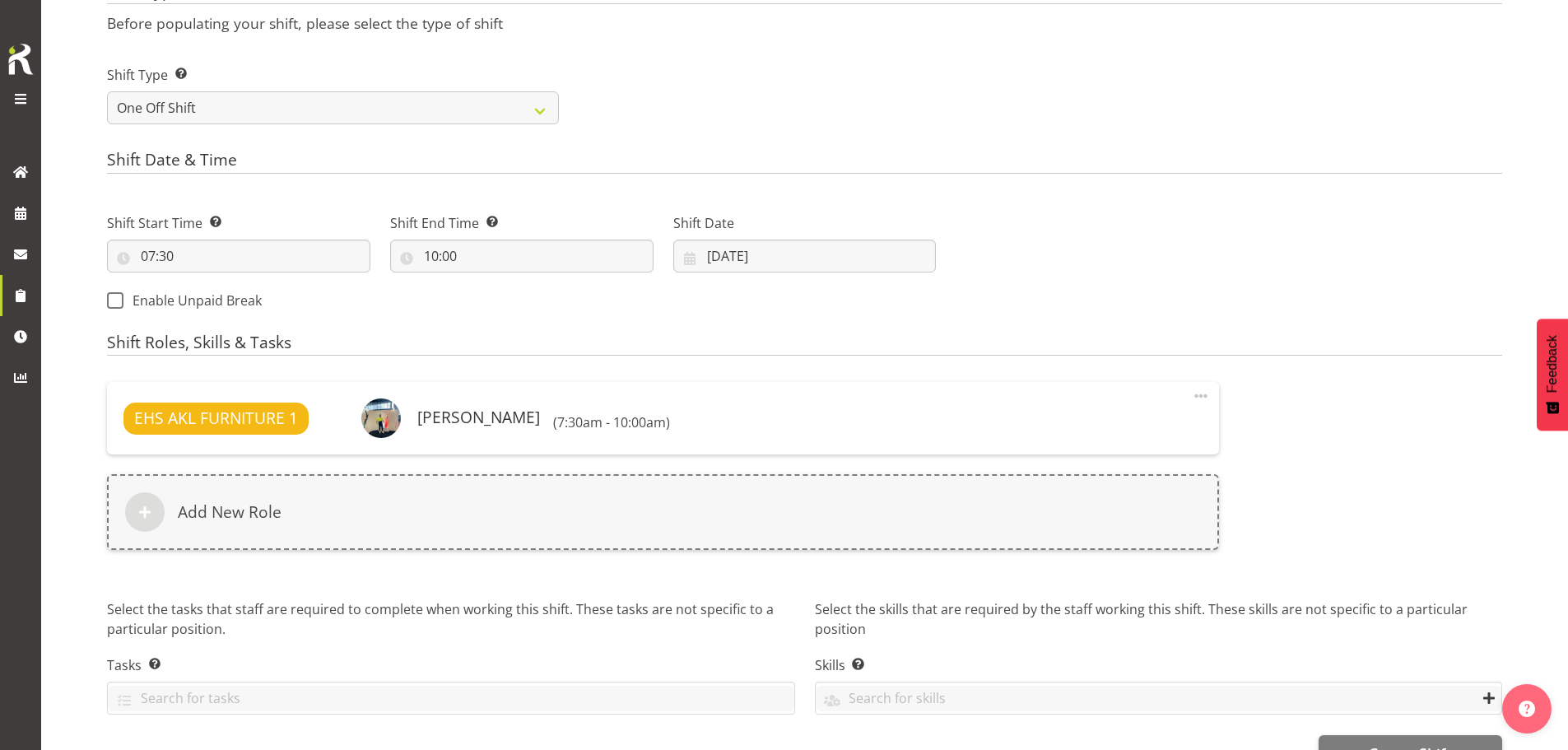
scroll to position [761, 0]
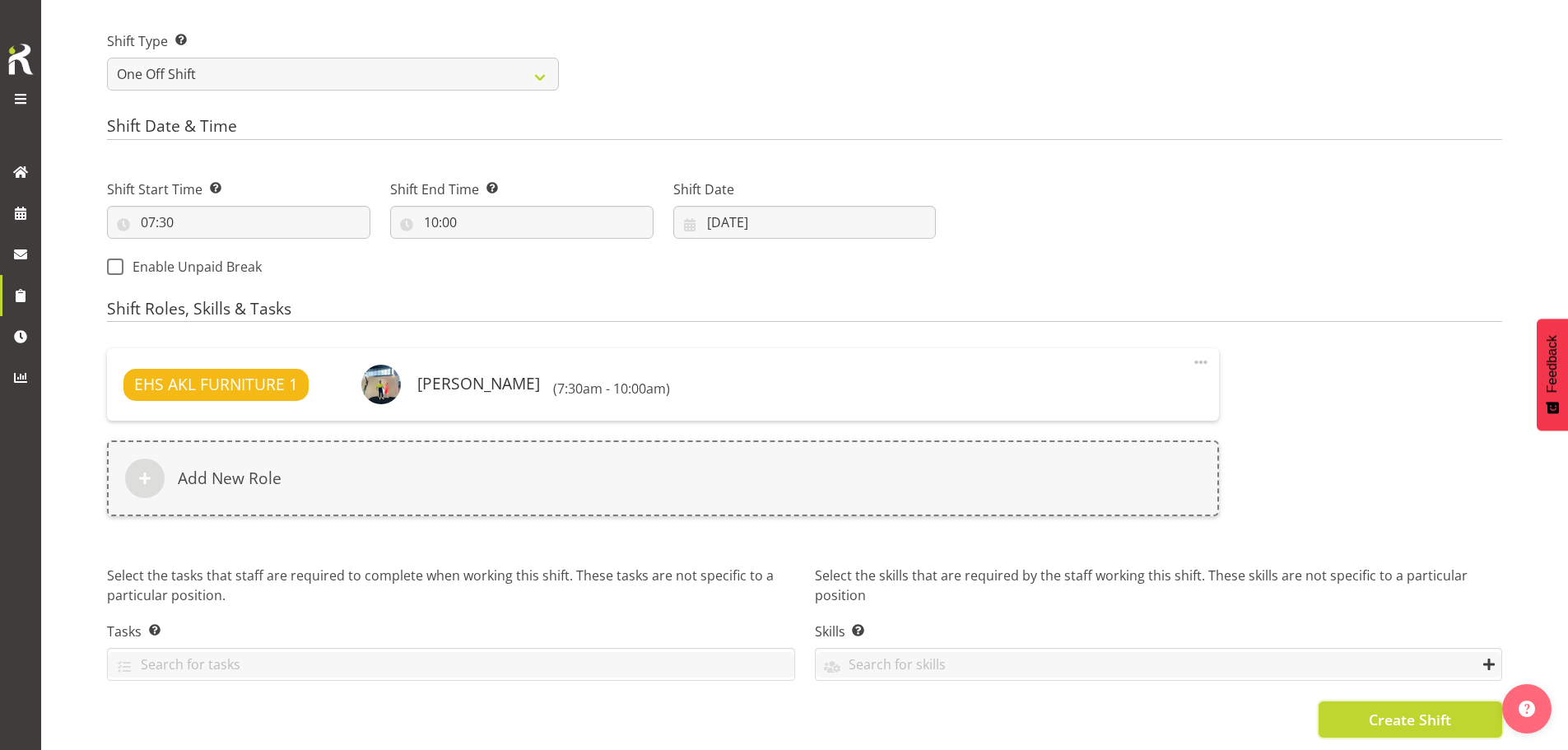
click at [1361, 707] on button "Create Shift" at bounding box center [1409, 719] width 183 height 37
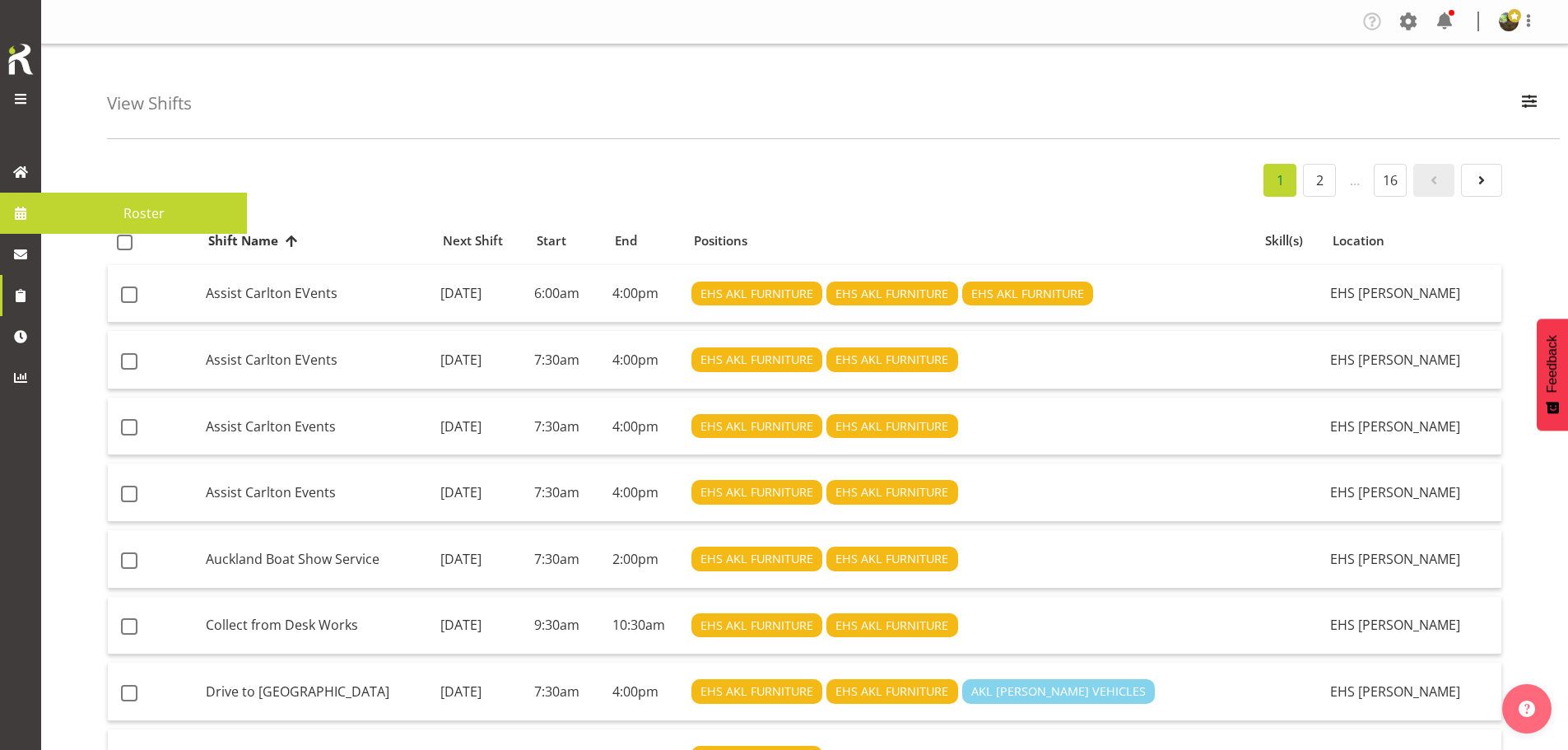
click at [118, 212] on span "Roster" at bounding box center [144, 213] width 189 height 25
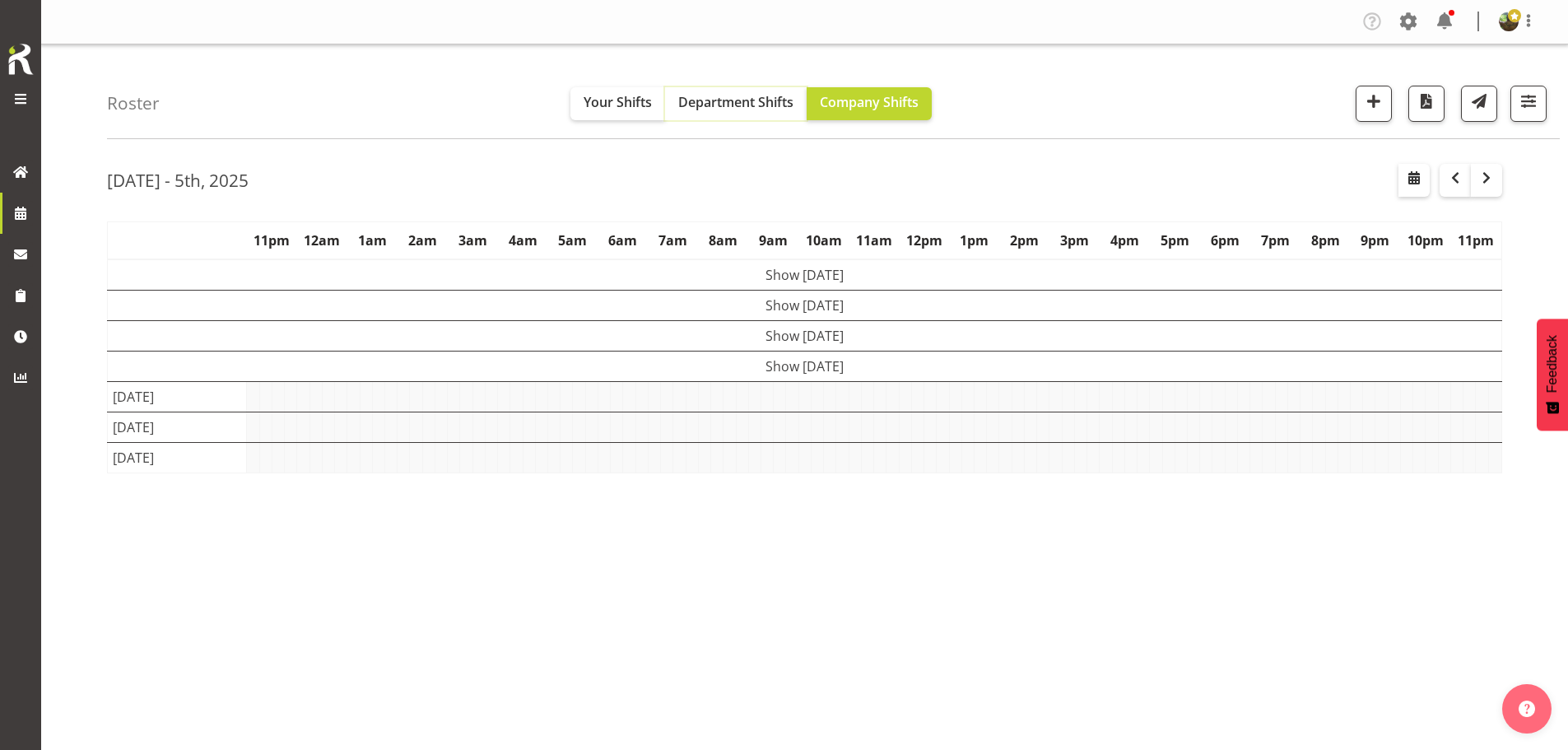
click at [730, 109] on span "Department Shifts" at bounding box center [735, 102] width 115 height 18
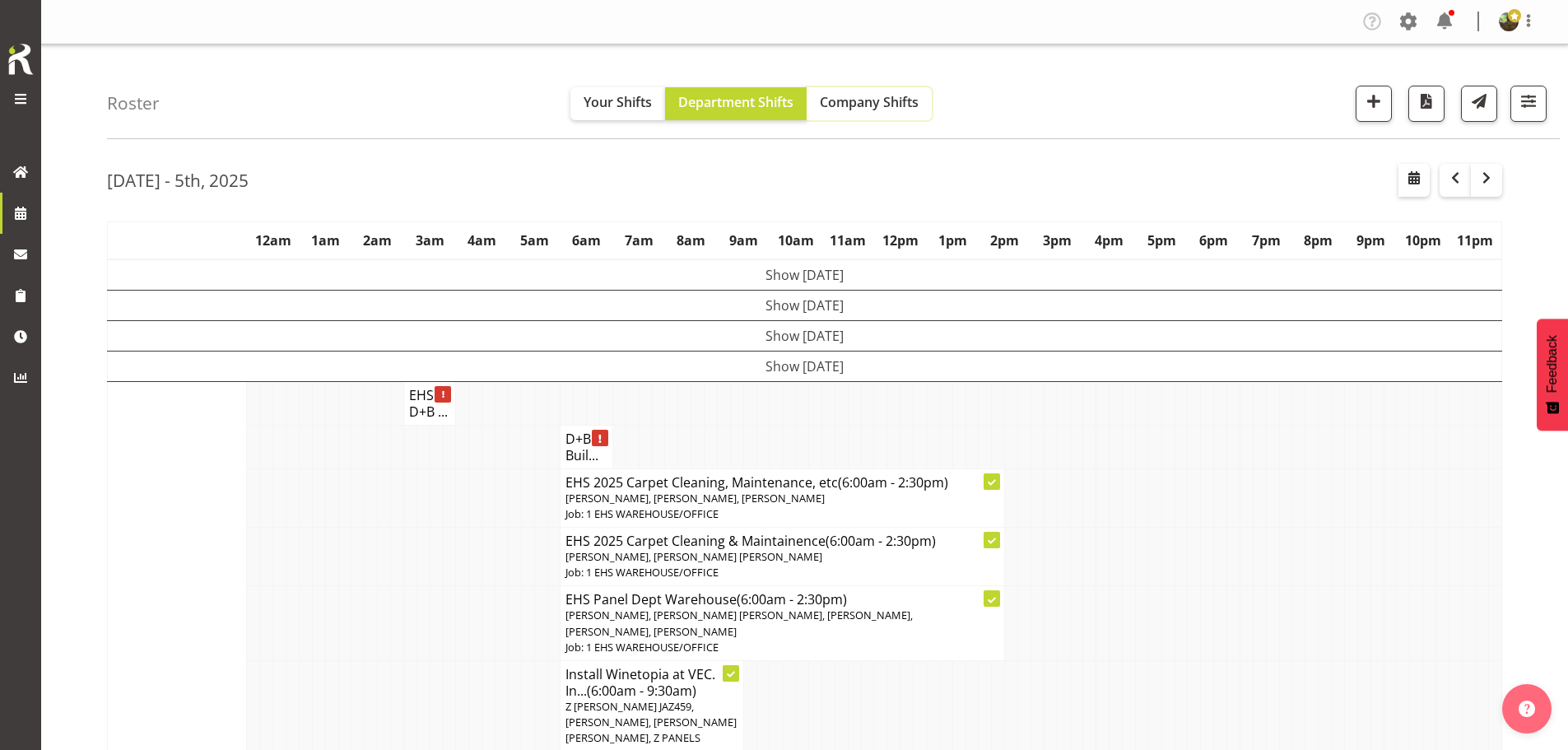
click at [867, 111] on span "Company Shifts" at bounding box center [869, 102] width 99 height 18
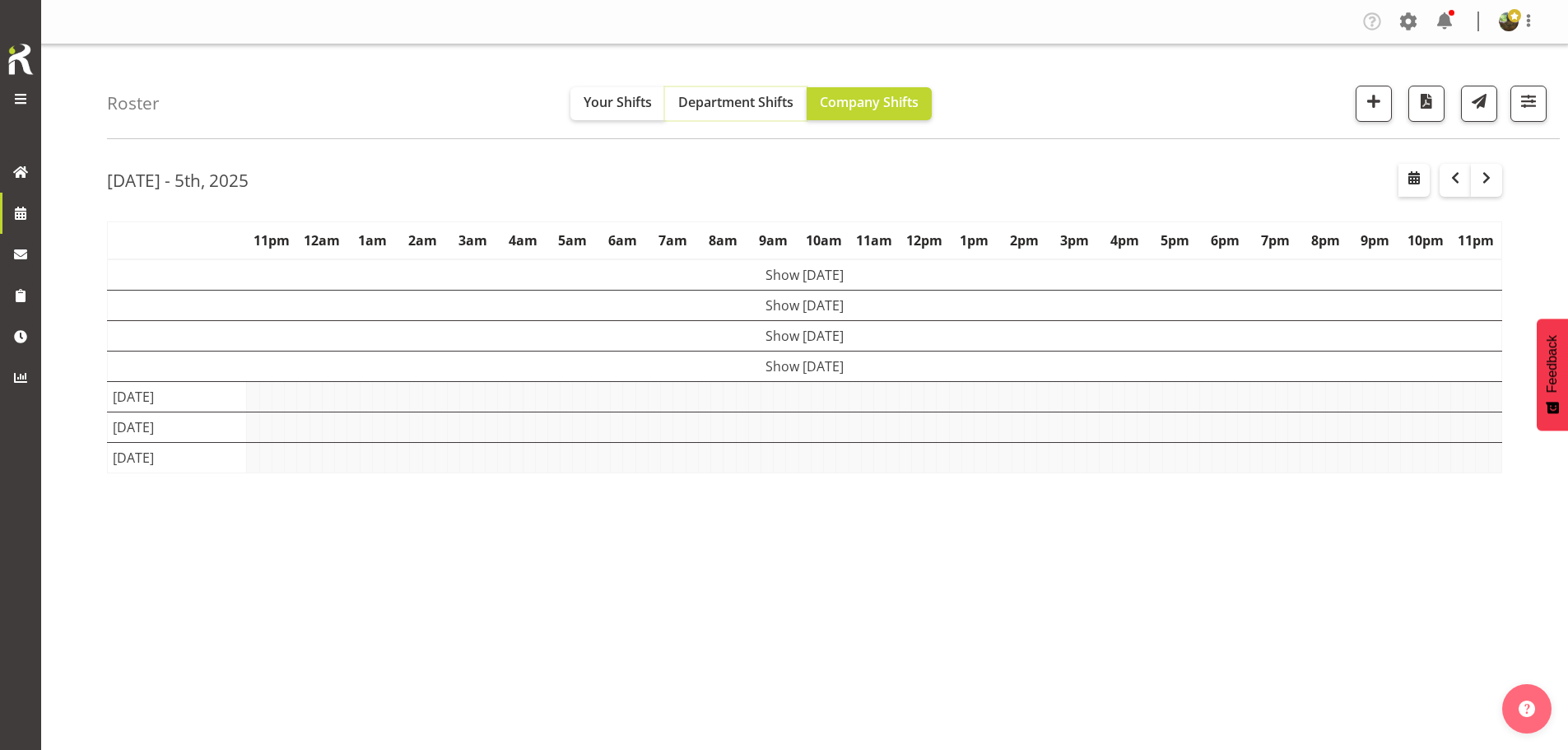
click at [732, 108] on span "Department Shifts" at bounding box center [735, 102] width 115 height 18
click at [779, 366] on td "Show [DATE]" at bounding box center [805, 366] width 1395 height 31
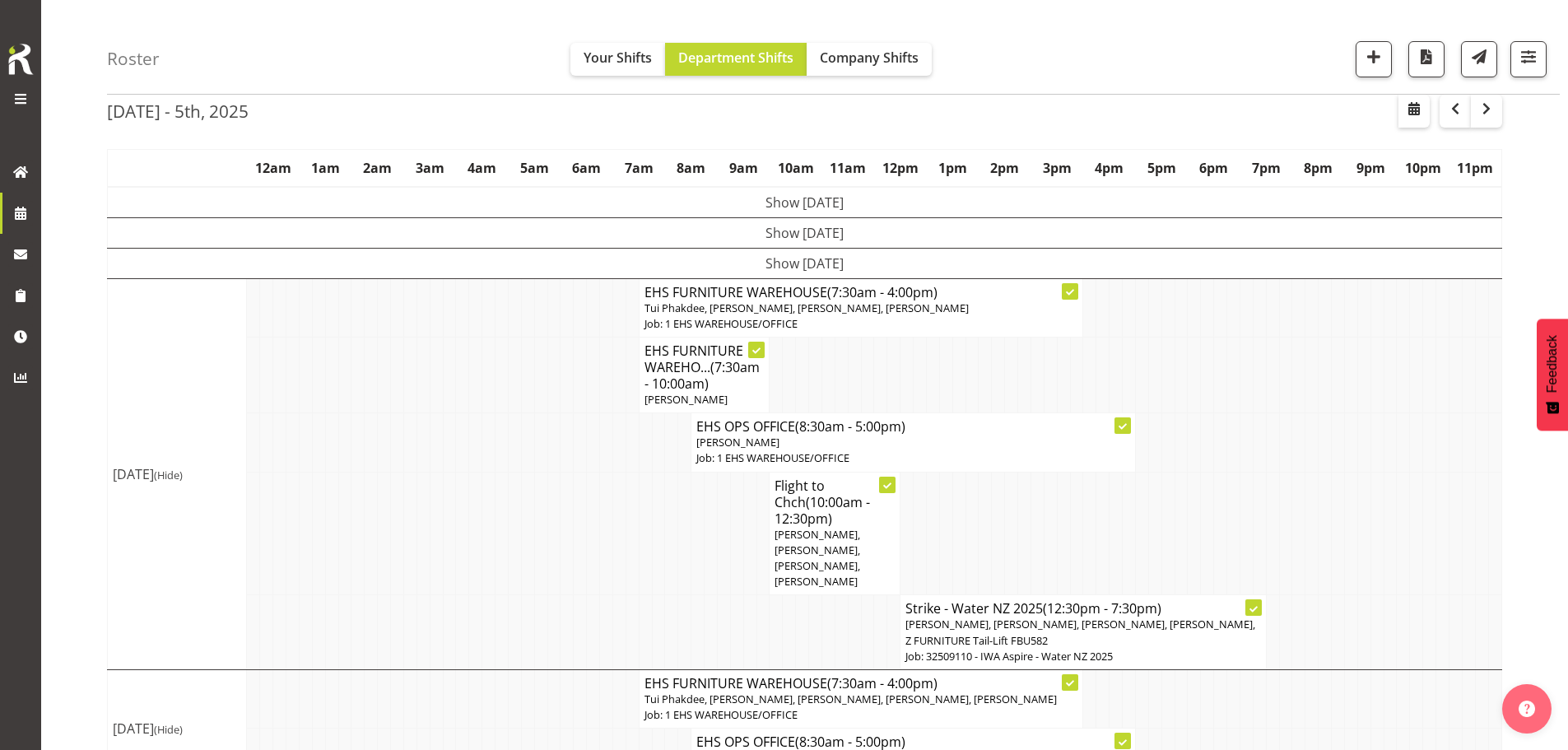
scroll to position [167, 0]
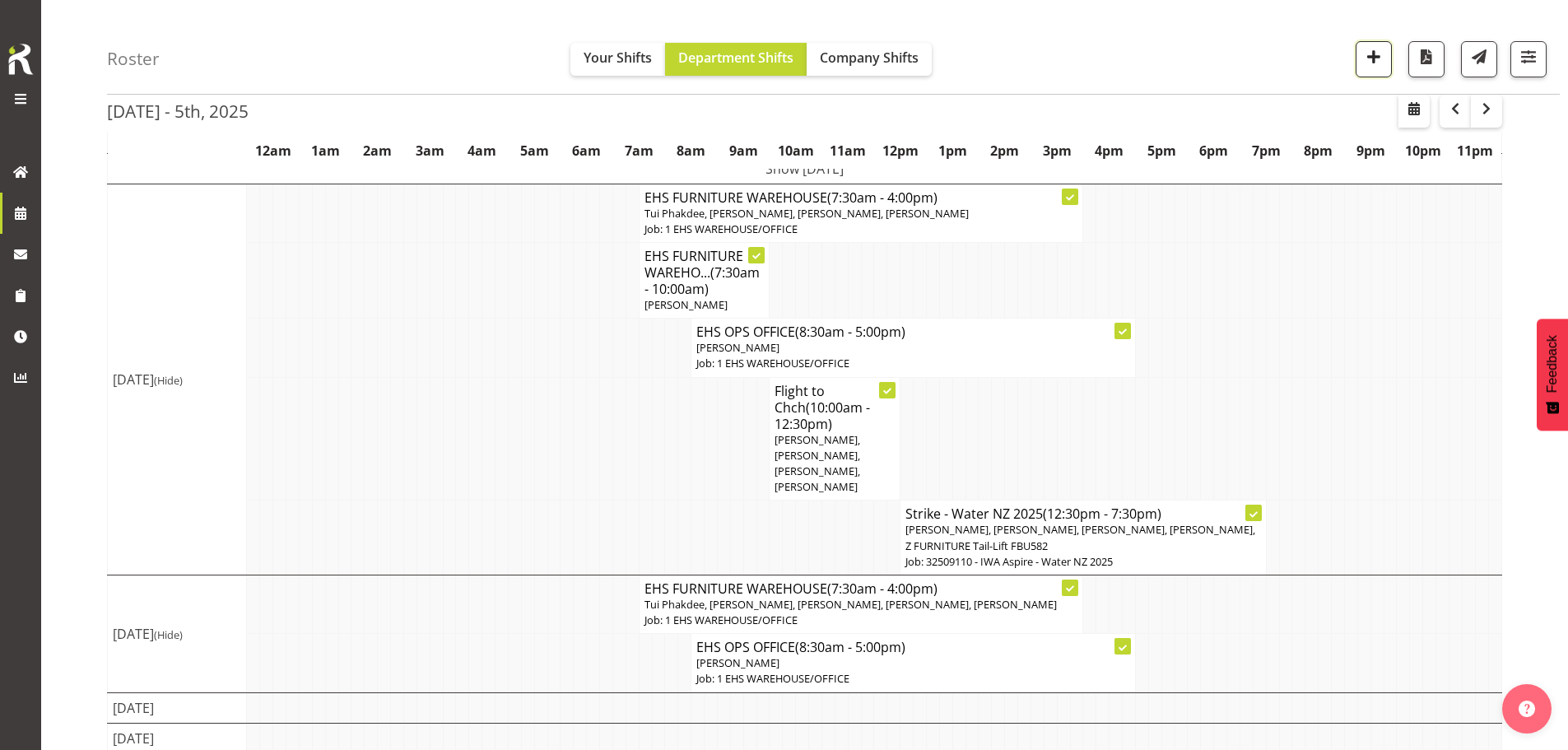
click at [1376, 63] on span "button" at bounding box center [1374, 57] width 22 height 22
